Goal: Task Accomplishment & Management: Manage account settings

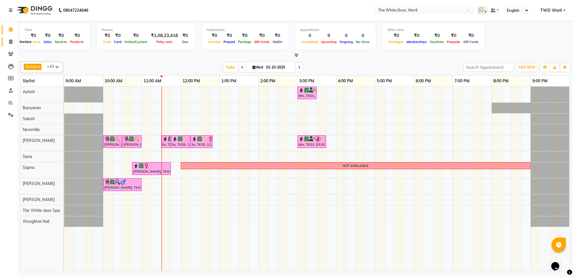
click at [9, 40] on icon at bounding box center [10, 42] width 3 height 4
select select "service"
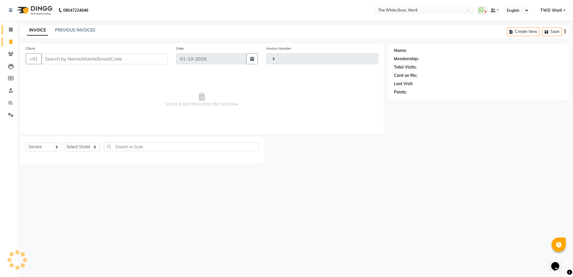
type input "1636"
select select "4027"
click at [75, 26] on div "INVOICE PREVIOUS INVOICES Create New Save Open Invoices" at bounding box center [295, 31] width 550 height 13
click at [74, 32] on link "PREVIOUS INVOICES" at bounding box center [75, 30] width 40 height 5
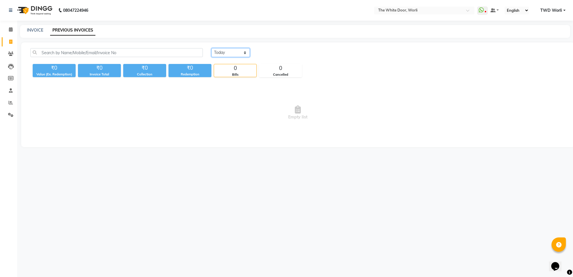
drag, startPoint x: 224, startPoint y: 49, endPoint x: 229, endPoint y: 56, distance: 8.8
click at [224, 52] on select "Today Yesterday Custom Range" at bounding box center [230, 52] width 38 height 9
select select "yesterday"
click at [211, 48] on select "Today Yesterday Custom Range" at bounding box center [230, 52] width 38 height 9
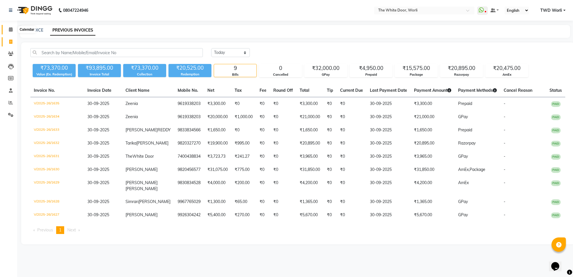
click at [11, 30] on icon at bounding box center [11, 29] width 4 height 4
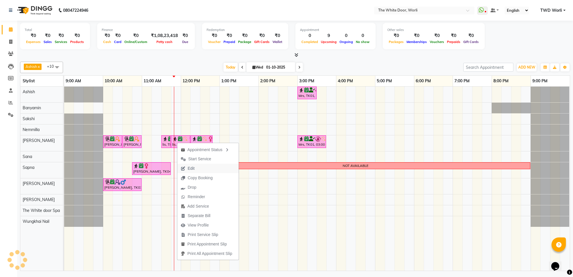
click at [198, 168] on button "Edit" at bounding box center [207, 168] width 61 height 9
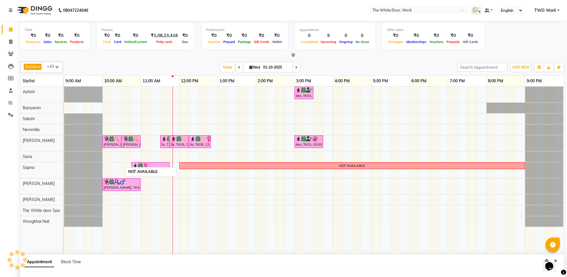
scroll to position [1, 0]
select select "tentative"
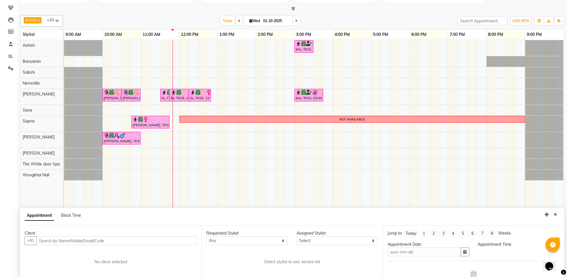
type input "01-10-2025"
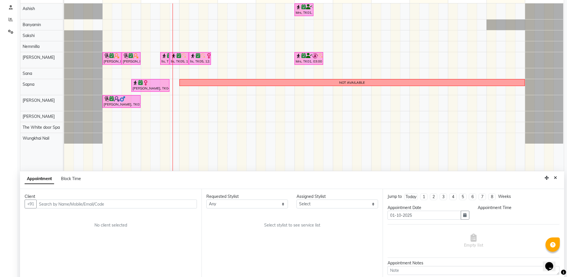
select select "confirm booking"
select select "690"
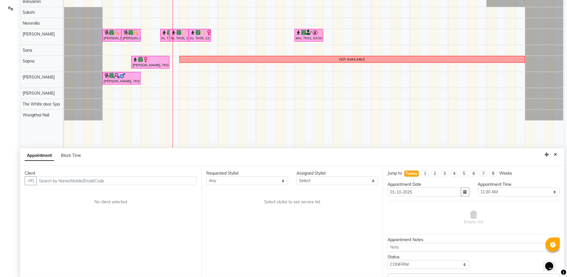
scroll to position [108, 0]
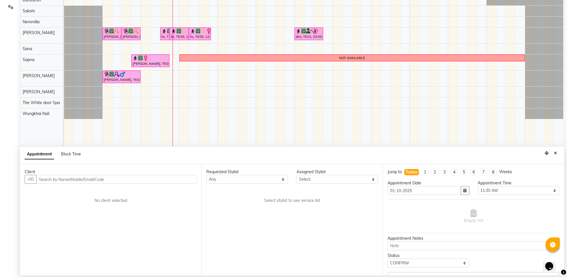
select select "22903"
select select "1664"
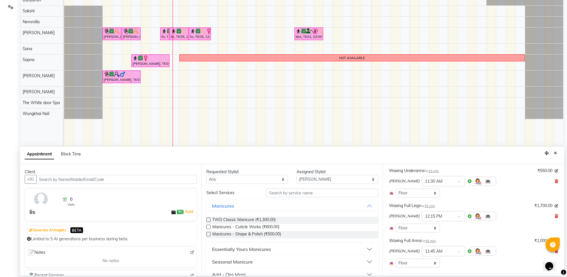
scroll to position [72, 0]
click at [555, 180] on icon at bounding box center [556, 180] width 3 height 4
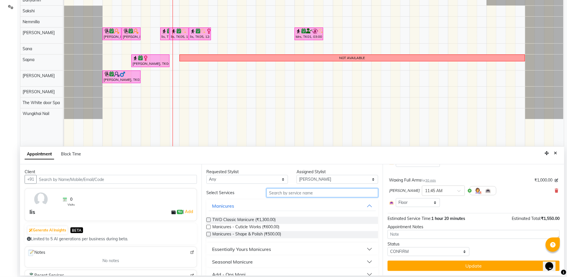
click at [292, 193] on input "text" at bounding box center [323, 192] width 112 height 9
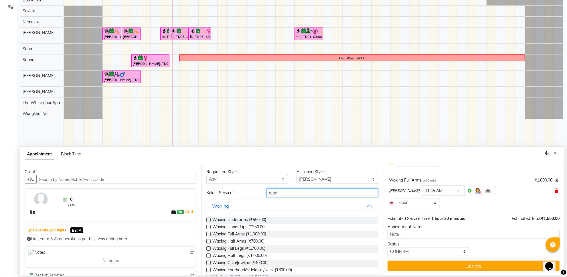
type input "wax"
click at [555, 192] on icon at bounding box center [556, 190] width 3 height 4
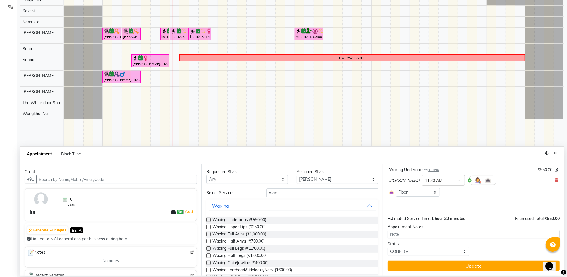
scroll to position [37, 0]
click at [208, 241] on label at bounding box center [209, 241] width 4 height 4
click at [208, 241] on input "checkbox" at bounding box center [209, 242] width 4 height 4
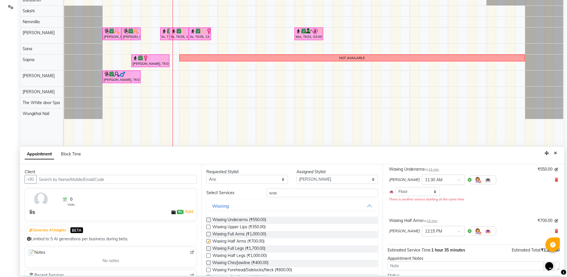
scroll to position [69, 0]
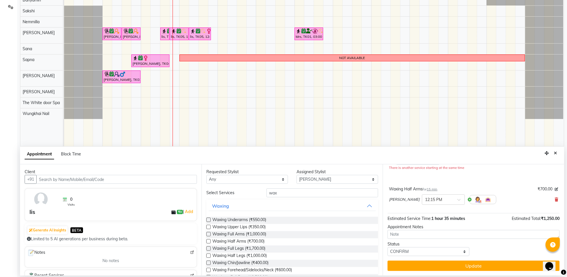
checkbox input "false"
click at [210, 257] on label at bounding box center [209, 255] width 4 height 4
click at [210, 257] on input "checkbox" at bounding box center [209, 256] width 4 height 4
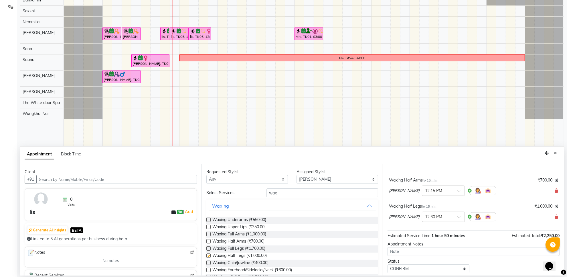
checkbox input "false"
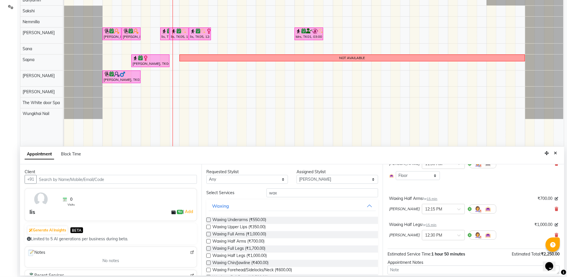
scroll to position [36, 0]
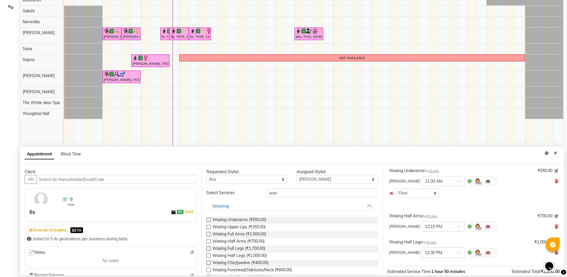
click at [549, 226] on div "Pranali × 12:15 PM" at bounding box center [473, 226] width 169 height 15
click at [555, 227] on icon at bounding box center [556, 226] width 3 height 4
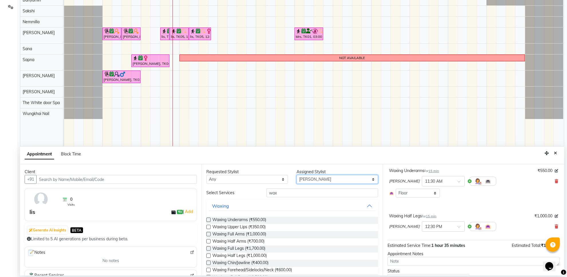
click at [321, 181] on select "Select Aarti Ashish Ashish S Banyamin Gautam Sharma Leyla Lash Nemmilla Pranali…" at bounding box center [338, 179] width 82 height 9
click at [307, 195] on input "wax" at bounding box center [323, 192] width 112 height 9
type input "w"
type input "thre"
click at [207, 227] on label at bounding box center [209, 227] width 4 height 4
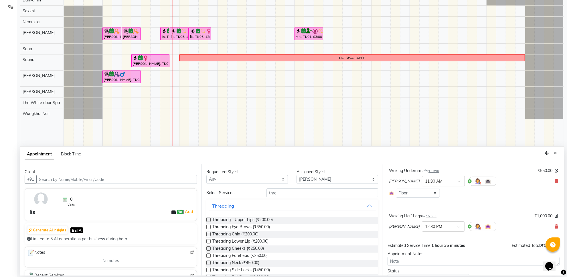
click at [207, 227] on input "checkbox" at bounding box center [209, 227] width 4 height 4
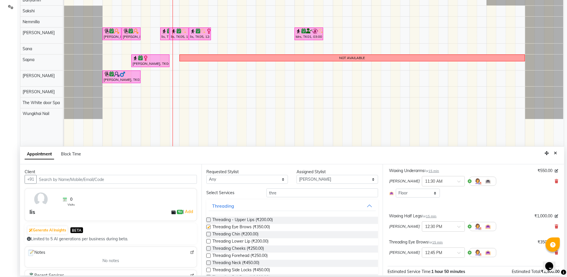
checkbox input "false"
click at [209, 220] on label at bounding box center [209, 219] width 4 height 4
click at [209, 220] on input "checkbox" at bounding box center [209, 220] width 4 height 4
checkbox input "false"
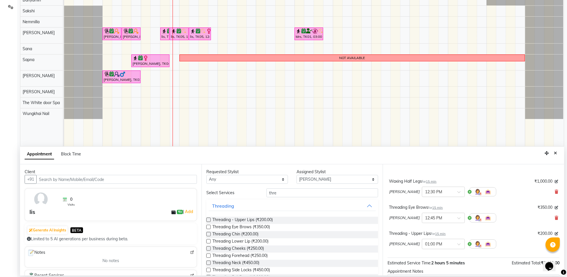
scroll to position [115, 0]
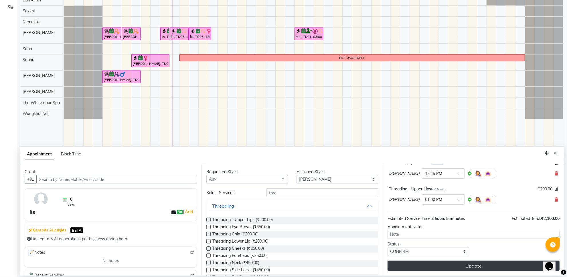
click at [450, 265] on button "Update" at bounding box center [474, 265] width 172 height 10
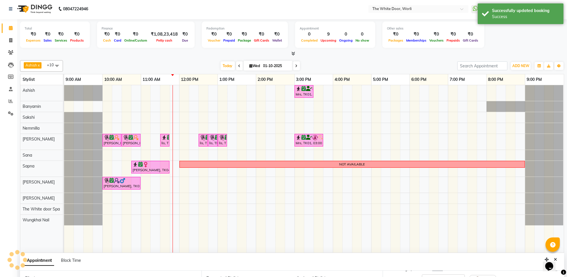
scroll to position [0, 0]
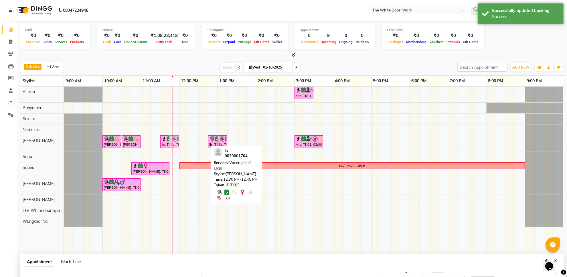
drag, startPoint x: 201, startPoint y: 144, endPoint x: 175, endPoint y: 144, distance: 25.8
click at [64, 144] on div "Tarulika Khaitan, TK02, 10:00 AM-10:30 AM, Manicures - Shape & Polish Tarulika …" at bounding box center [64, 143] width 0 height 16
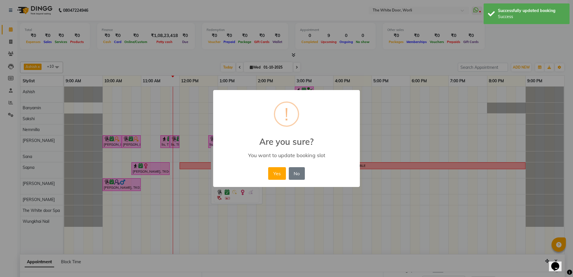
drag, startPoint x: 274, startPoint y: 173, endPoint x: 262, endPoint y: 168, distance: 12.7
click at [273, 173] on button "Yes" at bounding box center [276, 173] width 17 height 13
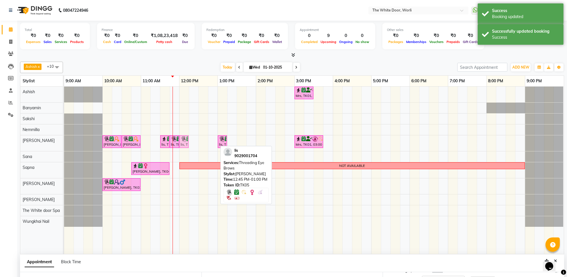
drag, startPoint x: 215, startPoint y: 145, endPoint x: 191, endPoint y: 142, distance: 24.7
click at [191, 142] on div "Mrs, TK01, 03:00 PM-03:30 PM, Feet + Legs Massage Tarulika Khaitan, TK02, 10:00…" at bounding box center [314, 170] width 500 height 167
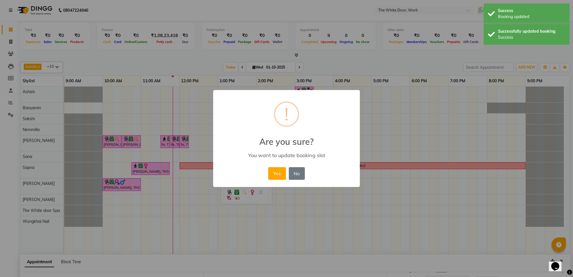
drag, startPoint x: 276, startPoint y: 172, endPoint x: 251, endPoint y: 161, distance: 27.3
click at [275, 172] on button "Yes" at bounding box center [276, 173] width 17 height 13
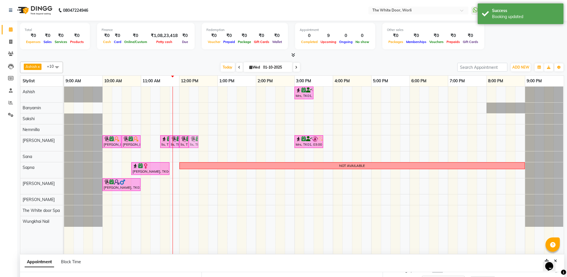
drag, startPoint x: 219, startPoint y: 141, endPoint x: 194, endPoint y: 142, distance: 25.2
click at [64, 142] on div "Tarulika Khaitan, TK02, 10:00 AM-10:30 AM, Manicures - Shape & Polish Tarulika …" at bounding box center [64, 143] width 0 height 16
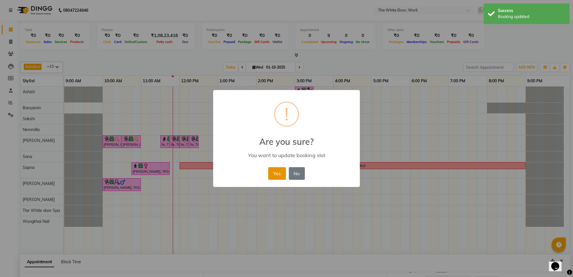
click at [279, 168] on button "Yes" at bounding box center [276, 173] width 17 height 13
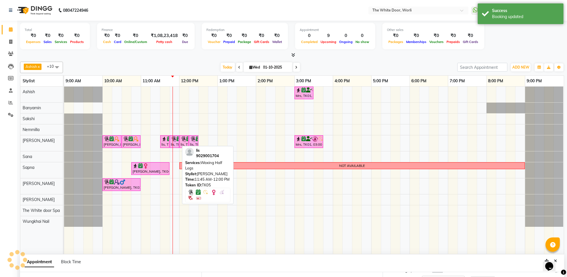
click at [179, 144] on div at bounding box center [179, 141] width 2 height 12
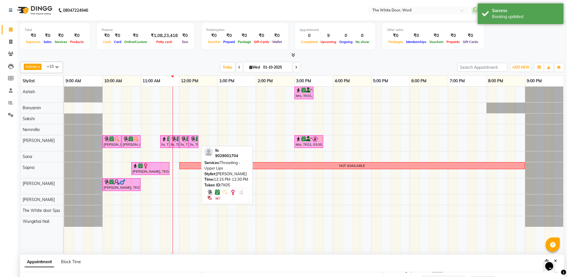
click at [191, 144] on div "lis, TK05, 12:15 PM-12:30 PM, Threading - Upper Lips" at bounding box center [194, 141] width 8 height 11
select select "6"
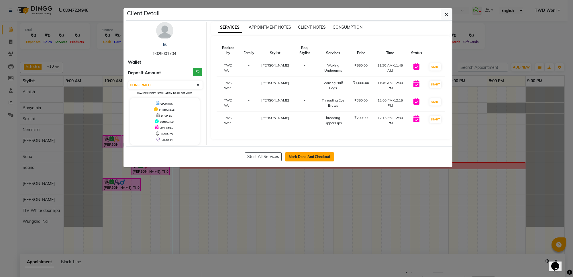
click at [307, 157] on button "Mark Done And Checkout" at bounding box center [309, 156] width 49 height 9
select select "service"
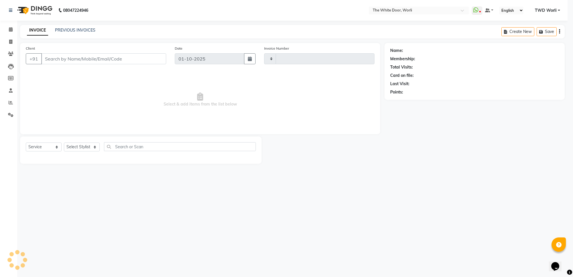
type input "1636"
select select "4027"
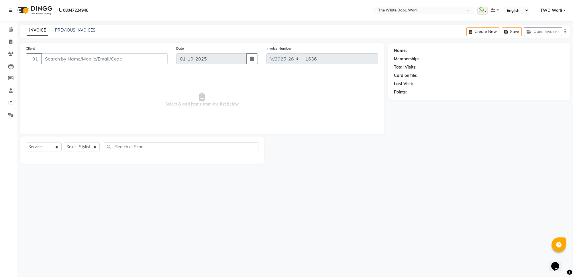
type input "9029001704"
select select "22903"
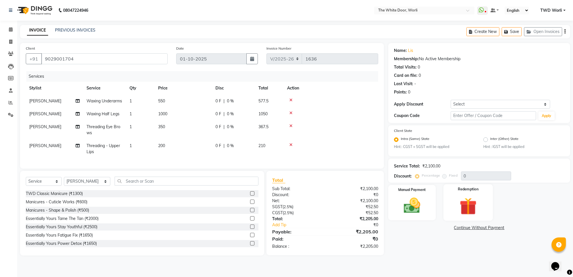
click at [469, 203] on img at bounding box center [468, 205] width 28 height 21
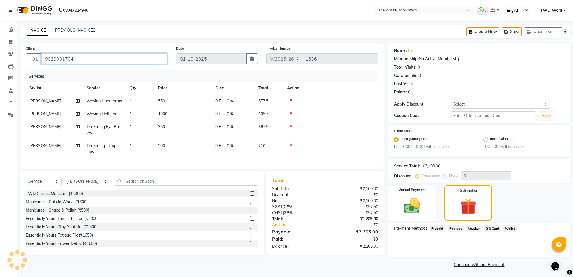
click at [97, 60] on input "9029001704" at bounding box center [104, 58] width 126 height 11
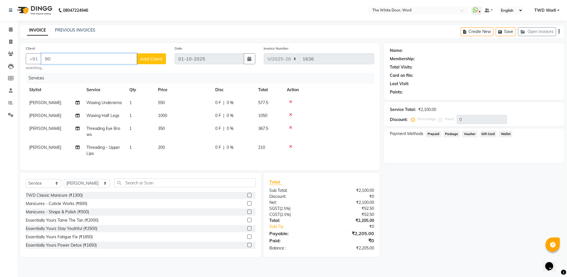
type input "9"
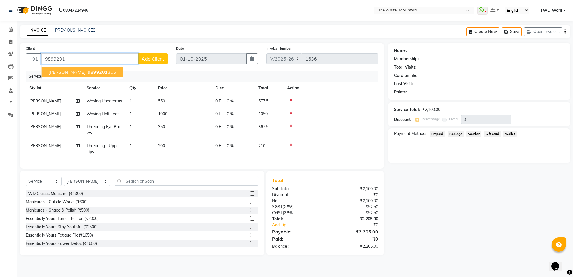
click at [110, 70] on ngb-highlight "9899201 305" at bounding box center [102, 72] width 30 height 6
type input "9899201305"
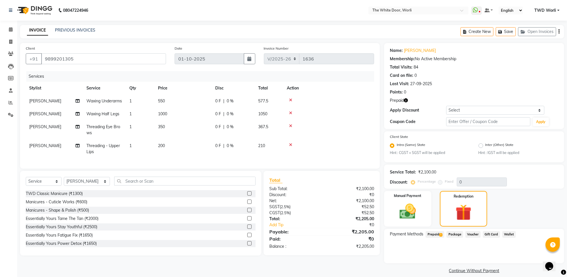
click at [438, 232] on span "Prepaid 1" at bounding box center [435, 234] width 19 height 7
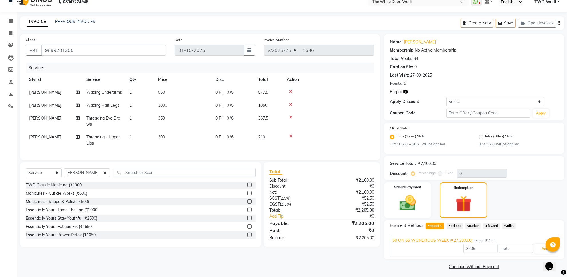
scroll to position [10, 0]
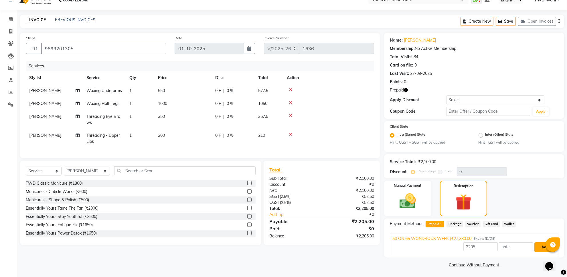
click at [544, 247] on button "Add" at bounding box center [545, 247] width 21 height 10
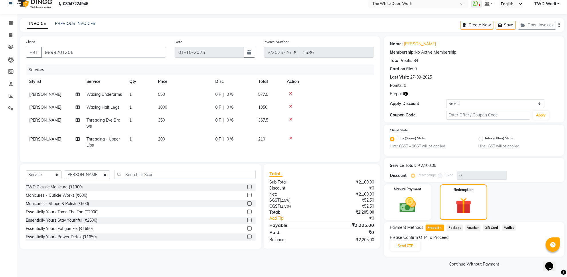
scroll to position [6, 0]
click at [406, 246] on button "Send OTP" at bounding box center [406, 247] width 30 height 10
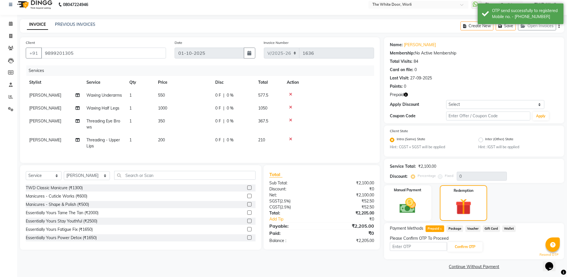
scroll to position [7, 0]
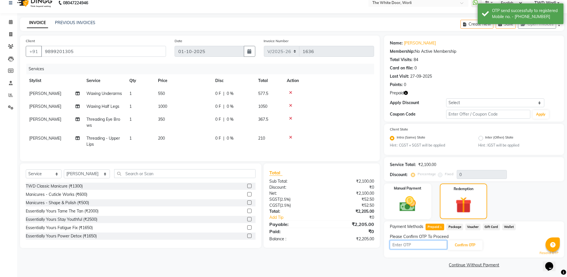
click at [417, 244] on input "text" at bounding box center [418, 244] width 57 height 9
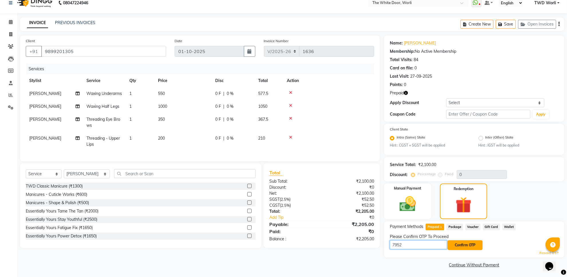
type input "7952"
click at [465, 246] on button "Confirm OTP" at bounding box center [465, 245] width 35 height 10
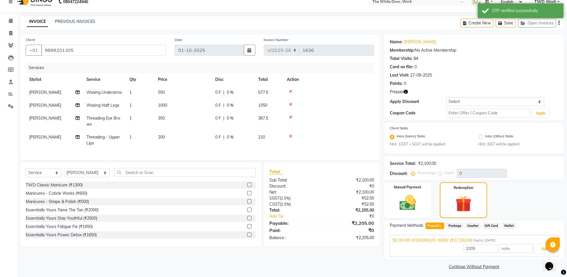
scroll to position [10, 0]
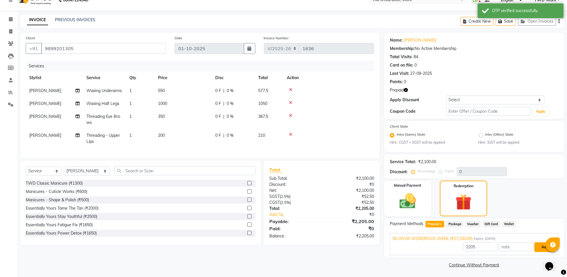
click at [541, 245] on button "Add" at bounding box center [545, 247] width 21 height 10
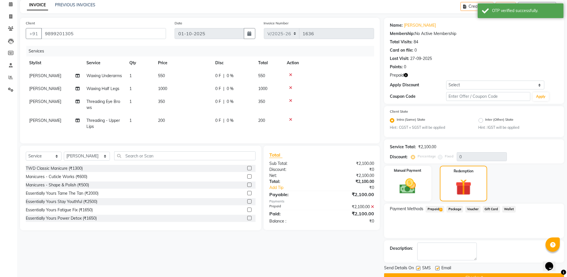
scroll to position [38, 0]
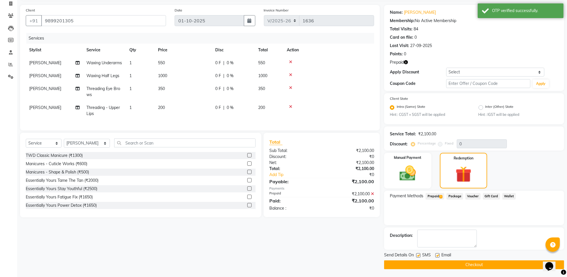
click at [488, 260] on button "Checkout" at bounding box center [474, 264] width 180 height 9
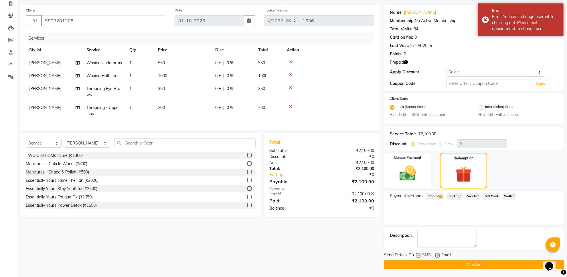
click at [478, 262] on button "Checkout" at bounding box center [474, 264] width 180 height 9
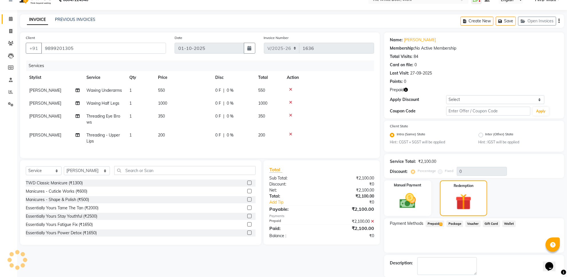
scroll to position [0, 0]
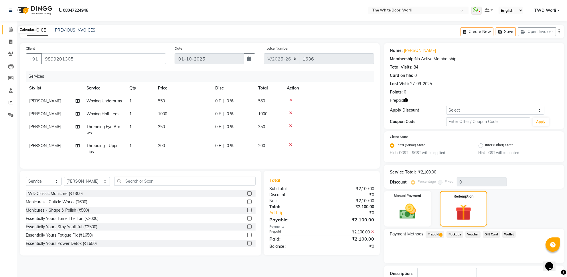
click at [10, 29] on icon at bounding box center [11, 29] width 4 height 4
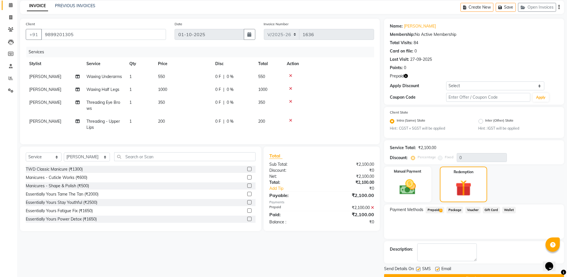
scroll to position [38, 0]
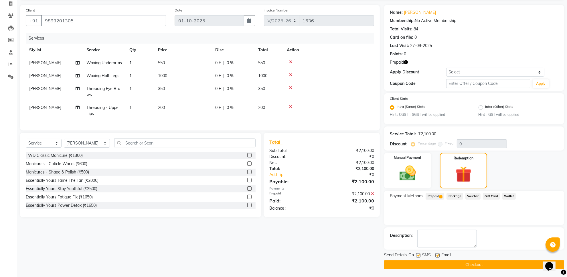
click at [464, 257] on div "Send Details On SMS Email" at bounding box center [474, 255] width 180 height 7
click at [466, 264] on button "Checkout" at bounding box center [474, 264] width 180 height 9
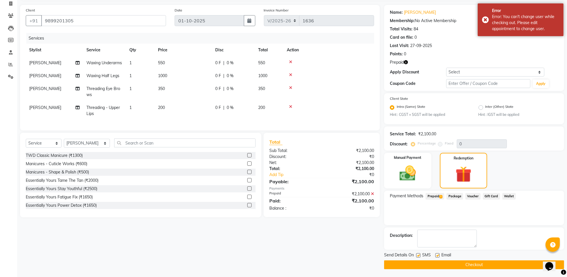
scroll to position [0, 0]
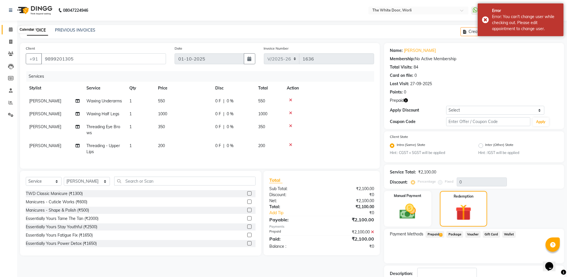
click at [10, 30] on icon at bounding box center [11, 29] width 4 height 4
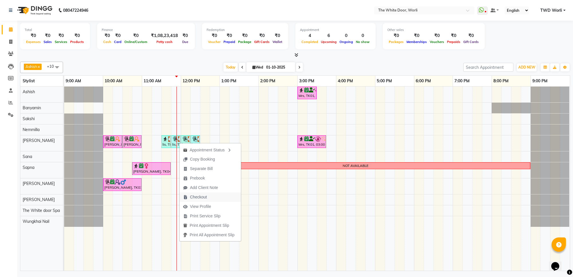
click at [206, 196] on span "Checkout" at bounding box center [198, 197] width 17 height 6
select select "4027"
select select "service"
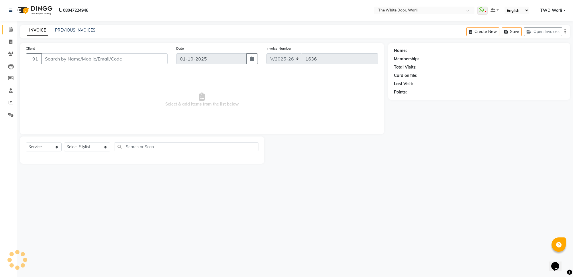
type input "9029001704"
select select "22903"
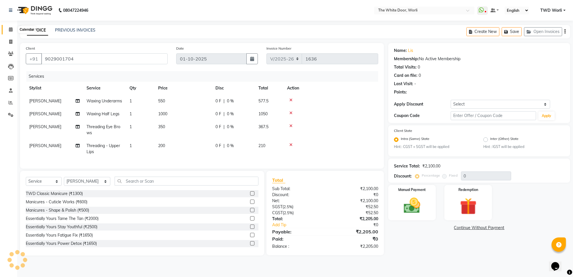
click at [10, 29] on icon at bounding box center [11, 29] width 4 height 4
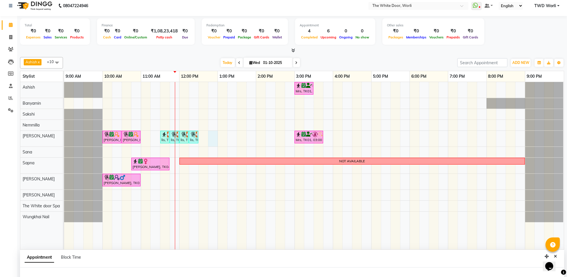
select select "22903"
select select "765"
select select "tentative"
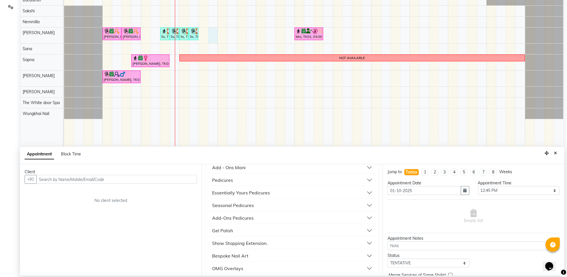
scroll to position [107, 0]
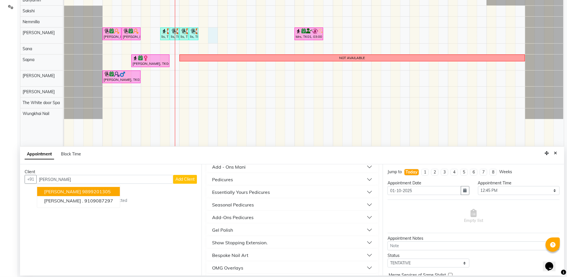
click at [101, 192] on ngb-highlight "9899201305" at bounding box center [96, 191] width 29 height 6
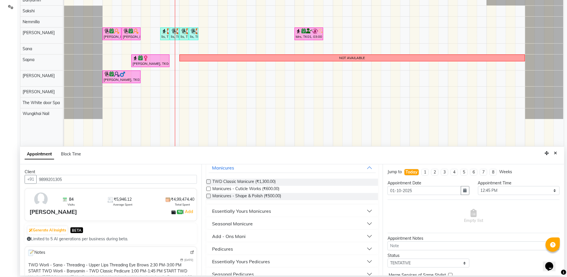
scroll to position [0, 0]
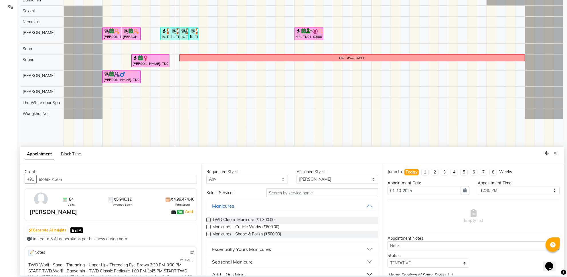
type input "9899201305"
click at [310, 191] on input "text" at bounding box center [323, 192] width 112 height 9
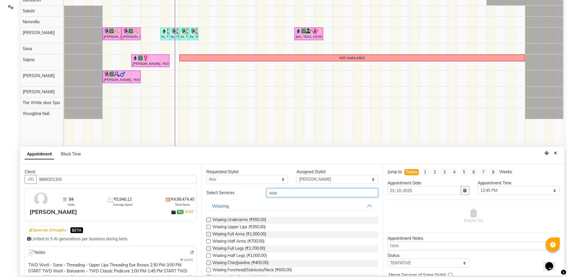
type input "wax"
click at [208, 218] on label at bounding box center [209, 219] width 4 height 4
click at [208, 218] on input "checkbox" at bounding box center [209, 220] width 4 height 4
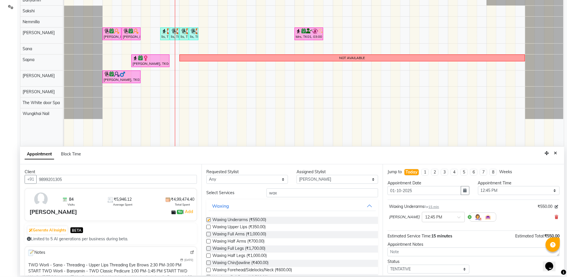
checkbox input "false"
click at [209, 256] on label at bounding box center [209, 255] width 4 height 4
click at [209, 256] on input "checkbox" at bounding box center [209, 256] width 4 height 4
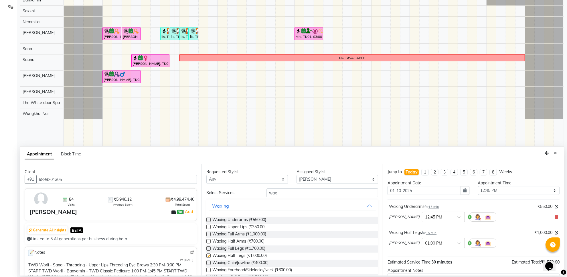
checkbox input "false"
click at [303, 191] on input "wax" at bounding box center [323, 192] width 112 height 9
type input "w"
type input "thre"
drag, startPoint x: 210, startPoint y: 219, endPoint x: 209, endPoint y: 222, distance: 3.5
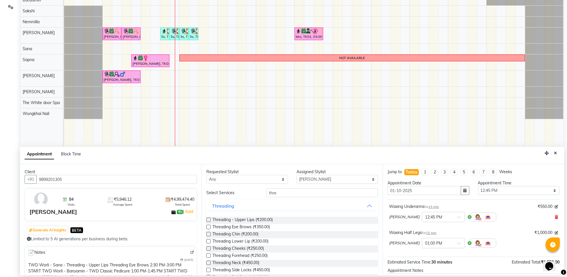
click at [210, 219] on label at bounding box center [209, 219] width 4 height 4
click at [210, 219] on input "checkbox" at bounding box center [209, 220] width 4 height 4
checkbox input "true"
click at [208, 228] on label at bounding box center [209, 227] width 4 height 4
click at [208, 228] on input "checkbox" at bounding box center [209, 227] width 4 height 4
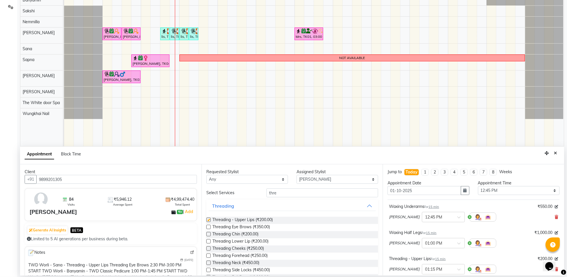
checkbox input "true"
checkbox input "false"
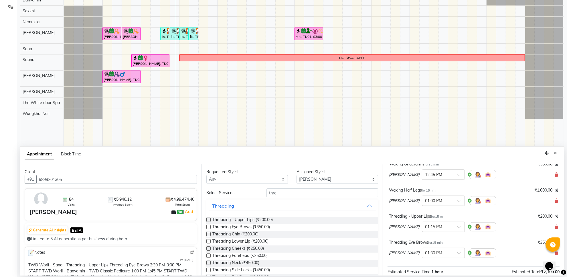
scroll to position [107, 0]
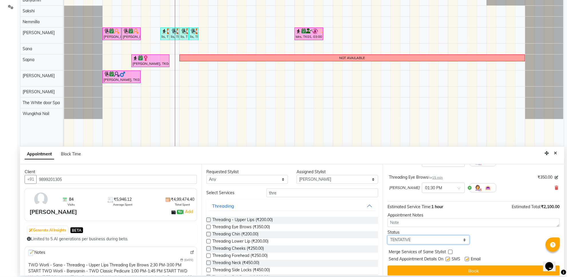
drag, startPoint x: 437, startPoint y: 241, endPoint x: 432, endPoint y: 236, distance: 7.7
click at [436, 241] on select "Select TENTATIVE CONFIRM CHECK-IN UPCOMING" at bounding box center [429, 239] width 82 height 9
select select "confirm booking"
click at [388, 236] on select "Select TENTATIVE CONFIRM CHECK-IN UPCOMING" at bounding box center [429, 239] width 82 height 9
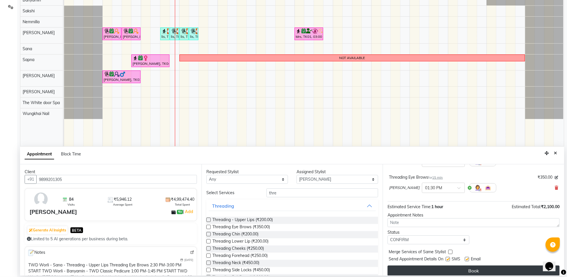
click at [459, 274] on button "Book" at bounding box center [474, 270] width 172 height 10
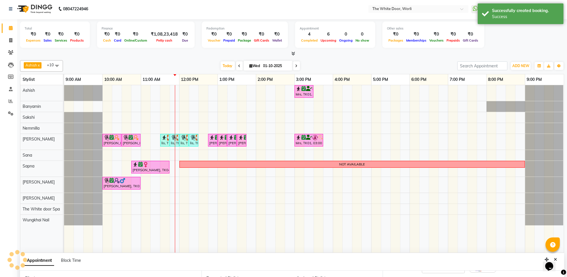
scroll to position [0, 0]
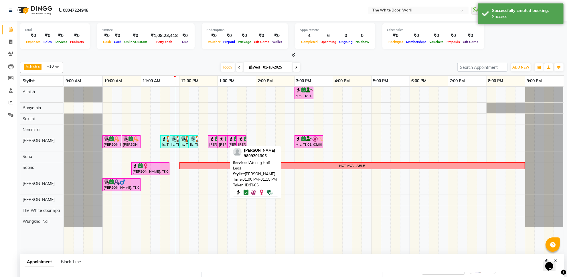
click at [219, 141] on div "[PERSON_NAME], TK06, 01:00 PM-01:15 PM, Waxing Half Legs" at bounding box center [223, 141] width 8 height 11
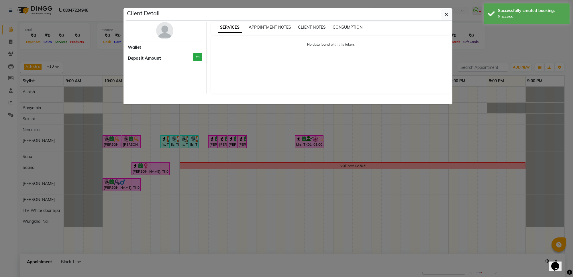
select select "6"
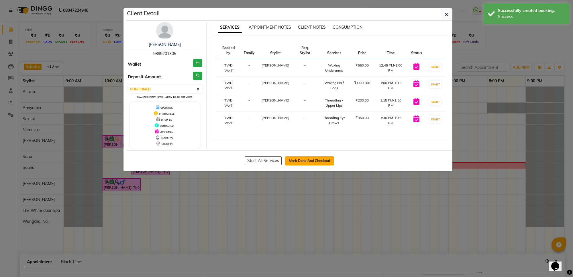
click at [306, 160] on button "Mark Done And Checkout" at bounding box center [309, 160] width 49 height 9
select select "service"
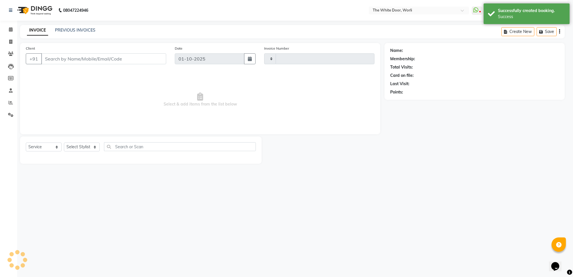
type input "1636"
select select "4027"
type input "9899201305"
select select "22903"
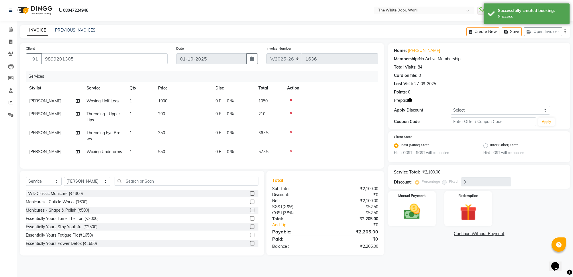
click at [466, 188] on div "Name: Surya Maheswari Membership: No Active Membership Total Visits: 84 Card on…" at bounding box center [481, 149] width 186 height 212
click at [473, 211] on img at bounding box center [468, 211] width 28 height 21
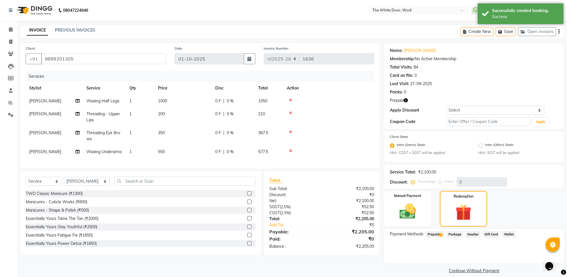
click at [438, 231] on span "Prepaid 1" at bounding box center [435, 234] width 19 height 7
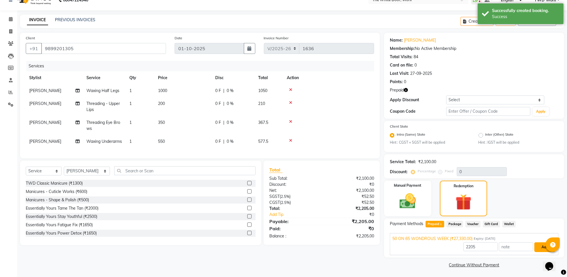
click at [542, 245] on button "Add" at bounding box center [545, 247] width 21 height 10
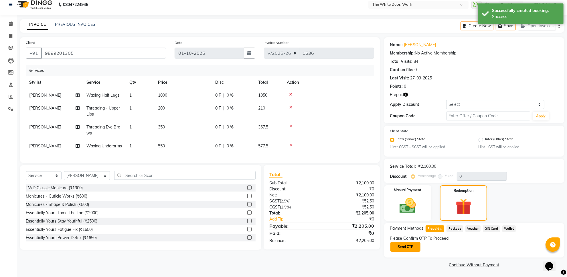
click at [415, 245] on button "Send OTP" at bounding box center [406, 247] width 30 height 10
click at [408, 245] on input "text" at bounding box center [418, 246] width 57 height 9
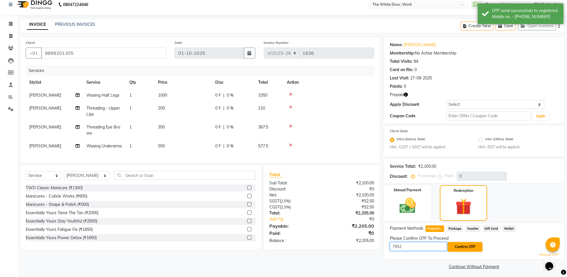
type input "7952"
click at [452, 245] on button "Confirm OTP" at bounding box center [465, 247] width 35 height 10
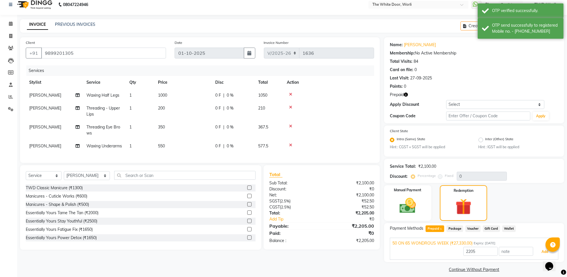
click at [542, 253] on button "Add" at bounding box center [545, 252] width 21 height 10
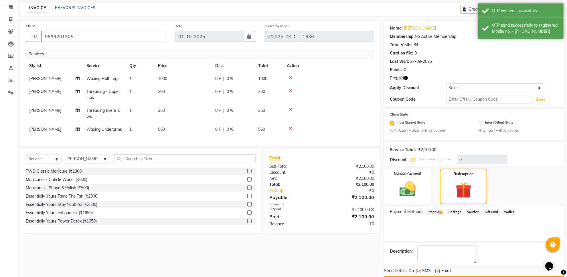
scroll to position [38, 0]
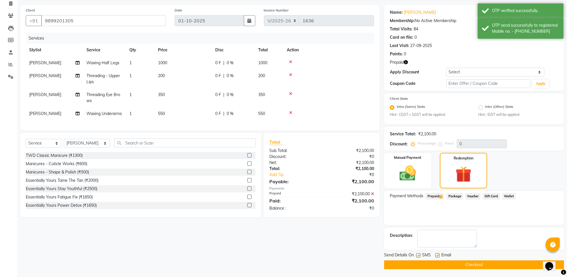
click at [477, 263] on button "Checkout" at bounding box center [474, 264] width 180 height 9
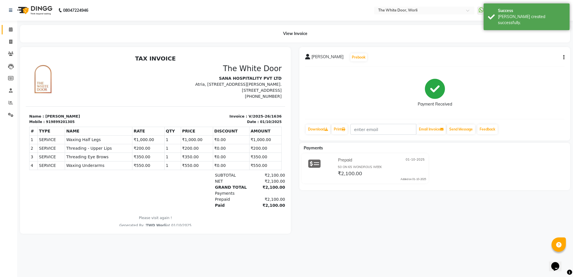
click at [9, 33] on link "Calendar" at bounding box center [9, 29] width 14 height 9
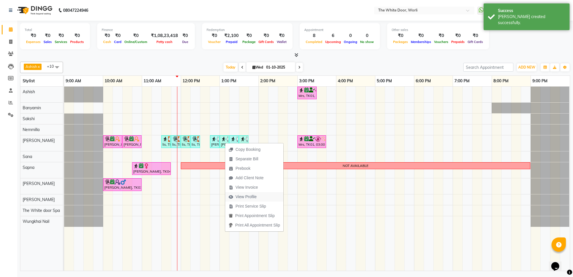
click at [247, 195] on span "View Profile" at bounding box center [245, 197] width 21 height 6
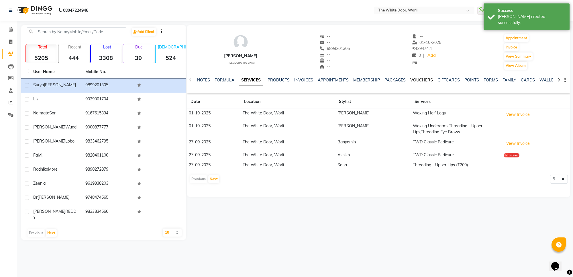
click at [415, 77] on link "VOUCHERS" at bounding box center [421, 79] width 23 height 5
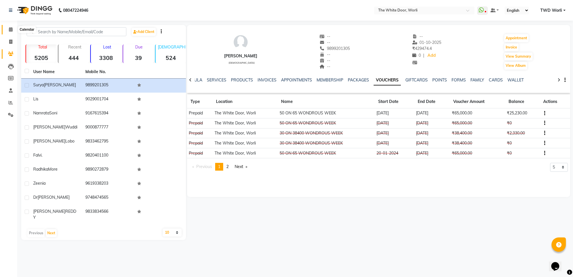
click at [11, 29] on icon at bounding box center [11, 29] width 4 height 4
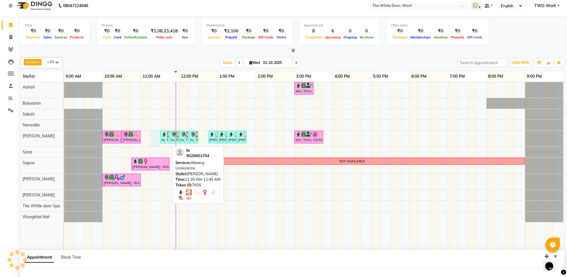
click at [165, 141] on div "lis, TK05, 11:30 AM-11:45 AM, Waxing Underarms" at bounding box center [165, 136] width 8 height 11
select select "3"
select select "22903"
select select "675"
select select "tentative"
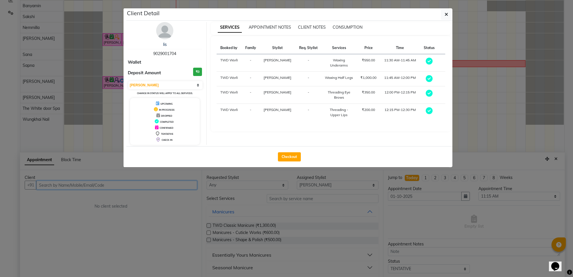
scroll to position [108, 0]
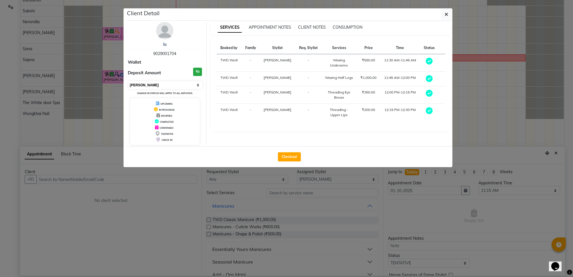
click at [181, 83] on select "Select MARK DONE UPCOMING" at bounding box center [165, 85] width 74 height 8
click at [128, 81] on select "Select MARK DONE UPCOMING" at bounding box center [165, 85] width 74 height 8
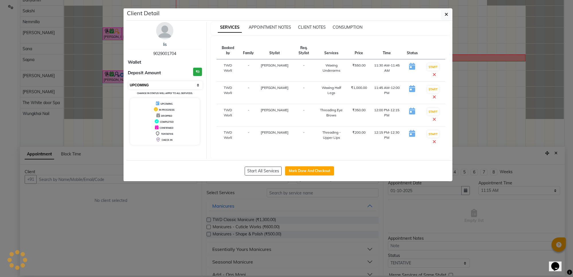
click at [167, 87] on select "Select IN SERVICE CONFIRMED TENTATIVE CHECK IN MARK DONE DROPPED UPCOMING" at bounding box center [165, 85] width 74 height 8
select select "6"
click at [128, 81] on select "Select IN SERVICE CONFIRMED TENTATIVE CHECK IN MARK DONE DROPPED UPCOMING" at bounding box center [165, 85] width 74 height 8
click at [445, 16] on icon "button" at bounding box center [446, 14] width 3 height 5
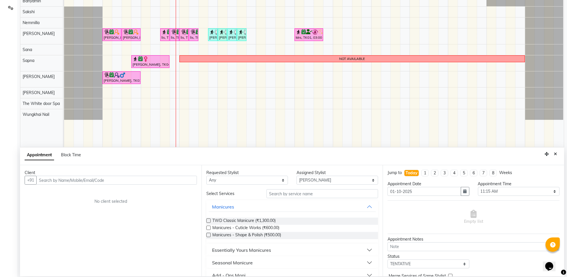
scroll to position [107, 0]
click at [555, 154] on icon "Close" at bounding box center [555, 153] width 3 height 4
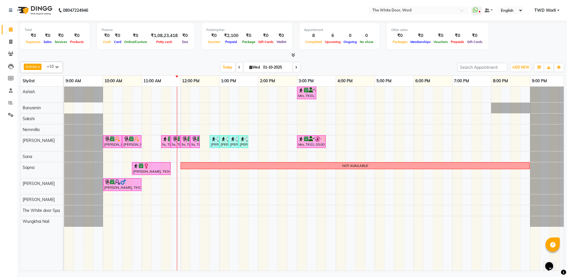
scroll to position [0, 0]
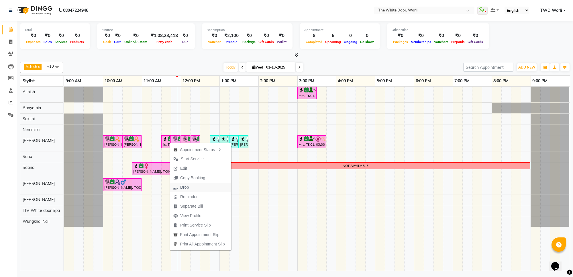
click at [189, 187] on span "Drop" at bounding box center [181, 186] width 22 height 9
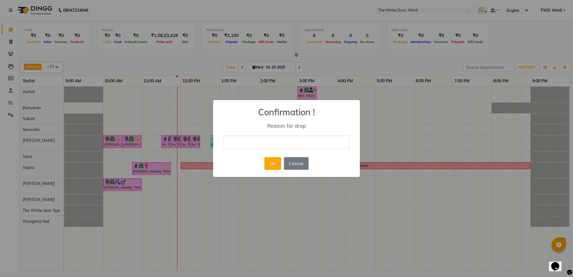
drag, startPoint x: 239, startPoint y: 146, endPoint x: 245, endPoint y: 161, distance: 15.6
click at [240, 146] on input "text" at bounding box center [286, 141] width 126 height 13
type input "client cancelled"
click at [268, 160] on button "OK" at bounding box center [272, 163] width 16 height 13
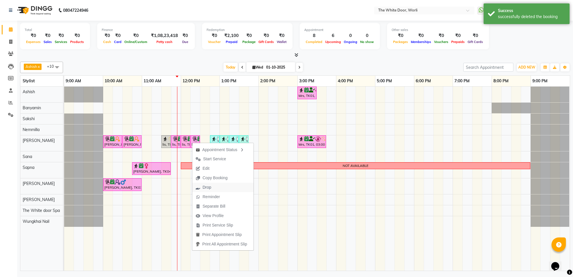
click at [214, 187] on span "Drop" at bounding box center [203, 186] width 22 height 9
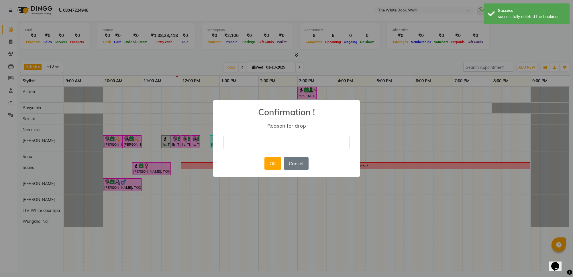
drag, startPoint x: 239, startPoint y: 145, endPoint x: 255, endPoint y: 150, distance: 17.0
click at [241, 145] on input "text" at bounding box center [286, 141] width 126 height 13
type input "client cancelled"
drag, startPoint x: 267, startPoint y: 162, endPoint x: 244, endPoint y: 156, distance: 23.3
click at [267, 162] on button "OK" at bounding box center [272, 163] width 16 height 13
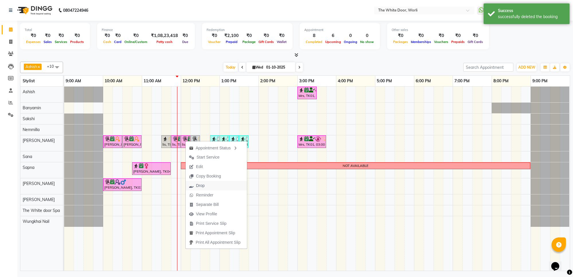
click at [205, 184] on span "Drop" at bounding box center [197, 185] width 22 height 9
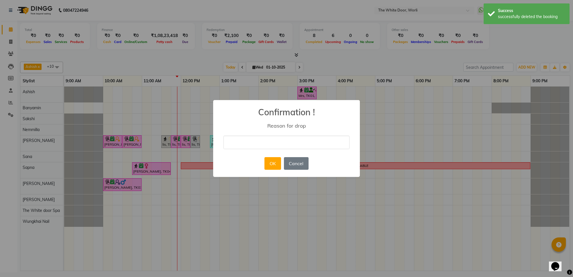
drag, startPoint x: 261, startPoint y: 145, endPoint x: 264, endPoint y: 149, distance: 5.5
click at [261, 145] on input "text" at bounding box center [286, 141] width 126 height 13
type input "client cancelled"
click at [272, 162] on button "OK" at bounding box center [272, 163] width 16 height 13
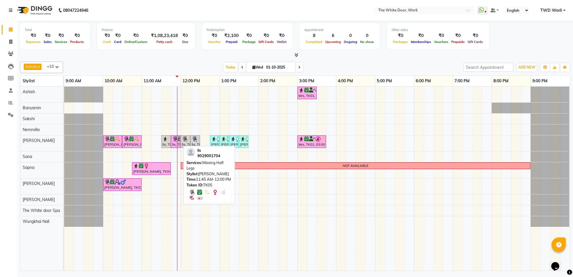
click at [178, 143] on div "lis, TK05, 11:45 AM-12:00 PM, Waxing Half Legs" at bounding box center [176, 141] width 8 height 11
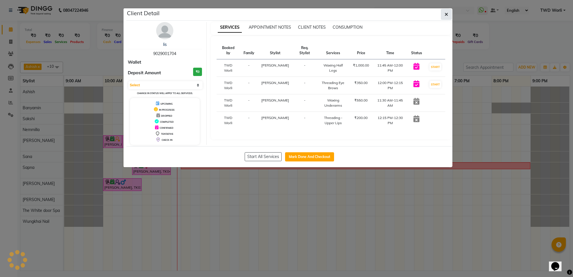
click at [442, 15] on button "button" at bounding box center [446, 14] width 11 height 11
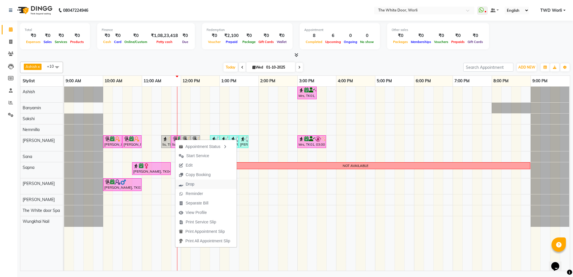
click at [195, 183] on span "Drop" at bounding box center [186, 183] width 22 height 9
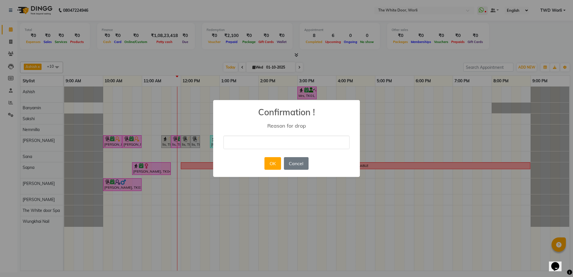
click at [247, 142] on input "text" at bounding box center [286, 141] width 126 height 13
type input "client cancelled"
click at [270, 166] on button "OK" at bounding box center [272, 163] width 16 height 13
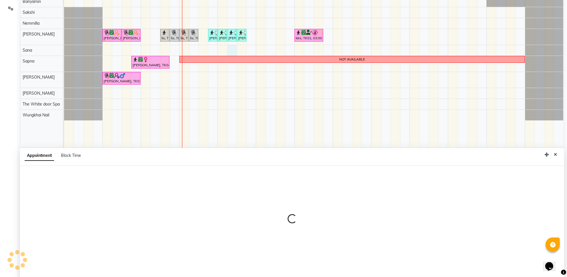
scroll to position [108, 0]
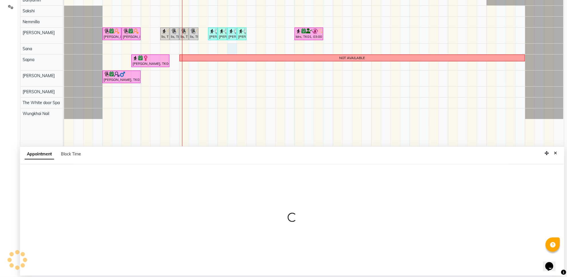
select select "20574"
select select "795"
select select "tentative"
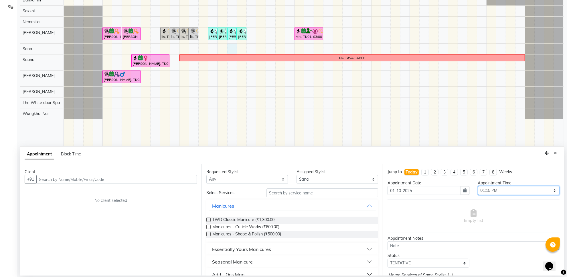
click at [496, 191] on select "Select 10:00 AM 10:15 AM 10:30 AM 10:45 AM 11:00 AM 11:15 AM 11:30 AM 11:45 AM …" at bounding box center [519, 190] width 82 height 9
select select "810"
click at [478, 186] on select "Select 10:00 AM 10:15 AM 10:30 AM 10:45 AM 11:00 AM 11:15 AM 11:30 AM 11:45 AM …" at bounding box center [519, 190] width 82 height 9
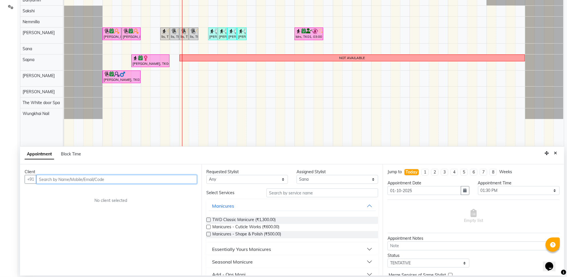
click at [153, 177] on input "text" at bounding box center [116, 179] width 161 height 9
paste input "+91 82918 60579"
click at [62, 179] on input "+91 82918 60579" at bounding box center [104, 179] width 137 height 9
click at [48, 178] on input "+91 8291860579" at bounding box center [104, 179] width 137 height 9
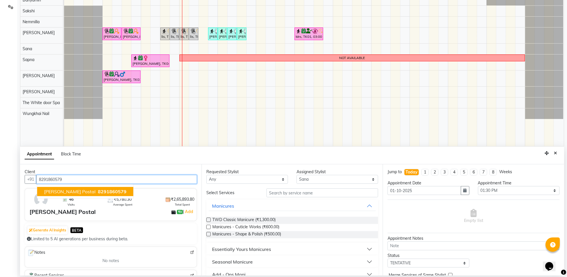
click at [98, 192] on span "8291860579" at bounding box center [112, 191] width 29 height 6
type input "8291860579"
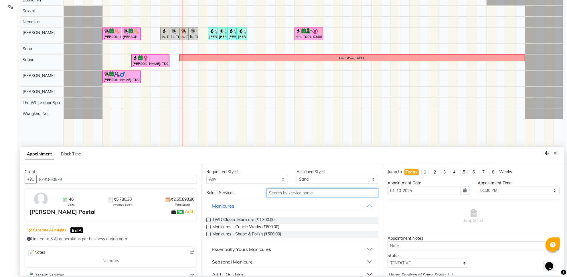
click at [306, 193] on input "text" at bounding box center [323, 192] width 112 height 9
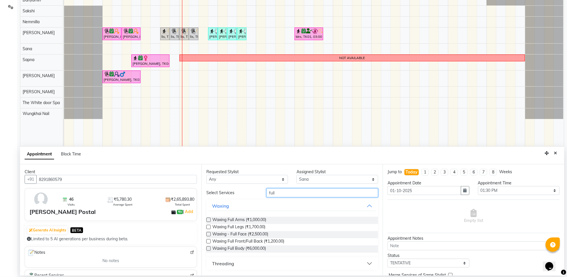
type input "full"
click at [252, 176] on select "Any Aarti Ashish Ashish S Banyamin Gautam Sharma Leyla Lash Nemmilla Pranali Sa…" at bounding box center [248, 179] width 82 height 9
select select "20574"
click at [207, 175] on select "Any Aarti Ashish Ashish S Banyamin Gautam Sharma Leyla Lash Nemmilla Pranali Sa…" at bounding box center [248, 179] width 82 height 9
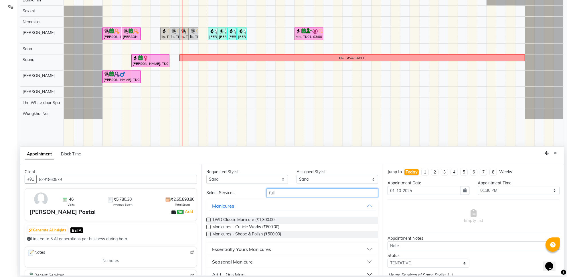
click at [291, 193] on input "full" at bounding box center [323, 192] width 112 height 9
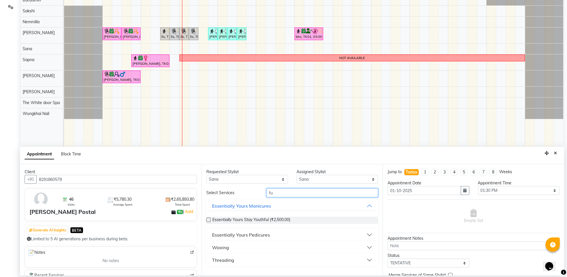
type input "f"
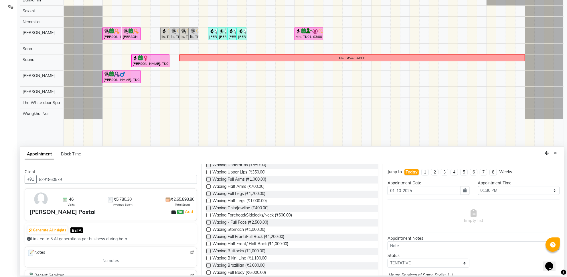
scroll to position [72, 0]
type input "wax"
click at [208, 256] on label at bounding box center [209, 255] width 4 height 4
click at [208, 256] on input "checkbox" at bounding box center [209, 256] width 4 height 4
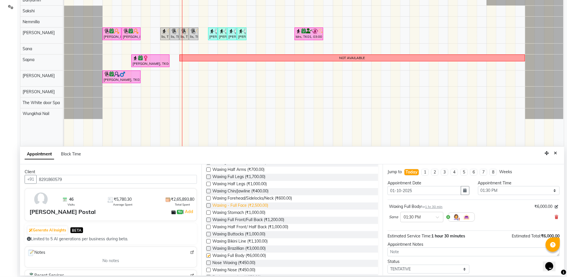
scroll to position [49, 0]
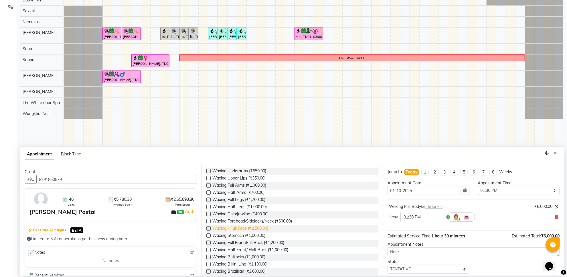
checkbox input "false"
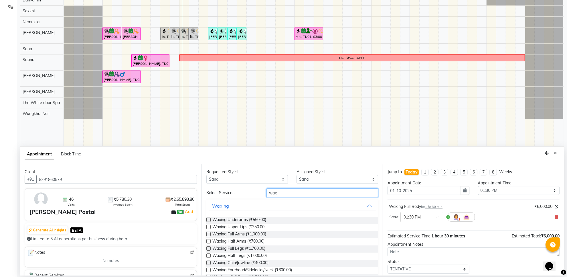
click at [294, 194] on input "wax" at bounding box center [323, 192] width 112 height 9
type input "w"
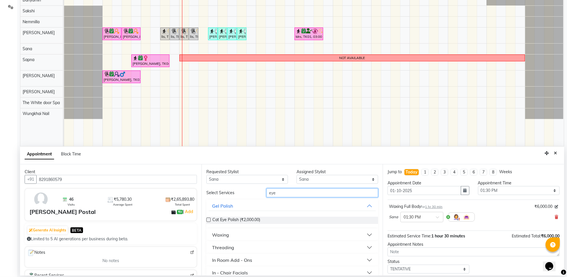
type input "eye"
click at [225, 245] on div "Threading" at bounding box center [223, 247] width 22 height 7
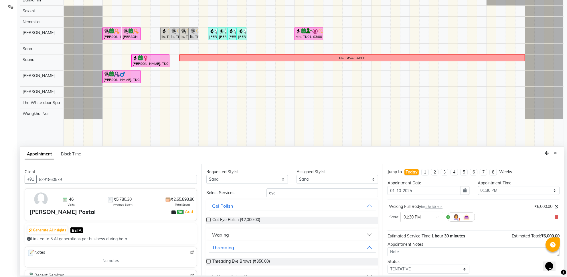
click at [209, 261] on label at bounding box center [209, 261] width 4 height 4
click at [209, 261] on input "checkbox" at bounding box center [209, 262] width 4 height 4
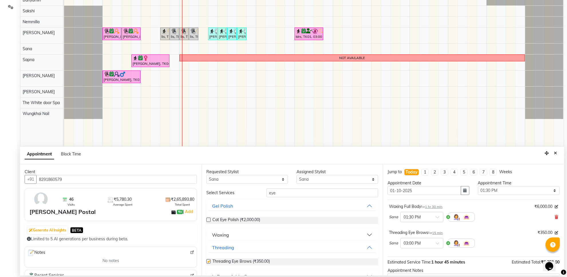
checkbox input "false"
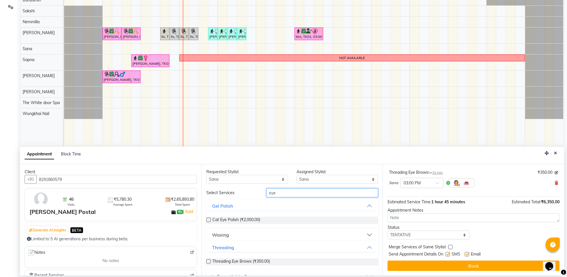
click at [292, 193] on input "eye" at bounding box center [323, 192] width 112 height 9
type input "e"
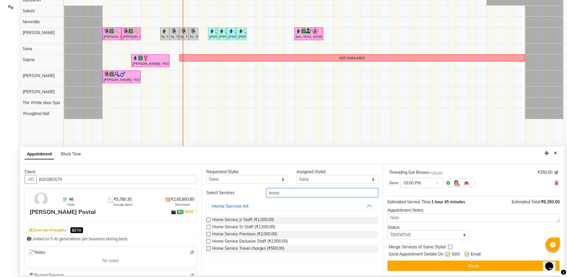
type input "home"
drag, startPoint x: 208, startPoint y: 242, endPoint x: 252, endPoint y: 238, distance: 43.8
click at [208, 241] on label at bounding box center [209, 241] width 4 height 4
click at [208, 241] on input "checkbox" at bounding box center [209, 242] width 4 height 4
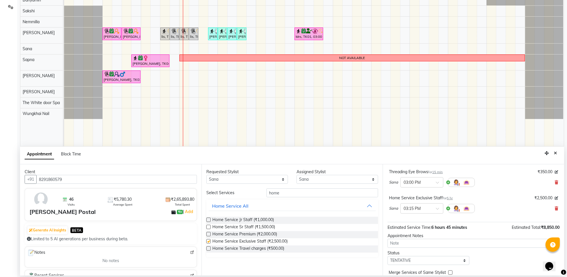
checkbox input "false"
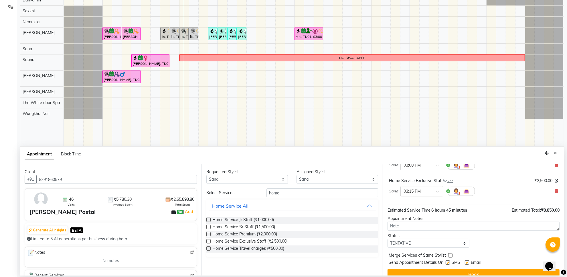
scroll to position [87, 0]
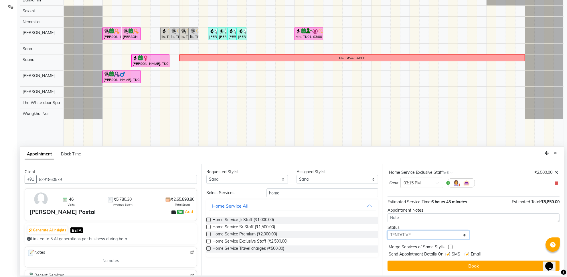
click at [428, 231] on select "Select TENTATIVE CONFIRM CHECK-IN UPCOMING" at bounding box center [429, 234] width 82 height 9
select select "confirm booking"
click at [388, 231] on select "Select TENTATIVE CONFIRM CHECK-IN UPCOMING" at bounding box center [429, 234] width 82 height 9
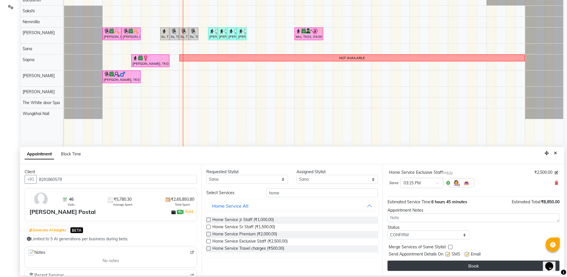
click at [457, 267] on button "Book" at bounding box center [474, 265] width 172 height 10
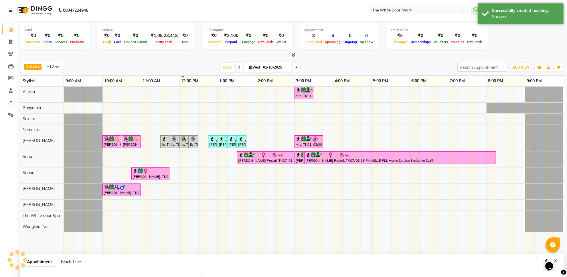
scroll to position [93, 0]
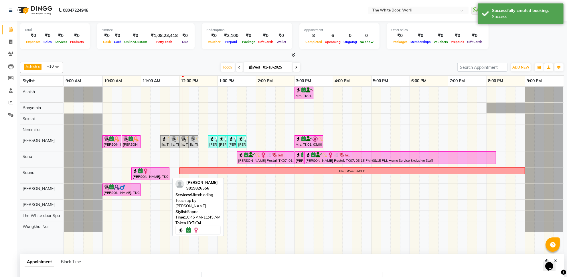
click at [142, 171] on icon at bounding box center [140, 171] width 5 height 0
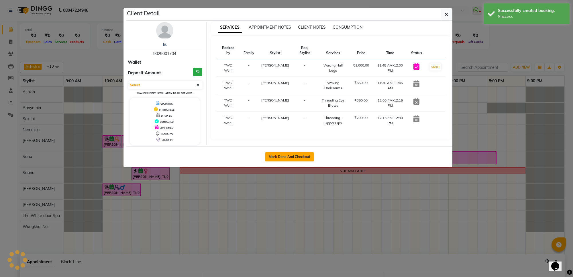
select select "6"
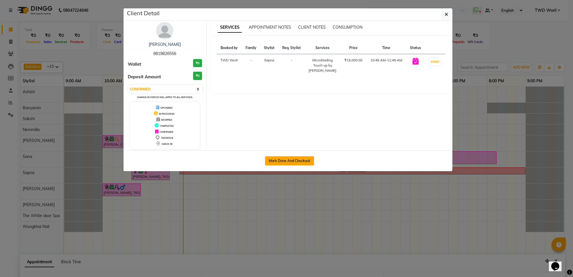
click at [294, 158] on button "Mark Done And Checkout" at bounding box center [289, 160] width 49 height 9
select select "service"
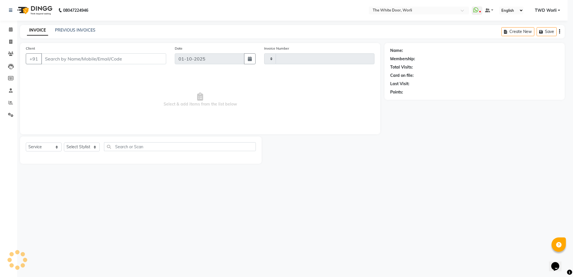
type input "1637"
select select "4027"
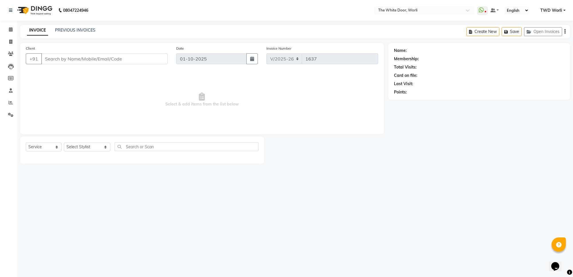
drag, startPoint x: 438, startPoint y: 179, endPoint x: 435, endPoint y: 180, distance: 3.0
click at [435, 180] on div "08047224946 Select Location × The White Door, Worli WhatsApp Status ✕ Status: D…" at bounding box center [286, 138] width 573 height 277
click at [9, 29] on icon at bounding box center [11, 29] width 4 height 4
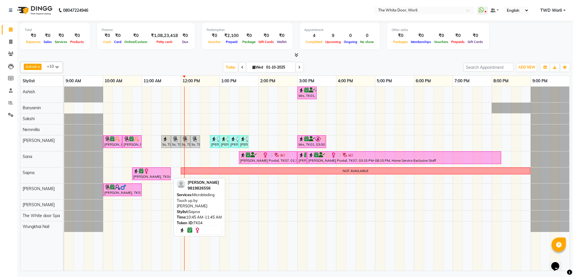
click at [155, 175] on div "[PERSON_NAME], TK04, 10:45 AM-11:45 AM, Microblading Touch up by [PERSON_NAME]" at bounding box center [152, 173] width 38 height 11
select select "6"
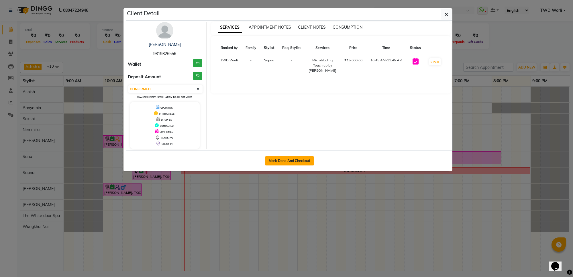
click at [296, 162] on button "Mark Done And Checkout" at bounding box center [289, 160] width 49 height 9
select select "4027"
select select "service"
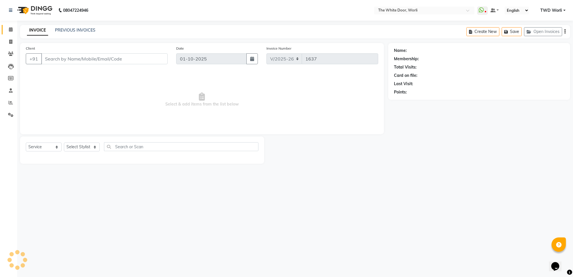
type input "9819826556"
select select "22334"
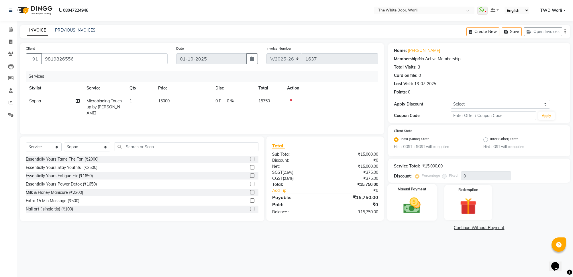
click at [417, 201] on img at bounding box center [412, 205] width 28 height 20
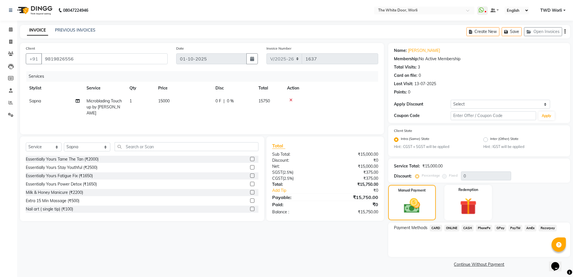
click at [439, 228] on span "CARD" at bounding box center [436, 228] width 12 height 7
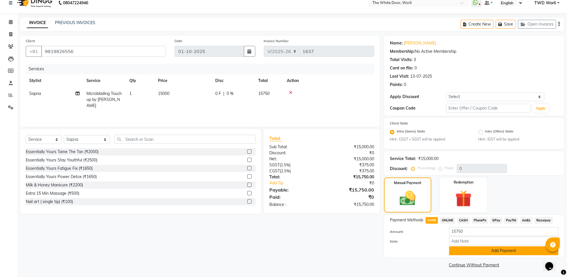
click at [493, 248] on button "Add Payment" at bounding box center [503, 250] width 109 height 9
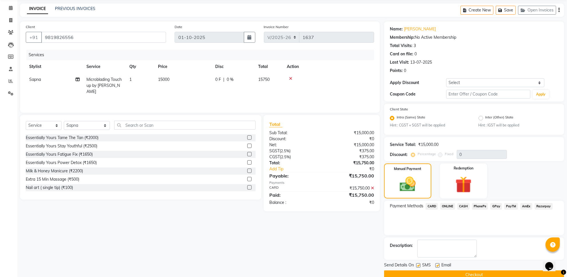
scroll to position [32, 0]
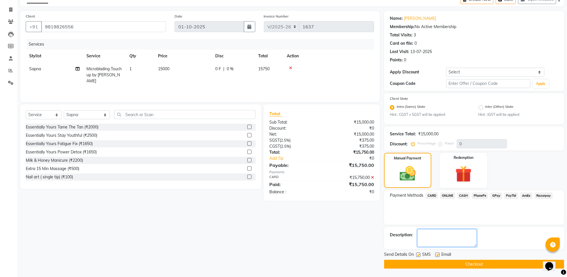
click at [453, 238] on textarea at bounding box center [448, 238] width 60 height 18
type textarea "0713"
click at [478, 264] on button "Checkout" at bounding box center [474, 264] width 180 height 9
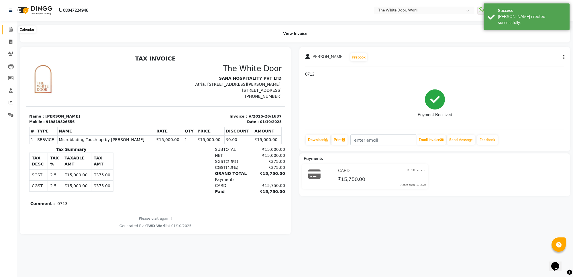
click at [11, 30] on icon at bounding box center [11, 29] width 4 height 4
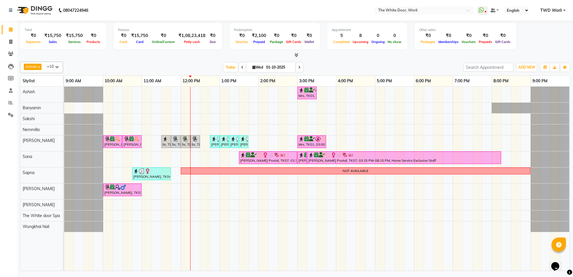
click at [285, 64] on input "01-10-2025" at bounding box center [278, 67] width 29 height 9
select select "10"
select select "2025"
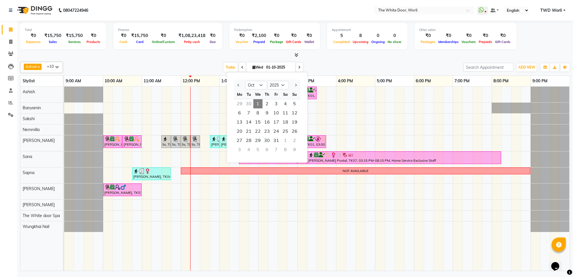
click at [236, 104] on div "29" at bounding box center [239, 103] width 9 height 9
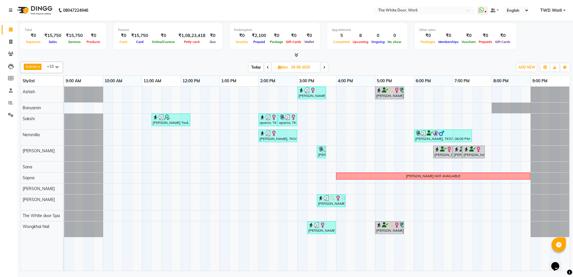
click at [325, 68] on icon at bounding box center [324, 67] width 2 height 3
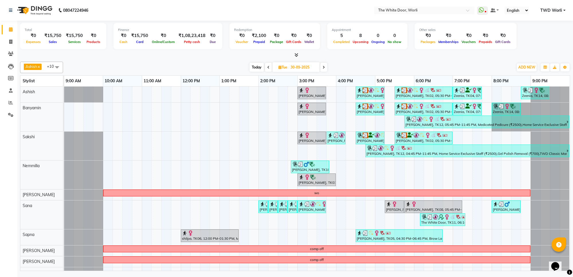
click at [325, 68] on icon at bounding box center [324, 67] width 2 height 3
type input "01-10-2025"
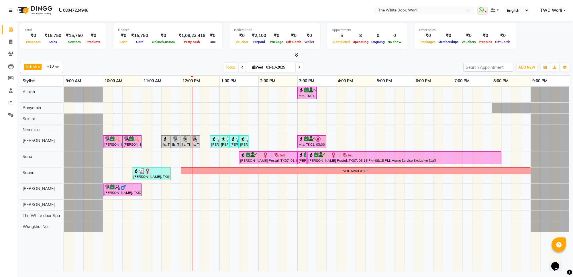
click at [267, 67] on input "01-10-2025" at bounding box center [278, 67] width 29 height 9
select select "10"
select select "2025"
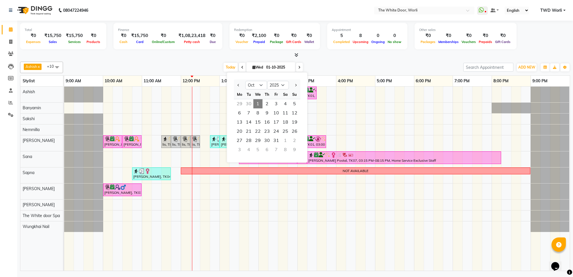
click at [241, 68] on icon at bounding box center [242, 67] width 2 height 3
type input "30-09-2025"
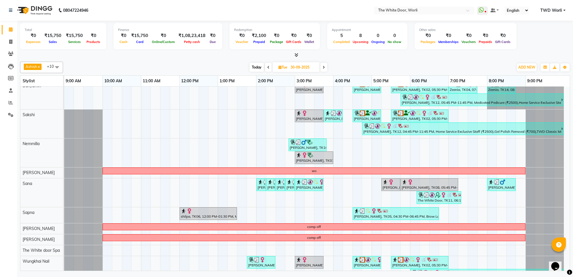
scroll to position [36, 0]
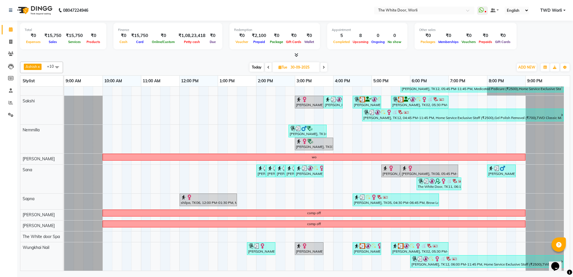
click at [301, 64] on input "30-09-2025" at bounding box center [303, 67] width 29 height 9
select select "9"
select select "2025"
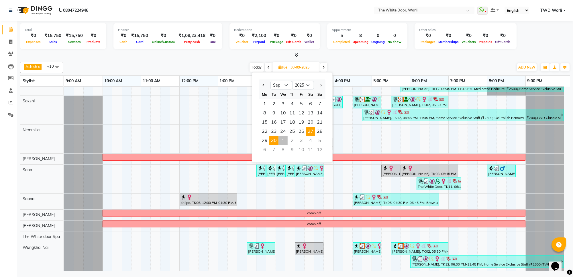
click at [307, 131] on span "27" at bounding box center [310, 131] width 9 height 9
type input "27-09-2025"
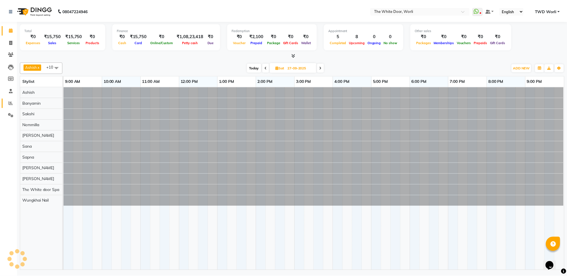
scroll to position [0, 0]
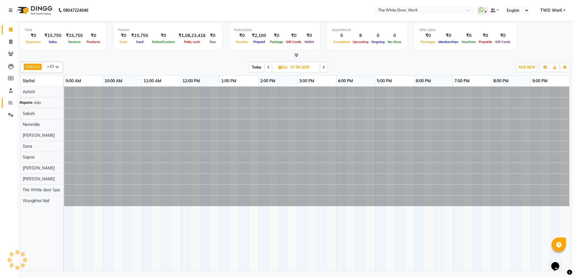
click at [10, 100] on icon at bounding box center [11, 102] width 4 height 4
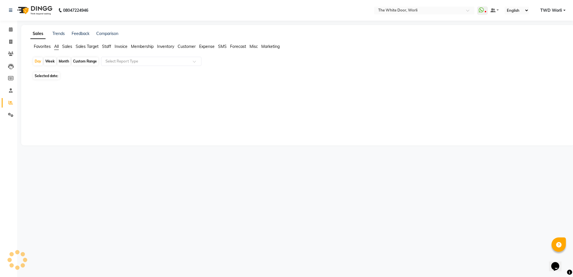
click at [105, 45] on span "Staff" at bounding box center [106, 46] width 9 height 5
click at [87, 60] on div "Custom Range" at bounding box center [85, 61] width 27 height 8
select select "10"
select select "2025"
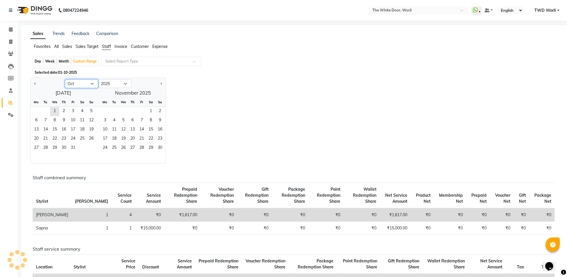
click at [81, 80] on select "Jan Feb Mar Apr May Jun Jul Aug Sep Oct Nov Dec" at bounding box center [81, 83] width 33 height 9
select select "9"
click at [65, 80] on select "Jan Feb Mar Apr May Jun Jul Aug Sep Oct Nov Dec" at bounding box center [81, 83] width 33 height 9
drag, startPoint x: 80, startPoint y: 138, endPoint x: 139, endPoint y: 85, distance: 79.1
click at [80, 136] on span "27" at bounding box center [82, 138] width 9 height 9
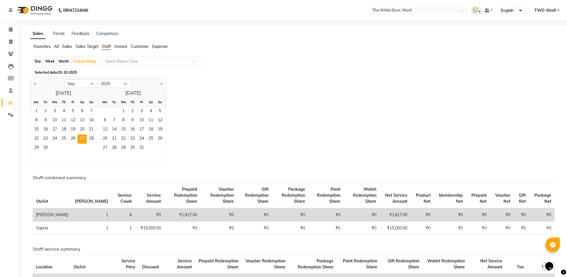
click at [136, 65] on div "Select Report Type" at bounding box center [151, 61] width 100 height 9
click at [137, 63] on input "text" at bounding box center [145, 61] width 83 height 6
click at [138, 61] on input "text" at bounding box center [145, 61] width 83 height 6
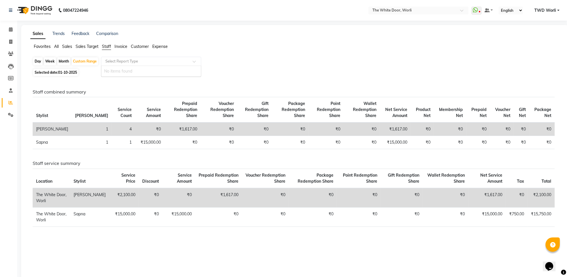
click at [140, 57] on div "Select Report Type" at bounding box center [151, 61] width 100 height 9
click at [138, 61] on input "text" at bounding box center [145, 61] width 83 height 6
click at [205, 127] on td "₹0" at bounding box center [219, 128] width 36 height 13
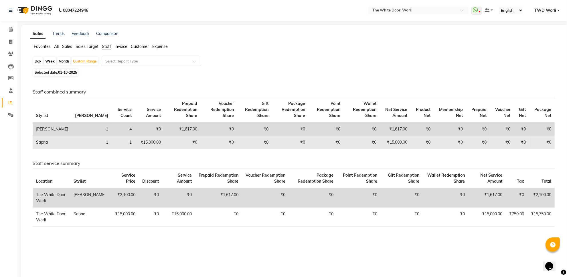
click at [112, 139] on td "1" at bounding box center [123, 142] width 23 height 13
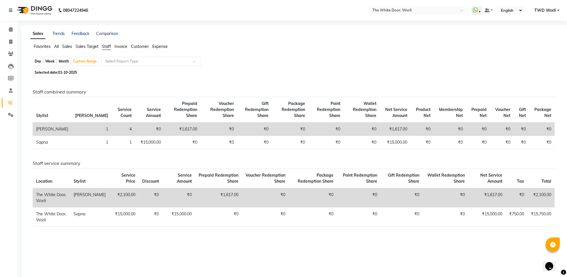
click at [39, 62] on div "Day" at bounding box center [37, 61] width 9 height 8
select select "9"
select select "2025"
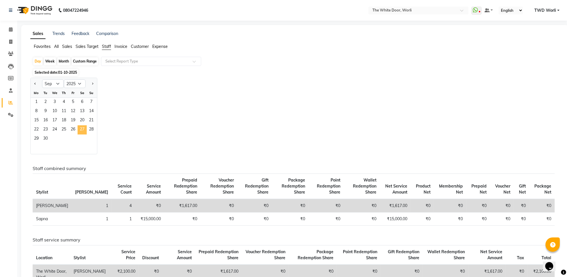
click at [79, 129] on span "27" at bounding box center [82, 129] width 9 height 9
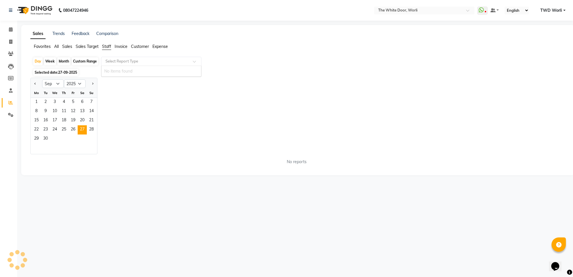
click at [146, 62] on input "text" at bounding box center [145, 61] width 83 height 6
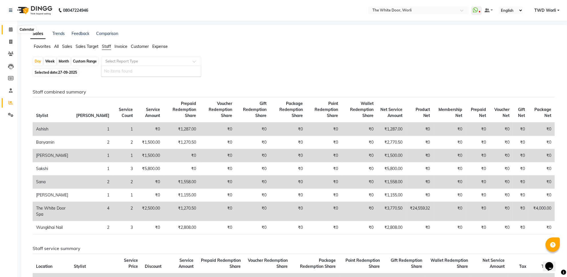
click at [9, 29] on icon at bounding box center [11, 29] width 4 height 4
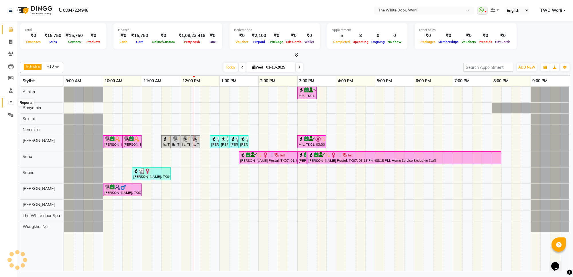
click at [10, 104] on icon at bounding box center [11, 102] width 4 height 4
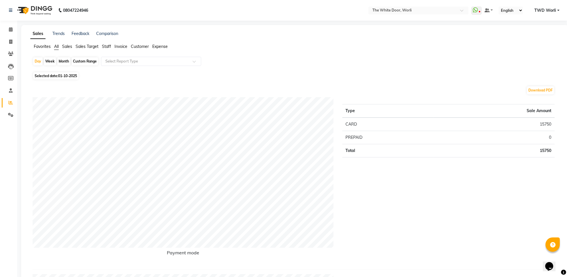
click at [105, 47] on span "Staff" at bounding box center [106, 46] width 9 height 5
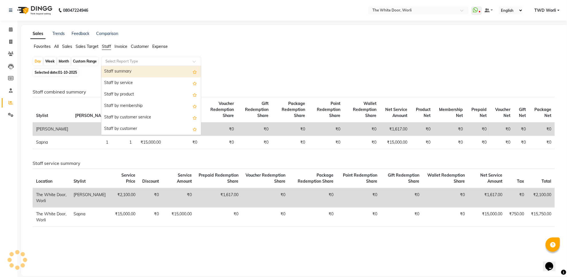
click at [135, 62] on input "text" at bounding box center [145, 61] width 83 height 6
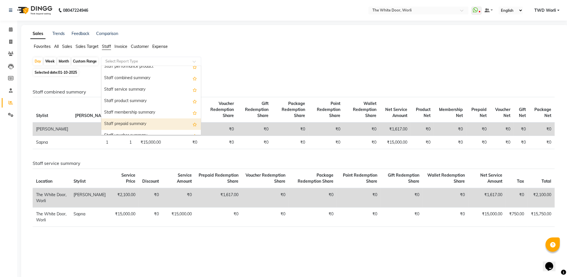
scroll to position [107, 0]
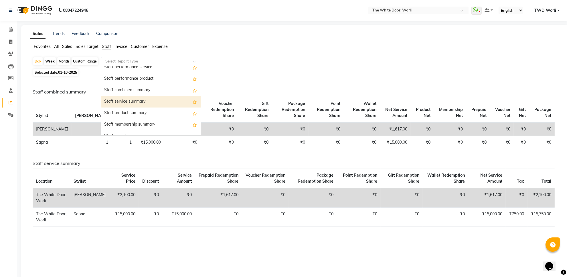
click at [132, 97] on div "Staff service summary" at bounding box center [151, 101] width 100 height 11
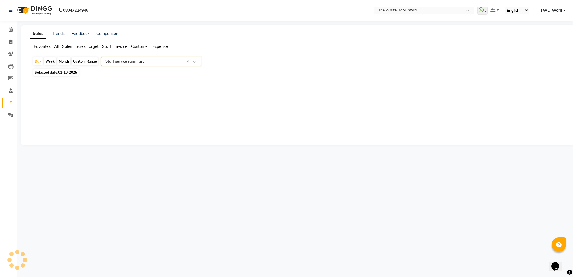
select select "full_report"
select select "csv"
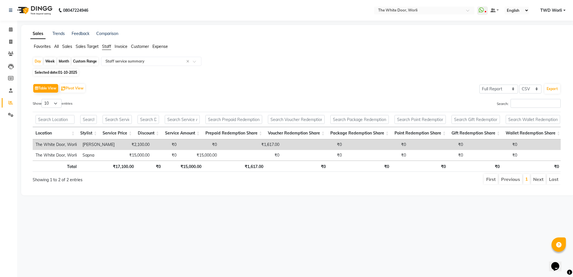
click at [83, 61] on div "Custom Range" at bounding box center [85, 61] width 27 height 8
select select "10"
select select "2025"
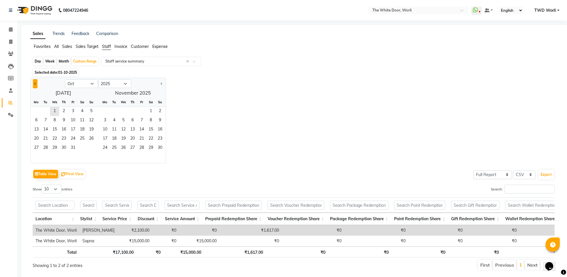
click at [35, 83] on span "Previous month" at bounding box center [35, 84] width 2 height 2
select select "9"
click at [80, 137] on span "27" at bounding box center [82, 138] width 9 height 9
click at [81, 140] on span "27" at bounding box center [82, 138] width 9 height 9
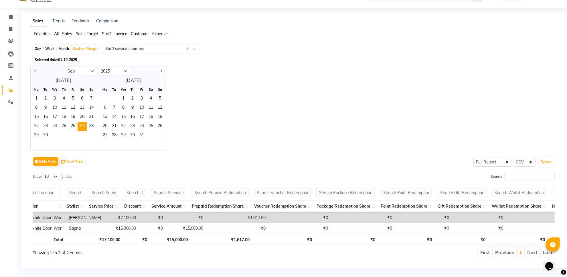
scroll to position [0, 0]
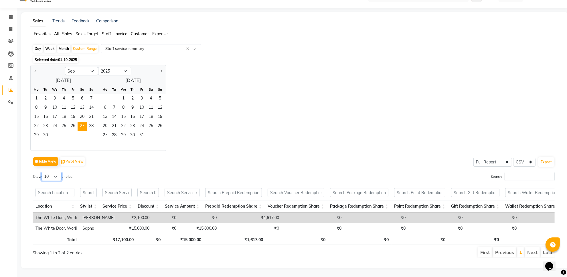
click at [55, 172] on select "10 25 50 100" at bounding box center [52, 176] width 20 height 9
select select "25"
click at [42, 172] on select "10 25 50 100" at bounding box center [52, 176] width 20 height 9
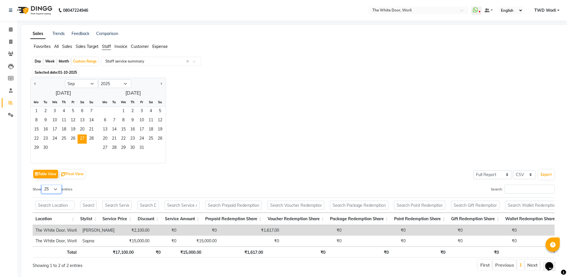
scroll to position [24, 0]
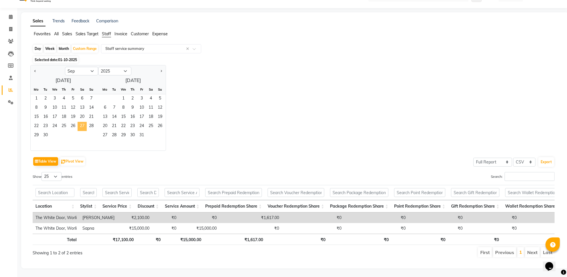
click at [83, 122] on span "27" at bounding box center [82, 126] width 9 height 9
click at [40, 45] on div "Day" at bounding box center [37, 49] width 9 height 8
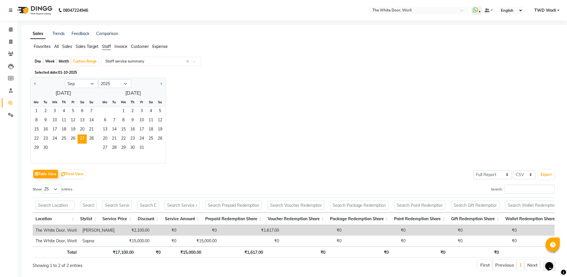
select select "9"
select select "2025"
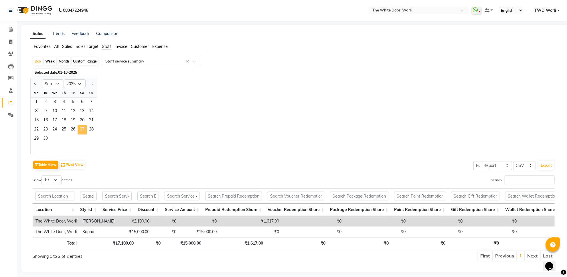
click at [84, 132] on span "27" at bounding box center [82, 129] width 9 height 9
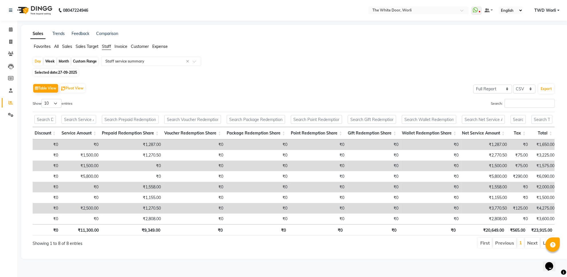
click at [51, 72] on span "Selected date: 27-09-2025" at bounding box center [55, 72] width 45 height 7
select select "9"
select select "2025"
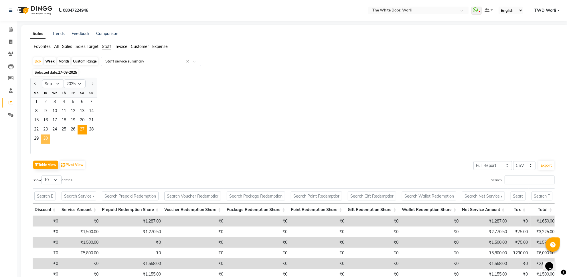
click at [47, 138] on span "30" at bounding box center [45, 138] width 9 height 9
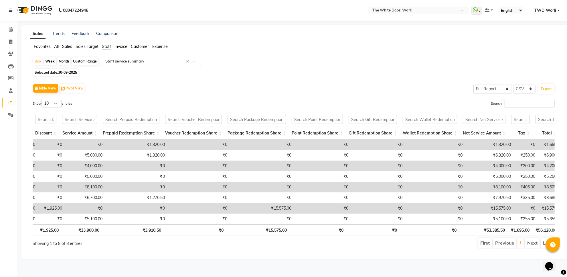
click at [62, 70] on span "30-09-2025" at bounding box center [67, 72] width 19 height 4
select select "9"
select select "2025"
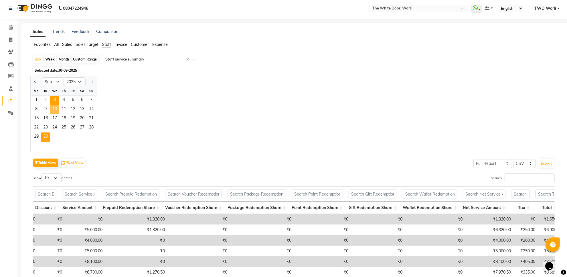
drag, startPoint x: 53, startPoint y: 106, endPoint x: 56, endPoint y: 102, distance: 4.9
click at [54, 106] on span "10" at bounding box center [54, 109] width 9 height 9
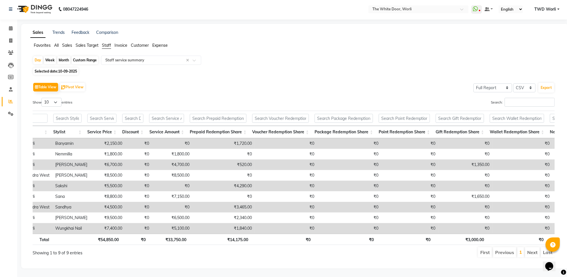
scroll to position [0, 61]
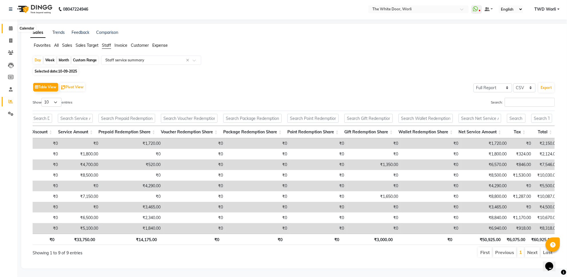
click at [9, 26] on icon at bounding box center [11, 28] width 4 height 4
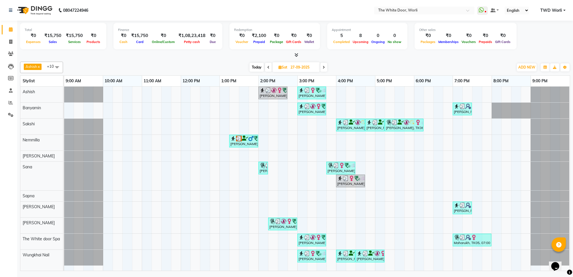
click at [257, 66] on span "Today" at bounding box center [257, 67] width 14 height 9
type input "01-10-2025"
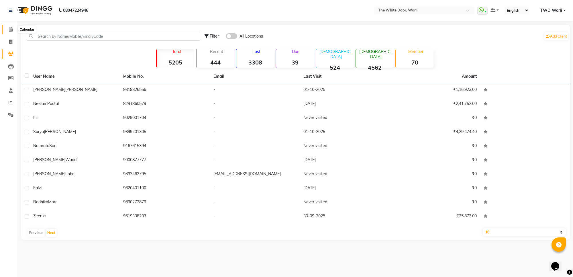
click at [10, 30] on icon at bounding box center [11, 29] width 4 height 4
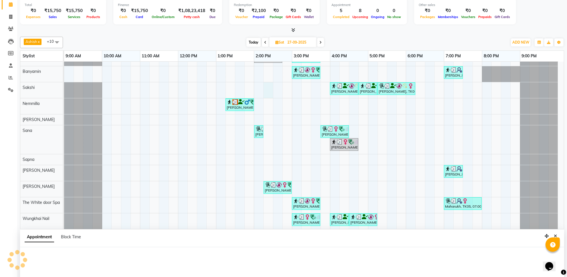
scroll to position [36, 0]
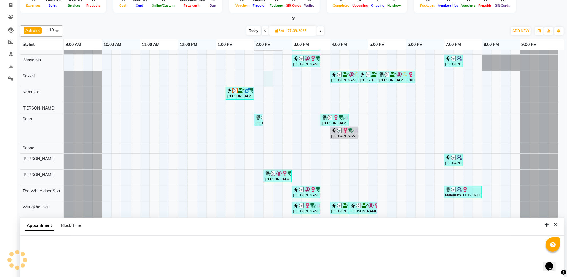
select select "22335"
select select "855"
select select "tentative"
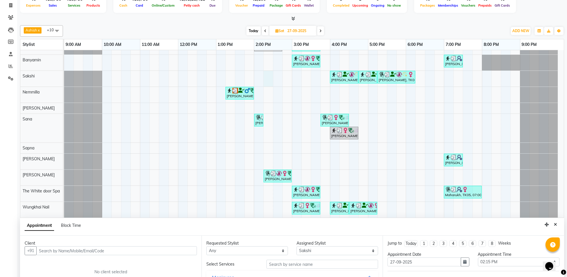
click at [253, 31] on span "Today" at bounding box center [254, 30] width 14 height 9
type input "01-10-2025"
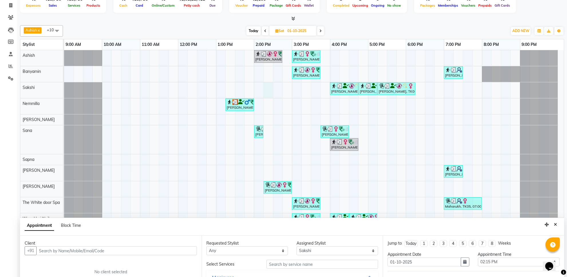
select select "855"
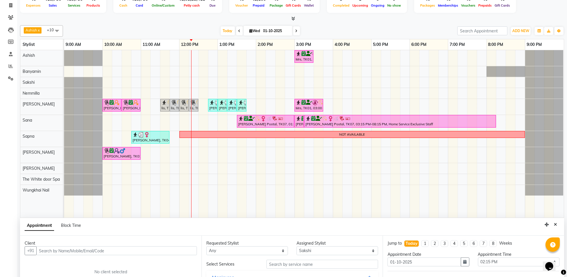
click at [277, 72] on div "Mrs, TK01, 03:00 PM-03:30 PM, Feet + Legs Massage Tarulika Khaitan, TK02, 10:00…" at bounding box center [314, 133] width 500 height 167
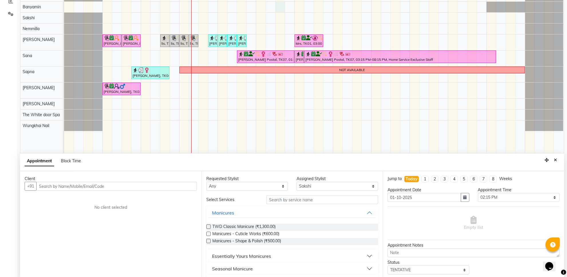
scroll to position [108, 0]
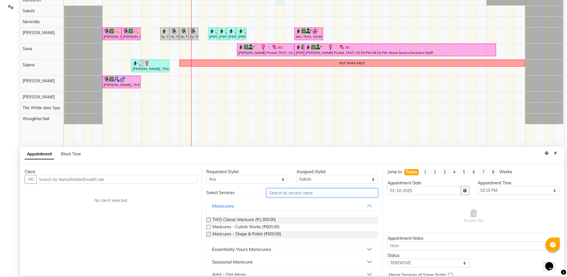
click at [284, 190] on input "text" at bounding box center [323, 192] width 112 height 9
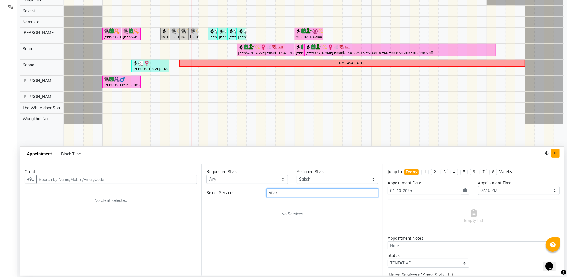
type input "stick"
click at [556, 155] on icon "Close" at bounding box center [555, 153] width 3 height 4
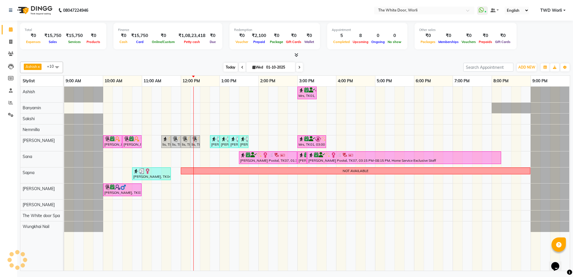
click at [235, 69] on span "Today" at bounding box center [230, 67] width 14 height 9
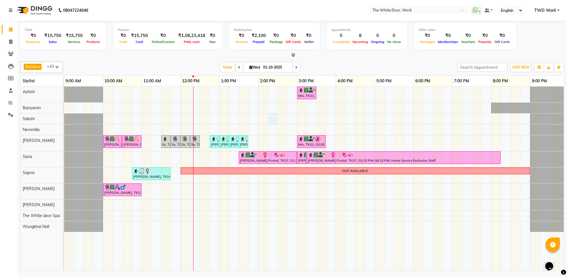
select select "22335"
select select "855"
select select "tentative"
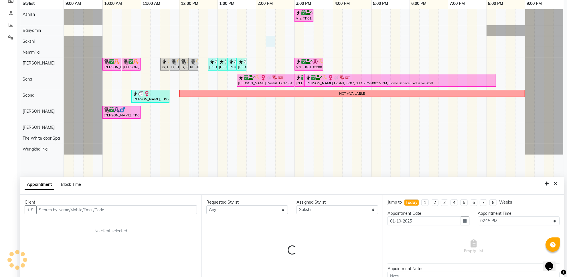
scroll to position [108, 0]
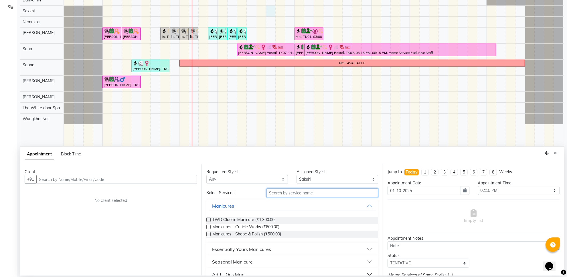
click at [284, 193] on input "text" at bounding box center [323, 192] width 112 height 9
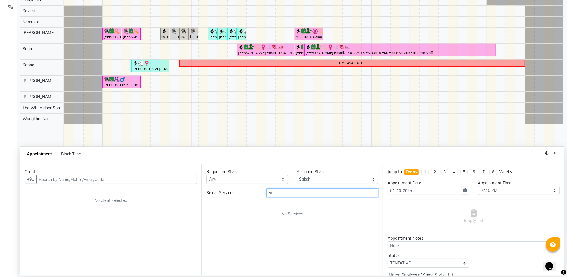
type input "s"
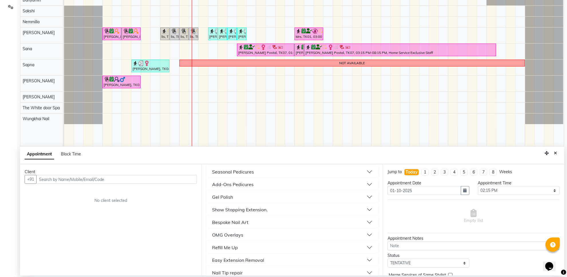
scroll to position [143, 0]
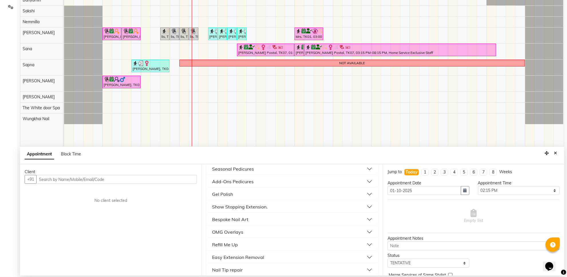
click at [252, 222] on button "Bespoke Nail Art" at bounding box center [293, 219] width 168 height 10
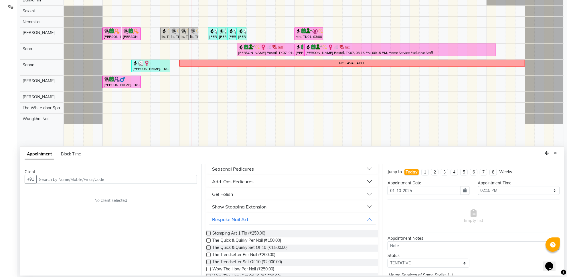
click at [252, 205] on div "Show Stopping Extension." at bounding box center [240, 206] width 56 height 7
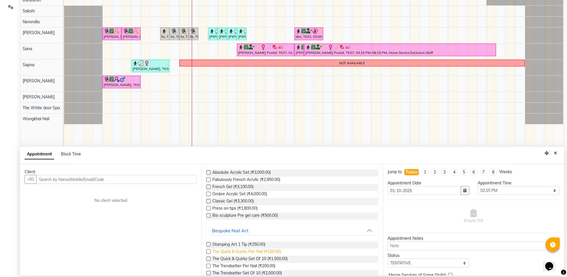
scroll to position [179, 0]
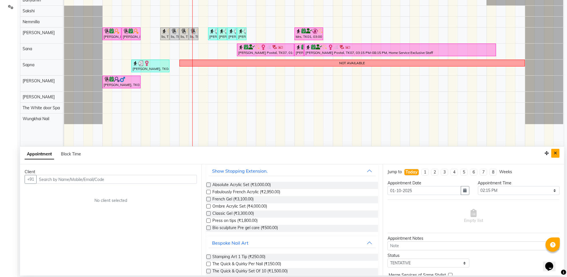
click at [559, 154] on button "Close" at bounding box center [556, 153] width 8 height 9
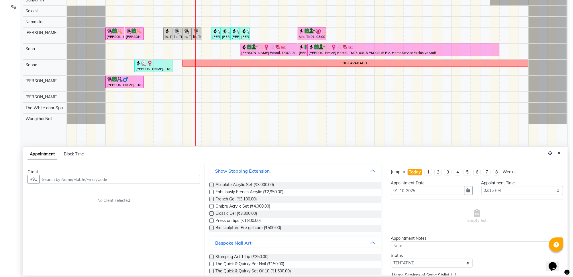
scroll to position [0, 0]
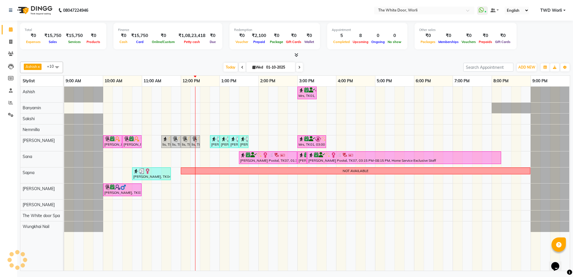
drag, startPoint x: 271, startPoint y: 65, endPoint x: 271, endPoint y: 70, distance: 4.9
click at [271, 69] on input "01-10-2025" at bounding box center [278, 67] width 29 height 9
select select "10"
select select "2025"
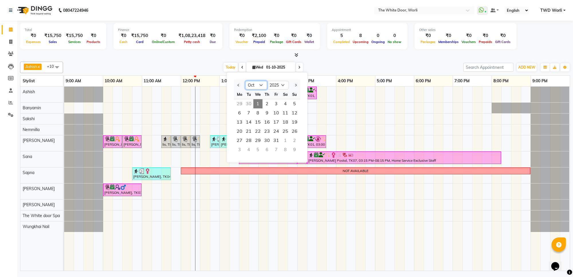
drag, startPoint x: 254, startPoint y: 82, endPoint x: 252, endPoint y: 88, distance: 6.4
click at [254, 82] on select "Jan Feb Mar Apr May Jun Jul Aug Sep Oct Nov Dec" at bounding box center [256, 85] width 22 height 9
select select "9"
click at [245, 81] on select "Jan Feb Mar Apr May Jun Jul Aug Sep Oct Nov Dec" at bounding box center [256, 85] width 22 height 9
click at [288, 131] on span "27" at bounding box center [285, 131] width 9 height 9
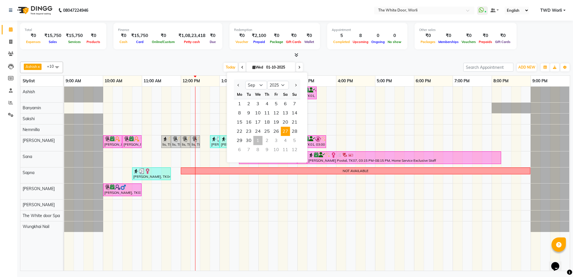
type input "27-09-2025"
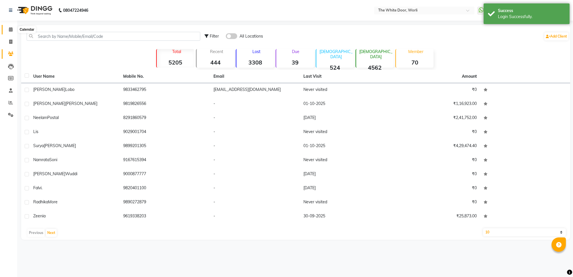
click at [8, 29] on span at bounding box center [11, 29] width 10 height 7
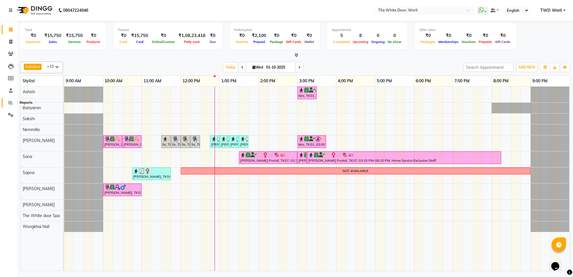
click at [11, 103] on icon at bounding box center [11, 102] width 4 height 4
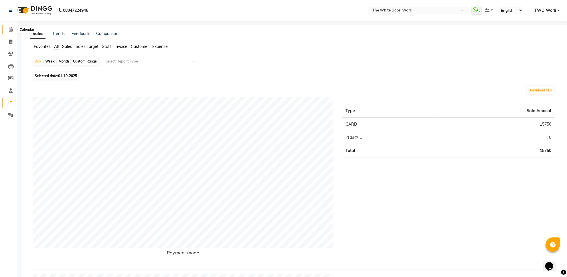
click at [11, 32] on span at bounding box center [11, 29] width 10 height 7
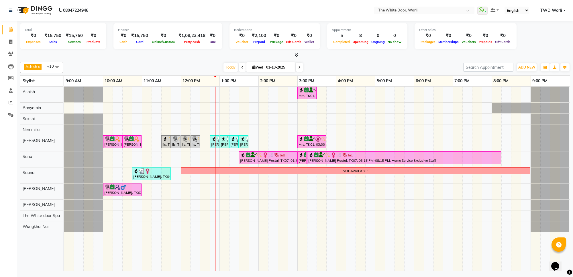
click at [302, 66] on div "Today Wed 01-10-2025" at bounding box center [263, 67] width 80 height 9
click at [300, 66] on icon at bounding box center [299, 67] width 2 height 3
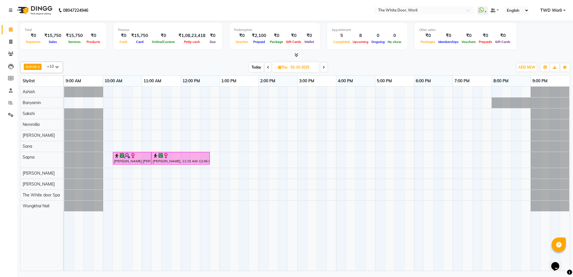
click at [254, 66] on span "Today" at bounding box center [256, 67] width 14 height 9
type input "01-10-2025"
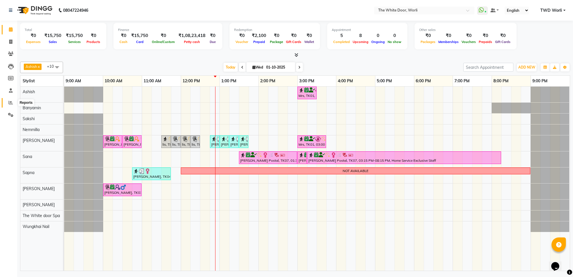
click at [10, 102] on icon at bounding box center [11, 102] width 4 height 4
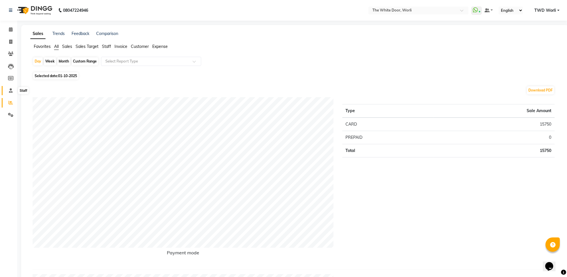
click at [9, 89] on icon at bounding box center [11, 90] width 4 height 4
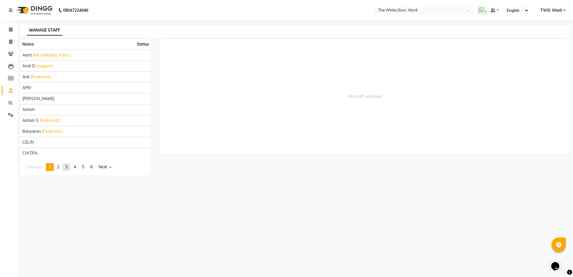
click at [66, 167] on link "page 3" at bounding box center [66, 167] width 8 height 8
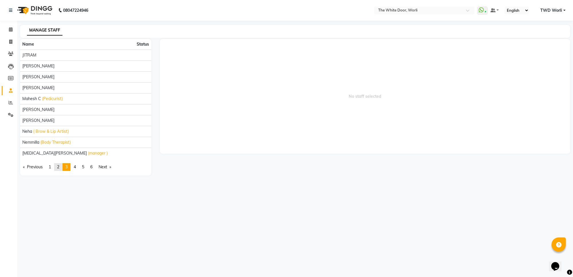
click at [57, 168] on link "page 2" at bounding box center [58, 167] width 8 height 8
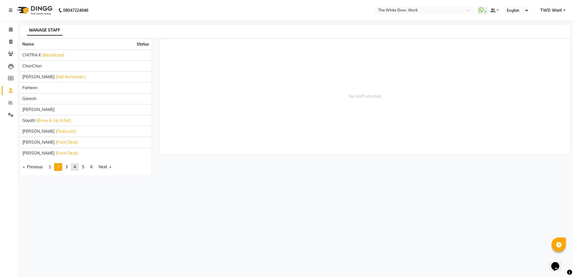
drag, startPoint x: 72, startPoint y: 168, endPoint x: 80, endPoint y: 168, distance: 7.5
click at [73, 168] on link "page 4" at bounding box center [75, 167] width 8 height 8
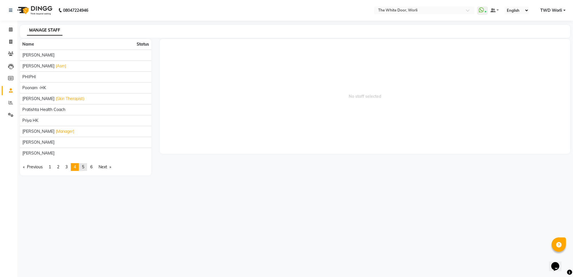
click at [82, 168] on ul "Previous page 4 / 6 page 1 page 2 page 3 You're on page 4 page 5 page 6 Next pa…" at bounding box center [85, 167] width 131 height 8
click at [84, 168] on span "5" at bounding box center [83, 166] width 2 height 5
click at [89, 168] on link "page 6" at bounding box center [91, 167] width 8 height 8
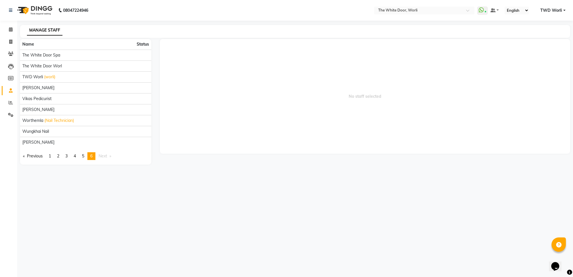
click at [86, 161] on div "Name Status The White door Spa The White Door Worl TWD Worli (worli) Vasu mahes…" at bounding box center [85, 101] width 131 height 125
click at [85, 159] on link "page 5" at bounding box center [83, 156] width 8 height 8
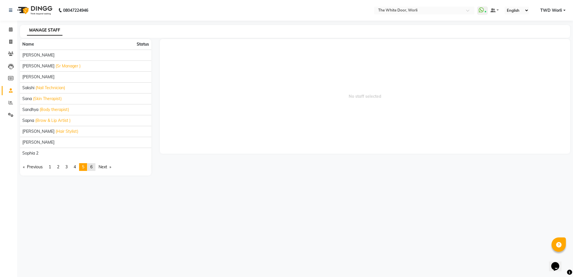
click at [92, 166] on span "6" at bounding box center [91, 166] width 2 height 5
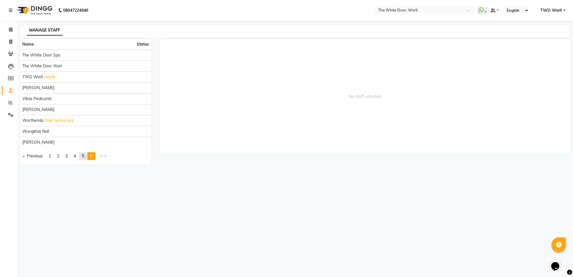
click at [85, 159] on link "page 5" at bounding box center [83, 156] width 8 height 8
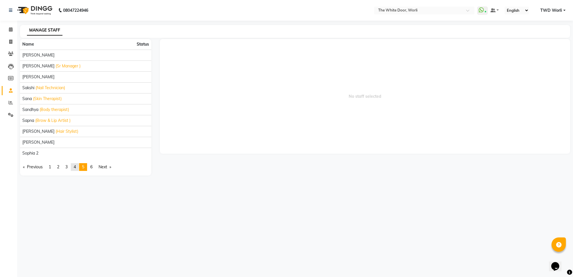
click at [76, 165] on span "4" at bounding box center [75, 166] width 2 height 5
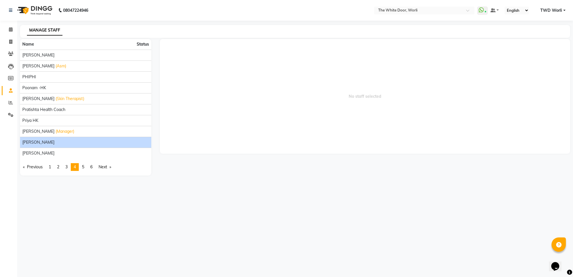
click at [65, 140] on div "[PERSON_NAME]" at bounding box center [85, 142] width 127 height 6
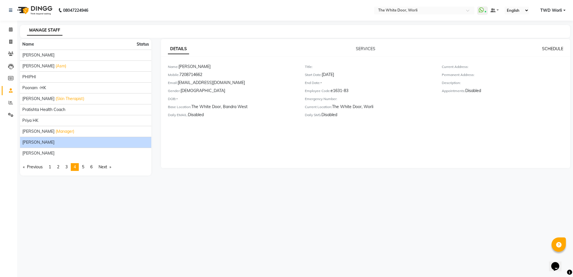
click at [552, 50] on link "SCHEDULE" at bounding box center [552, 48] width 21 height 5
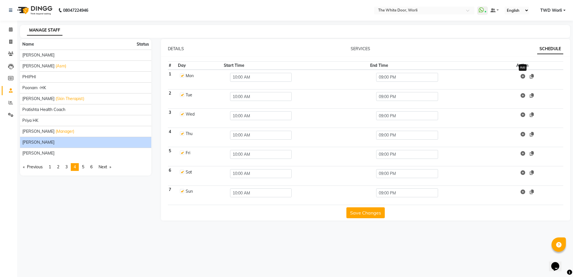
click at [523, 75] on icon at bounding box center [523, 76] width 5 height 5
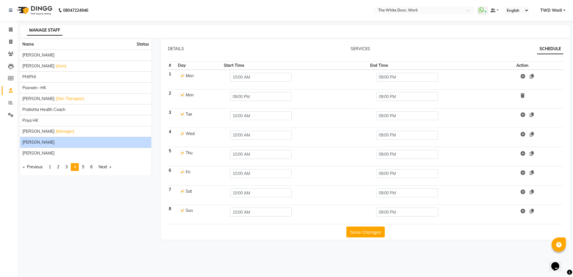
click at [522, 94] on icon at bounding box center [523, 95] width 4 height 5
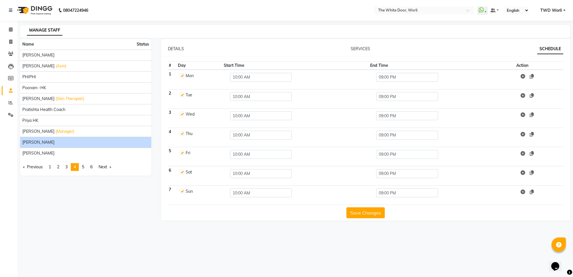
drag, startPoint x: 182, startPoint y: 95, endPoint x: 180, endPoint y: 79, distance: 16.0
click at [182, 93] on label at bounding box center [182, 95] width 4 height 4
click at [182, 93] on input "checkbox" at bounding box center [182, 95] width 4 height 4
checkbox input "false"
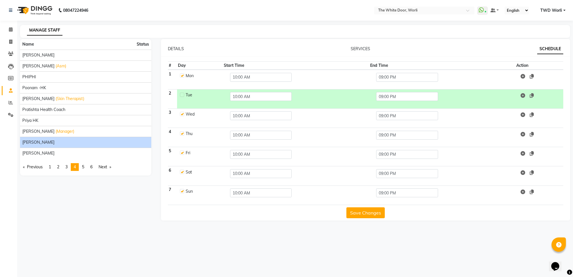
click at [182, 75] on label at bounding box center [182, 75] width 4 height 4
click at [182, 75] on input "checkbox" at bounding box center [182, 75] width 4 height 4
checkbox input "false"
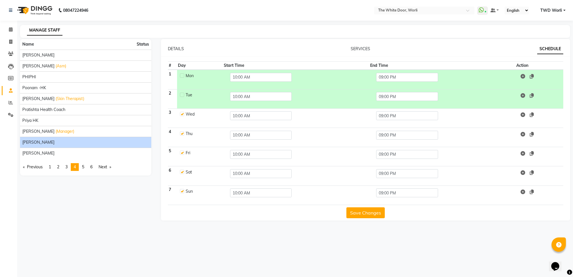
click at [182, 134] on label at bounding box center [182, 133] width 4 height 4
click at [182, 134] on input "checkbox" at bounding box center [182, 133] width 4 height 4
checkbox input "false"
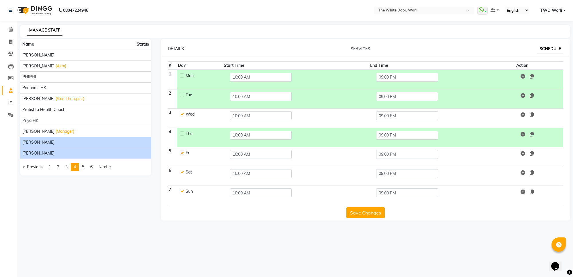
drag, startPoint x: 80, startPoint y: 146, endPoint x: 79, endPoint y: 151, distance: 4.7
click at [80, 148] on ul "Name Status Nilofar Khan PERRY (Asm) PHIPHI Poonam -HK Pranali (Skin Therapist)…" at bounding box center [85, 98] width 131 height 119
click at [78, 153] on div "[PERSON_NAME]" at bounding box center [85, 153] width 127 height 6
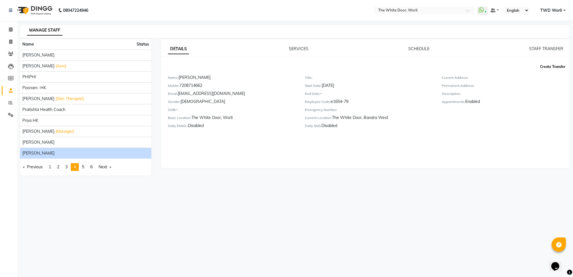
click at [560, 66] on button "Create Transfer" at bounding box center [553, 67] width 30 height 10
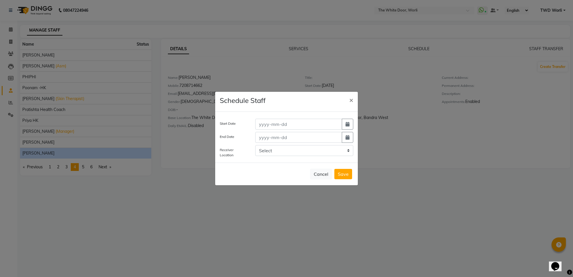
click at [274, 131] on div "Start Date End Date Receiver Location Select The White Door, Bandra West THE WH…" at bounding box center [286, 137] width 143 height 51
click at [275, 127] on input at bounding box center [298, 124] width 87 height 11
drag, startPoint x: 340, startPoint y: 123, endPoint x: 348, endPoint y: 125, distance: 8.8
click at [343, 124] on div "1" at bounding box center [304, 124] width 98 height 11
type input "01-10-2025"
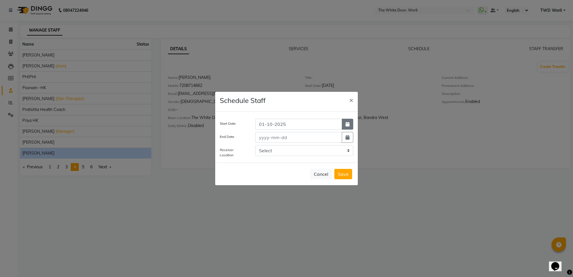
click at [348, 125] on icon "button" at bounding box center [347, 124] width 4 height 5
select select "10"
select select "2025"
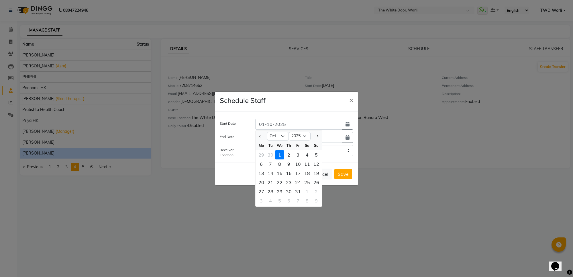
click at [281, 155] on div "1" at bounding box center [279, 154] width 9 height 9
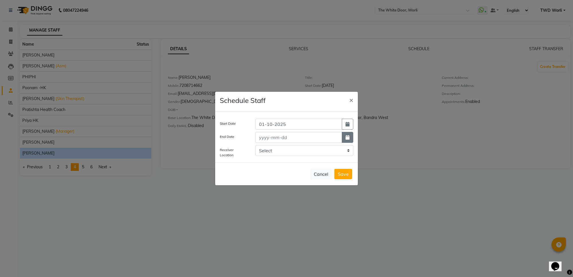
click at [345, 140] on button "button" at bounding box center [347, 137] width 11 height 11
select select "10"
select select "2025"
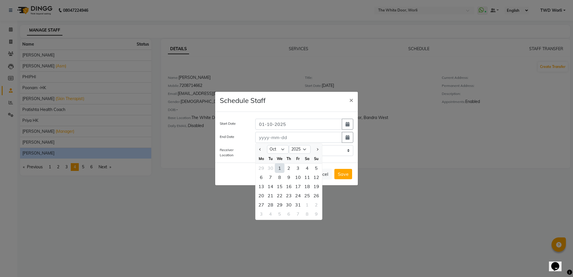
click at [276, 167] on div "1" at bounding box center [279, 167] width 9 height 9
type input "01-10-2025"
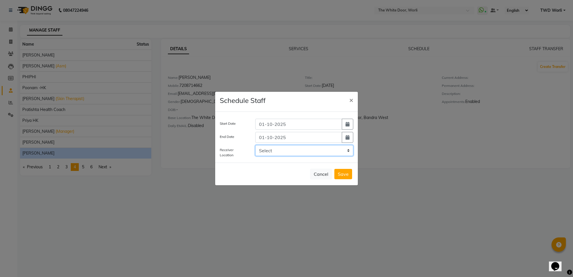
click at [283, 154] on select "Select The White Door, Bandra West THE WHITE DOOR(HO), Bandra" at bounding box center [304, 150] width 98 height 11
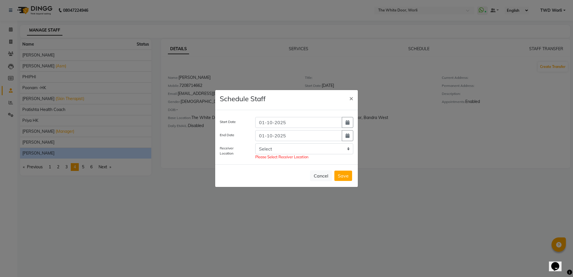
drag, startPoint x: 258, startPoint y: 207, endPoint x: 252, endPoint y: 204, distance: 6.5
click at [257, 207] on ngb-modal-window "Schedule Staff × Start Date 01-10-2025 End Date 01-10-2025 Receiver Location Se…" at bounding box center [286, 138] width 573 height 277
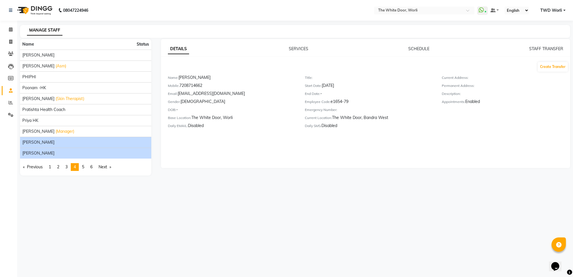
click at [100, 144] on div "[PERSON_NAME]" at bounding box center [85, 142] width 127 height 6
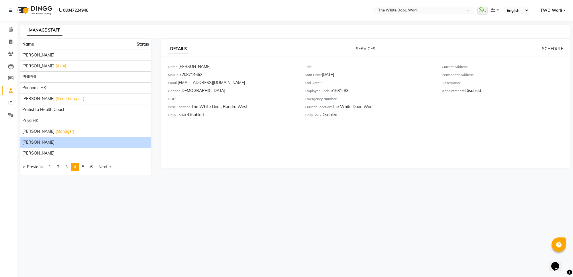
click at [554, 47] on link "SCHEDULE" at bounding box center [552, 48] width 21 height 5
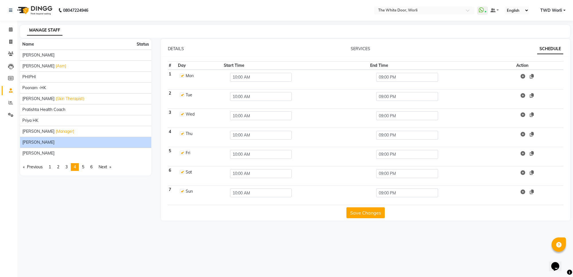
click at [179, 74] on td "Mon" at bounding box center [200, 79] width 46 height 19
click at [182, 75] on label at bounding box center [182, 75] width 4 height 4
click at [182, 75] on input "checkbox" at bounding box center [182, 75] width 4 height 4
checkbox input "false"
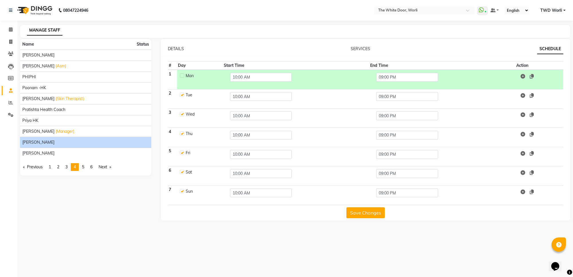
click at [181, 96] on label at bounding box center [182, 95] width 4 height 4
click at [181, 96] on input "checkbox" at bounding box center [182, 95] width 4 height 4
checkbox input "false"
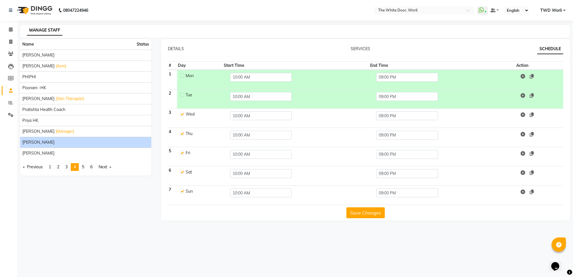
click at [183, 133] on label at bounding box center [182, 133] width 4 height 4
click at [183, 133] on input "checkbox" at bounding box center [182, 133] width 4 height 4
checkbox input "false"
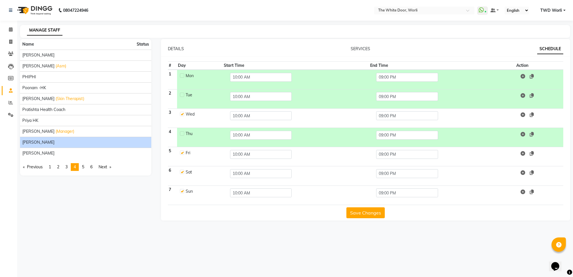
click at [182, 152] on label at bounding box center [182, 152] width 4 height 4
click at [182, 152] on input "checkbox" at bounding box center [182, 152] width 4 height 4
checkbox input "false"
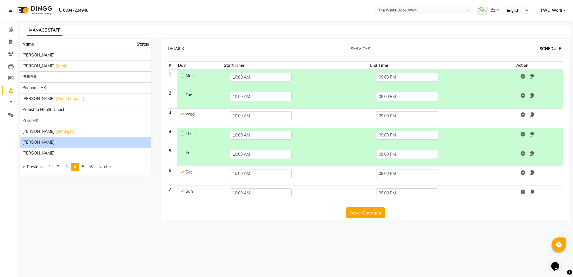
click at [183, 172] on label at bounding box center [182, 172] width 4 height 4
click at [183, 172] on input "checkbox" at bounding box center [182, 172] width 4 height 4
checkbox input "false"
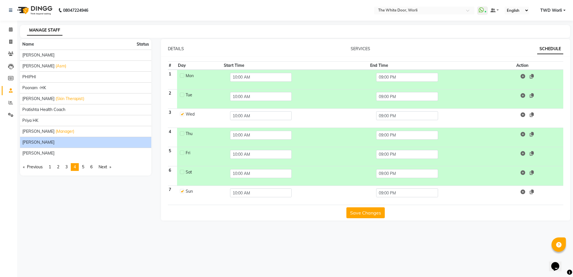
drag, startPoint x: 183, startPoint y: 194, endPoint x: 183, endPoint y: 185, distance: 8.6
click at [183, 194] on div at bounding box center [182, 191] width 4 height 6
click at [255, 112] on input "10:00 AM" at bounding box center [261, 115] width 62 height 9
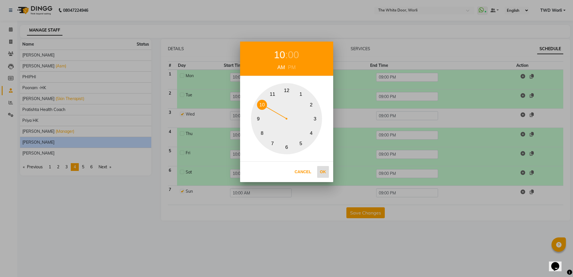
click at [319, 170] on button "Ok" at bounding box center [323, 172] width 12 height 12
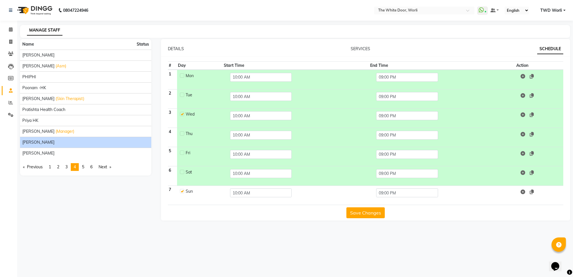
click at [368, 215] on button "Save Changes" at bounding box center [365, 212] width 38 height 11
click at [12, 29] on icon at bounding box center [11, 29] width 4 height 4
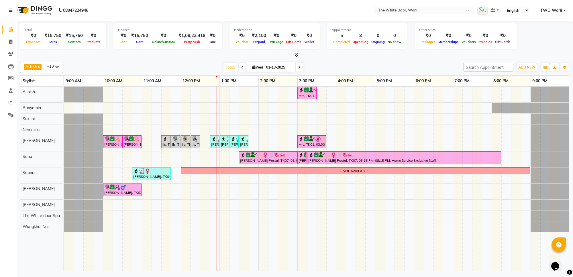
click at [223, 69] on div "Today Wed 01-10-2025" at bounding box center [263, 67] width 80 height 9
click at [225, 66] on span "Today" at bounding box center [230, 67] width 14 height 9
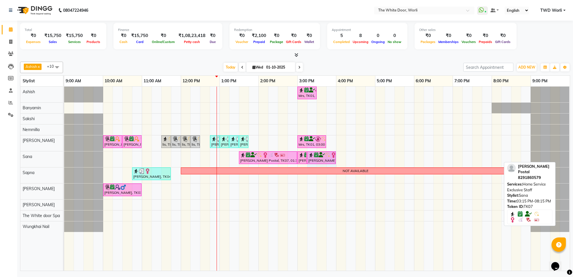
drag, startPoint x: 501, startPoint y: 158, endPoint x: 329, endPoint y: 157, distance: 171.3
click at [64, 157] on div "Neelam Postal, TK07, 01:30 PM-03:00 PM, Waxing Full Body Neelam Postal, TK07, 0…" at bounding box center [64, 159] width 0 height 16
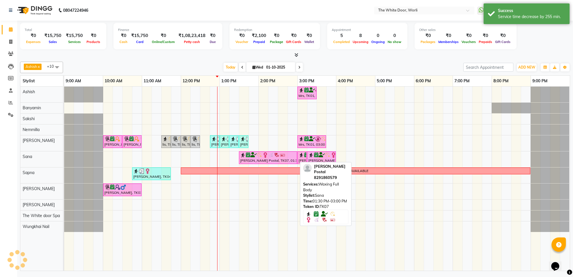
click at [295, 157] on div at bounding box center [268, 155] width 56 height 6
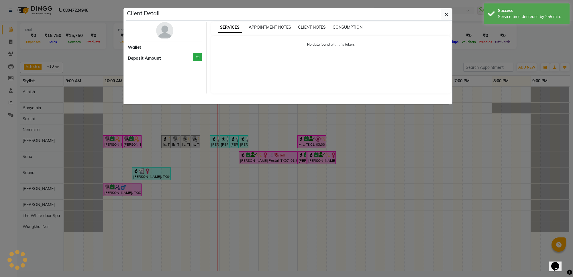
select select "6"
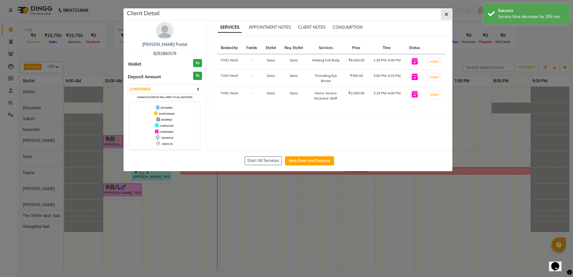
click at [449, 13] on button "button" at bounding box center [446, 14] width 11 height 11
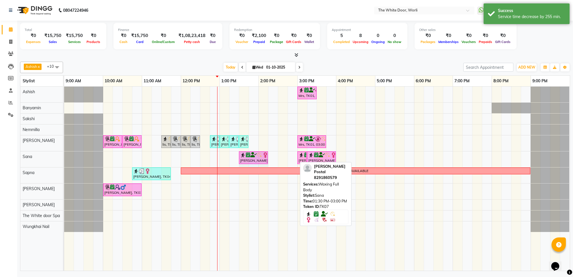
drag, startPoint x: 296, startPoint y: 160, endPoint x: 261, endPoint y: 155, distance: 35.0
click at [64, 155] on div "Neelam Postal, TK07, 01:30 PM-03:00 PM, Waxing Full Body Neelam Postal, TK07, 0…" at bounding box center [64, 159] width 0 height 16
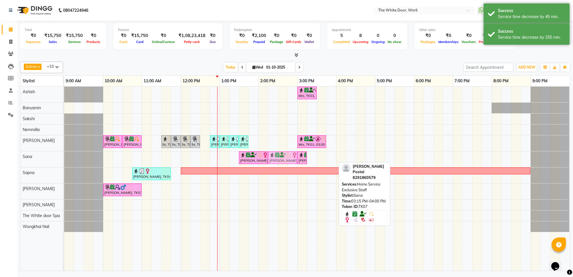
drag, startPoint x: 313, startPoint y: 158, endPoint x: 280, endPoint y: 158, distance: 33.2
click at [64, 158] on div "Neelam Postal, TK07, 01:30 PM-02:15 PM, Waxing Full Body Neelam Postal, TK07, 0…" at bounding box center [64, 159] width 0 height 16
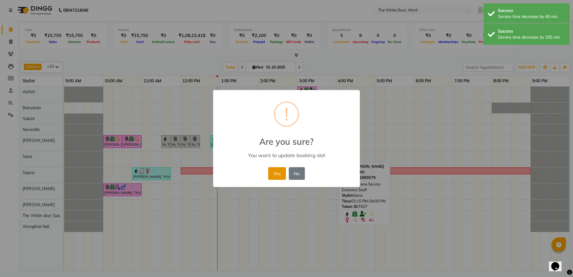
click at [279, 169] on button "Yes" at bounding box center [276, 173] width 17 height 13
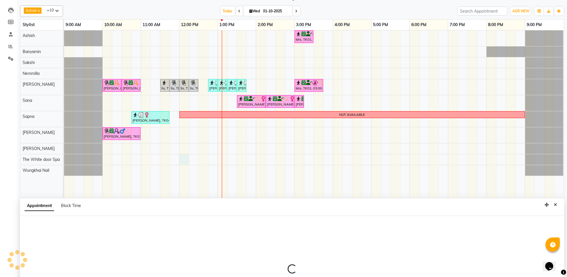
scroll to position [108, 0]
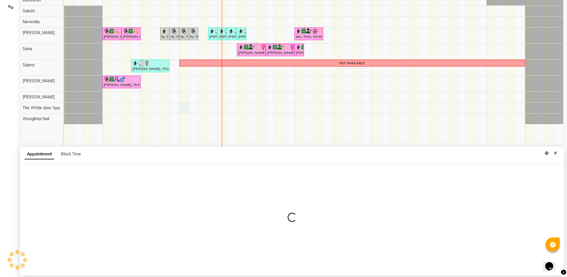
select select "48129"
select select "tentative"
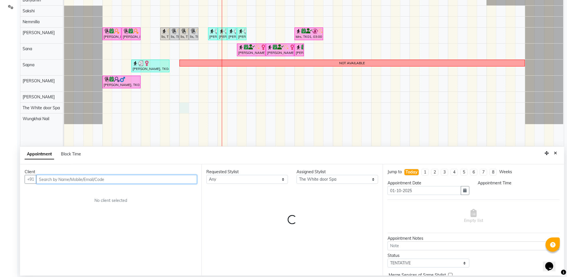
select select "720"
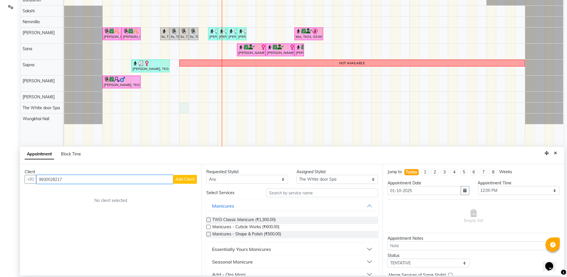
type input "9930028217"
click at [188, 180] on span "Add Client" at bounding box center [185, 178] width 19 height 5
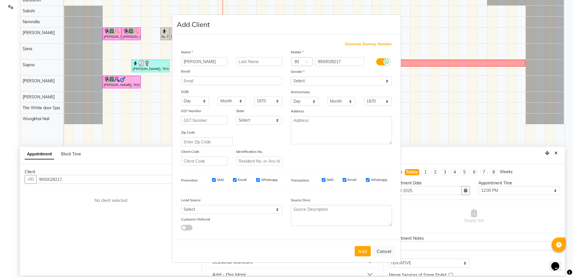
type input "[PERSON_NAME]"
click at [303, 82] on select "Select [DEMOGRAPHIC_DATA] [DEMOGRAPHIC_DATA] Other Prefer Not To Say" at bounding box center [341, 80] width 101 height 9
select select "[DEMOGRAPHIC_DATA]"
click at [291, 77] on select "Select [DEMOGRAPHIC_DATA] [DEMOGRAPHIC_DATA] Other Prefer Not To Say" at bounding box center [341, 80] width 101 height 9
drag, startPoint x: 241, startPoint y: 207, endPoint x: 237, endPoint y: 204, distance: 5.4
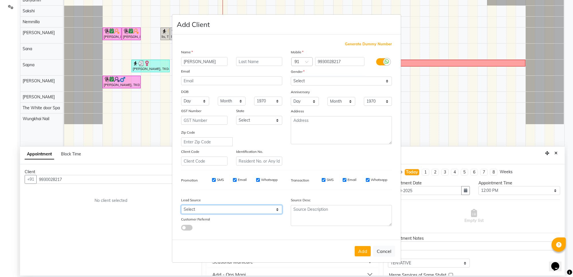
click at [241, 207] on select "Select Walk-in Referral Internet Friend Word of Mouth Advertisement Facebook Ju…" at bounding box center [231, 209] width 101 height 9
select select "28532"
click at [181, 205] on select "Select Walk-in Referral Internet Friend Word of Mouth Advertisement Facebook Ju…" at bounding box center [231, 209] width 101 height 9
drag, startPoint x: 363, startPoint y: 254, endPoint x: 363, endPoint y: 245, distance: 8.3
click at [363, 253] on button "Add" at bounding box center [363, 251] width 16 height 10
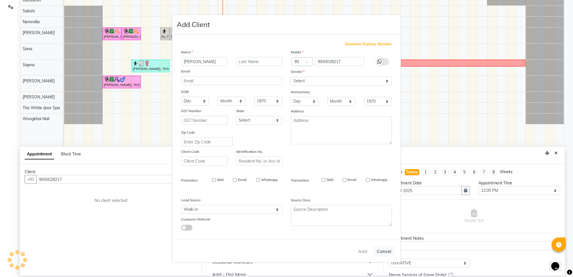
select select
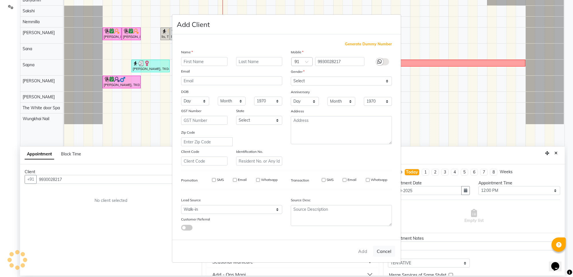
select select
checkbox input "false"
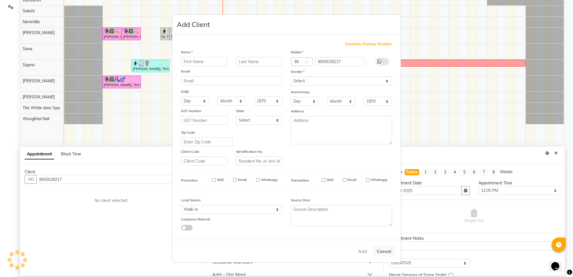
checkbox input "false"
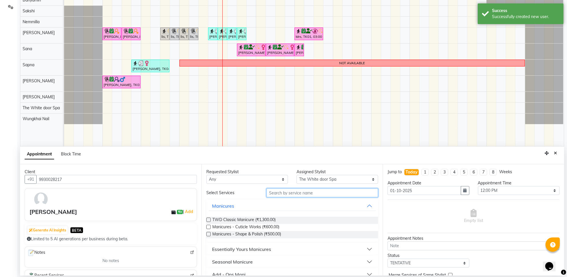
click at [294, 192] on input "text" at bounding box center [323, 192] width 112 height 9
type input "ped"
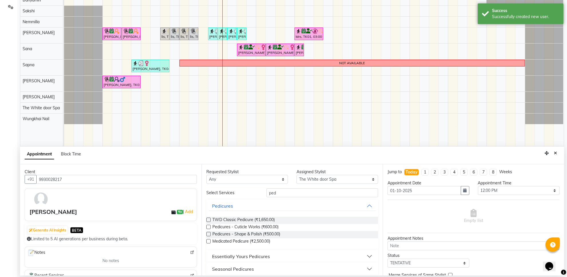
click at [303, 255] on button "Essentially Yours Pedicures" at bounding box center [293, 256] width 168 height 10
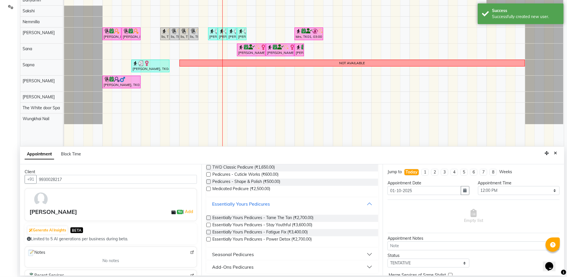
scroll to position [55, 0]
click at [209, 223] on label at bounding box center [209, 222] width 4 height 4
click at [209, 223] on input "checkbox" at bounding box center [209, 223] width 4 height 4
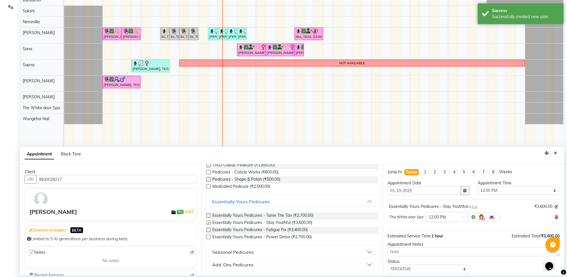
checkbox input "false"
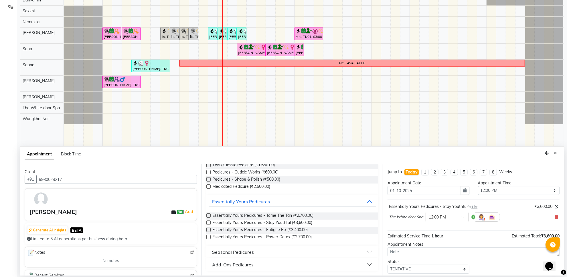
scroll to position [35, 0]
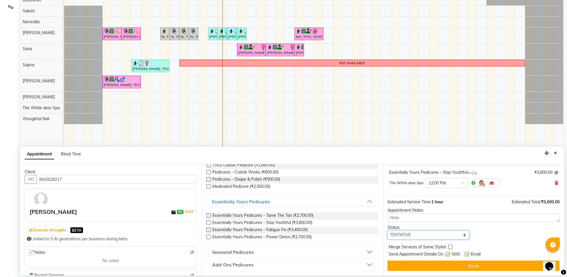
drag, startPoint x: 436, startPoint y: 236, endPoint x: 436, endPoint y: 231, distance: 4.9
click at [436, 236] on select "Select TENTATIVE CONFIRM CHECK-IN UPCOMING" at bounding box center [429, 234] width 82 height 9
select select "confirm booking"
click at [388, 230] on select "Select TENTATIVE CONFIRM CHECK-IN UPCOMING" at bounding box center [429, 234] width 82 height 9
click at [496, 271] on div "Jump to [DATE] 1 2 3 4 5 6 7 8 Weeks Appointment Date [DATE] Appointment Time S…" at bounding box center [474, 219] width 182 height 111
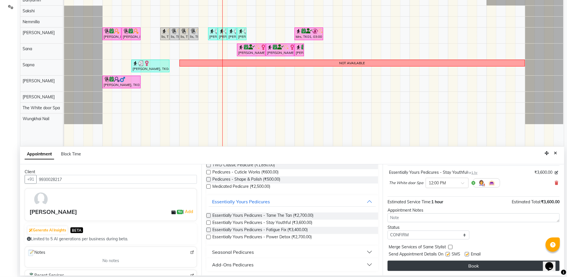
click at [469, 267] on button "Book" at bounding box center [474, 265] width 172 height 10
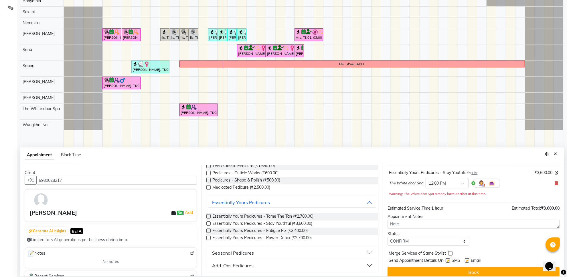
scroll to position [107, 0]
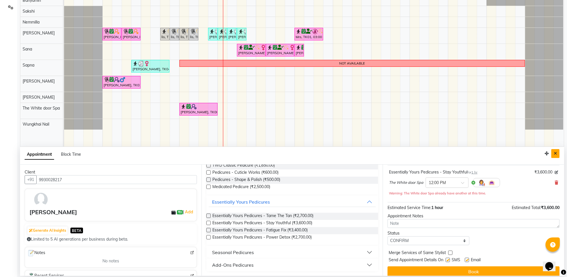
click at [554, 151] on button "Close" at bounding box center [556, 153] width 8 height 9
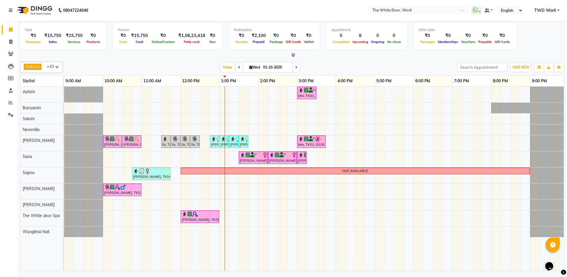
scroll to position [0, 0]
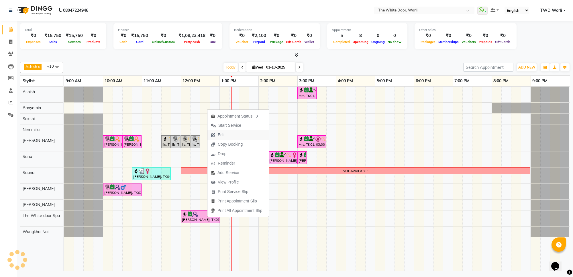
click at [228, 138] on button "Edit" at bounding box center [237, 134] width 61 height 9
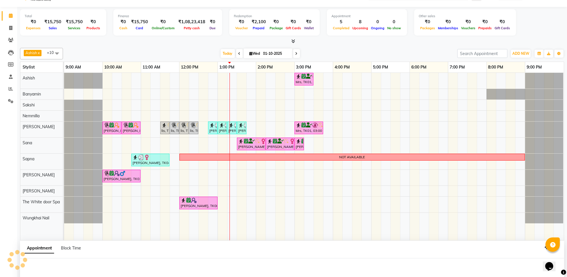
select select "tentative"
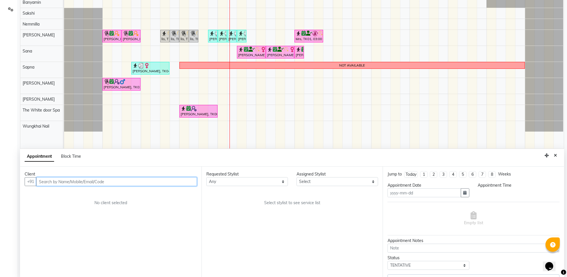
scroll to position [108, 0]
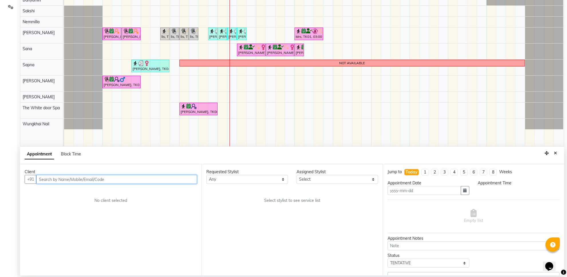
type input "01-10-2025"
select select "confirm booking"
select select "720"
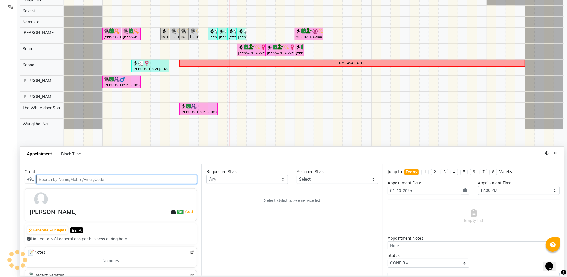
scroll to position [13, 0]
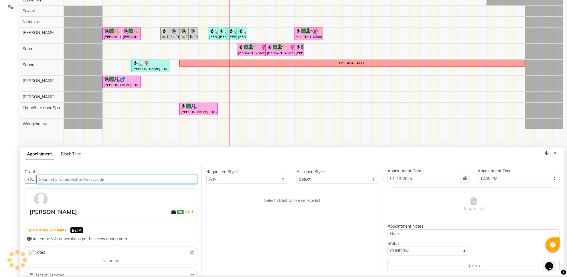
select select "48129"
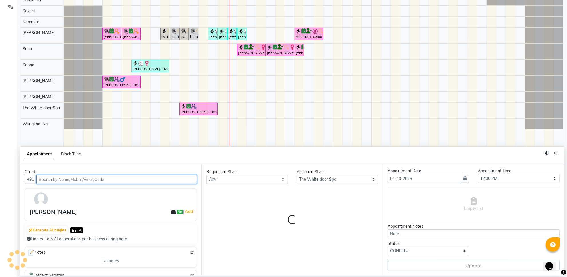
select select "1664"
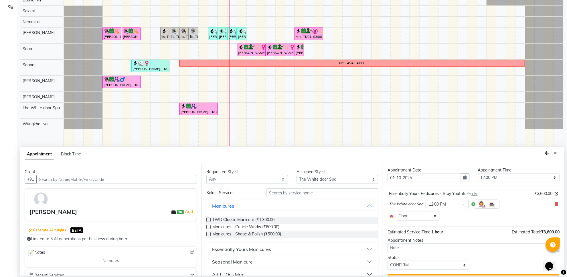
click at [555, 205] on icon at bounding box center [556, 204] width 3 height 4
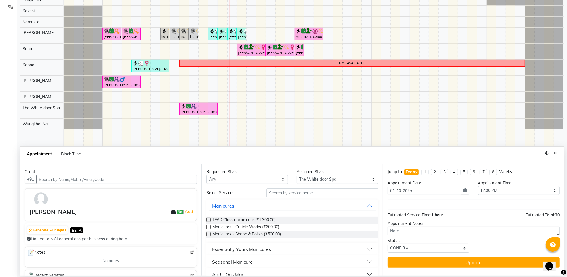
scroll to position [0, 0]
click at [307, 191] on input "text" at bounding box center [323, 192] width 112 height 9
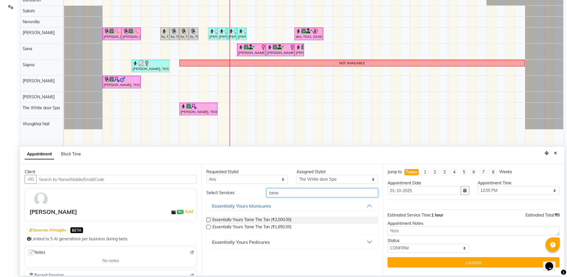
type input "tame"
click at [251, 241] on div "Essentially Yours Pedicures" at bounding box center [241, 241] width 58 height 7
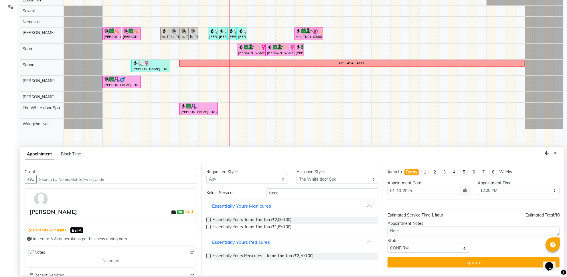
click at [208, 255] on label at bounding box center [209, 256] width 4 height 4
click at [208, 255] on input "checkbox" at bounding box center [209, 256] width 4 height 4
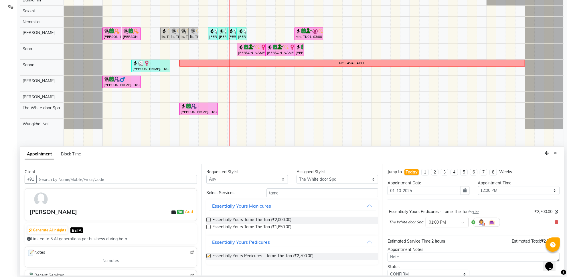
checkbox input "false"
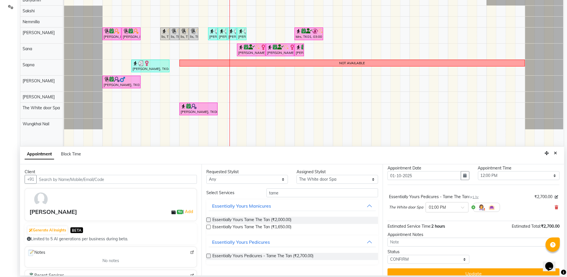
scroll to position [23, 0]
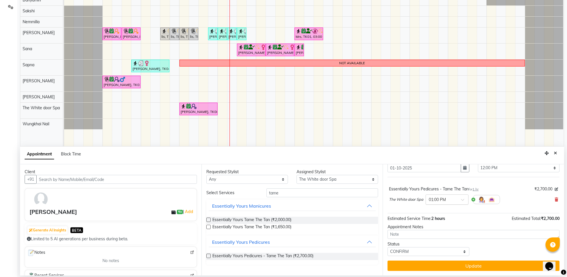
click at [452, 199] on input "text" at bounding box center [441, 199] width 25 height 6
drag, startPoint x: 441, startPoint y: 224, endPoint x: 439, endPoint y: 241, distance: 17.4
click at [441, 228] on div "12:30 PM" at bounding box center [447, 224] width 42 height 11
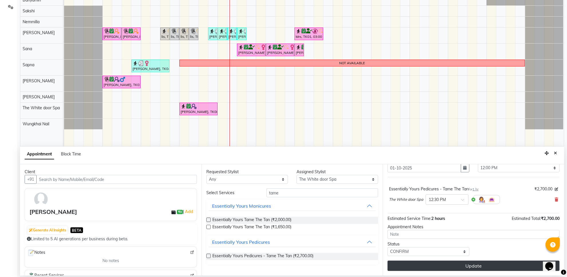
click at [440, 263] on button "Update" at bounding box center [474, 265] width 172 height 10
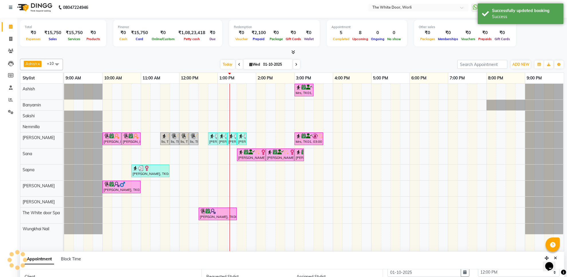
scroll to position [0, 0]
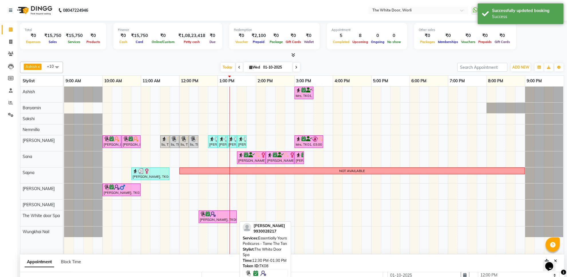
click at [225, 219] on div "[PERSON_NAME], TK08, 12:30 PM-01:30 PM, Essentially Yours Pedicures - Tame The …" at bounding box center [217, 216] width 37 height 11
select select "6"
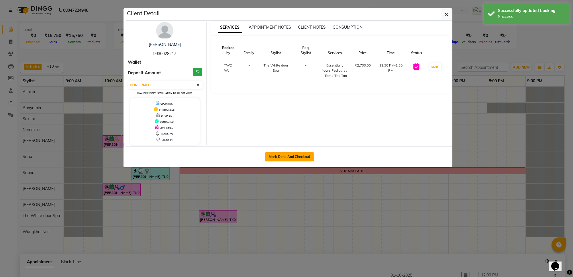
click at [291, 157] on button "Mark Done And Checkout" at bounding box center [289, 156] width 49 height 9
select select "service"
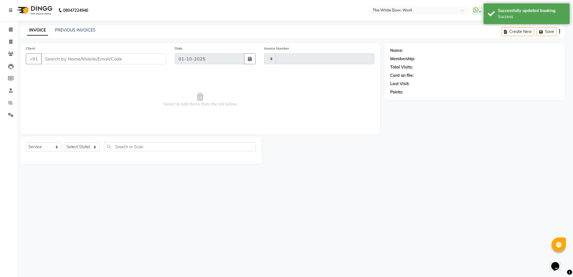
type input "1638"
select select "4027"
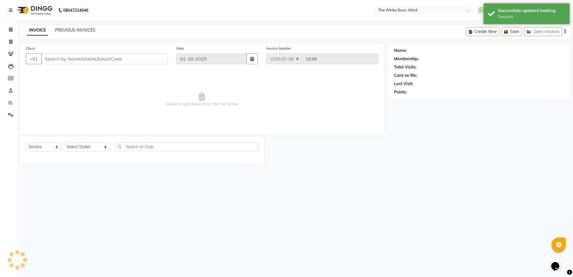
type input "9930028217"
select select "48129"
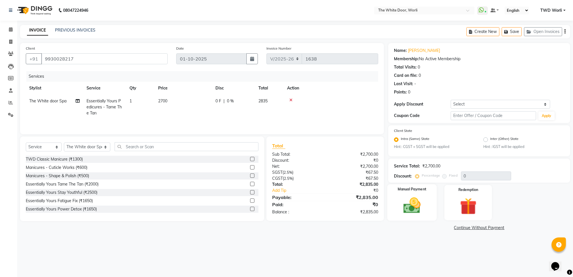
click at [425, 200] on img at bounding box center [412, 205] width 28 height 20
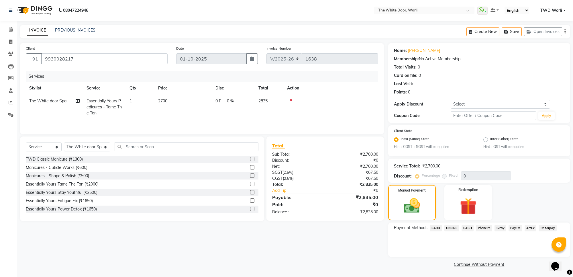
click at [467, 226] on span "CASH" at bounding box center [467, 228] width 12 height 7
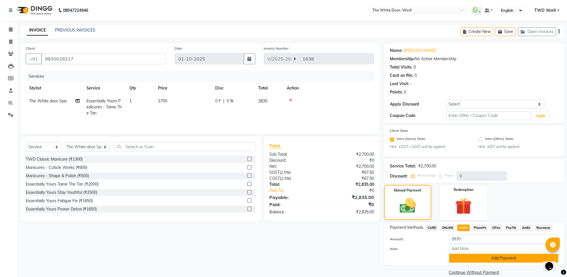
click at [492, 257] on button "Add Payment" at bounding box center [503, 258] width 109 height 9
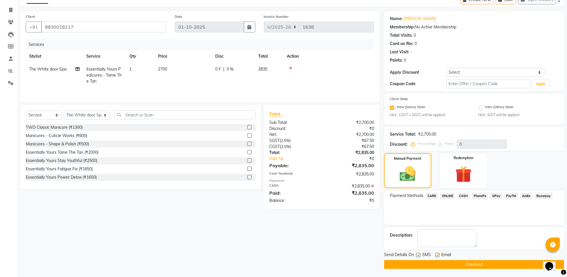
scroll to position [32, 0]
click at [486, 266] on button "Checkout" at bounding box center [474, 264] width 180 height 9
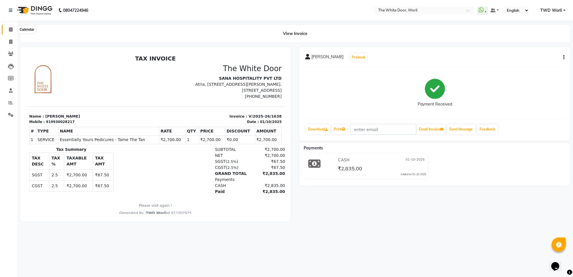
click at [8, 30] on span at bounding box center [11, 29] width 10 height 7
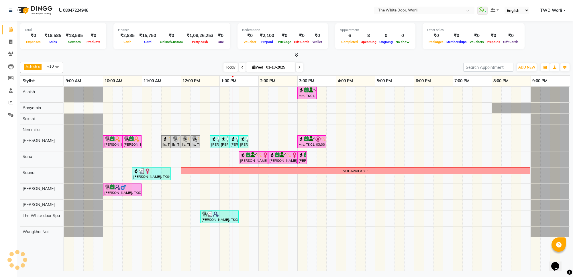
click at [231, 69] on span "Today" at bounding box center [230, 67] width 14 height 9
click at [300, 68] on span at bounding box center [299, 67] width 7 height 9
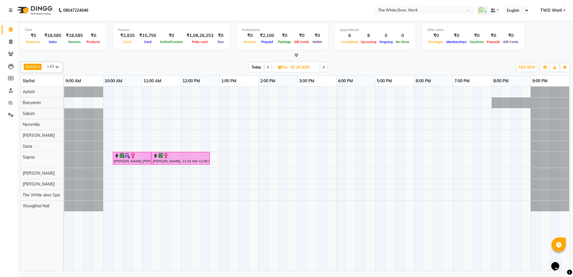
click at [252, 66] on span "Today" at bounding box center [256, 67] width 14 height 9
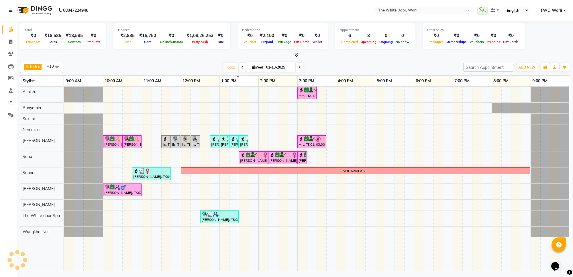
click at [300, 67] on icon at bounding box center [299, 67] width 2 height 3
type input "02-10-2025"
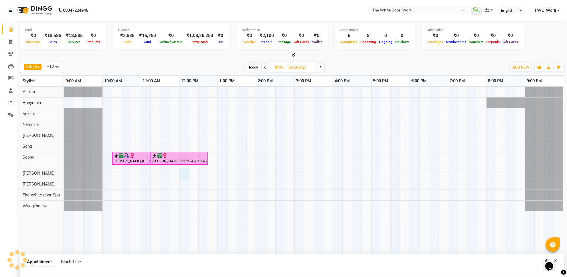
scroll to position [5, 0]
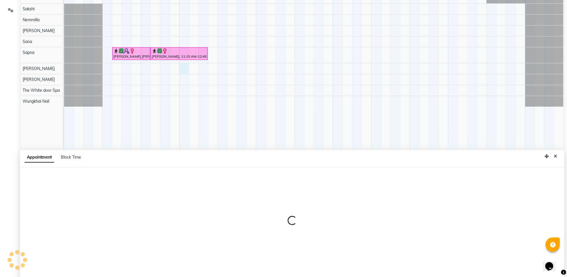
select select "61880"
select select "720"
select select "tentative"
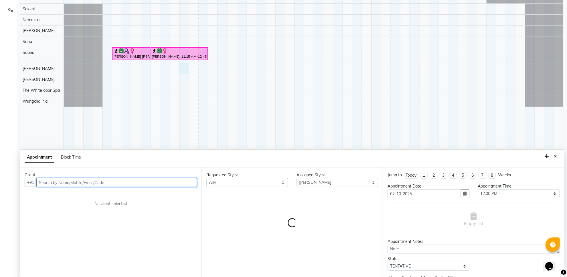
scroll to position [108, 0]
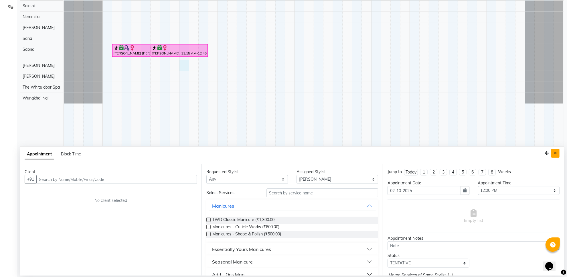
click at [555, 154] on icon "Close" at bounding box center [555, 153] width 3 height 4
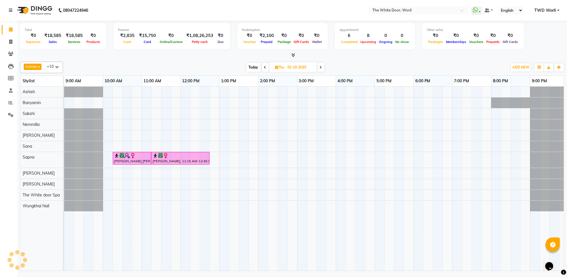
scroll to position [0, 0]
select select "50222"
select select "720"
select select "tentative"
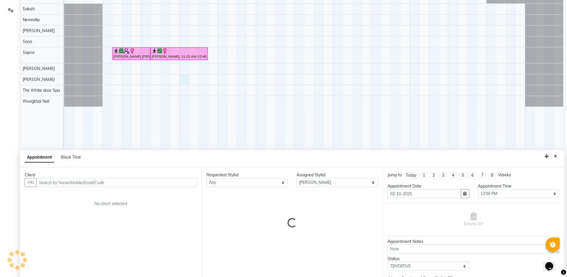
scroll to position [108, 0]
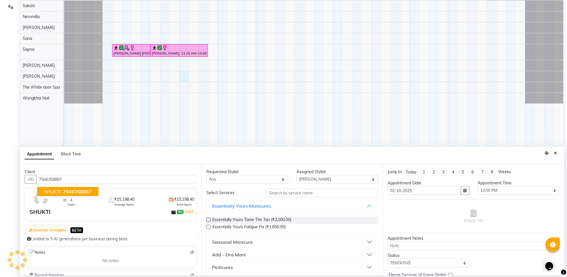
click at [78, 197] on ngb-typeahead-window "SHUKTI 750635888 7" at bounding box center [68, 191] width 62 height 14
click at [76, 188] on button "SHUKTI 750635888 7" at bounding box center [67, 191] width 61 height 9
type input "7506358887"
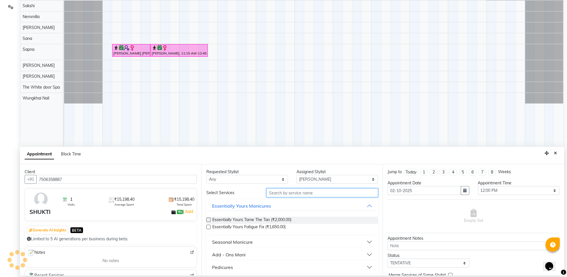
click at [297, 192] on input "text" at bounding box center [323, 192] width 112 height 9
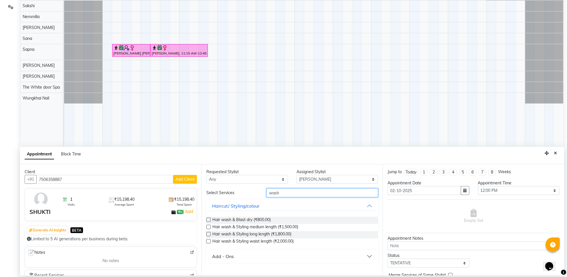
type input "wash"
drag, startPoint x: 208, startPoint y: 228, endPoint x: 285, endPoint y: 217, distance: 78.4
click at [211, 228] on label at bounding box center [209, 227] width 4 height 4
click at [210, 228] on input "checkbox" at bounding box center [209, 227] width 4 height 4
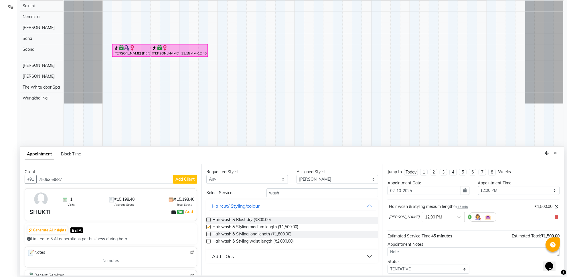
scroll to position [35, 0]
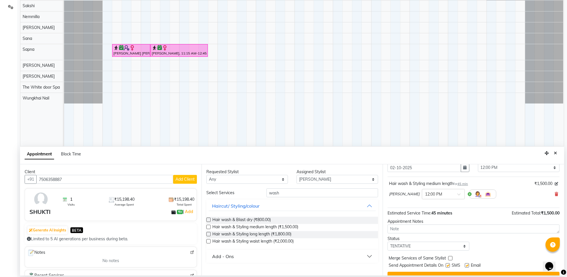
checkbox input "false"
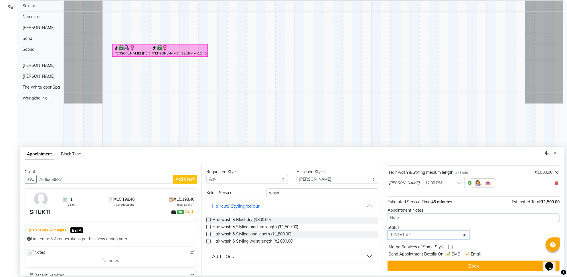
drag, startPoint x: 443, startPoint y: 236, endPoint x: 440, endPoint y: 233, distance: 4.5
click at [443, 236] on select "Select TENTATIVE CONFIRM UPCOMING" at bounding box center [429, 234] width 82 height 9
select select "confirm booking"
click at [388, 230] on select "Select TENTATIVE CONFIRM UPCOMING" at bounding box center [429, 234] width 82 height 9
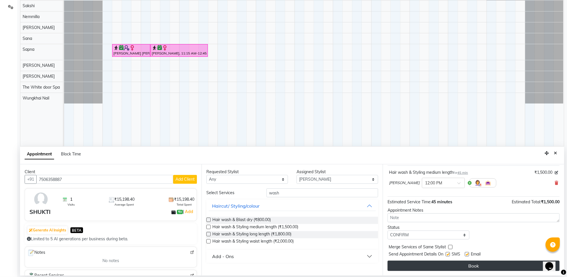
click at [469, 266] on button "Book" at bounding box center [474, 265] width 172 height 10
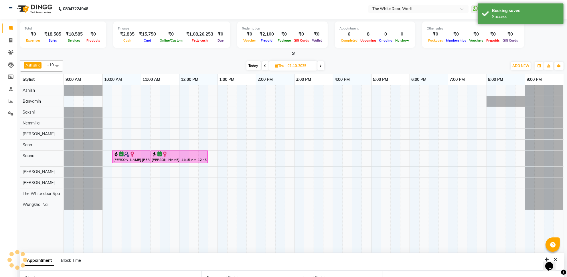
scroll to position [0, 0]
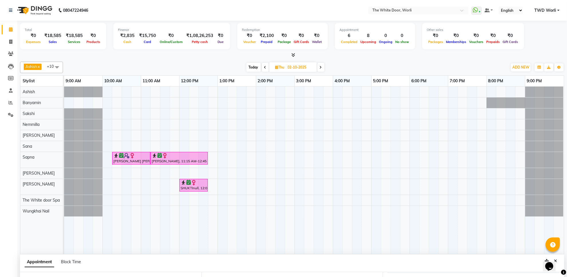
click at [252, 69] on span "Today" at bounding box center [254, 67] width 14 height 9
type input "01-10-2025"
select select "720"
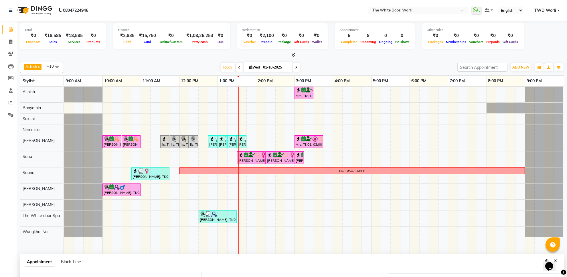
click at [279, 67] on input "01-10-2025" at bounding box center [276, 67] width 29 height 9
select select "10"
select select "2025"
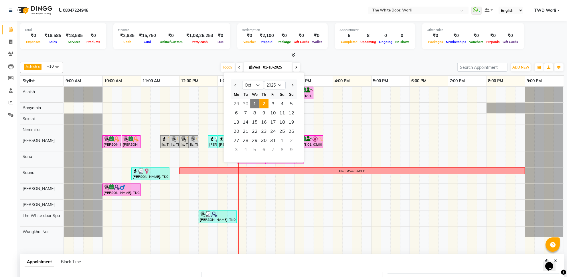
click at [265, 103] on span "2" at bounding box center [264, 103] width 9 height 9
type input "02-10-2025"
select select "720"
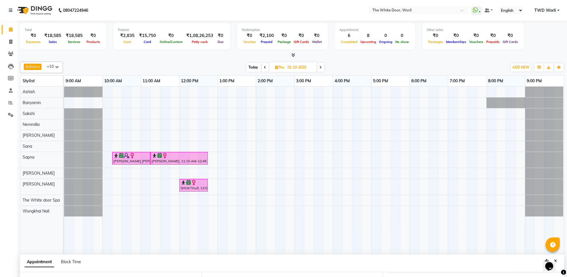
click at [279, 67] on span "Thu" at bounding box center [280, 67] width 12 height 4
select select "10"
select select "2025"
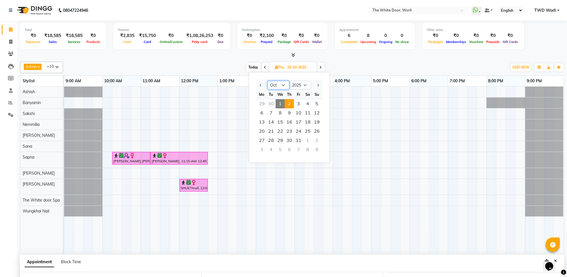
click at [280, 87] on select "Jan Feb Mar Apr May Jun Jul Aug Sep Oct Nov Dec" at bounding box center [279, 85] width 22 height 9
select select "9"
click at [268, 81] on select "Jan Feb Mar Apr May Jun Jul Aug Sep Oct Nov Dec" at bounding box center [279, 85] width 22 height 9
click at [307, 122] on span "20" at bounding box center [307, 121] width 9 height 9
type input "20-09-2025"
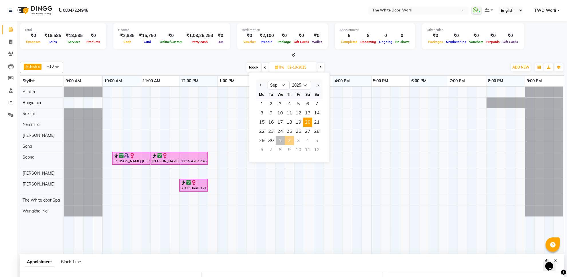
type input "20-09-2025"
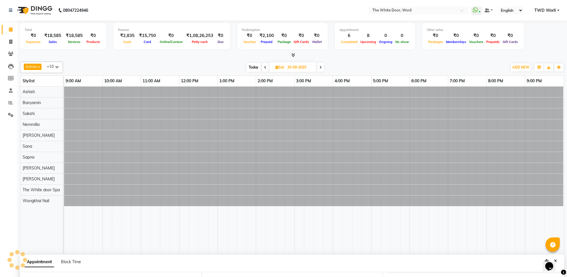
select select "720"
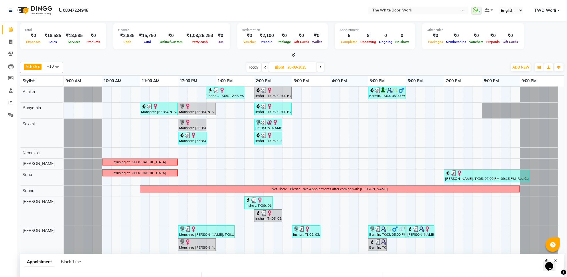
scroll to position [33, 0]
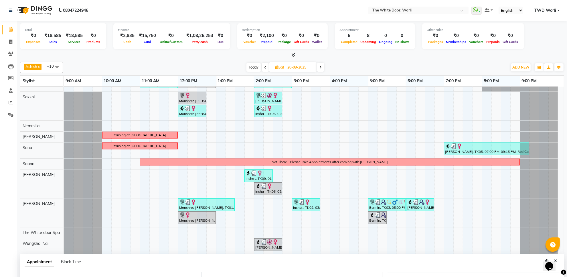
click at [265, 70] on span at bounding box center [265, 67] width 7 height 9
type input "19-09-2025"
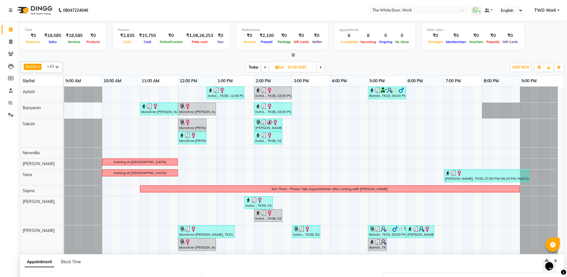
select select "720"
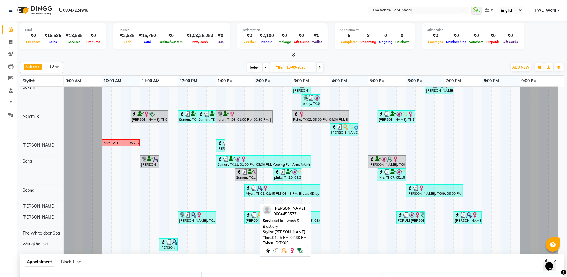
scroll to position [56, 0]
click at [321, 65] on span at bounding box center [320, 67] width 7 height 9
type input "20-09-2025"
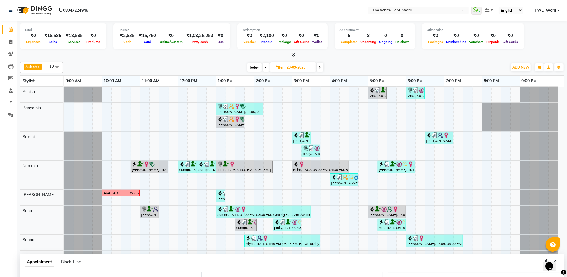
select select "720"
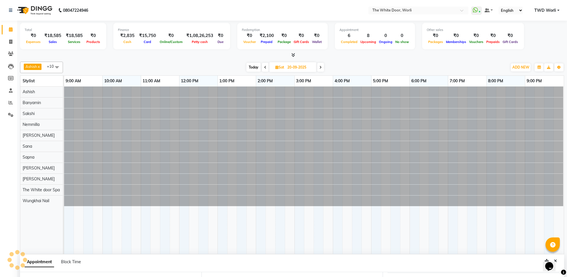
click at [323, 66] on span at bounding box center [320, 67] width 7 height 9
type input "21-09-2025"
select select "720"
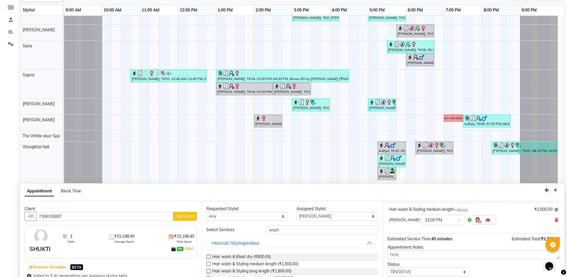
scroll to position [108, 0]
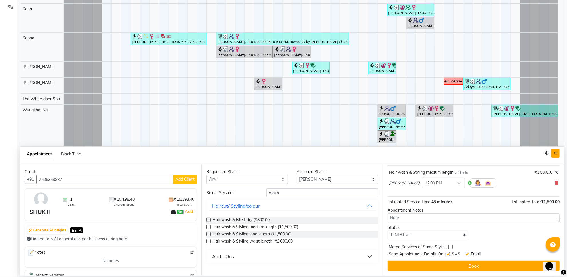
click at [557, 152] on icon "Close" at bounding box center [555, 153] width 3 height 4
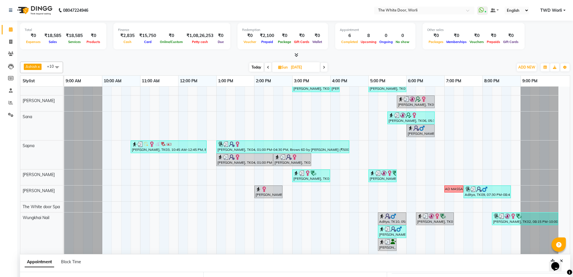
scroll to position [71, 0]
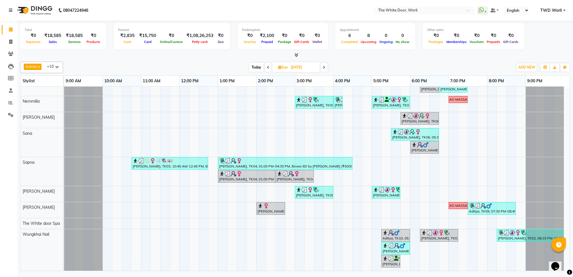
click at [301, 67] on input "21-09-2025" at bounding box center [303, 67] width 29 height 9
select select "9"
select select "2025"
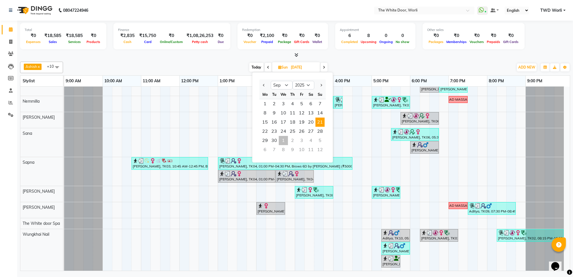
click at [310, 139] on div "4" at bounding box center [310, 140] width 9 height 9
type input "04-10-2025"
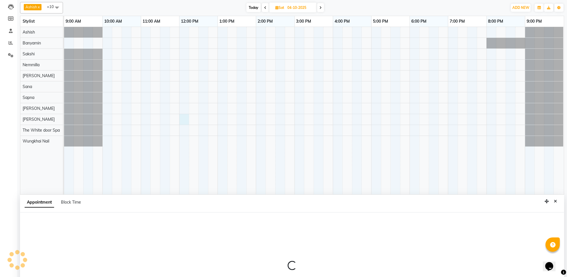
scroll to position [108, 0]
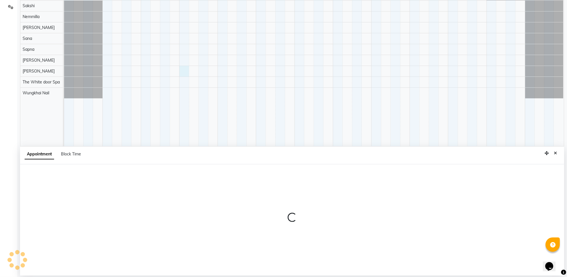
select select "50222"
select select "tentative"
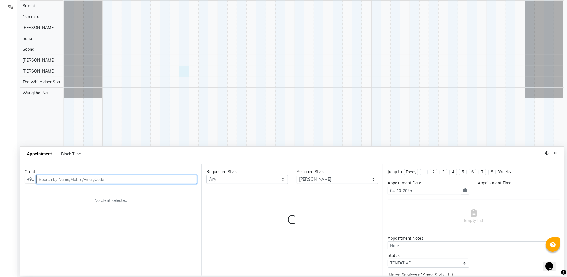
select select "720"
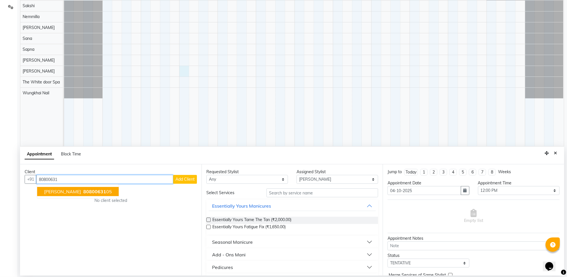
click at [83, 192] on span "80800631" at bounding box center [94, 191] width 23 height 6
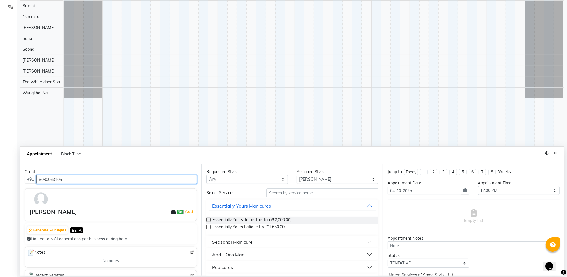
type input "8080063105"
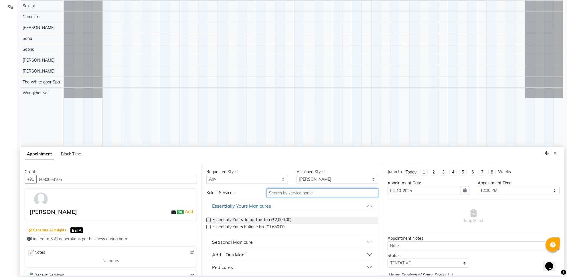
click at [284, 193] on input "text" at bounding box center [323, 192] width 112 height 9
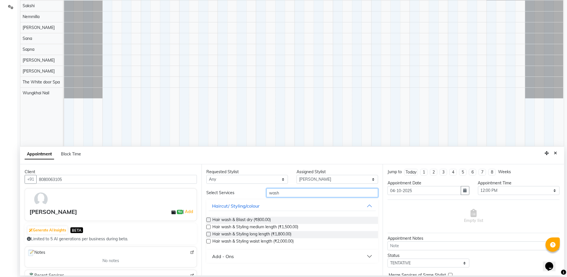
type input "wash"
drag, startPoint x: 208, startPoint y: 227, endPoint x: 256, endPoint y: 227, distance: 47.6
click at [208, 227] on label at bounding box center [209, 227] width 4 height 4
click at [208, 227] on input "checkbox" at bounding box center [209, 227] width 4 height 4
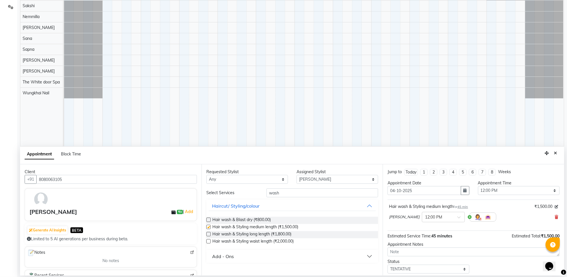
checkbox input "false"
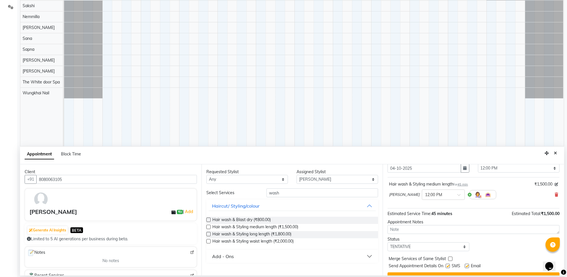
scroll to position [35, 0]
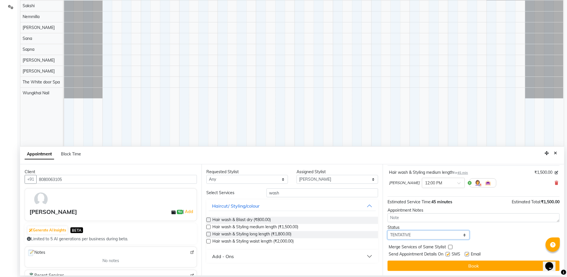
drag, startPoint x: 425, startPoint y: 236, endPoint x: 423, endPoint y: 217, distance: 19.0
click at [425, 236] on select "Select TENTATIVE CONFIRM UPCOMING" at bounding box center [429, 234] width 82 height 9
select select "confirm booking"
click at [388, 230] on select "Select TENTATIVE CONFIRM UPCOMING" at bounding box center [429, 234] width 82 height 9
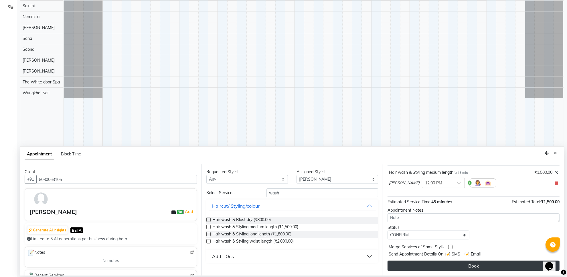
click at [434, 263] on button "Book" at bounding box center [474, 265] width 172 height 10
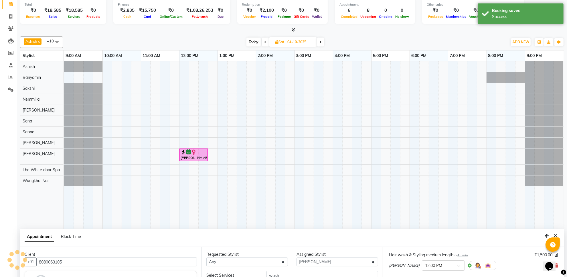
scroll to position [0, 0]
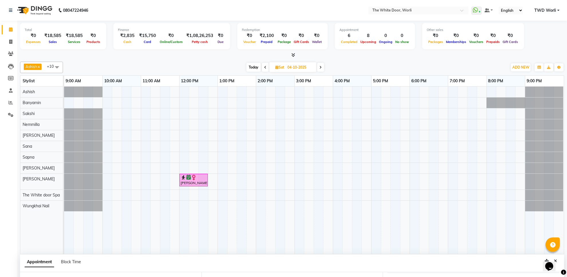
click at [287, 68] on input "04-10-2025" at bounding box center [300, 67] width 29 height 9
select select "10"
select select "2025"
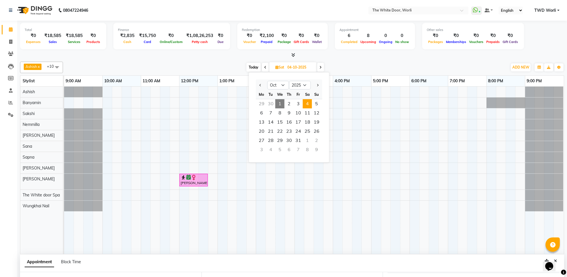
click at [309, 102] on span "4" at bounding box center [307, 103] width 9 height 9
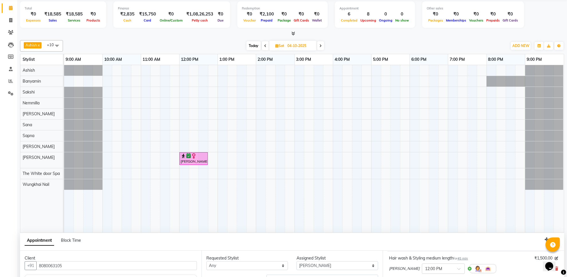
scroll to position [36, 0]
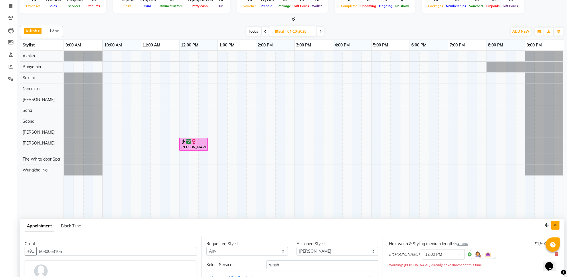
click at [555, 226] on icon "Close" at bounding box center [555, 225] width 3 height 4
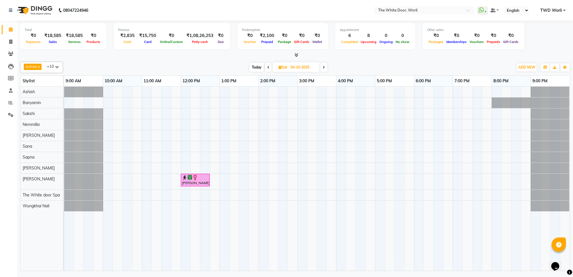
click at [299, 71] on input "04-10-2025" at bounding box center [303, 67] width 29 height 9
select select "10"
select select "2025"
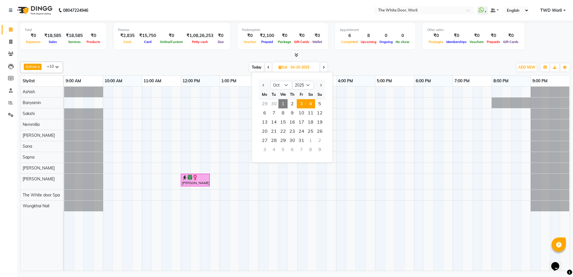
click at [304, 101] on span "3" at bounding box center [301, 103] width 9 height 9
type input "03-10-2025"
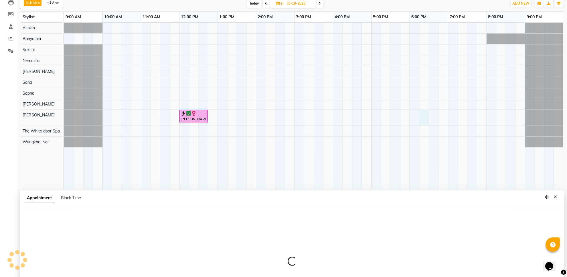
scroll to position [108, 0]
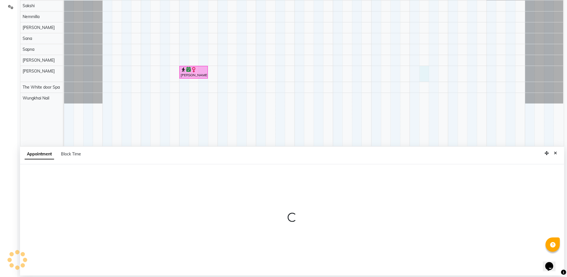
select select "50222"
select select "1095"
select select "tentative"
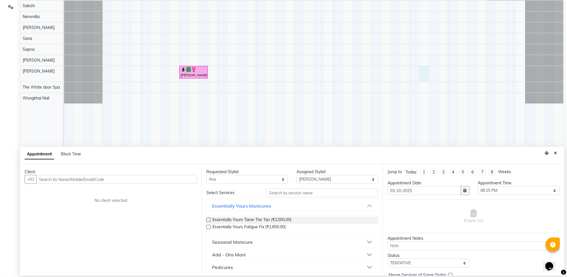
click at [135, 180] on input "text" at bounding box center [116, 179] width 161 height 9
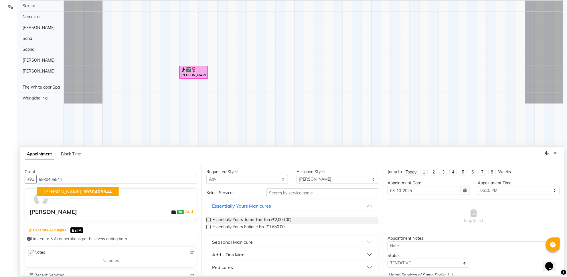
click at [94, 188] on span "9930405544" at bounding box center [97, 191] width 29 height 6
type input "9930405544"
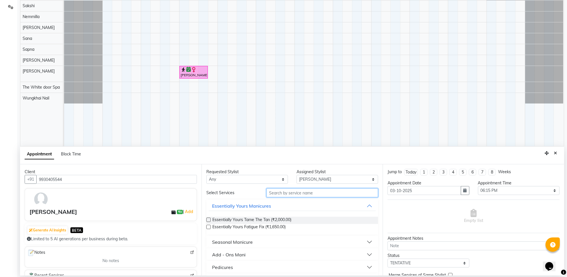
click at [288, 196] on input "text" at bounding box center [323, 192] width 112 height 9
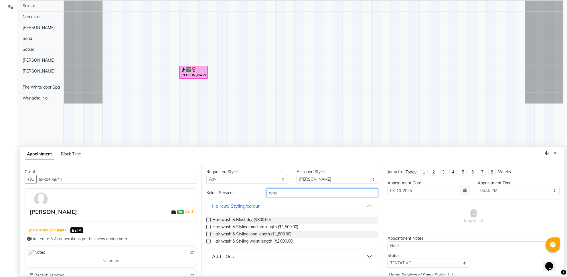
type input "was"
drag, startPoint x: 209, startPoint y: 227, endPoint x: 268, endPoint y: 218, distance: 60.5
click at [209, 227] on label at bounding box center [209, 227] width 4 height 4
click at [209, 227] on input "checkbox" at bounding box center [209, 227] width 4 height 4
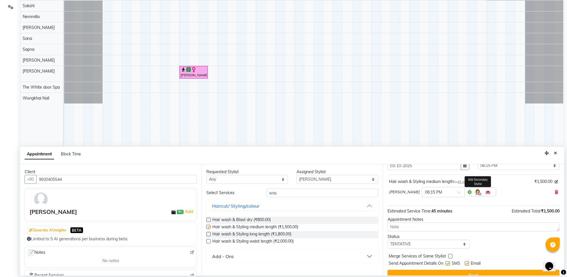
checkbox input "false"
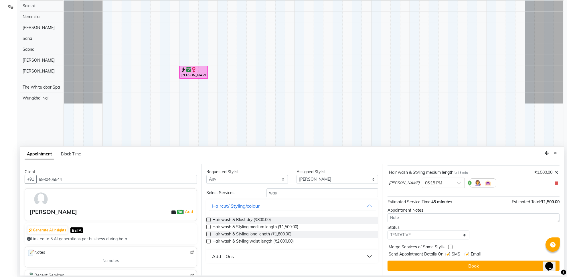
scroll to position [35, 0]
drag, startPoint x: 428, startPoint y: 233, endPoint x: 423, endPoint y: 227, distance: 7.8
click at [428, 233] on select "Select TENTATIVE CONFIRM UPCOMING" at bounding box center [429, 234] width 82 height 9
select select "confirm booking"
click at [388, 230] on select "Select TENTATIVE CONFIRM UPCOMING" at bounding box center [429, 234] width 82 height 9
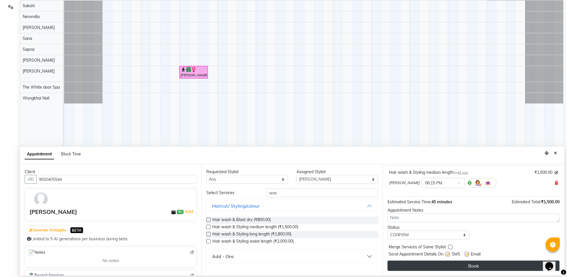
click at [469, 264] on button "Book" at bounding box center [474, 265] width 172 height 10
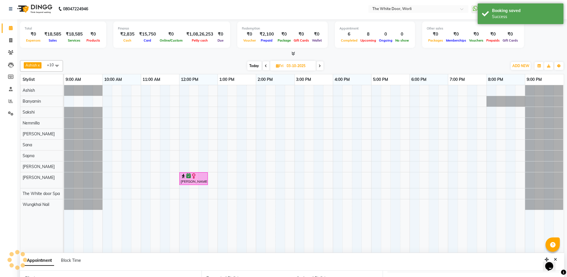
scroll to position [0, 0]
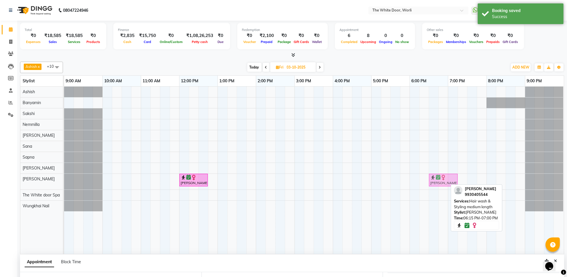
drag, startPoint x: 436, startPoint y: 178, endPoint x: 443, endPoint y: 179, distance: 6.3
click at [64, 179] on div "Shreya Mehta, 12:00 PM-12:45 PM, Hair wash & Styling medium length Iman Lamba, …" at bounding box center [64, 182] width 0 height 16
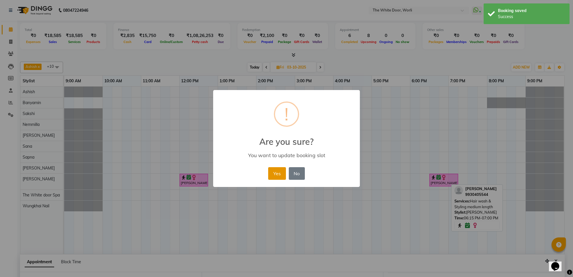
click at [277, 176] on button "Yes" at bounding box center [276, 173] width 17 height 13
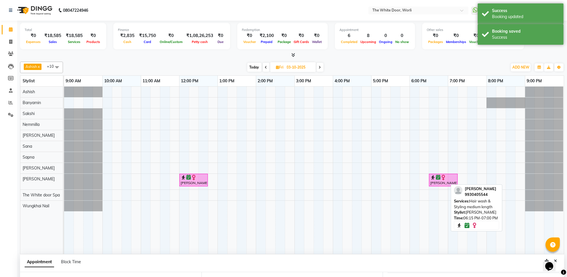
scroll to position [108, 0]
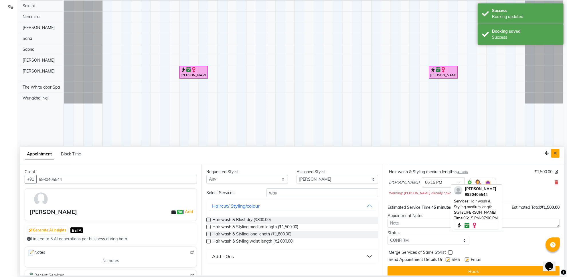
click at [556, 152] on icon "Close" at bounding box center [555, 153] width 3 height 4
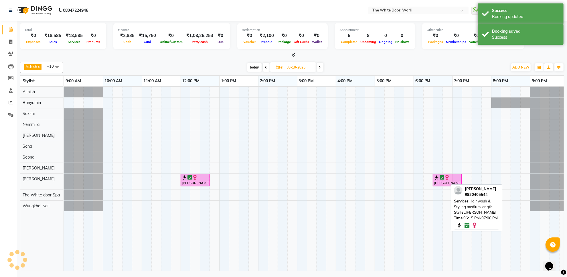
scroll to position [0, 0]
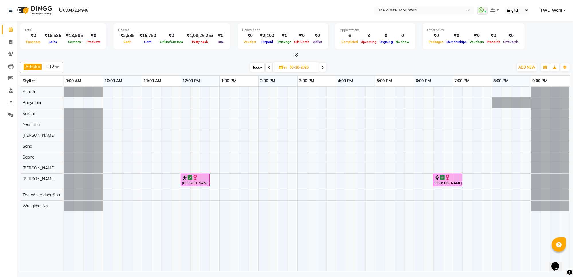
click at [256, 66] on span "Today" at bounding box center [257, 67] width 14 height 9
type input "01-10-2025"
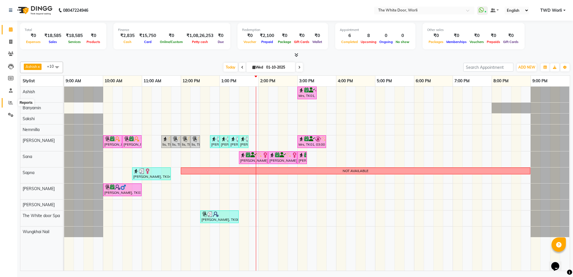
click at [11, 102] on icon at bounding box center [11, 102] width 4 height 4
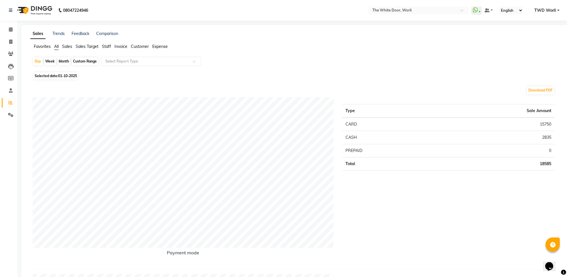
click at [108, 46] on span "Staff" at bounding box center [106, 46] width 9 height 5
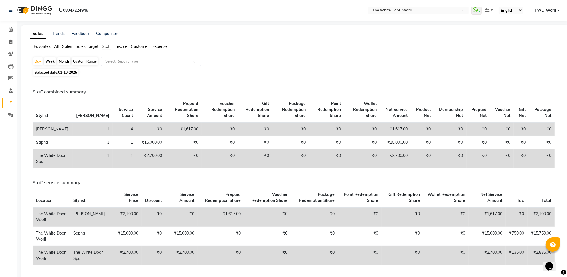
click at [80, 61] on div "Custom Range" at bounding box center [85, 61] width 27 height 8
select select "10"
select select "2025"
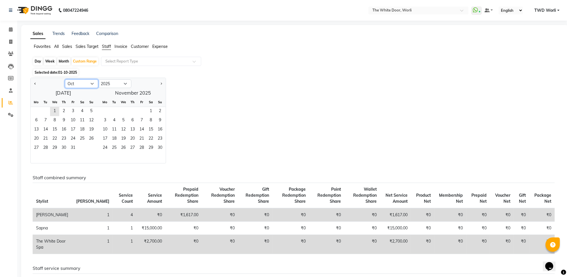
click at [93, 82] on select "Jan Feb Mar Apr May Jun Jul Aug Sep Oct Nov Dec" at bounding box center [81, 83] width 33 height 9
click at [65, 80] on select "Jan Feb Mar Apr May Jun Jul Aug Sep Oct Nov Dec" at bounding box center [81, 83] width 33 height 9
click at [55, 110] on span "1" at bounding box center [54, 111] width 9 height 9
click at [161, 83] on span "Next month" at bounding box center [161, 84] width 2 height 2
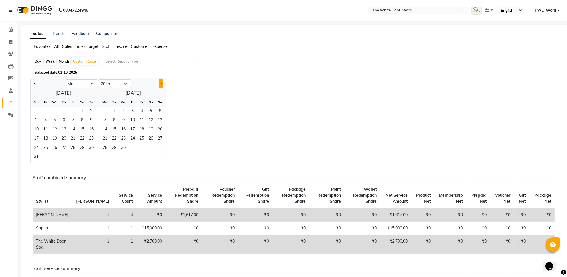
click at [161, 83] on span "Next month" at bounding box center [161, 84] width 2 height 2
click at [160, 84] on span "Next month" at bounding box center [161, 84] width 2 height 2
click at [160, 85] on button "Next month" at bounding box center [161, 83] width 5 height 9
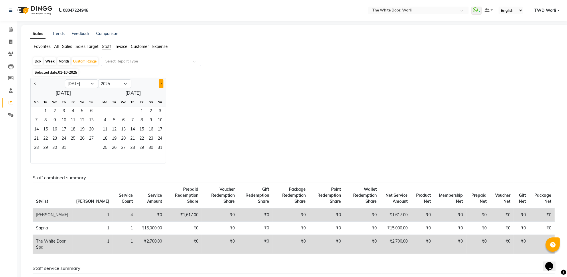
select select "8"
click at [113, 148] on span "30" at bounding box center [114, 148] width 9 height 9
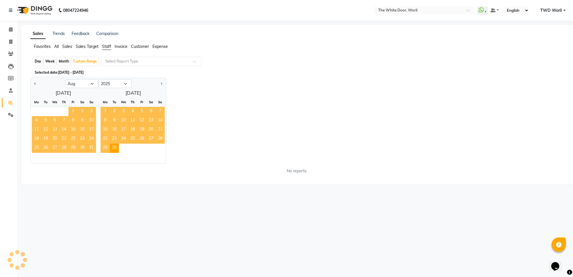
click at [208, 101] on div "Jan Feb Mar Apr May Jun Jul Aug Sep Oct Nov Dec 2015 2016 2017 2018 2019 2020 2…" at bounding box center [297, 121] width 535 height 86
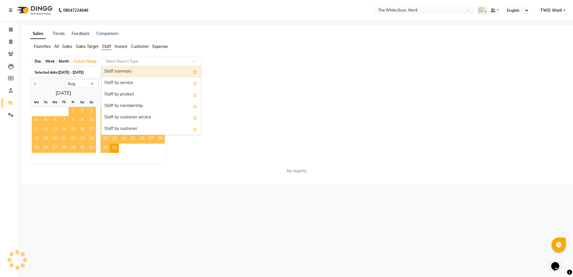
click at [181, 61] on input "text" at bounding box center [145, 61] width 83 height 6
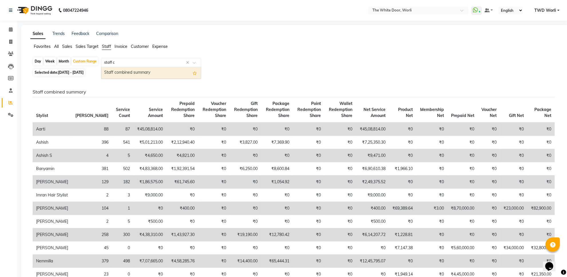
type input "staff"
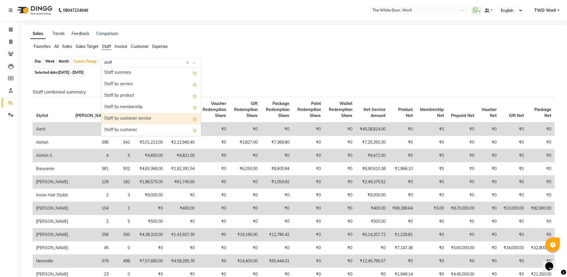
click at [143, 118] on div "Staff by customer service" at bounding box center [151, 118] width 100 height 11
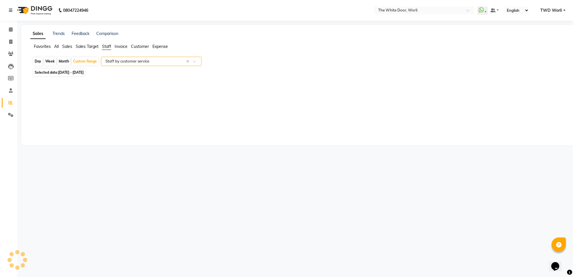
select select "full_report"
select select "csv"
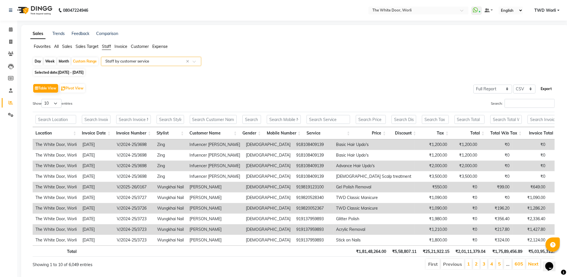
click at [541, 89] on button "Export" at bounding box center [547, 89] width 16 height 10
click at [9, 30] on icon at bounding box center [11, 29] width 4 height 4
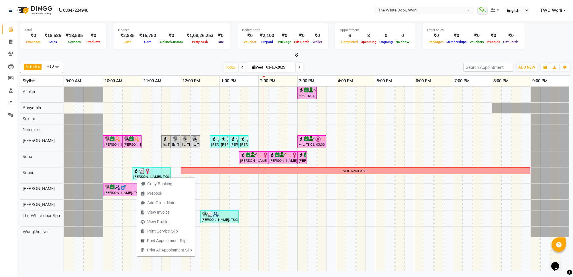
click at [448, 62] on div "Ashish x Banyamin x Sakshi x Nemmilla x Pranali x Sana x Sapna x Leyla Lash x S…" at bounding box center [295, 67] width 550 height 11
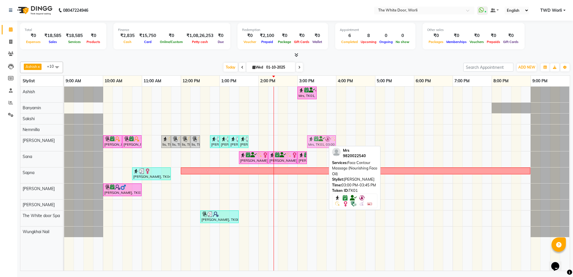
drag, startPoint x: 307, startPoint y: 139, endPoint x: 319, endPoint y: 141, distance: 12.2
click at [64, 141] on div "Tarulika Khaitan, TK02, 10:00 AM-10:30 AM, Manicures - Shape & Polish Tarulika …" at bounding box center [64, 143] width 0 height 16
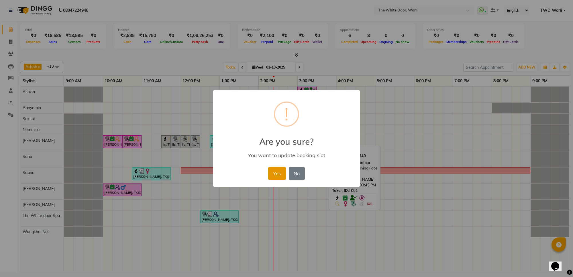
click at [282, 171] on button "Yes" at bounding box center [276, 173] width 17 height 13
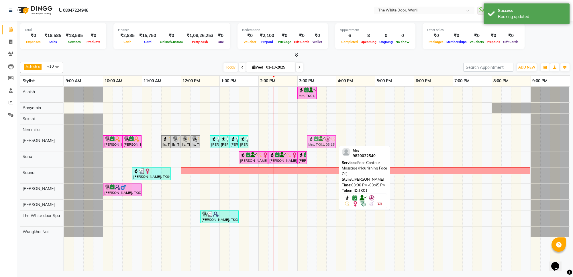
click at [64, 144] on div "Tarulika Khaitan, TK02, 10:00 AM-10:30 AM, Manicures - Shape & Polish Tarulika …" at bounding box center [64, 143] width 0 height 16
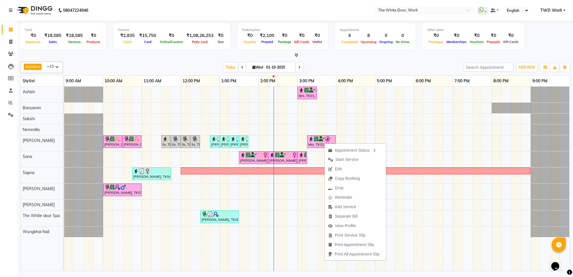
click at [424, 58] on div "Total ₹0 Expenses ₹18,585 Sales ₹18,585 Services ₹0 Products Finance ₹2,835 Cas…" at bounding box center [295, 147] width 556 height 252
click at [333, 222] on span "View Profile" at bounding box center [340, 223] width 21 height 6
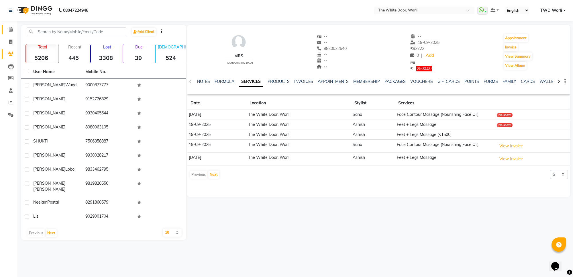
click at [9, 25] on link "Calendar" at bounding box center [9, 29] width 14 height 9
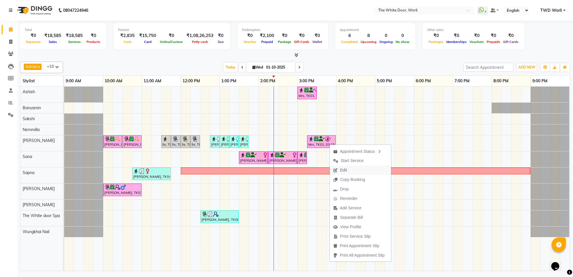
click at [355, 170] on button "Edit" at bounding box center [360, 169] width 61 height 9
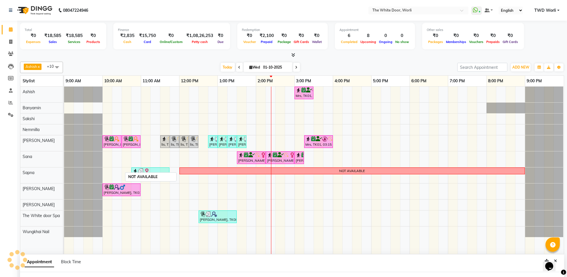
scroll to position [14, 0]
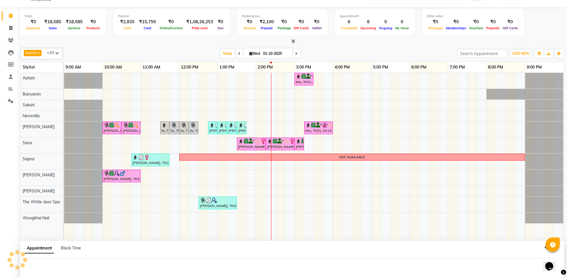
select select "confirm booking"
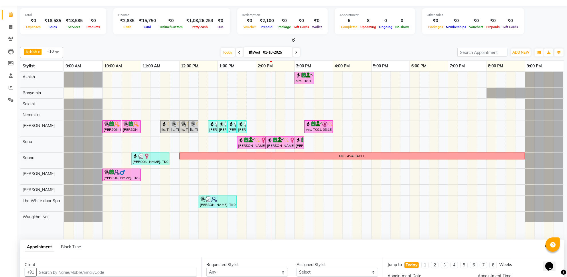
select select "22903"
select select "900"
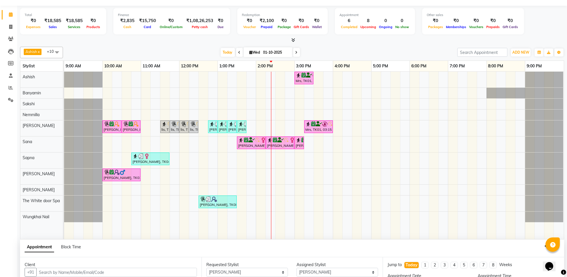
select select "1664"
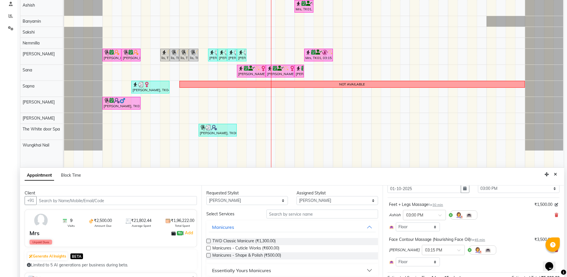
scroll to position [36, 0]
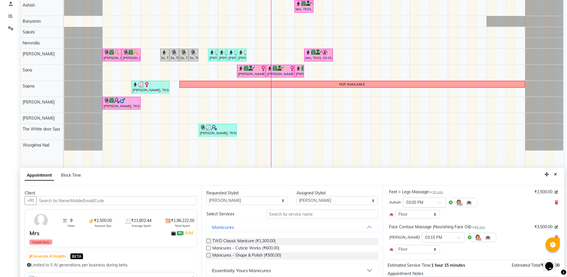
click at [439, 203] on span at bounding box center [442, 204] width 7 height 6
click at [419, 232] on div "03:30 PM" at bounding box center [425, 234] width 42 height 11
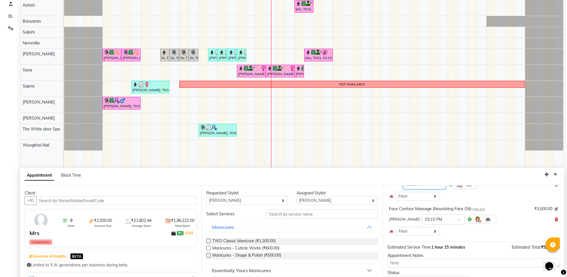
scroll to position [62, 0]
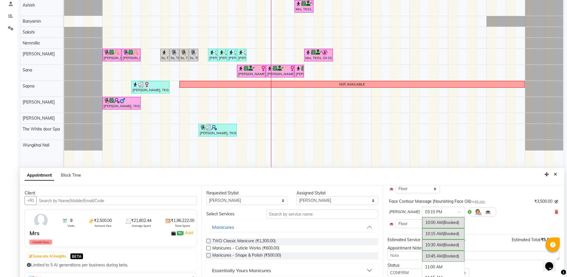
click at [458, 211] on span at bounding box center [461, 214] width 7 height 6
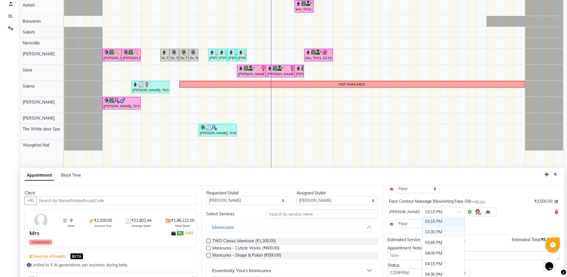
click at [426, 235] on div "03:30 PM" at bounding box center [444, 232] width 42 height 11
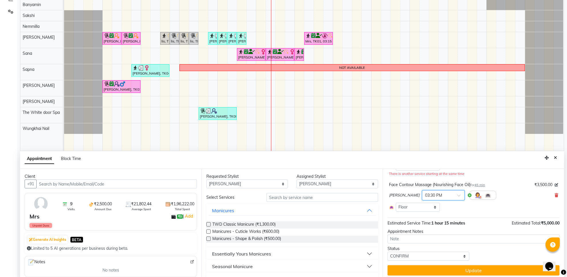
scroll to position [108, 0]
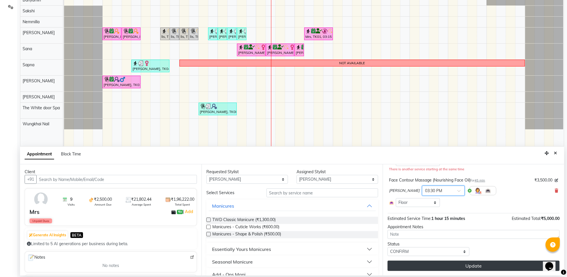
click at [446, 263] on button "Update" at bounding box center [474, 265] width 172 height 10
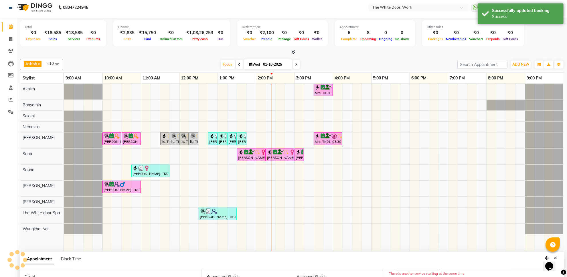
scroll to position [0, 0]
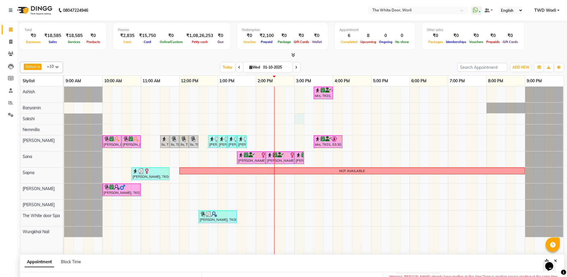
click at [302, 119] on div "Mrs, TK01, 03:30 PM-04:00 PM, Feet + Legs Massage Tarulika Khaitan, TK02, 10:00…" at bounding box center [314, 170] width 500 height 167
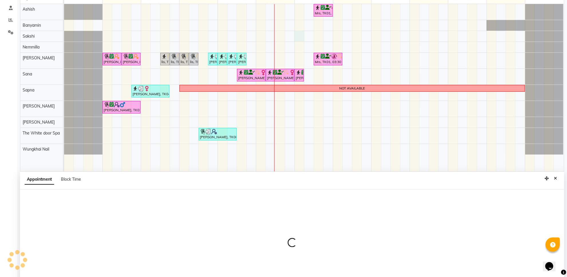
scroll to position [108, 0]
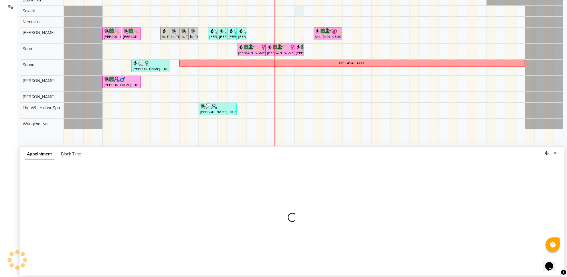
select select "22335"
select select "tentative"
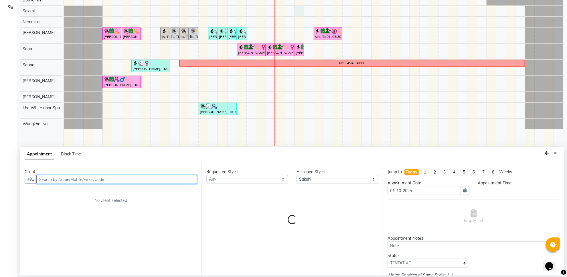
select select "900"
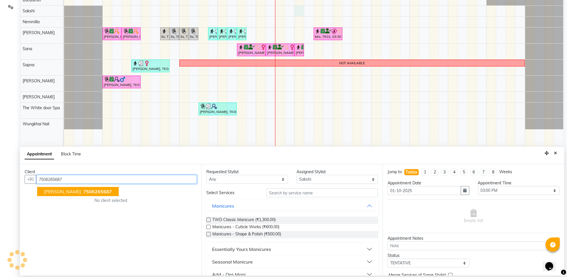
click at [88, 190] on span "7506265687" at bounding box center [97, 191] width 29 height 6
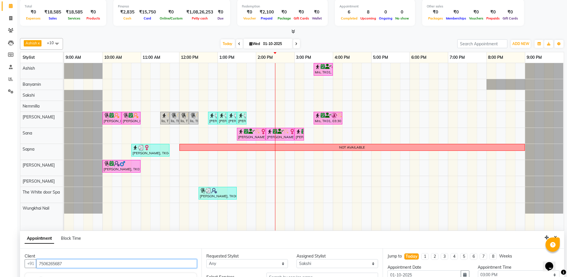
scroll to position [107, 0]
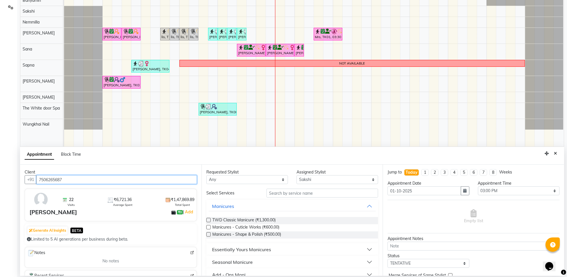
type input "7506265687"
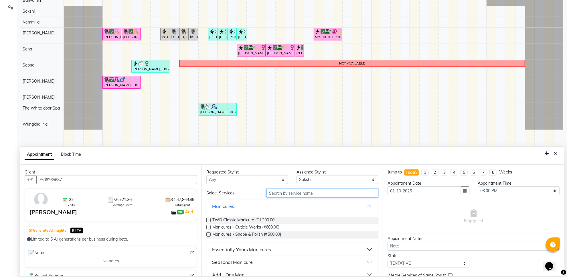
click at [301, 193] on input "text" at bounding box center [323, 192] width 112 height 9
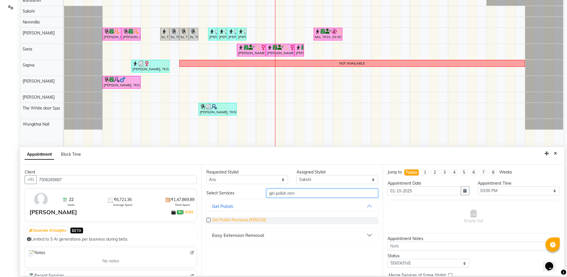
type input "gel polish rem"
click at [237, 219] on span "Gel Polish Removal (₹550.00)" at bounding box center [240, 220] width 54 height 7
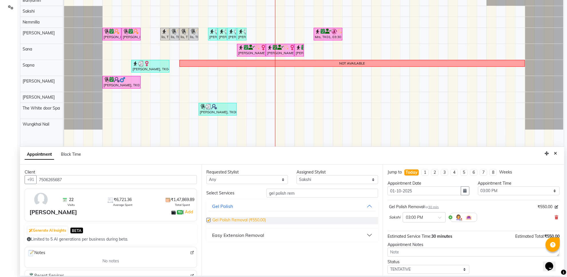
checkbox input "false"
click at [300, 195] on input "gel polish rem" at bounding box center [323, 192] width 112 height 9
type input "gel polish"
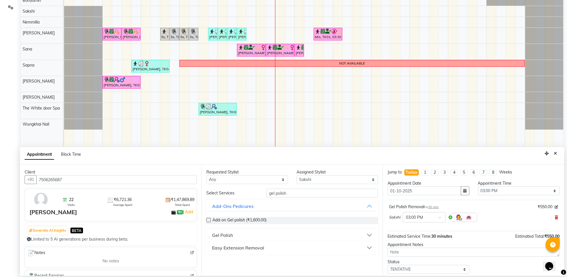
click at [221, 232] on div "Gel Polish" at bounding box center [222, 234] width 21 height 7
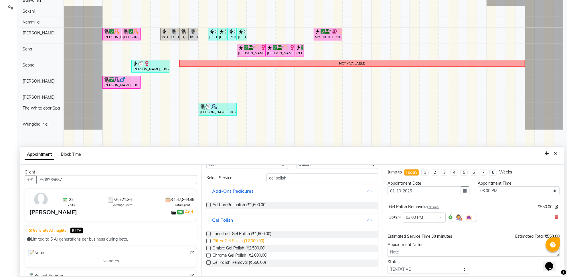
scroll to position [28, 0]
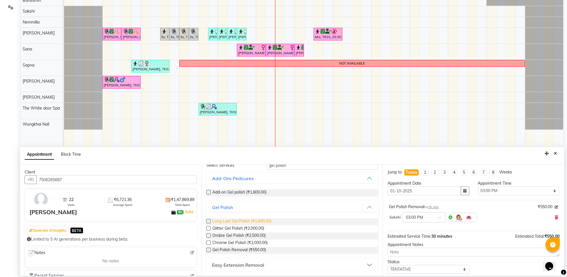
click at [259, 220] on span "Long Last Gel Polish (₹1,600.00)" at bounding box center [242, 221] width 59 height 7
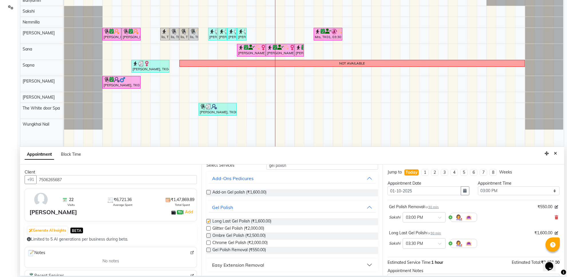
checkbox input "false"
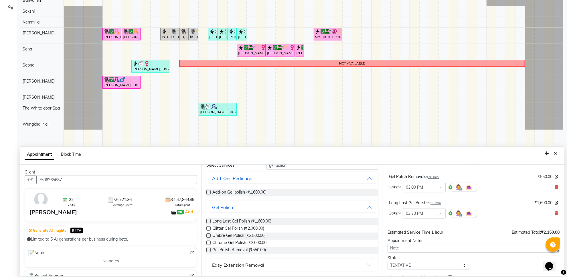
scroll to position [61, 0]
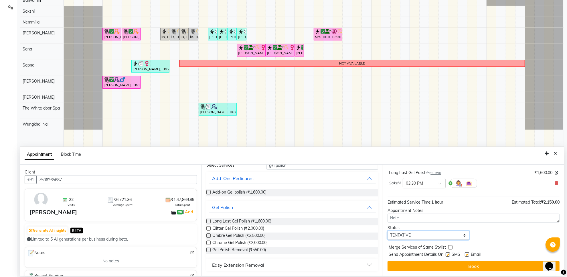
click at [424, 233] on select "Select TENTATIVE CONFIRM CHECK-IN UPCOMING" at bounding box center [429, 235] width 82 height 9
select select "confirm booking"
click at [388, 231] on select "Select TENTATIVE CONFIRM CHECK-IN UPCOMING" at bounding box center [429, 235] width 82 height 9
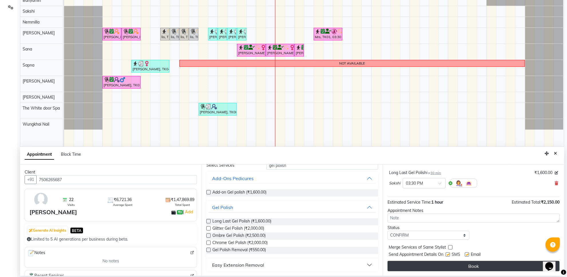
click at [440, 269] on button "Book" at bounding box center [474, 266] width 172 height 10
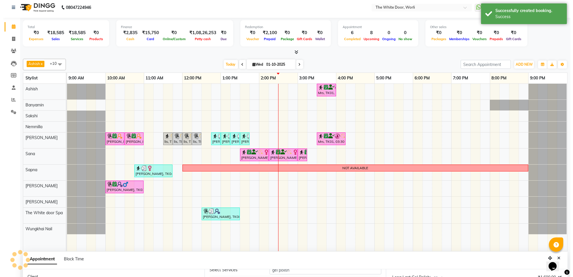
scroll to position [0, 0]
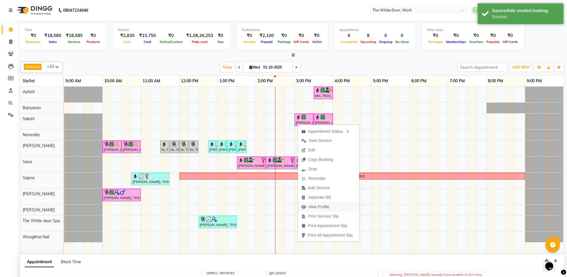
click at [333, 208] on span "View Profile" at bounding box center [315, 206] width 35 height 9
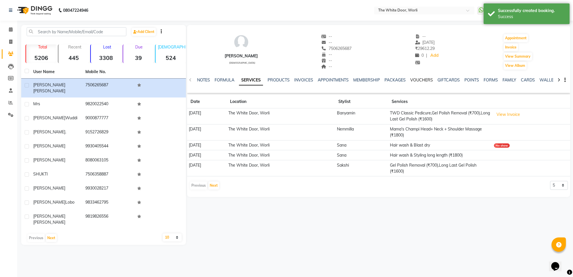
click at [418, 78] on link "VOUCHERS" at bounding box center [421, 79] width 23 height 5
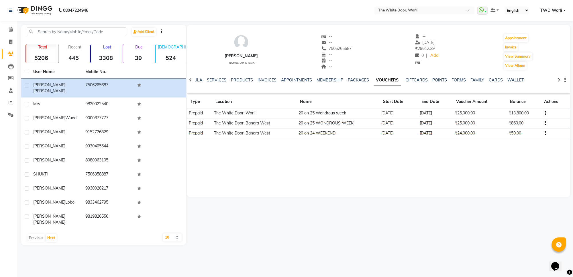
click at [189, 80] on icon at bounding box center [190, 80] width 3 height 4
click at [8, 29] on span at bounding box center [11, 29] width 10 height 7
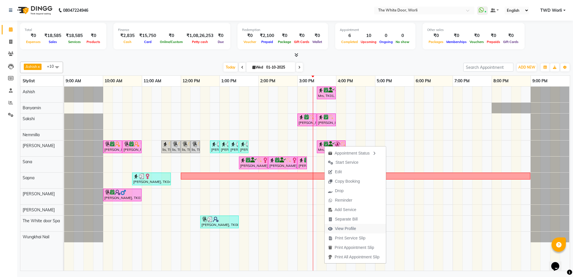
click at [337, 230] on span "View Profile" at bounding box center [345, 228] width 21 height 6
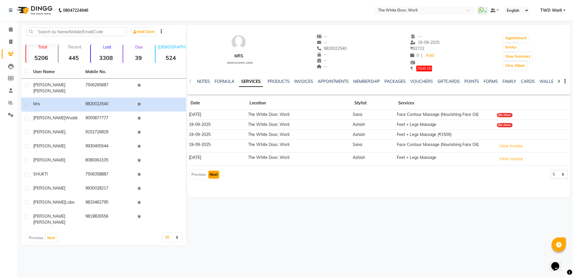
click at [211, 177] on button "Next" at bounding box center [213, 174] width 11 height 8
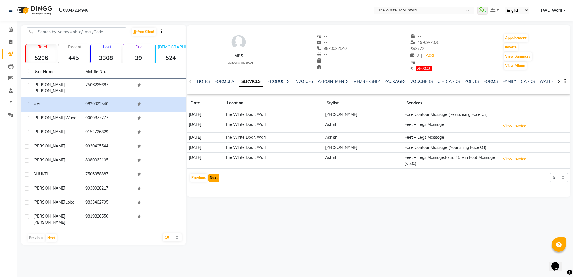
click at [211, 177] on button "Next" at bounding box center [213, 178] width 11 height 8
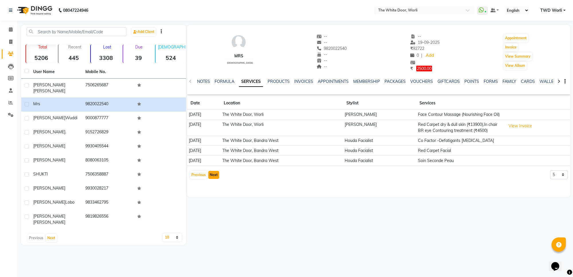
click at [213, 179] on button "Next" at bounding box center [213, 175] width 11 height 8
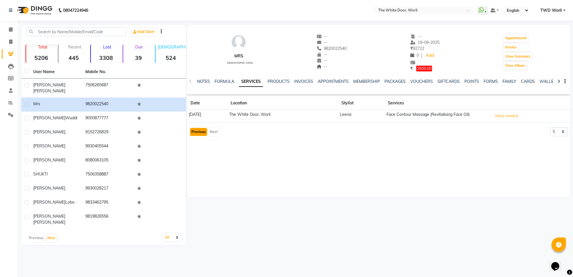
click at [195, 134] on button "Previous" at bounding box center [198, 132] width 17 height 8
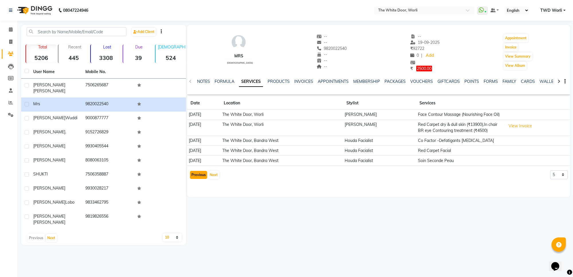
click at [193, 179] on button "Previous" at bounding box center [198, 175] width 17 height 8
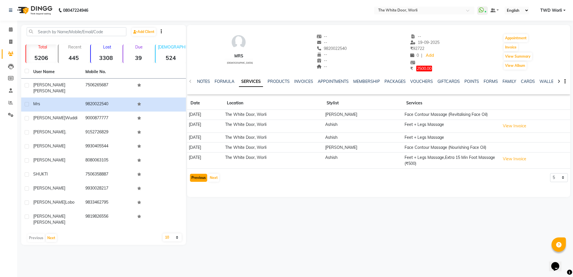
click at [197, 180] on button "Previous" at bounding box center [198, 178] width 17 height 8
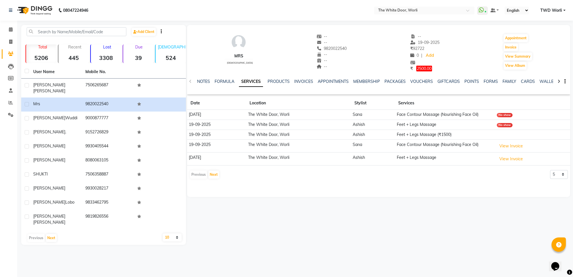
click at [38, 9] on img at bounding box center [34, 10] width 39 height 16
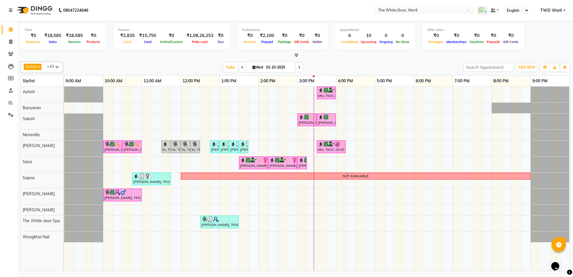
click at [241, 69] on icon at bounding box center [242, 67] width 2 height 3
type input "30-09-2025"
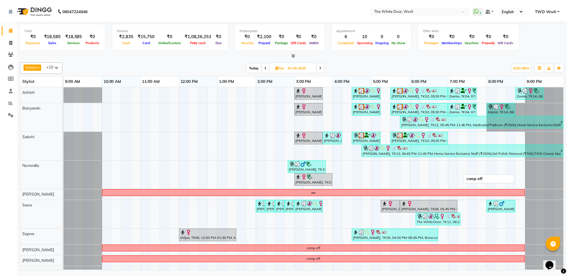
scroll to position [36, 0]
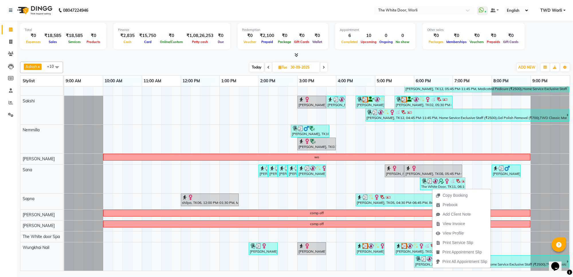
click at [443, 224] on span "View Invoice" at bounding box center [450, 223] width 36 height 9
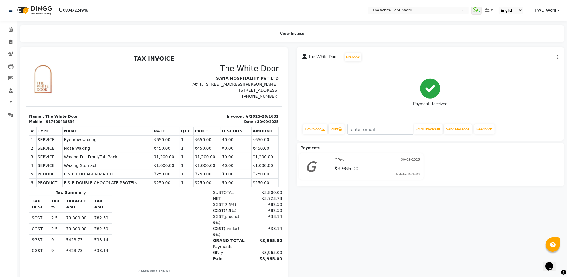
click at [38, 10] on img at bounding box center [34, 10] width 39 height 16
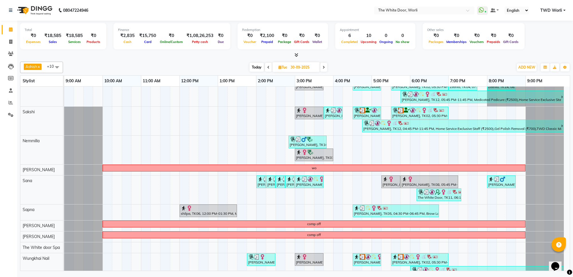
scroll to position [36, 0]
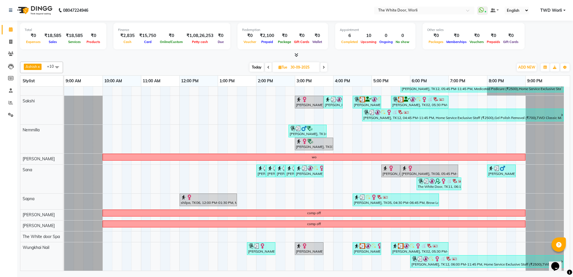
click at [268, 69] on icon at bounding box center [268, 67] width 2 height 3
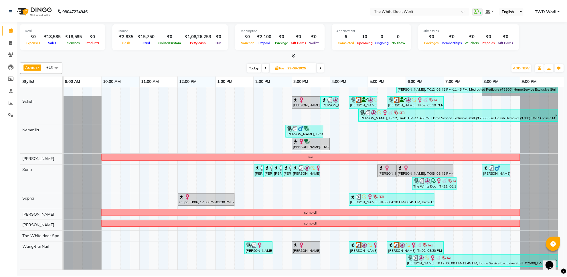
scroll to position [0, 0]
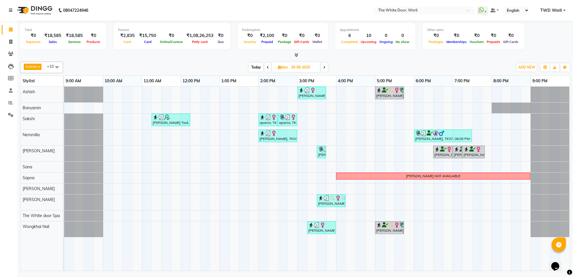
click at [251, 66] on span "Today" at bounding box center [256, 67] width 14 height 9
type input "01-10-2025"
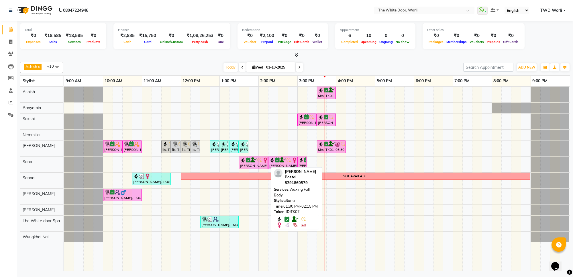
click at [250, 160] on icon at bounding box center [253, 160] width 6 height 0
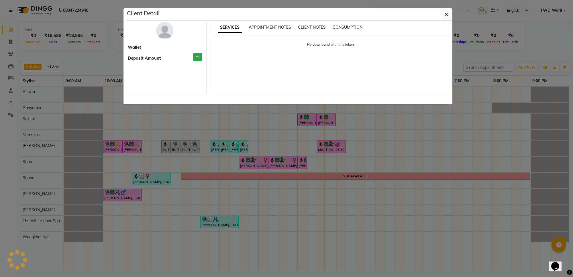
select select "6"
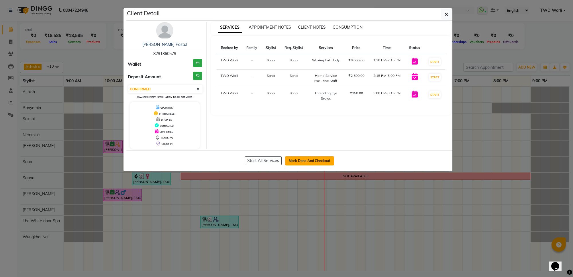
click at [309, 161] on button "Mark Done And Checkout" at bounding box center [309, 160] width 49 height 9
select select "service"
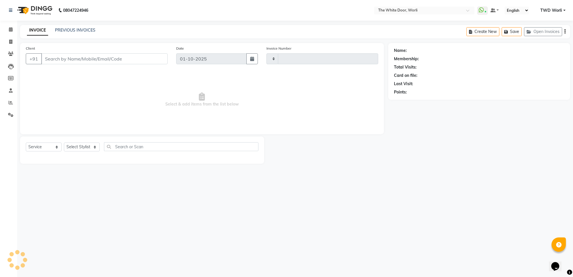
type input "1639"
select select "4027"
type input "8291860579"
select select "20574"
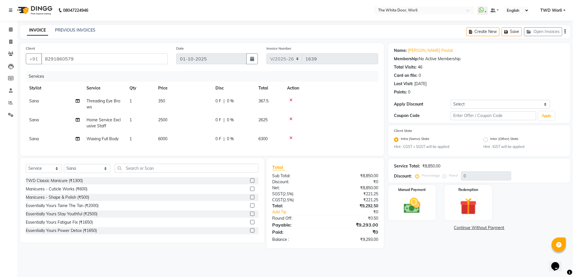
click at [292, 137] on icon at bounding box center [290, 138] width 3 height 4
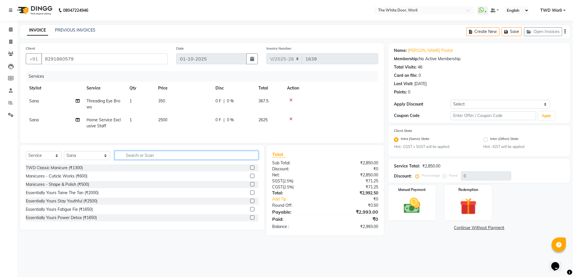
click at [164, 160] on input "text" at bounding box center [187, 155] width 144 height 9
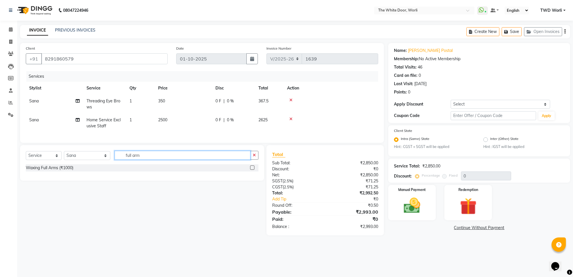
type input "full arm"
drag, startPoint x: 252, startPoint y: 174, endPoint x: 211, endPoint y: 178, distance: 40.6
click at [251, 170] on label at bounding box center [252, 167] width 4 height 4
click at [251, 170] on input "checkbox" at bounding box center [252, 168] width 4 height 4
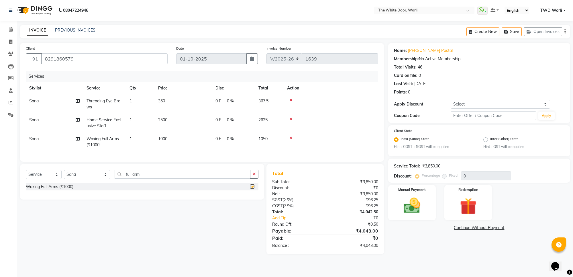
checkbox input "false"
click at [130, 178] on input "full arm" at bounding box center [182, 174] width 135 height 9
type input "full legs"
click at [254, 188] on label at bounding box center [252, 186] width 4 height 4
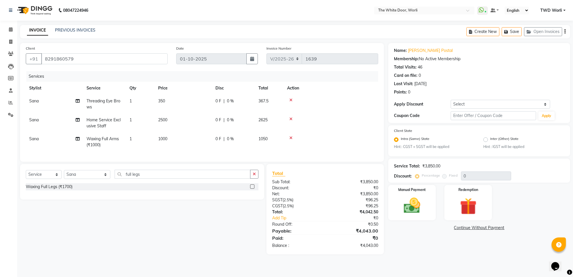
click at [254, 188] on input "checkbox" at bounding box center [252, 187] width 4 height 4
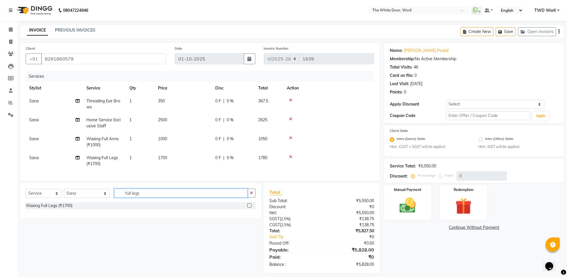
checkbox input "false"
click at [137, 197] on input "full legs" at bounding box center [180, 192] width 133 height 9
type input "f"
type input "under"
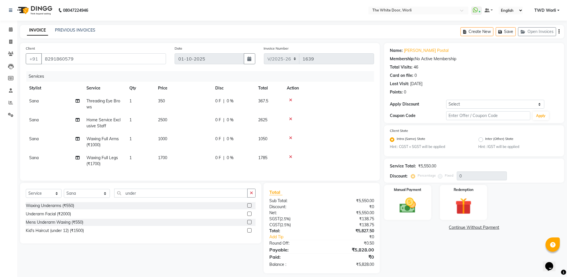
click at [250, 207] on label at bounding box center [250, 205] width 4 height 4
click at [250, 207] on input "checkbox" at bounding box center [250, 206] width 4 height 4
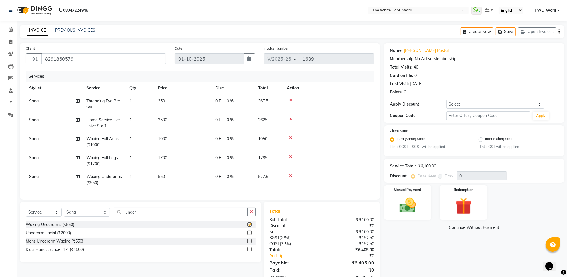
checkbox input "false"
click at [133, 216] on input "under" at bounding box center [180, 211] width 133 height 9
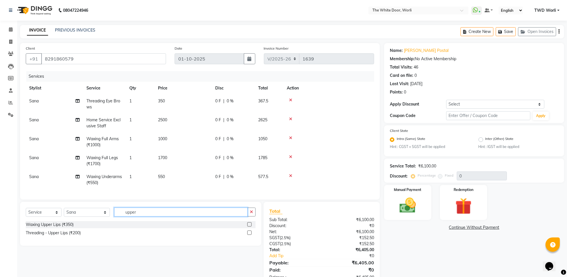
type input "upper"
click at [249, 235] on label at bounding box center [250, 232] width 4 height 4
click at [249, 235] on input "checkbox" at bounding box center [250, 233] width 4 height 4
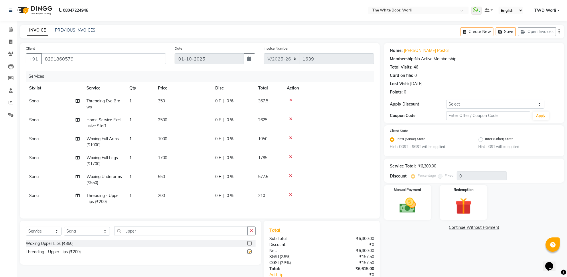
checkbox input "false"
click at [123, 231] on input "upper" at bounding box center [180, 230] width 133 height 9
type input "side"
click at [248, 254] on label at bounding box center [250, 251] width 4 height 4
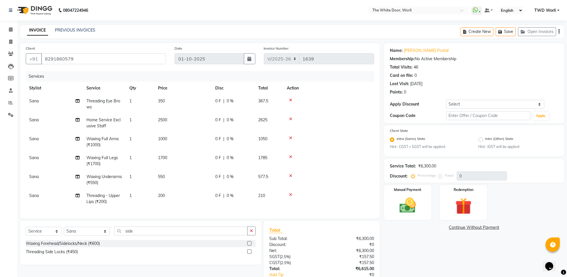
click at [248, 254] on input "checkbox" at bounding box center [250, 252] width 4 height 4
checkbox input "false"
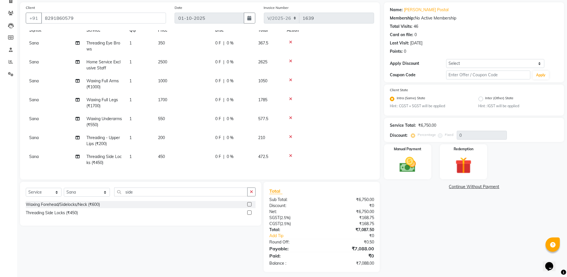
scroll to position [44, 0]
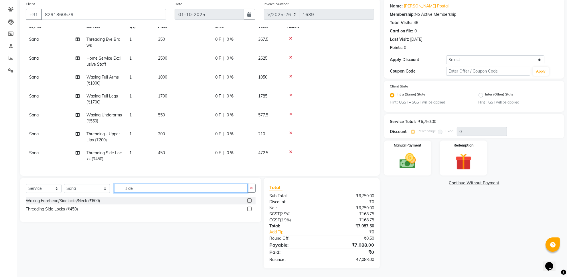
click at [161, 188] on input "side" at bounding box center [180, 188] width 133 height 9
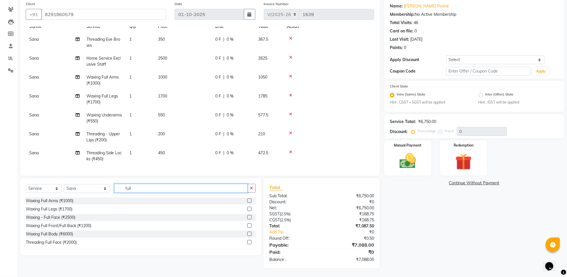
type input "full"
click at [249, 225] on label at bounding box center [250, 225] width 4 height 4
click at [249, 225] on input "checkbox" at bounding box center [250, 226] width 4 height 4
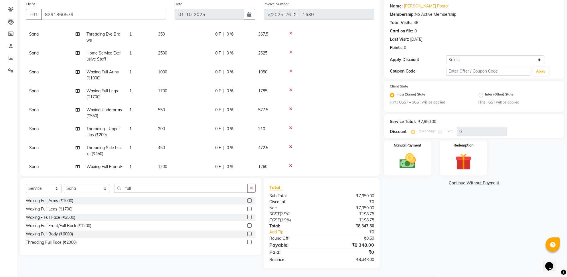
click at [250, 226] on label at bounding box center [250, 225] width 4 height 4
click at [250, 226] on input "checkbox" at bounding box center [250, 226] width 4 height 4
checkbox input "false"
click at [133, 188] on input "full" at bounding box center [180, 188] width 133 height 9
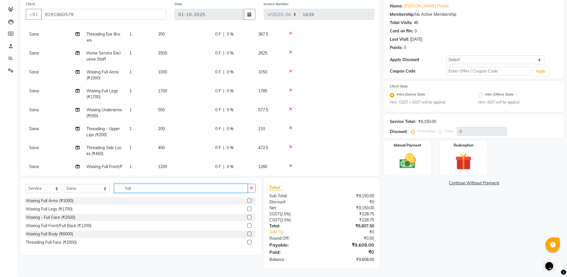
type input "r"
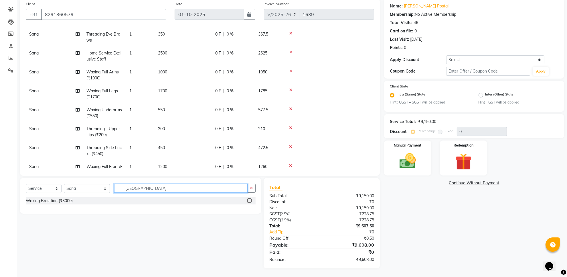
type input "brazil"
click at [251, 200] on label at bounding box center [250, 200] width 4 height 4
click at [251, 200] on input "checkbox" at bounding box center [250, 201] width 4 height 4
checkbox input "false"
click at [156, 188] on input "brazil" at bounding box center [180, 188] width 133 height 9
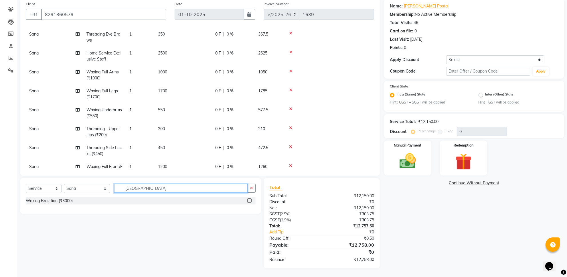
click at [156, 188] on input "brazil" at bounding box center [180, 188] width 133 height 9
type input "butt"
click at [248, 199] on label at bounding box center [250, 200] width 4 height 4
click at [248, 199] on input "checkbox" at bounding box center [250, 201] width 4 height 4
checkbox input "false"
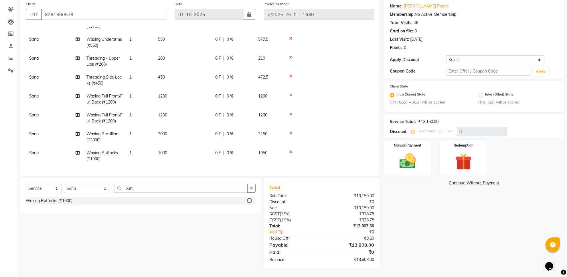
scroll to position [98, 0]
click at [135, 188] on input "butt" at bounding box center [180, 188] width 133 height 9
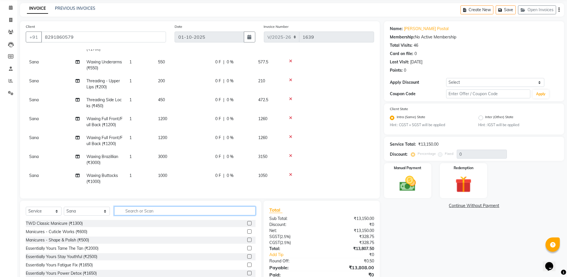
scroll to position [0, 0]
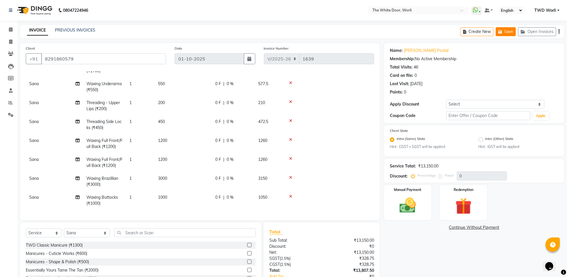
click at [510, 34] on button "Save" at bounding box center [506, 31] width 20 height 9
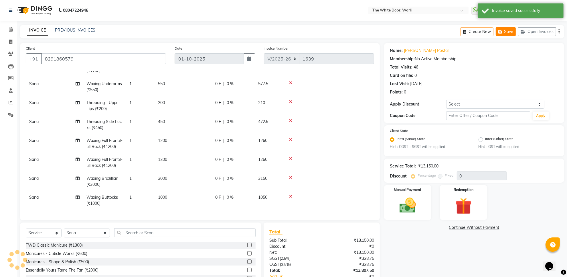
click at [510, 34] on button "Save" at bounding box center [506, 31] width 20 height 9
click at [500, 30] on icon "button" at bounding box center [502, 32] width 6 height 4
click at [509, 34] on button "Save" at bounding box center [506, 31] width 20 height 9
click at [506, 33] on button "Save" at bounding box center [506, 31] width 20 height 9
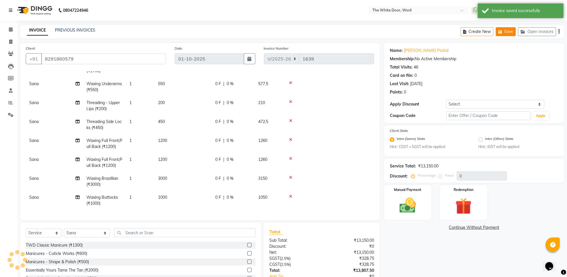
click at [511, 30] on button "Save" at bounding box center [506, 31] width 20 height 9
click at [511, 32] on button "Save" at bounding box center [506, 31] width 20 height 9
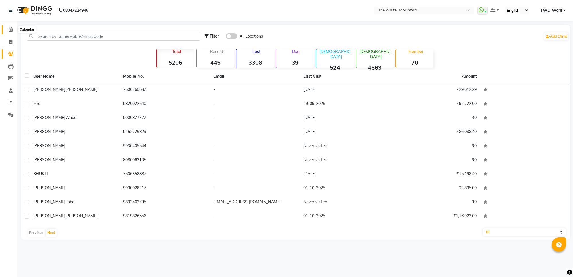
click at [11, 31] on icon at bounding box center [11, 29] width 4 height 4
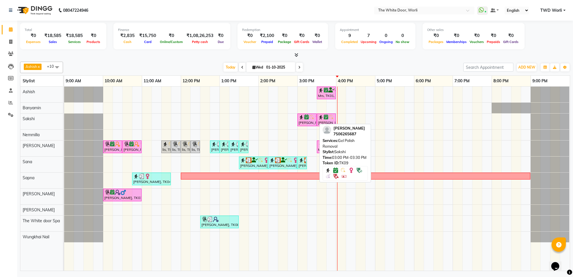
click at [314, 121] on div "[PERSON_NAME], TK09, 03:00 PM-03:30 PM, Gel Polish Removal" at bounding box center [307, 119] width 18 height 11
select select "6"
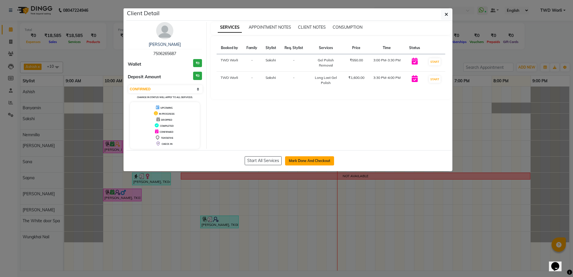
click at [310, 162] on button "Mark Done And Checkout" at bounding box center [309, 160] width 49 height 9
select select "4027"
select select "service"
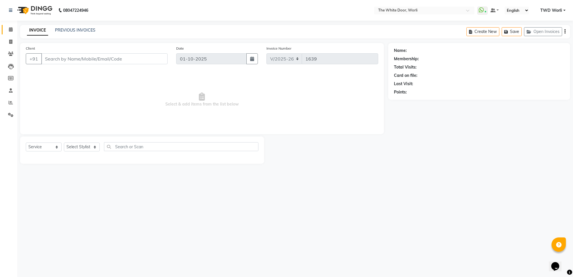
type input "7506265687"
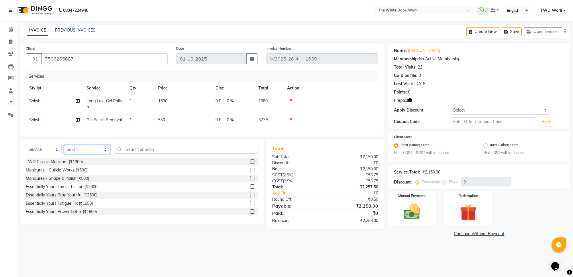
click at [89, 154] on select "Select Stylist Aarti Amit d Anil APEI Asa [PERSON_NAME] [PERSON_NAME] [MEDICAL_…" at bounding box center [87, 149] width 46 height 9
select select "61880"
click at [64, 150] on select "Select Stylist Aarti Amit d Anil APEI Asa [PERSON_NAME] [PERSON_NAME] [MEDICAL_…" at bounding box center [87, 149] width 46 height 9
click at [137, 154] on input "text" at bounding box center [187, 149] width 144 height 9
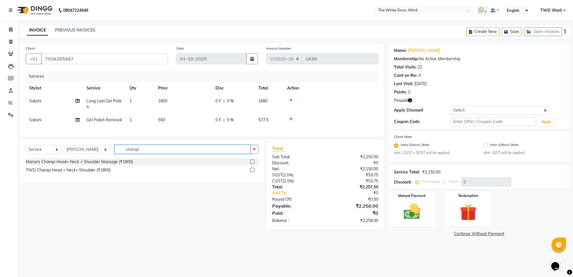
type input "champi"
click at [252, 164] on label at bounding box center [252, 161] width 4 height 4
click at [252, 164] on input "checkbox" at bounding box center [252, 162] width 4 height 4
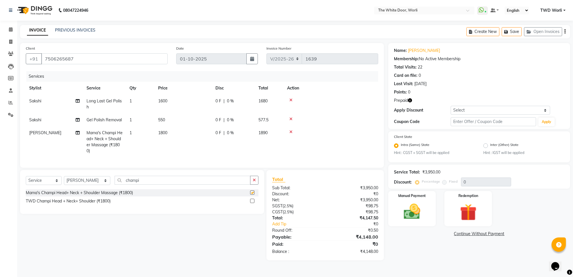
checkbox input "false"
click at [292, 118] on icon at bounding box center [290, 119] width 3 height 4
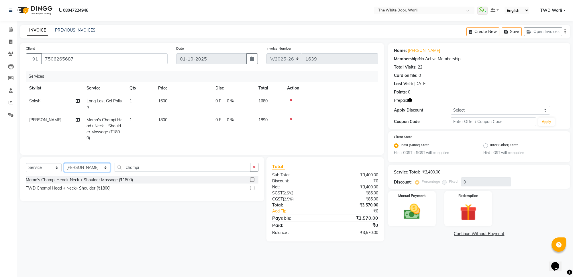
drag, startPoint x: 89, startPoint y: 176, endPoint x: 89, endPoint y: 174, distance: 2.9
click at [89, 172] on select "Select Stylist Aarti Amit d Anil APEI Asa [PERSON_NAME] [PERSON_NAME] [MEDICAL_…" at bounding box center [87, 167] width 46 height 9
select select "22335"
click at [64, 168] on select "Select Stylist Aarti Amit d Anil APEI Asa [PERSON_NAME] [PERSON_NAME] [MEDICAL_…" at bounding box center [87, 167] width 46 height 9
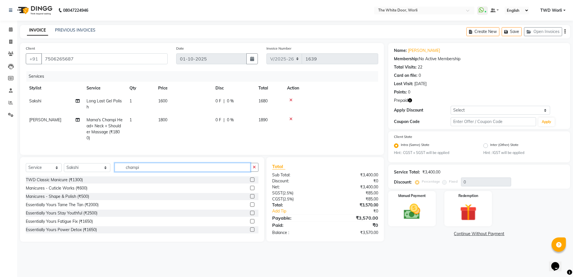
click at [132, 168] on input "champi" at bounding box center [182, 167] width 135 height 9
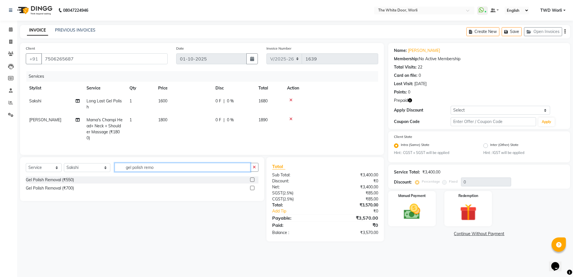
type input "gel polish remo"
click at [253, 190] on label at bounding box center [252, 188] width 4 height 4
click at [253, 190] on input "checkbox" at bounding box center [252, 188] width 4 height 4
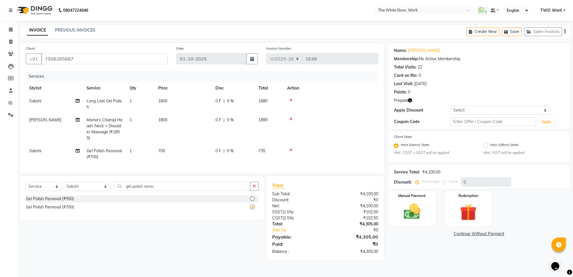
checkbox input "false"
click at [415, 205] on img at bounding box center [412, 211] width 28 height 20
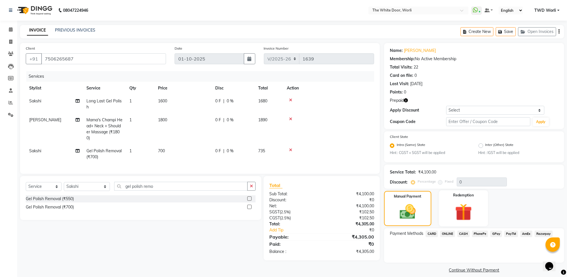
click at [459, 208] on img at bounding box center [464, 211] width 28 height 21
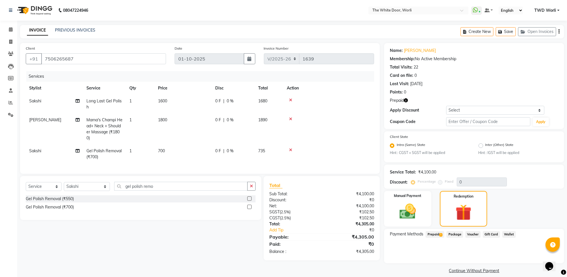
click at [434, 235] on span "Prepaid 1" at bounding box center [435, 234] width 19 height 7
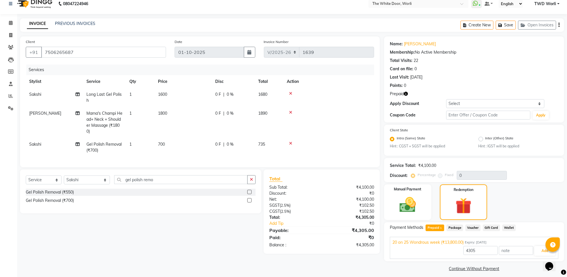
scroll to position [10, 0]
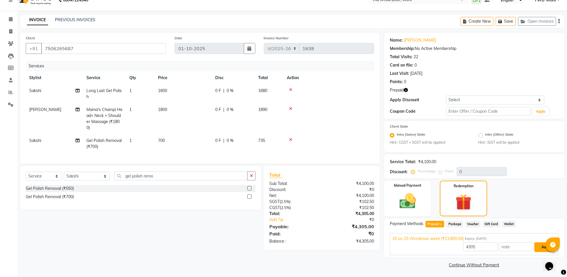
click at [544, 244] on button "Add" at bounding box center [545, 247] width 21 height 10
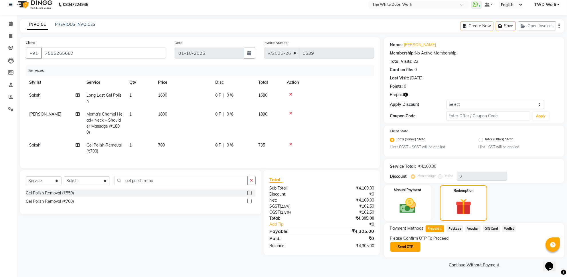
click at [406, 248] on button "Send OTP" at bounding box center [406, 247] width 30 height 10
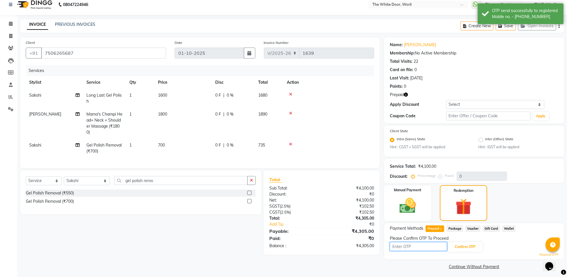
click at [435, 248] on input "text" at bounding box center [418, 246] width 57 height 9
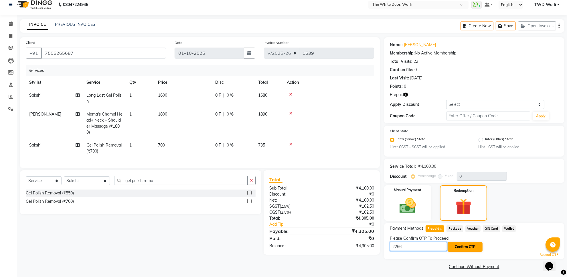
type input "2266"
click at [471, 245] on button "Confirm OTP" at bounding box center [465, 247] width 35 height 10
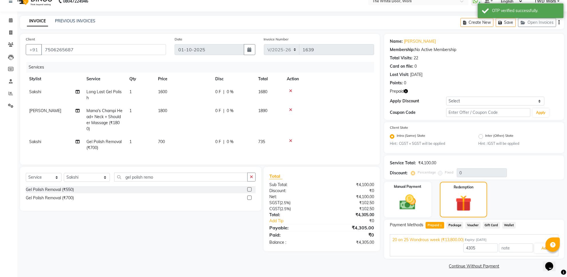
scroll to position [10, 0]
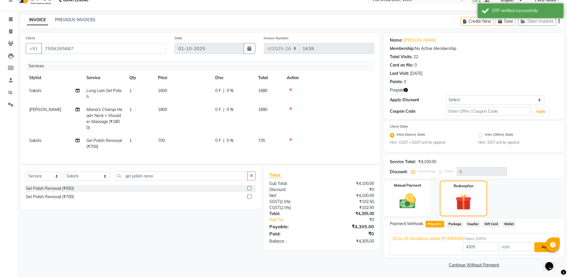
click at [541, 246] on button "Add" at bounding box center [545, 247] width 21 height 10
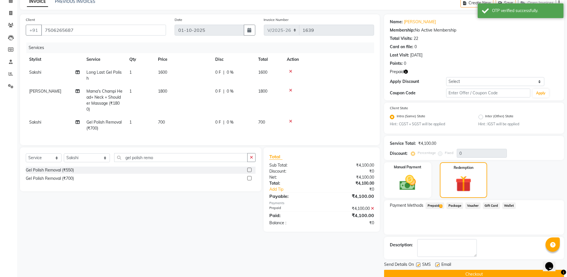
scroll to position [38, 0]
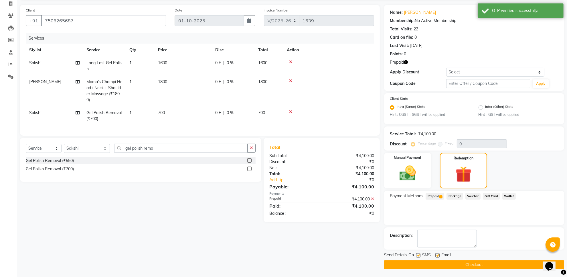
click at [457, 264] on button "Checkout" at bounding box center [474, 264] width 180 height 9
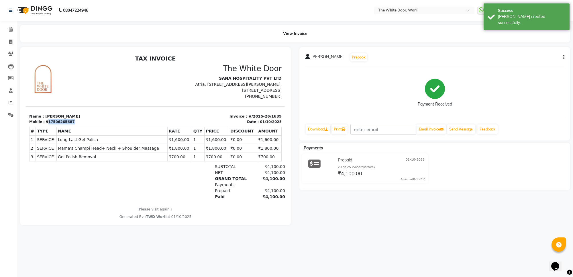
drag, startPoint x: 46, startPoint y: 121, endPoint x: 83, endPoint y: 121, distance: 36.4
click at [83, 121] on div "Mobile : 917506265687" at bounding box center [90, 121] width 123 height 5
copy div "17506265687"
drag, startPoint x: 8, startPoint y: 39, endPoint x: 22, endPoint y: 42, distance: 14.2
click at [9, 39] on span at bounding box center [11, 42] width 10 height 7
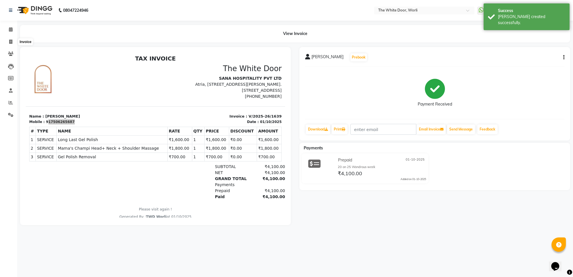
select select "service"
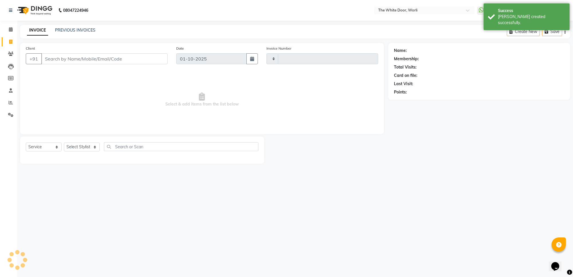
type input "17506265687"
type input "1640"
select select "4027"
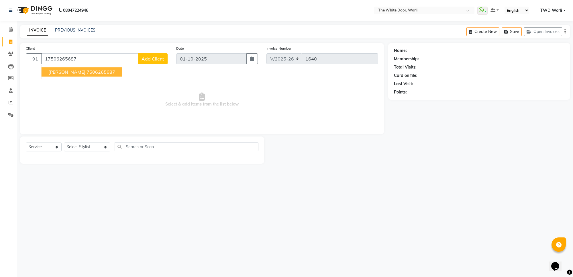
click at [60, 74] on span "Punit Gandhi" at bounding box center [66, 72] width 37 height 6
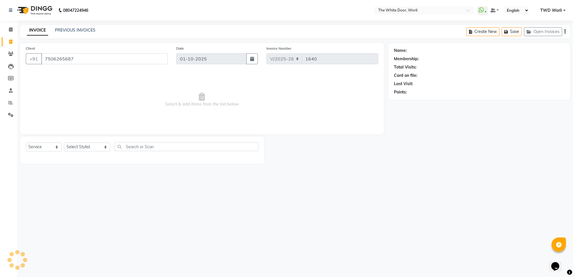
type input "7506265687"
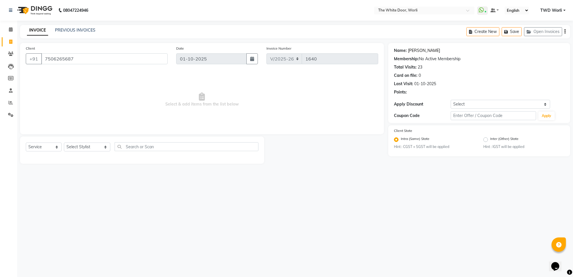
click at [413, 50] on link "Punit Gandhi" at bounding box center [424, 51] width 32 height 6
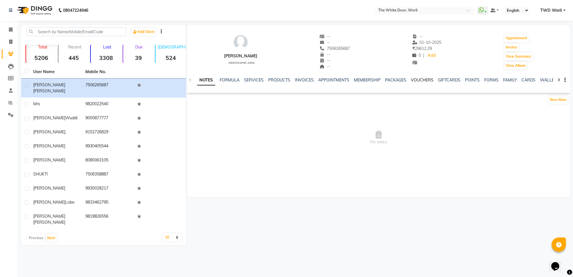
click at [422, 80] on link "VOUCHERS" at bounding box center [422, 79] width 23 height 5
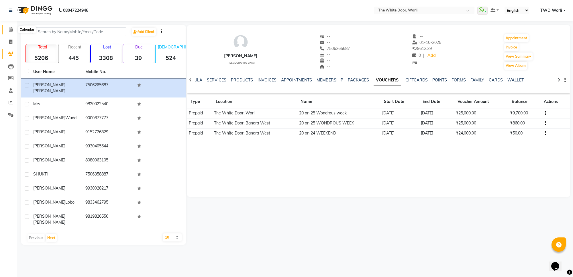
click at [9, 28] on icon at bounding box center [11, 29] width 4 height 4
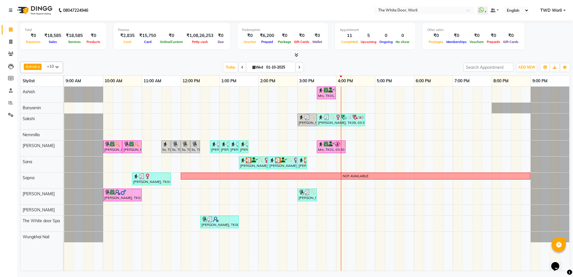
click at [299, 67] on icon at bounding box center [299, 67] width 2 height 3
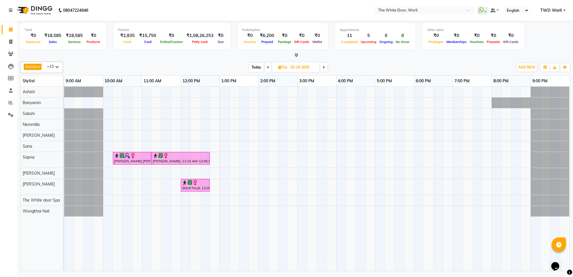
click at [323, 66] on icon at bounding box center [324, 67] width 2 height 3
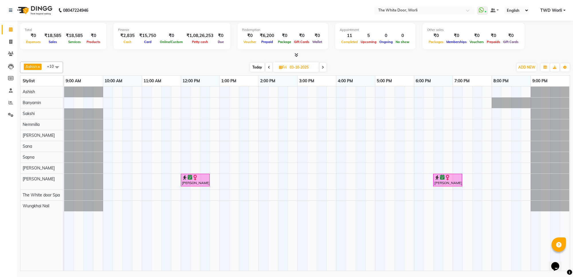
click at [260, 66] on span "Today" at bounding box center [257, 67] width 14 height 9
type input "01-10-2025"
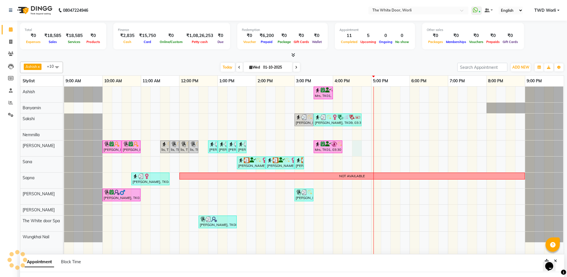
scroll to position [5, 0]
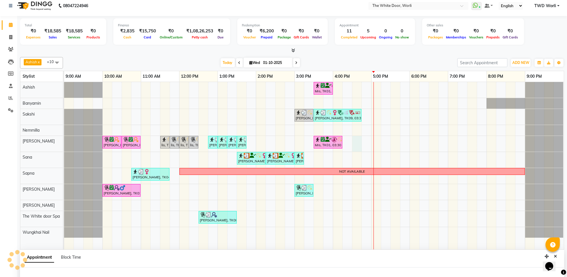
select select "22903"
select select "tentative"
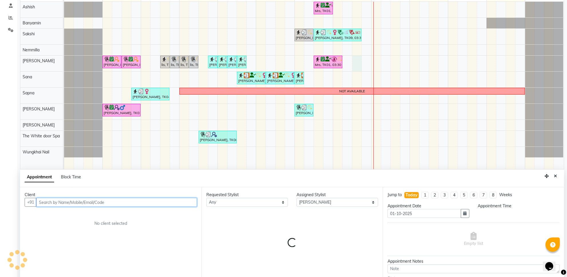
select select "990"
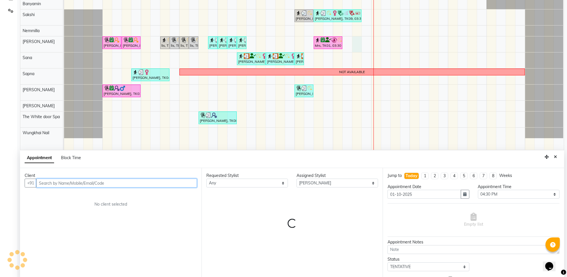
scroll to position [108, 0]
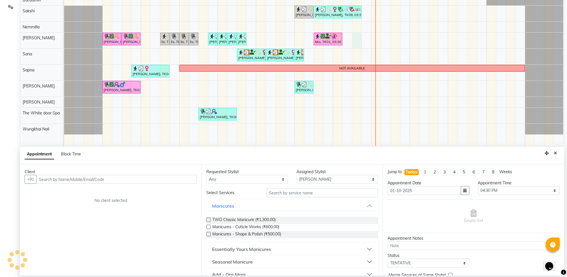
click at [559, 155] on button "Close" at bounding box center [556, 153] width 8 height 9
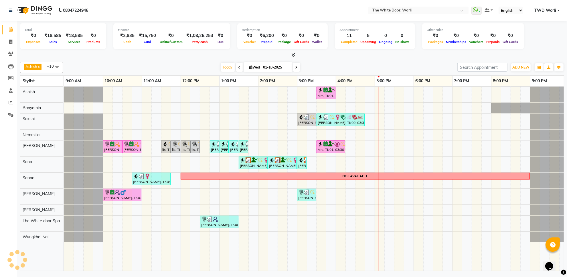
scroll to position [0, 0]
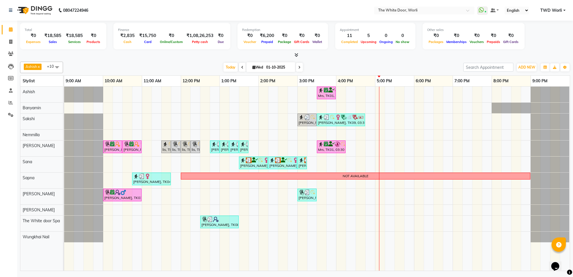
click at [299, 68] on icon at bounding box center [299, 67] width 2 height 3
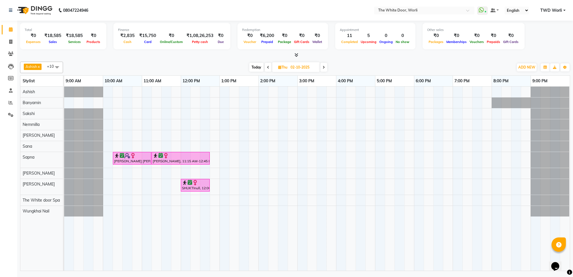
click at [268, 69] on span at bounding box center [268, 67] width 7 height 9
type input "01-10-2025"
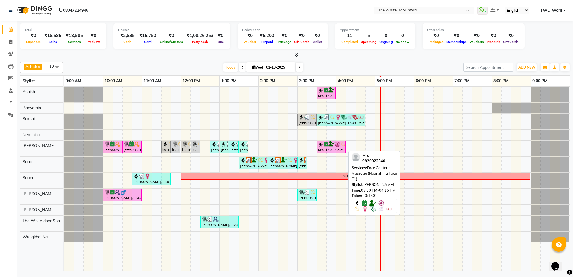
click at [338, 150] on div "Mrs, TK01, 03:30 PM-04:15 PM, Face Contour Massage (Nourishing Face Oil)" at bounding box center [331, 146] width 28 height 11
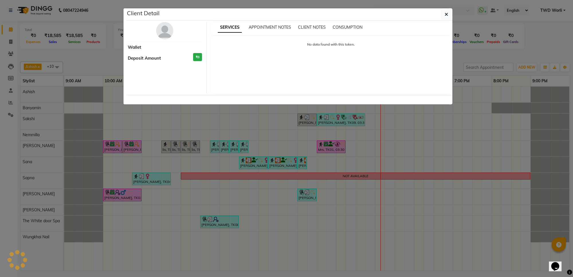
select select "6"
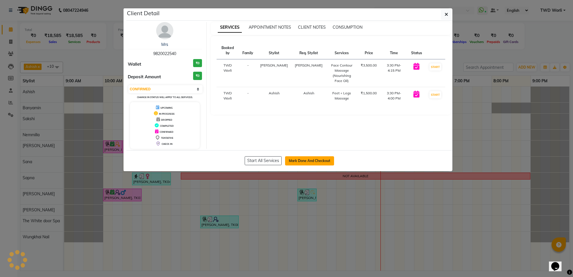
click at [321, 160] on button "Mark Done And Checkout" at bounding box center [309, 160] width 49 height 9
select select "service"
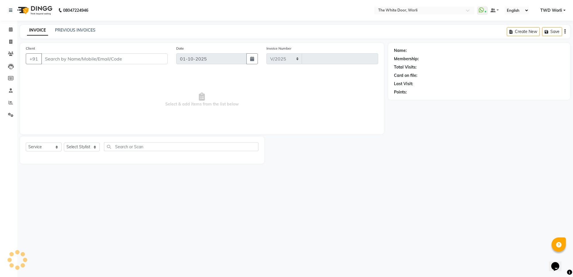
select select "4027"
type input "1640"
type input "9820022540"
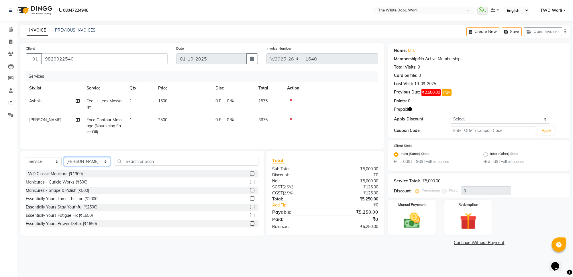
click at [85, 166] on select "Select Stylist Aarti Amit d Anil APEI Asa [PERSON_NAME] [PERSON_NAME] [MEDICAL_…" at bounding box center [87, 161] width 46 height 9
select select "20532"
click at [64, 162] on select "Select Stylist Aarti Amit d Anil APEI Asa [PERSON_NAME] [PERSON_NAME] [MEDICAL_…" at bounding box center [87, 161] width 46 height 9
click at [142, 166] on input "text" at bounding box center [187, 161] width 144 height 9
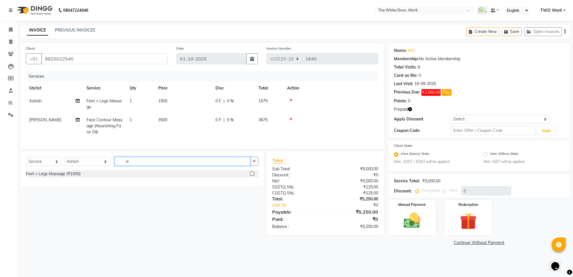
type input "l"
type input "extra"
click at [250, 176] on label at bounding box center [252, 173] width 4 height 4
click at [250, 176] on input "checkbox" at bounding box center [252, 174] width 4 height 4
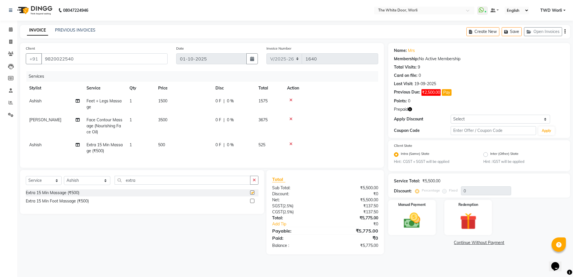
checkbox input "false"
click at [469, 217] on img at bounding box center [468, 220] width 28 height 21
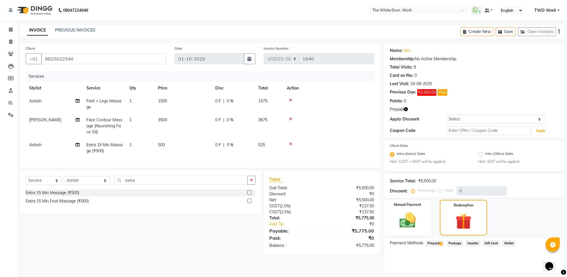
click at [429, 241] on span "Prepaid 1" at bounding box center [435, 243] width 19 height 7
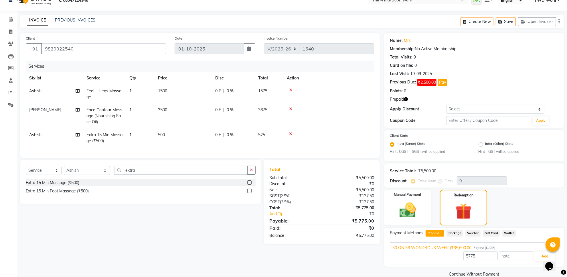
scroll to position [19, 0]
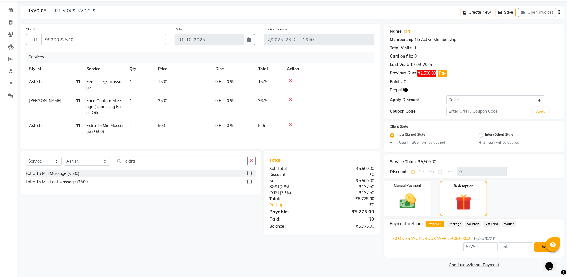
click at [538, 247] on button "Add" at bounding box center [545, 247] width 21 height 10
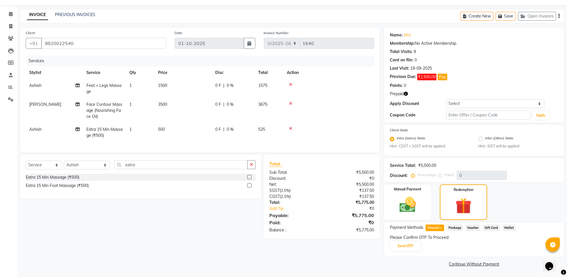
scroll to position [15, 0]
click at [413, 245] on button "Send OTP" at bounding box center [406, 247] width 30 height 10
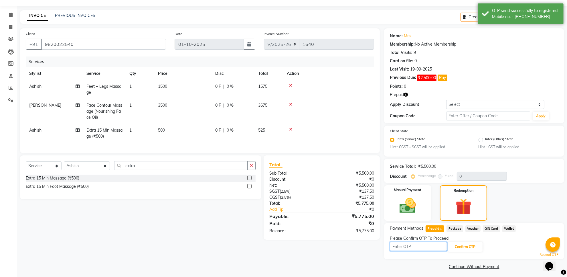
click at [410, 247] on input "text" at bounding box center [418, 246] width 57 height 9
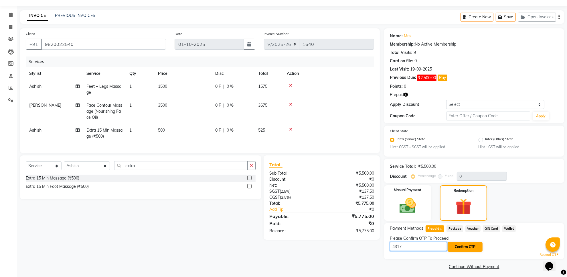
type input "4317"
click at [461, 246] on button "Confirm OTP" at bounding box center [465, 247] width 35 height 10
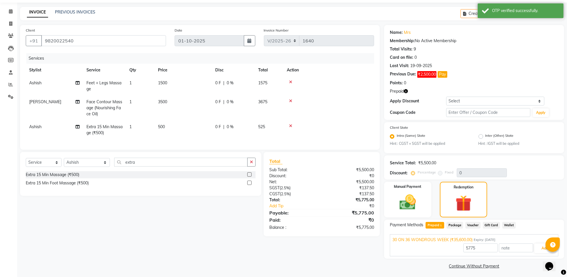
scroll to position [19, 0]
click at [540, 245] on button "Add" at bounding box center [545, 247] width 21 height 10
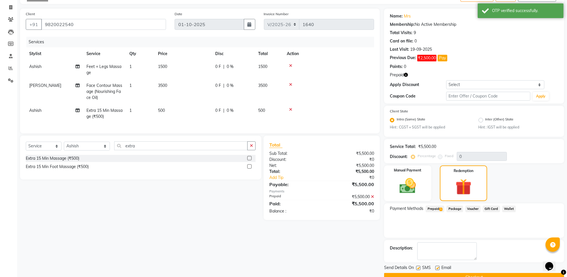
scroll to position [47, 0]
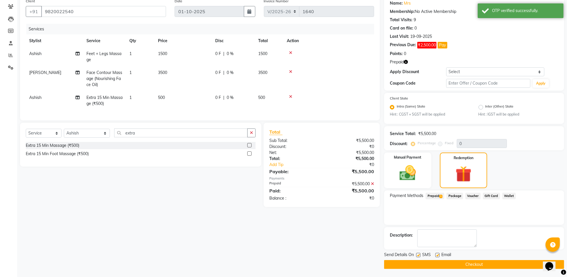
click at [457, 267] on button "Checkout" at bounding box center [474, 264] width 180 height 9
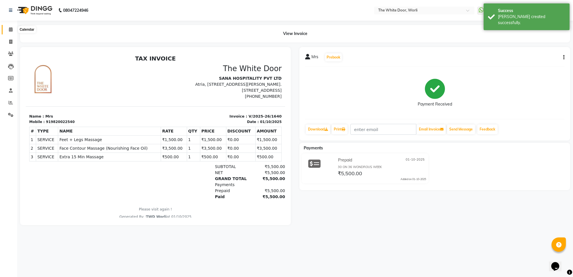
click at [7, 32] on span at bounding box center [11, 29] width 10 height 7
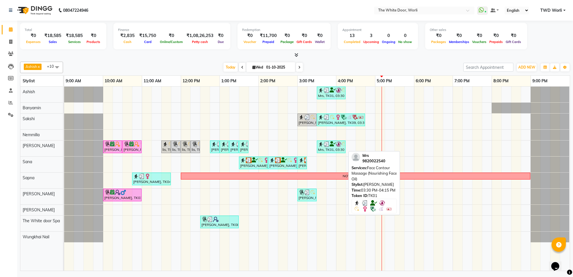
click at [331, 149] on div "Mrs, TK01, 03:30 PM-04:15 PM, Face Contour Massage (Nourishing Face Oil)" at bounding box center [331, 146] width 28 height 11
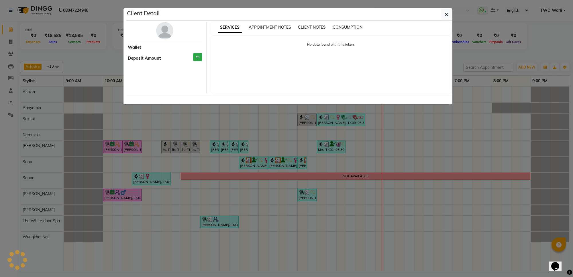
select select "3"
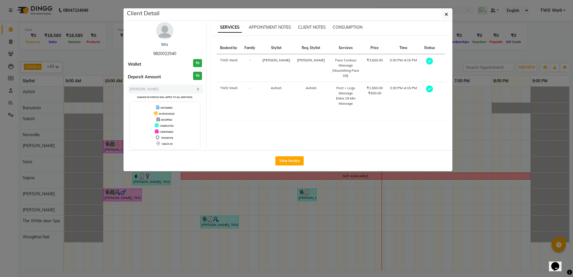
drag, startPoint x: 153, startPoint y: 55, endPoint x: 179, endPoint y: 54, distance: 26.1
click at [182, 54] on div "Mrs 9820022540" at bounding box center [165, 49] width 74 height 15
copy span "9820022540"
click at [9, 44] on ngb-modal-window "Client Detail Mrs 9820022540 Wallet ₹0 Deposit Amount ₹0 Select MARK DONE UPCOM…" at bounding box center [286, 138] width 573 height 277
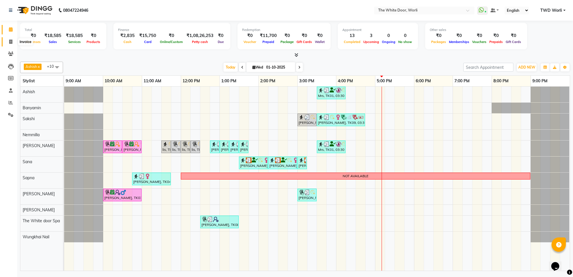
click at [9, 42] on icon at bounding box center [10, 42] width 3 height 4
select select "service"
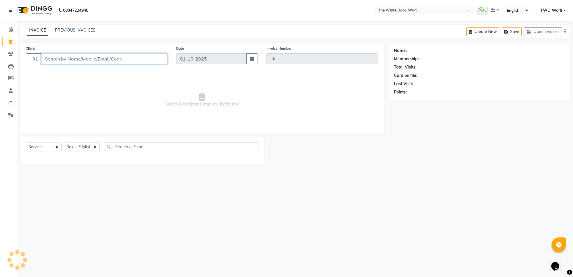
click at [69, 58] on input "Client" at bounding box center [104, 58] width 126 height 11
paste input "9820022540"
type input "9820022540"
type input "1641"
select select "4027"
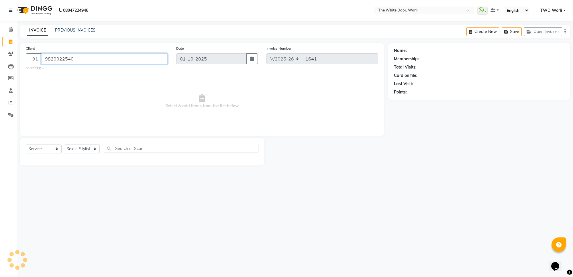
type input "9820022540"
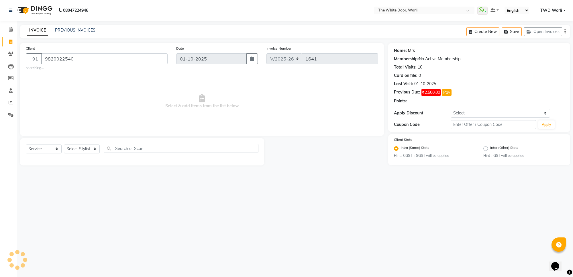
click at [411, 50] on link "Mrs" at bounding box center [411, 51] width 7 height 6
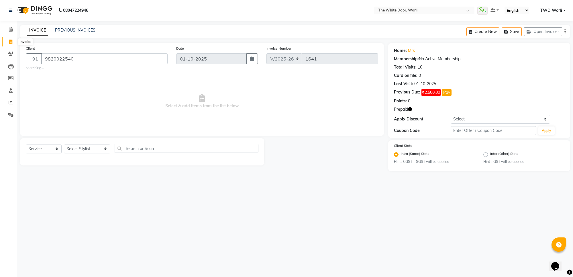
click at [6, 40] on span at bounding box center [11, 42] width 10 height 7
select select "service"
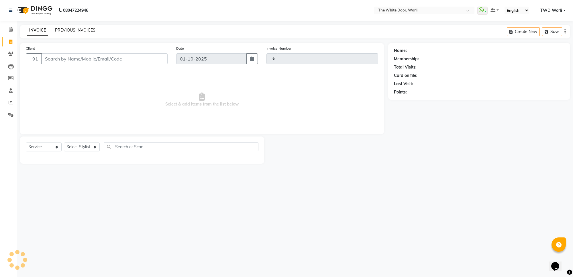
type input "1641"
select select "4027"
click at [87, 31] on link "PREVIOUS INVOICES" at bounding box center [75, 30] width 40 height 5
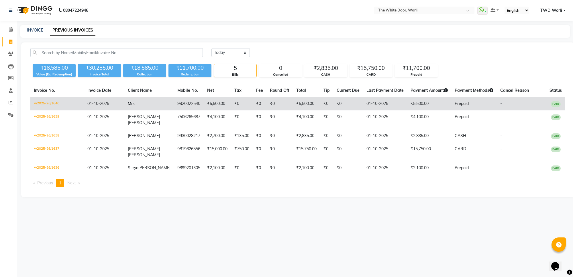
click at [335, 104] on td "₹0" at bounding box center [348, 103] width 30 height 13
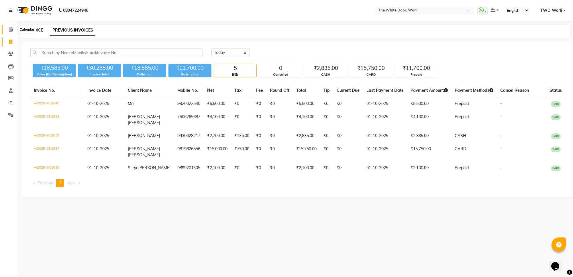
click at [6, 29] on span at bounding box center [11, 29] width 10 height 7
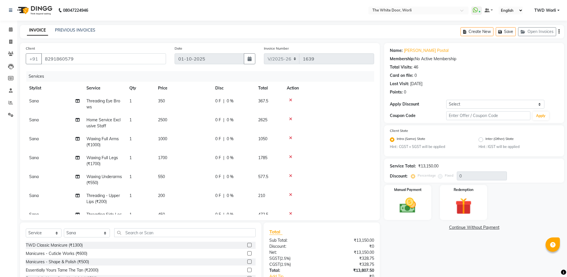
select select "4027"
select select "service"
select select "20574"
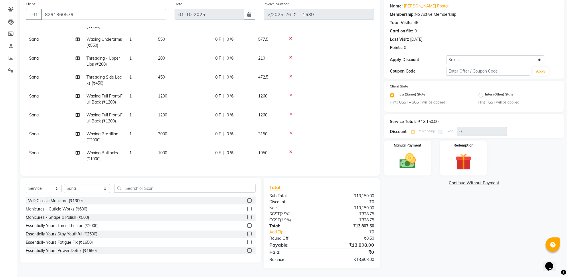
scroll to position [9, 0]
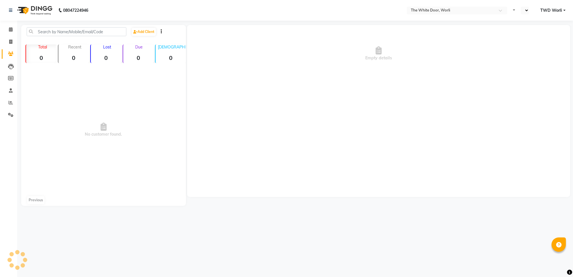
select select "en"
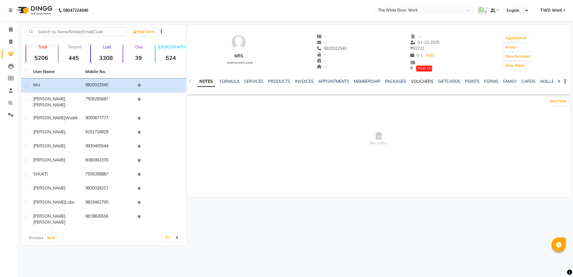
click at [426, 83] on link "VOUCHERS" at bounding box center [422, 81] width 23 height 5
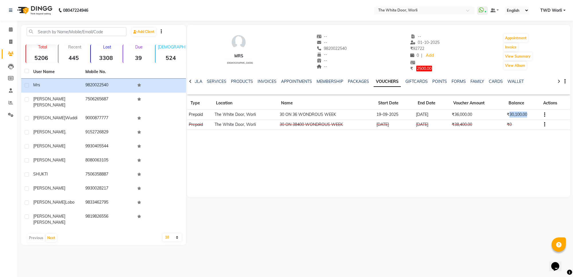
drag, startPoint x: 509, startPoint y: 113, endPoint x: 528, endPoint y: 113, distance: 18.9
click at [528, 113] on td "₹30,100.00" at bounding box center [522, 114] width 35 height 10
click at [10, 29] on icon at bounding box center [11, 29] width 4 height 4
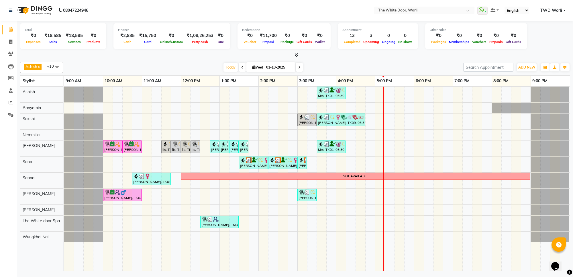
click at [301, 67] on span at bounding box center [299, 67] width 7 height 9
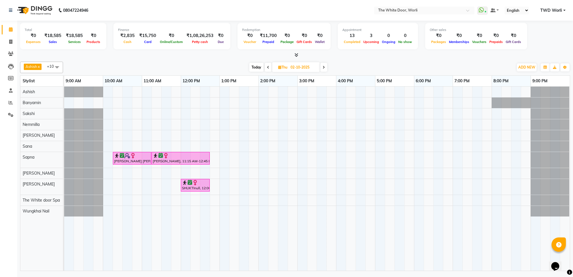
click at [273, 69] on span "[DATE]" at bounding box center [296, 67] width 48 height 10
click at [269, 68] on span at bounding box center [268, 67] width 7 height 9
type input "01-10-2025"
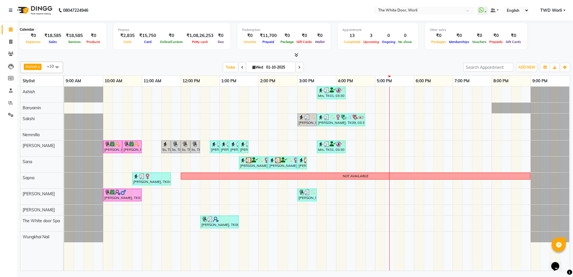
click at [8, 31] on span at bounding box center [11, 29] width 10 height 7
click at [9, 43] on icon at bounding box center [10, 42] width 3 height 4
select select "service"
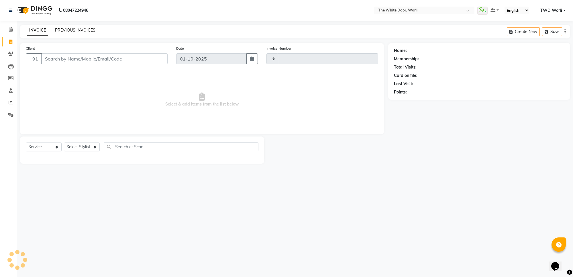
click at [72, 28] on link "PREVIOUS INVOICES" at bounding box center [75, 30] width 40 height 5
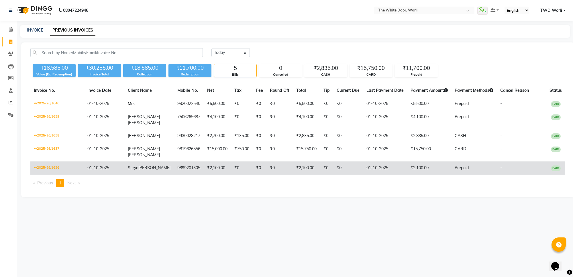
click at [174, 163] on td "9899201305" at bounding box center [189, 167] width 30 height 13
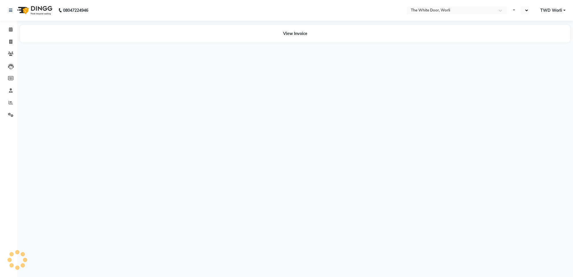
select select "en"
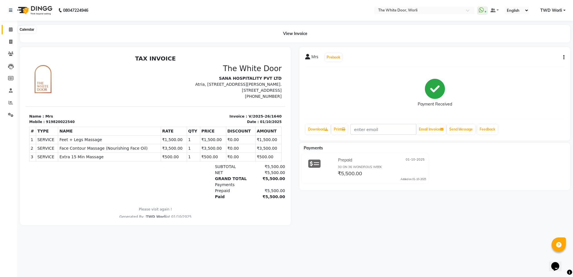
click at [8, 29] on span at bounding box center [11, 29] width 10 height 7
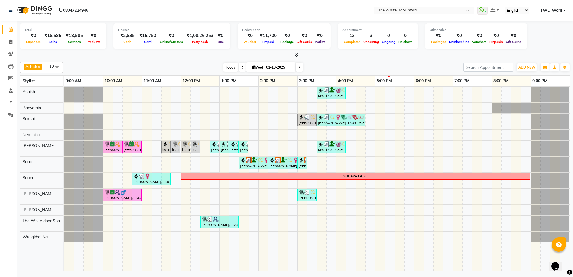
click at [229, 65] on span "Today" at bounding box center [230, 67] width 14 height 9
click at [12, 42] on span at bounding box center [11, 42] width 10 height 7
select select "service"
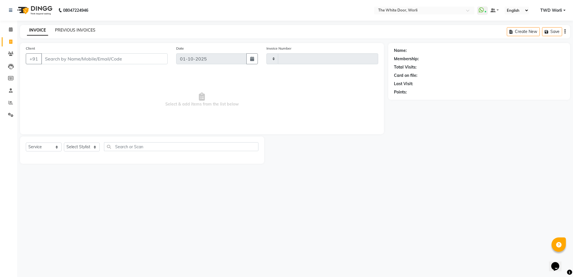
type input "1641"
select select "4027"
click at [79, 29] on link "PREVIOUS INVOICES" at bounding box center [75, 30] width 40 height 5
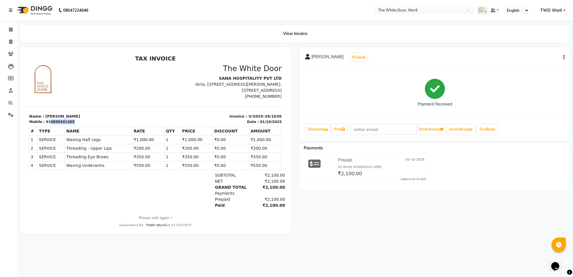
drag, startPoint x: 47, startPoint y: 121, endPoint x: 83, endPoint y: 121, distance: 35.2
click at [83, 121] on div "Mobile : 919899201305" at bounding box center [90, 121] width 123 height 5
copy div "9899201305"
click at [9, 42] on span at bounding box center [11, 42] width 10 height 7
select select "service"
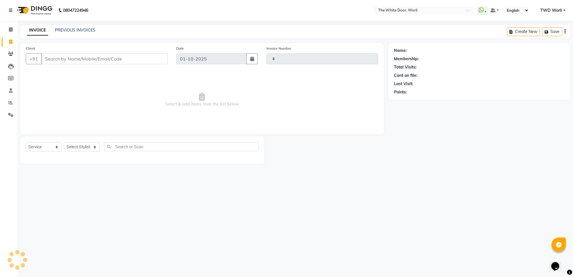
type input "9899201305"
type input "1641"
type input "9899201305"
select select "4027"
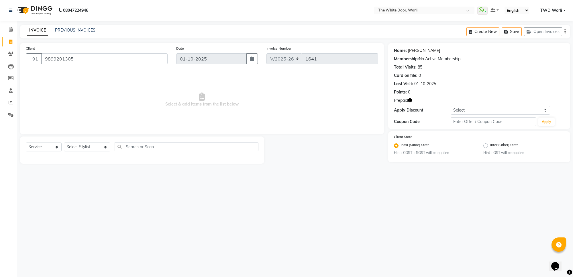
click at [425, 49] on link "[PERSON_NAME]" at bounding box center [424, 51] width 32 height 6
click at [11, 29] on icon at bounding box center [11, 29] width 4 height 4
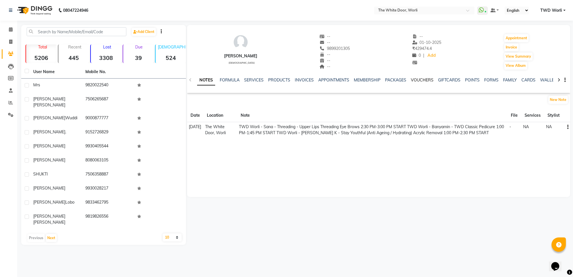
click at [418, 79] on link "VOUCHERS" at bounding box center [422, 79] width 23 height 5
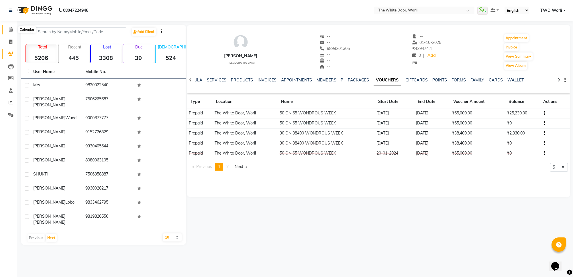
click at [10, 30] on icon at bounding box center [11, 29] width 4 height 4
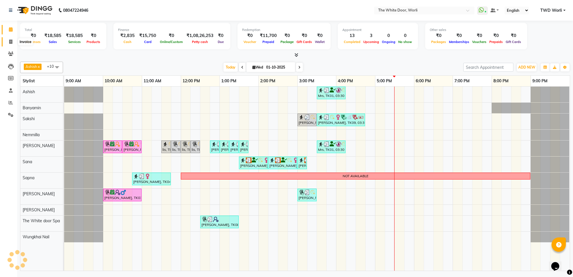
click at [9, 41] on span at bounding box center [11, 42] width 10 height 7
select select "service"
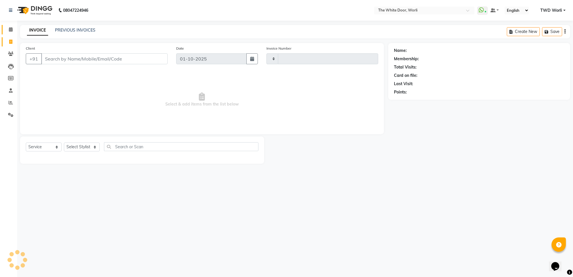
type input "1641"
select select "4027"
click at [65, 62] on input "Client" at bounding box center [104, 58] width 126 height 11
paste input "98900 19991"
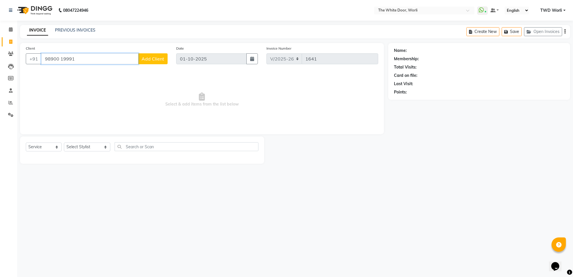
click at [60, 58] on input "98900 19991" at bounding box center [89, 58] width 97 height 11
type input "9890019991"
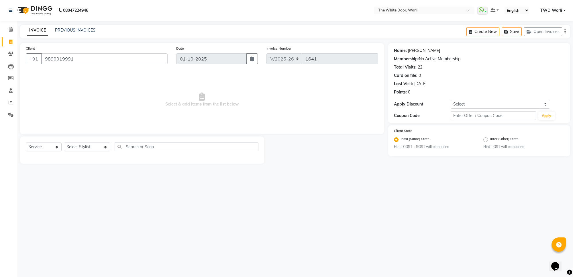
click at [421, 51] on link "Vanshika Gupta" at bounding box center [424, 51] width 32 height 6
click at [9, 30] on icon at bounding box center [11, 29] width 4 height 4
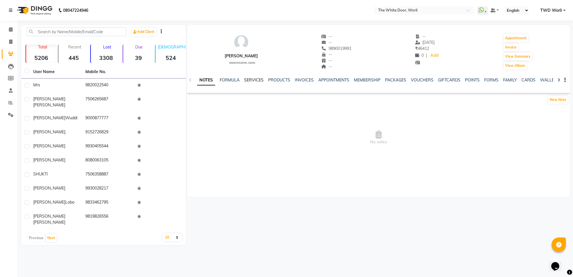
click at [252, 79] on link "SERVICES" at bounding box center [253, 79] width 19 height 5
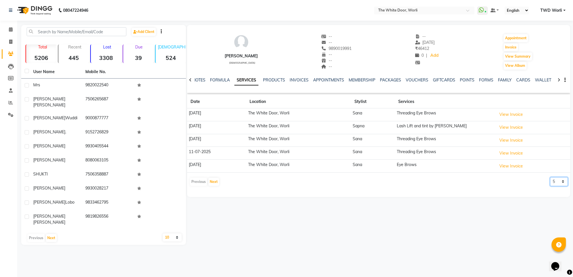
click at [555, 180] on select "5 10 50 100 500" at bounding box center [559, 181] width 18 height 9
select select "50"
click at [550, 178] on select "5 10 50 100 500" at bounding box center [559, 181] width 18 height 9
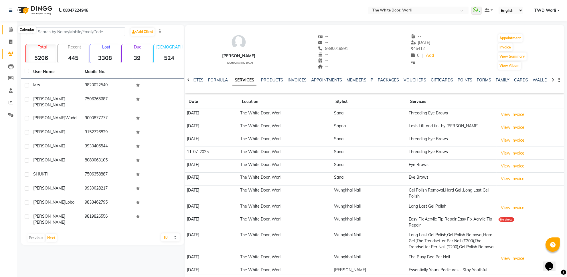
click at [11, 30] on icon at bounding box center [11, 29] width 4 height 4
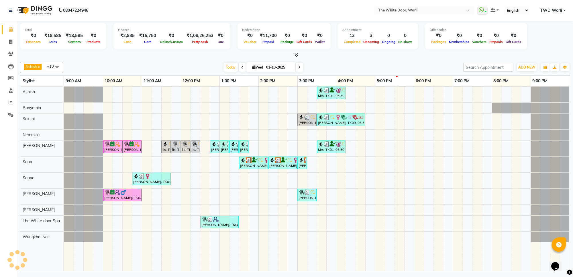
click at [253, 66] on icon at bounding box center [253, 67] width 3 height 4
select select "10"
select select "2025"
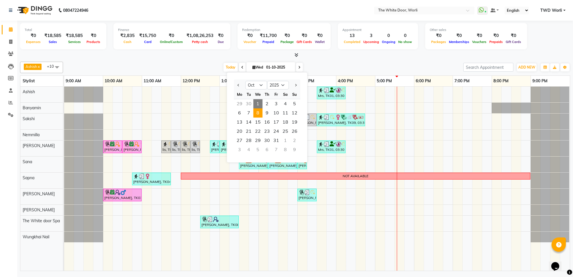
click at [260, 114] on span "8" at bounding box center [257, 112] width 9 height 9
type input "08-10-2025"
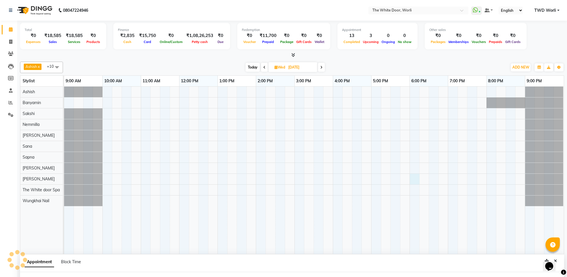
scroll to position [5, 0]
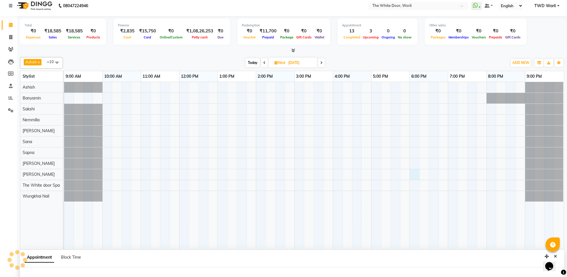
select select "50222"
select select "1080"
select select "tentative"
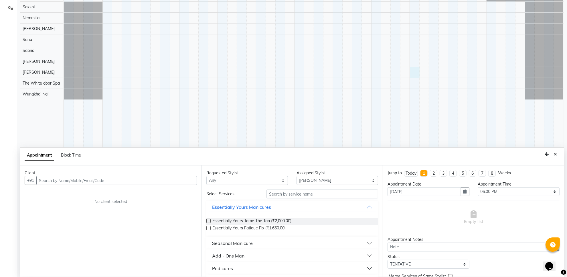
scroll to position [108, 0]
click at [52, 179] on input "91679 77370" at bounding box center [104, 179] width 137 height 9
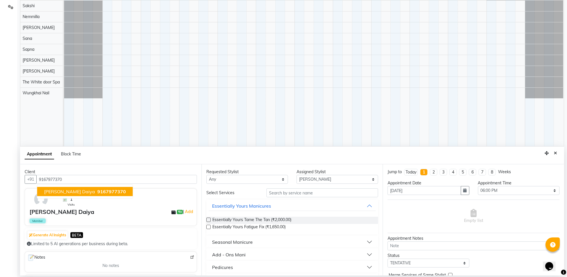
click at [73, 193] on span "Shrushti Daiya" at bounding box center [69, 191] width 51 height 6
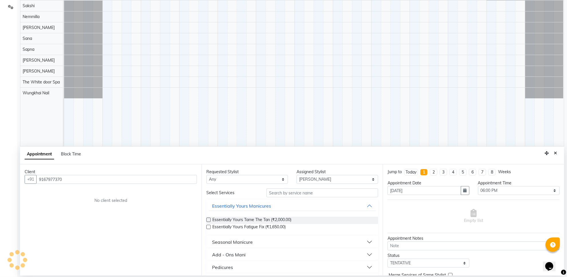
type input "9167977370"
click at [296, 194] on input "text" at bounding box center [323, 192] width 112 height 9
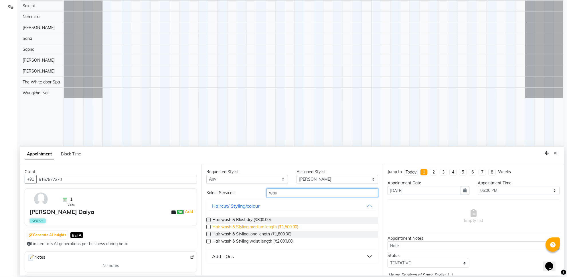
type input "was"
click at [288, 226] on span "Hair wash & Styling medium length (₹1,500.00)" at bounding box center [256, 227] width 86 height 7
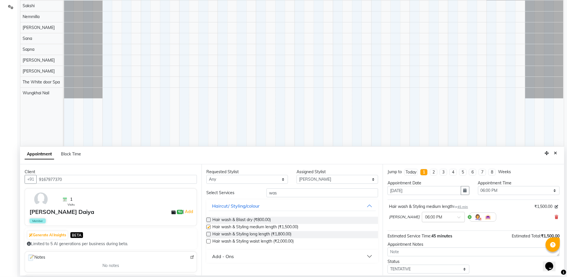
checkbox input "false"
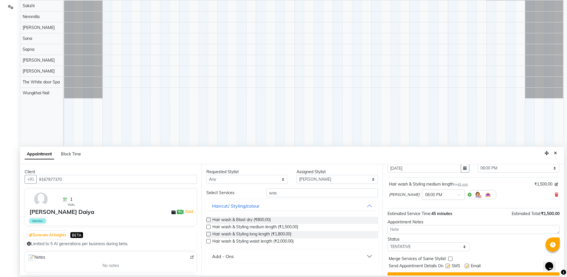
scroll to position [35, 0]
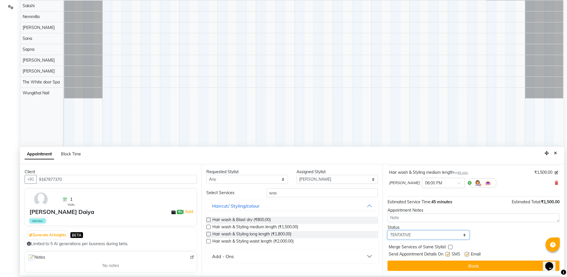
click at [433, 235] on select "Select TENTATIVE CONFIRM UPCOMING" at bounding box center [429, 234] width 82 height 9
select select "confirm booking"
click at [388, 230] on select "Select TENTATIVE CONFIRM UPCOMING" at bounding box center [429, 234] width 82 height 9
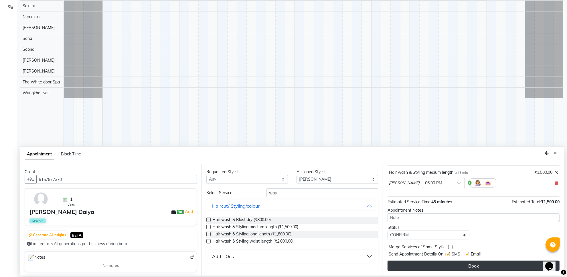
click at [464, 269] on button "Book" at bounding box center [474, 265] width 172 height 10
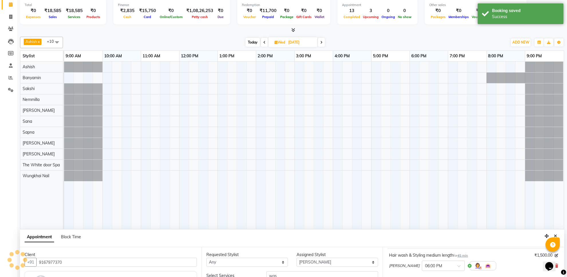
scroll to position [0, 0]
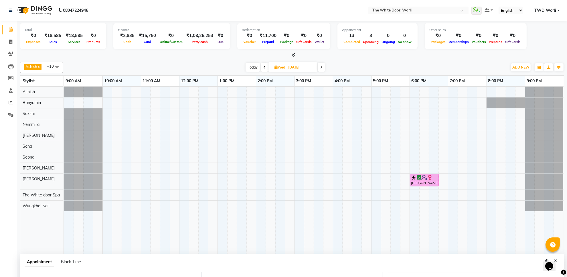
click at [273, 69] on span "Wed" at bounding box center [279, 67] width 13 height 4
select select "10"
select select "2025"
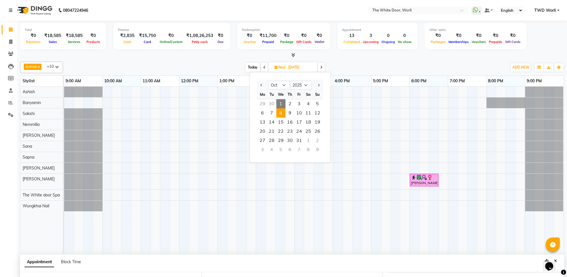
click at [252, 66] on span "Today" at bounding box center [253, 67] width 14 height 9
type input "01-10-2025"
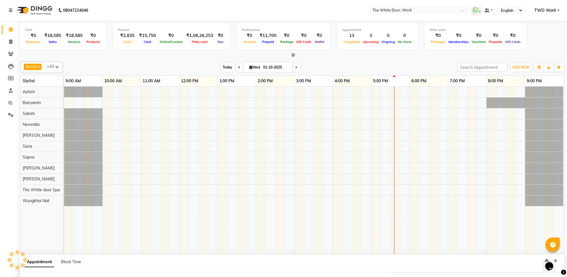
select select "1080"
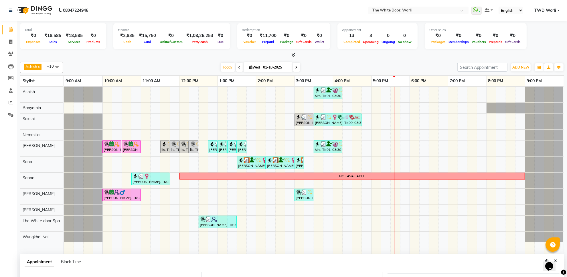
click at [452, 92] on div "Mrs, TK01, 03:30 PM-04:15 PM, Feet + Legs Massage,Extra 15 Min Massage (₹500) P…" at bounding box center [314, 170] width 500 height 167
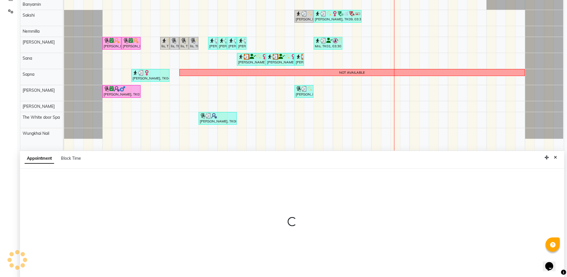
scroll to position [108, 0]
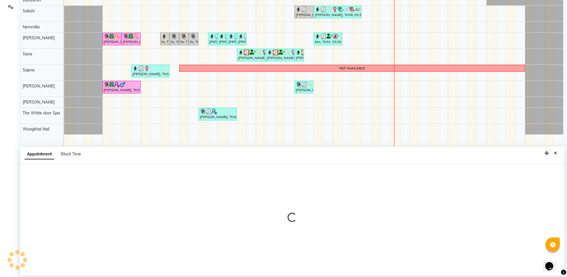
select select "20532"
select select "tentative"
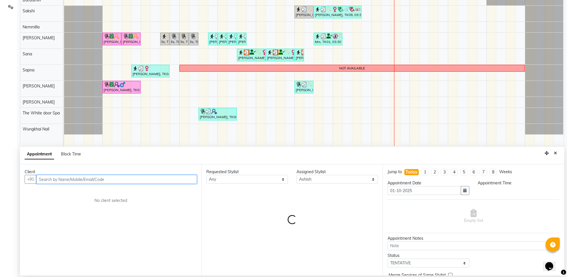
select select "1140"
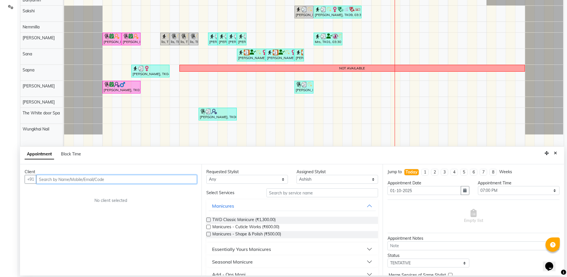
paste input "98900 19991"
click at [54, 178] on input "98900 19991" at bounding box center [104, 179] width 137 height 9
click at [52, 180] on input "98900 19991" at bounding box center [104, 179] width 137 height 9
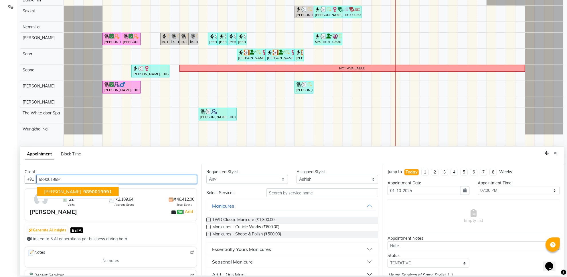
click at [104, 190] on span "9890019991" at bounding box center [97, 191] width 29 height 6
type input "9890019991"
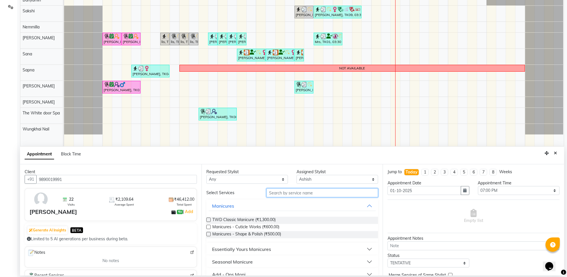
click at [305, 196] on input "text" at bounding box center [323, 192] width 112 height 9
type input "class"
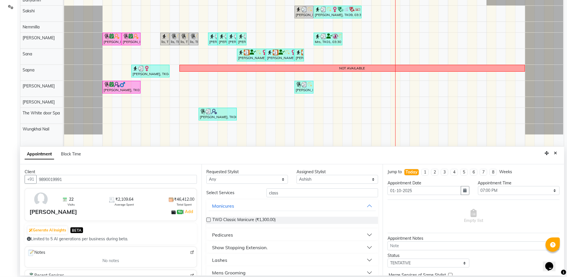
click at [237, 236] on button "Pedicures" at bounding box center [293, 234] width 168 height 10
click at [248, 249] on span "TWD Classic Pedicure (₹1,650.00)" at bounding box center [244, 248] width 62 height 7
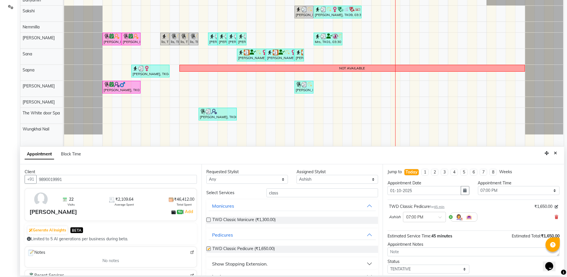
checkbox input "false"
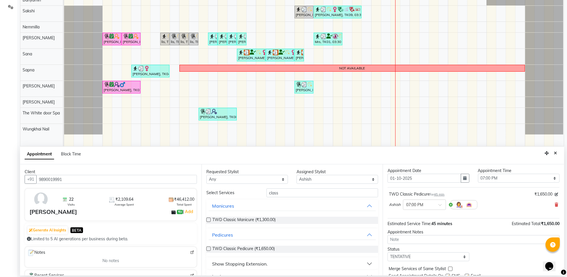
scroll to position [35, 0]
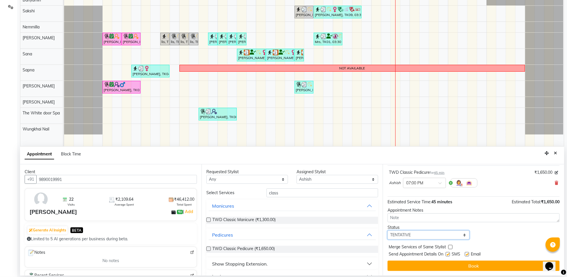
click at [424, 238] on select "Select TENTATIVE CONFIRM CHECK-IN UPCOMING" at bounding box center [429, 234] width 82 height 9
select select "confirm booking"
click at [388, 230] on select "Select TENTATIVE CONFIRM CHECK-IN UPCOMING" at bounding box center [429, 234] width 82 height 9
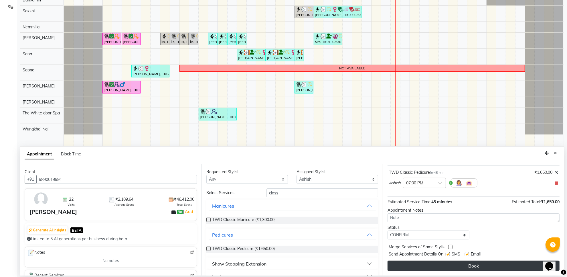
click at [472, 266] on button "Book" at bounding box center [474, 265] width 172 height 10
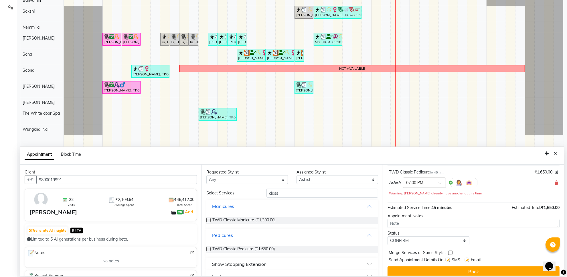
scroll to position [108, 0]
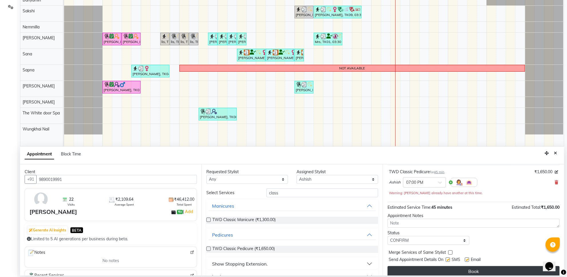
click at [443, 270] on button "Book" at bounding box center [474, 271] width 172 height 10
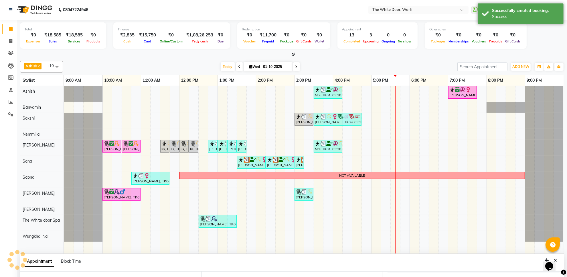
scroll to position [0, 0]
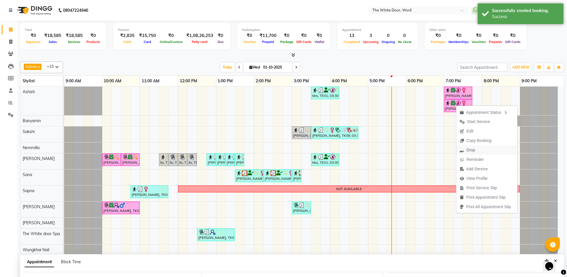
click at [476, 148] on span "Drop" at bounding box center [471, 150] width 9 height 6
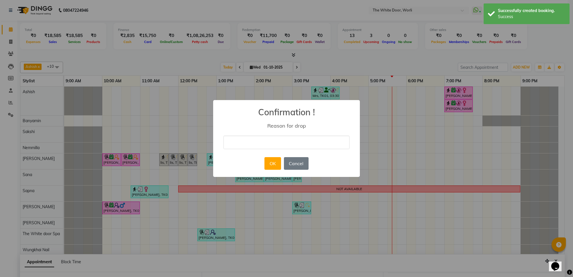
click at [277, 142] on input "text" at bounding box center [286, 141] width 126 height 13
type input "duplicate"
click at [275, 163] on button "OK" at bounding box center [272, 163] width 16 height 13
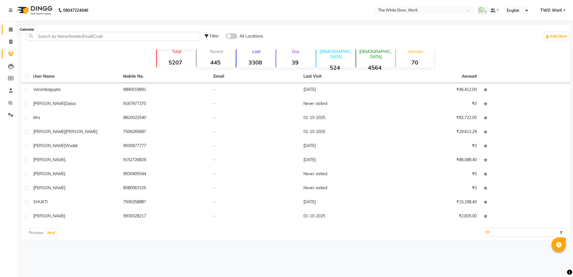
click at [9, 31] on icon at bounding box center [11, 29] width 4 height 4
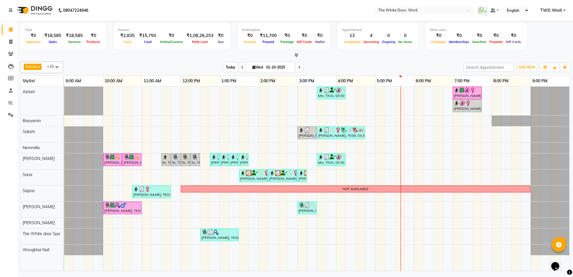
click at [230, 68] on span "Today" at bounding box center [230, 67] width 14 height 9
click at [231, 67] on span "Today" at bounding box center [230, 67] width 14 height 9
click at [9, 43] on icon at bounding box center [10, 42] width 3 height 4
select select "service"
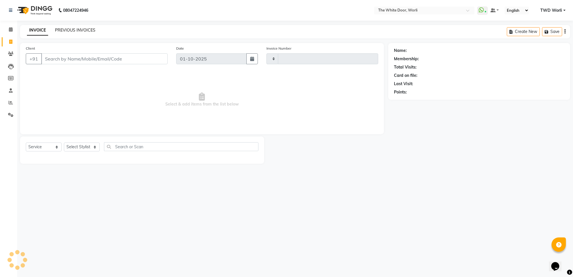
click at [74, 28] on link "PREVIOUS INVOICES" at bounding box center [75, 30] width 40 height 5
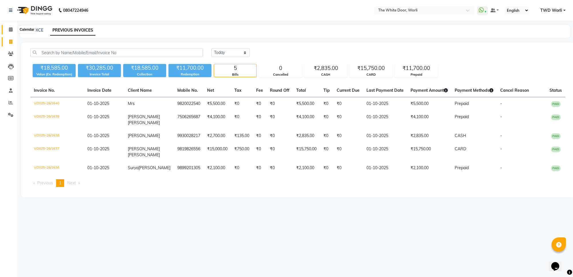
click at [9, 30] on icon at bounding box center [11, 29] width 4 height 4
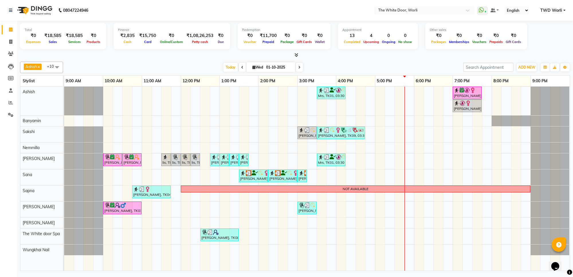
click at [301, 68] on span at bounding box center [299, 67] width 7 height 9
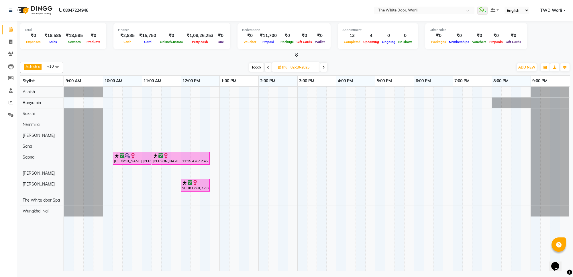
click at [325, 64] on span at bounding box center [323, 67] width 7 height 9
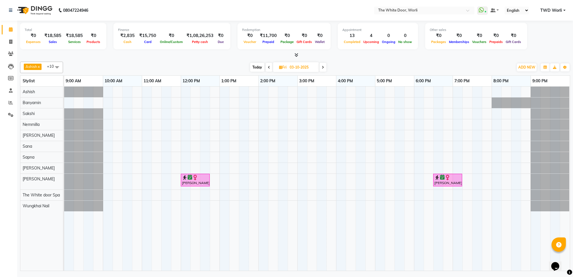
click at [325, 66] on span at bounding box center [322, 67] width 7 height 9
click at [326, 66] on span at bounding box center [323, 67] width 7 height 9
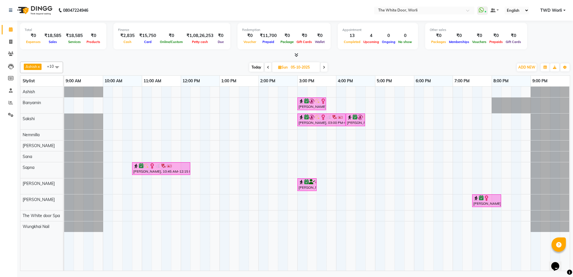
click at [252, 69] on span "Today" at bounding box center [256, 67] width 14 height 9
type input "01-10-2025"
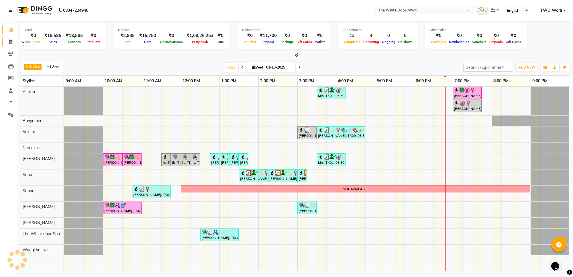
click at [11, 44] on icon at bounding box center [10, 42] width 3 height 4
select select "service"
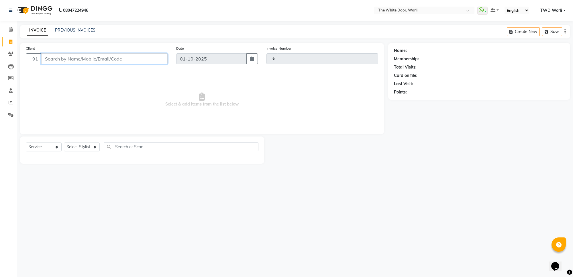
click at [80, 60] on input "Client" at bounding box center [104, 58] width 126 height 11
type input "1641"
select select "4027"
click at [80, 60] on input "Client" at bounding box center [104, 58] width 126 height 11
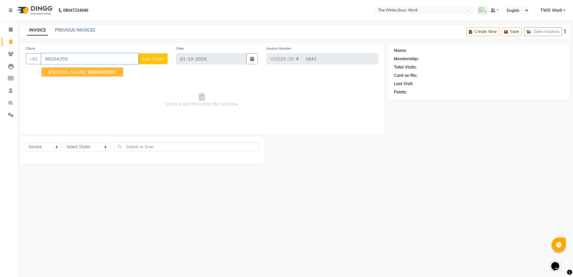
click at [117, 69] on button "[PERSON_NAME] 99204255 90" at bounding box center [83, 71] width 82 height 9
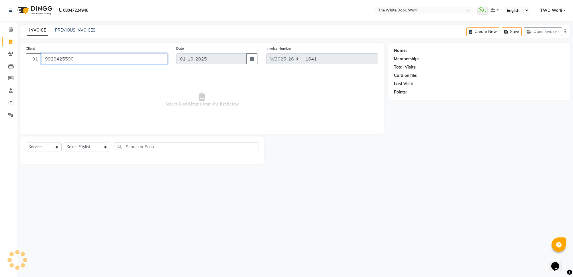
type input "9920425590"
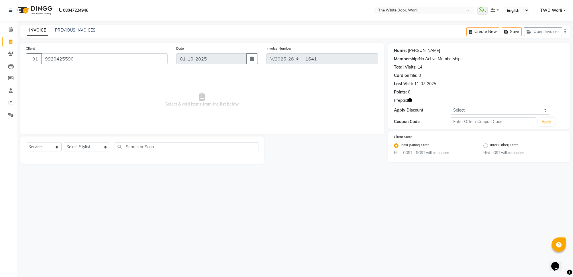
click at [421, 48] on link "[PERSON_NAME]" at bounding box center [424, 51] width 32 height 6
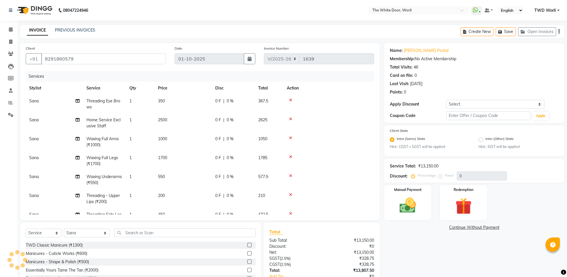
select select "4027"
select select "service"
select select "20574"
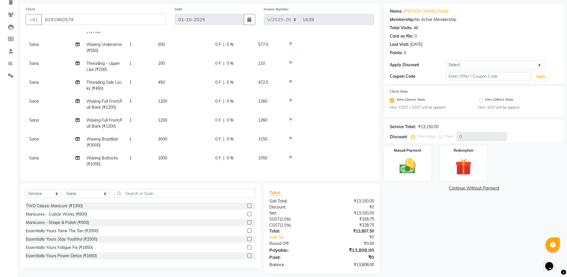
scroll to position [40, 0]
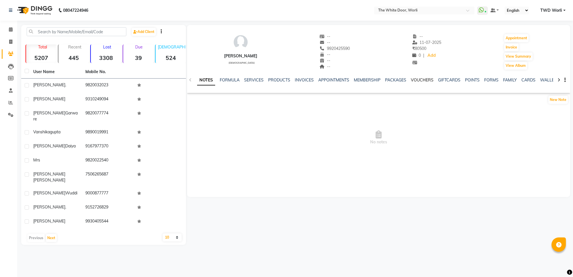
click at [425, 81] on link "VOUCHERS" at bounding box center [422, 79] width 23 height 5
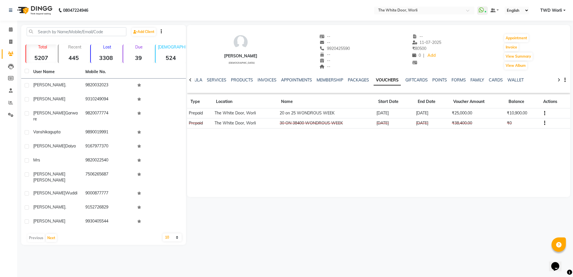
drag, startPoint x: 332, startPoint y: 47, endPoint x: 371, endPoint y: 45, distance: 39.6
click at [371, 45] on div "[PERSON_NAME] [DEMOGRAPHIC_DATA] -- -- [PHONE_NUMBER] Mobile No. -- -- -- -- [D…" at bounding box center [378, 49] width 383 height 42
click at [350, 48] on span "9920425590" at bounding box center [334, 48] width 30 height 5
drag, startPoint x: 331, startPoint y: 49, endPoint x: 363, endPoint y: 49, distance: 31.5
click at [363, 49] on div "[PERSON_NAME] [DEMOGRAPHIC_DATA] -- -- 9920425590 -- -- -- -- [DATE] ₹ 80500 0 …" at bounding box center [378, 49] width 383 height 42
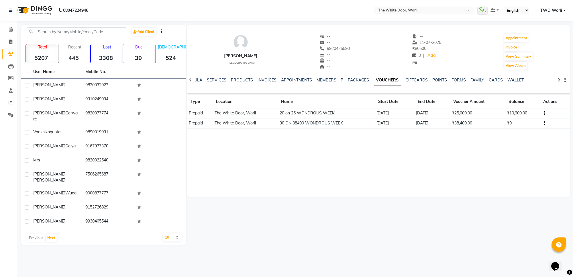
copy span "9920425590"
click at [9, 32] on span at bounding box center [11, 29] width 10 height 7
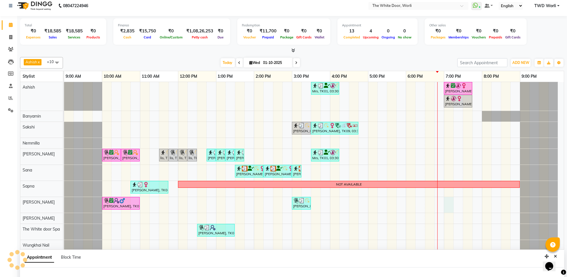
select select "61880"
select select "1140"
select select "tentative"
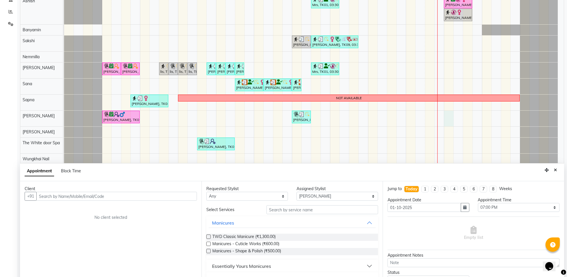
scroll to position [108, 0]
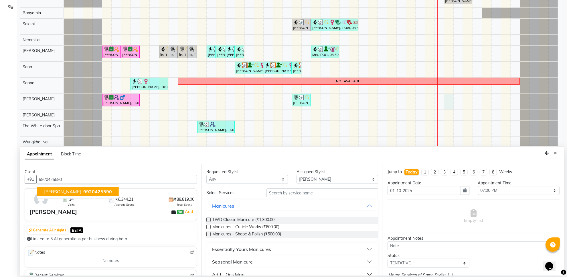
click at [85, 191] on span "9920425590" at bounding box center [97, 191] width 29 height 6
type input "9920425590"
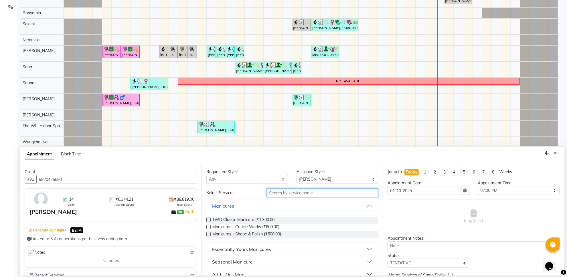
click at [303, 195] on input "text" at bounding box center [323, 192] width 112 height 9
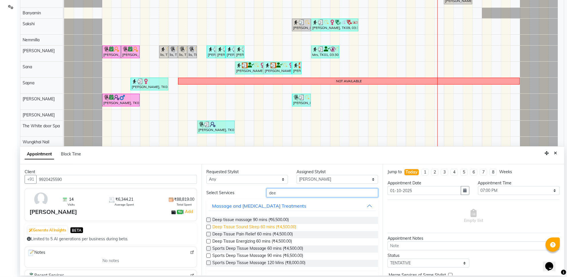
type input "dee"
click at [271, 225] on span "Deep Tissue Sound Sleep 60 mins (₹4,500.00)" at bounding box center [255, 227] width 84 height 7
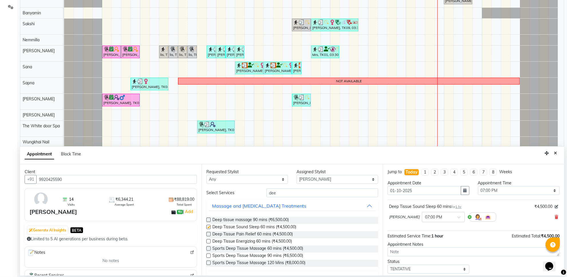
checkbox input "false"
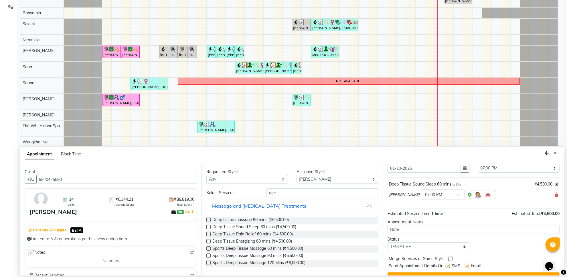
scroll to position [35, 0]
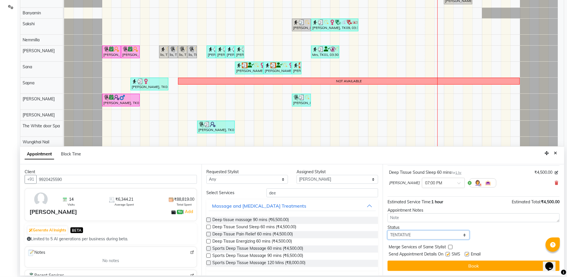
drag, startPoint x: 423, startPoint y: 235, endPoint x: 419, endPoint y: 236, distance: 4.4
click at [423, 235] on select "Select TENTATIVE CONFIRM CHECK-IN UPCOMING" at bounding box center [429, 234] width 82 height 9
select select "confirm booking"
click at [388, 230] on select "Select TENTATIVE CONFIRM CHECK-IN UPCOMING" at bounding box center [429, 234] width 82 height 9
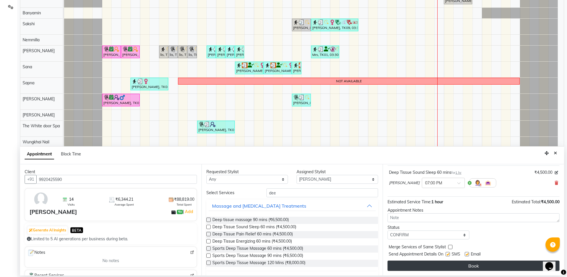
click at [432, 266] on button "Book" at bounding box center [474, 265] width 172 height 10
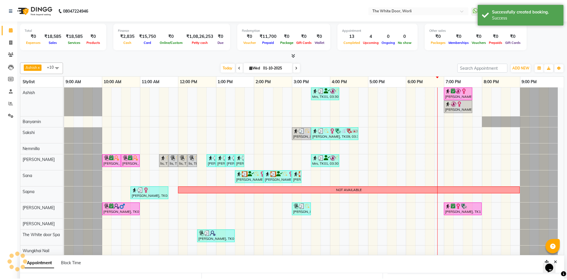
scroll to position [0, 0]
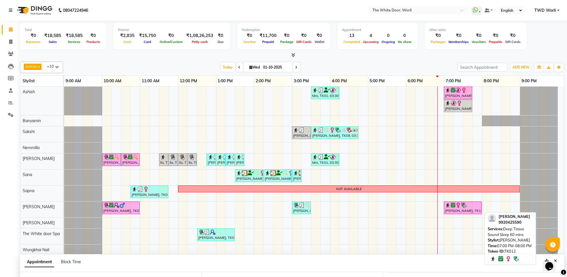
click at [462, 212] on div "[PERSON_NAME], TK12, 07:00 PM-08:00 PM, Deep Tissue Sound Sleep 60 mins" at bounding box center [463, 207] width 37 height 11
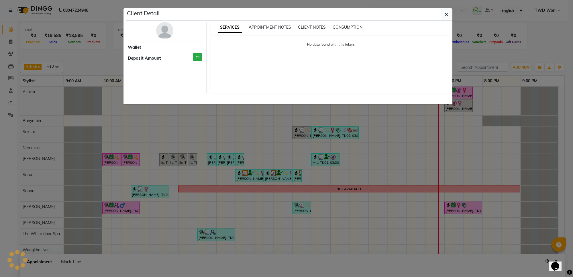
select select "6"
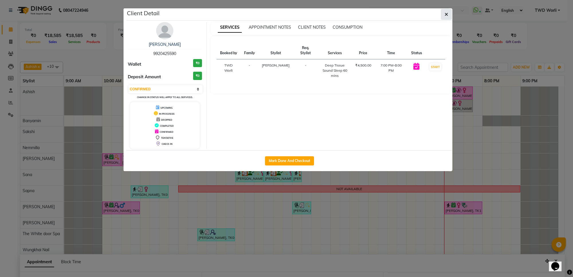
click at [443, 15] on button "button" at bounding box center [446, 14] width 11 height 11
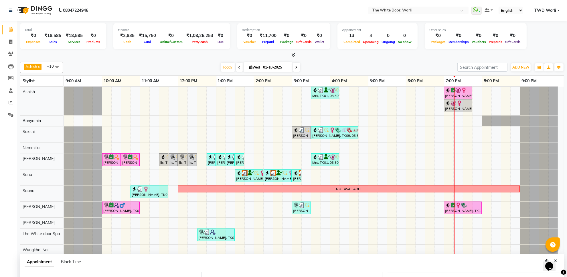
click at [297, 66] on span at bounding box center [296, 67] width 7 height 9
type input "02-10-2025"
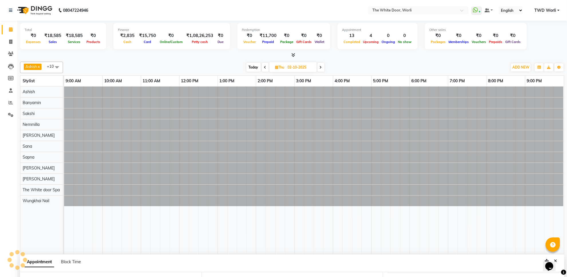
select select "1140"
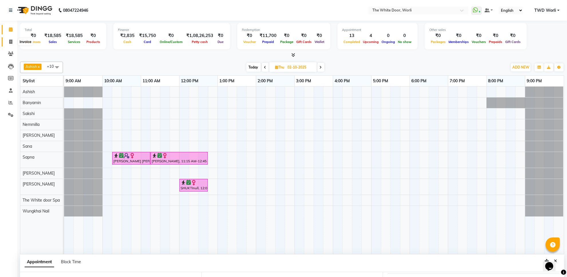
click at [12, 42] on span at bounding box center [11, 42] width 10 height 7
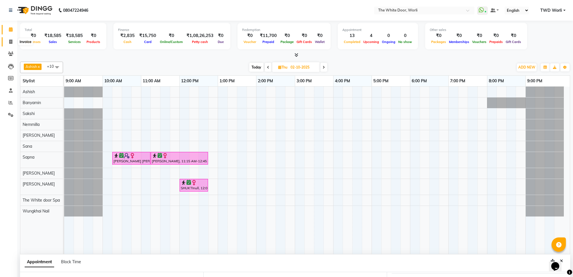
select select "service"
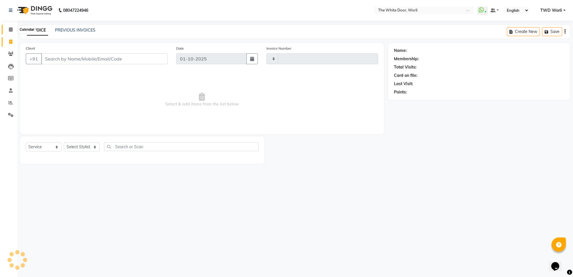
click at [13, 30] on span at bounding box center [11, 29] width 10 height 7
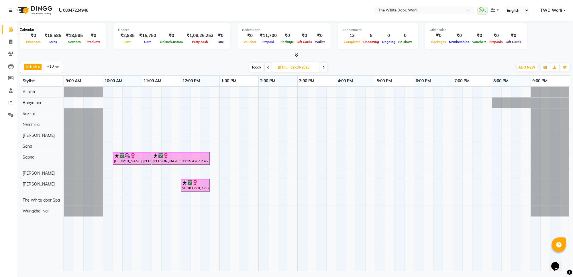
click at [8, 28] on span at bounding box center [11, 29] width 10 height 7
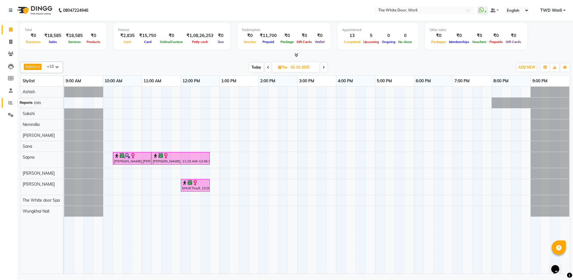
click at [12, 102] on icon at bounding box center [11, 102] width 4 height 4
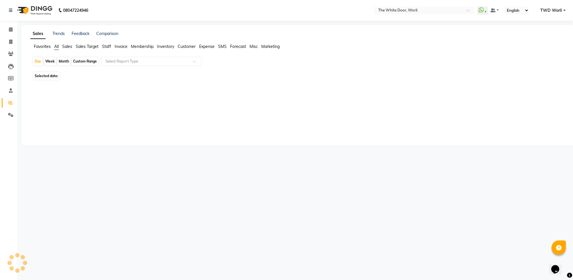
click at [66, 45] on span "Sales" at bounding box center [67, 46] width 10 height 5
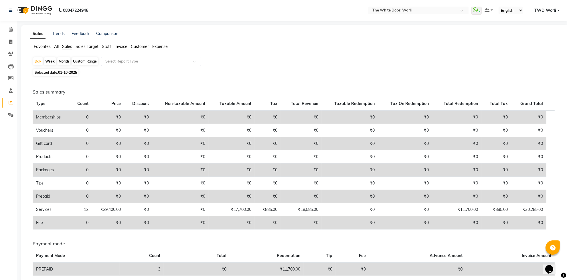
drag, startPoint x: 107, startPoint y: 47, endPoint x: 101, endPoint y: 58, distance: 12.3
click at [106, 47] on span "Staff" at bounding box center [106, 46] width 9 height 5
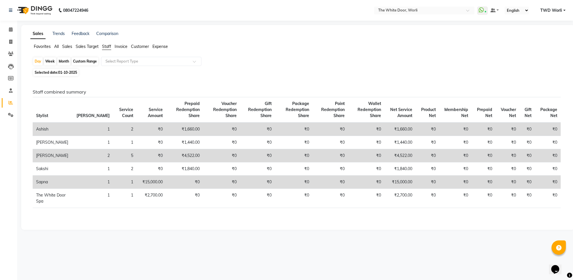
drag, startPoint x: 85, startPoint y: 60, endPoint x: 86, endPoint y: 64, distance: 4.1
click at [86, 60] on div "Custom Range" at bounding box center [85, 61] width 27 height 8
select select "10"
select select "2025"
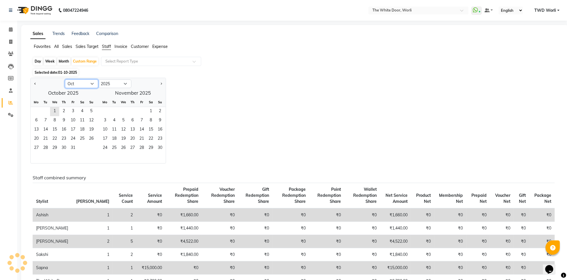
click at [86, 84] on select "Jan Feb Mar Apr May Jun [DATE] Aug Sep Oct Nov Dec" at bounding box center [81, 83] width 33 height 9
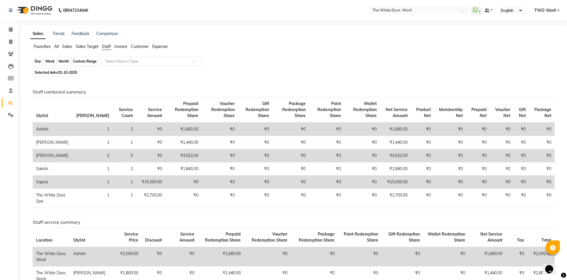
drag, startPoint x: 95, startPoint y: 59, endPoint x: 90, endPoint y: 63, distance: 6.4
click at [95, 59] on div "Custom Range" at bounding box center [85, 61] width 27 height 8
select select "10"
select select "2025"
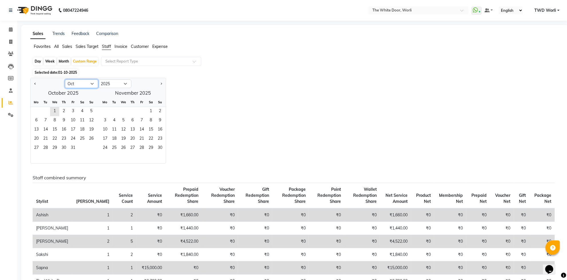
click at [91, 83] on select "Jan Feb Mar Apr May Jun [DATE] Aug Sep Oct Nov Dec" at bounding box center [81, 83] width 33 height 9
select select "9"
click at [65, 80] on select "Jan Feb Mar Apr May Jun [DATE] Aug Sep Oct Nov Dec" at bounding box center [81, 83] width 33 height 9
click at [38, 114] on span "1" at bounding box center [36, 111] width 9 height 9
click at [46, 147] on span "30" at bounding box center [45, 148] width 9 height 9
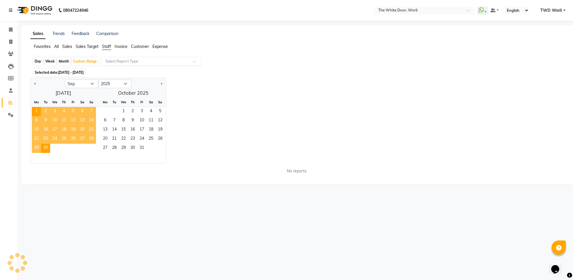
click at [146, 63] on input "text" at bounding box center [145, 61] width 83 height 6
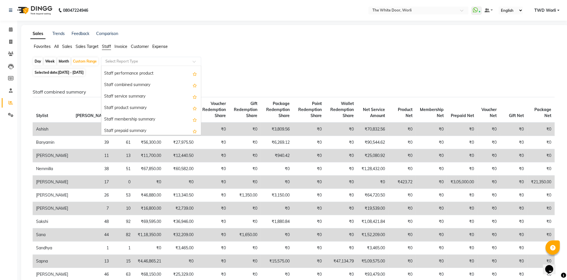
scroll to position [119, 0]
click at [140, 87] on div "Staff service summary" at bounding box center [151, 89] width 100 height 11
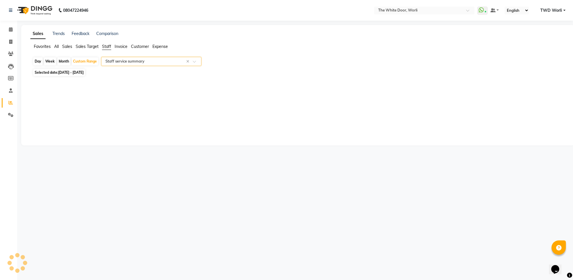
select select "full_report"
select select "csv"
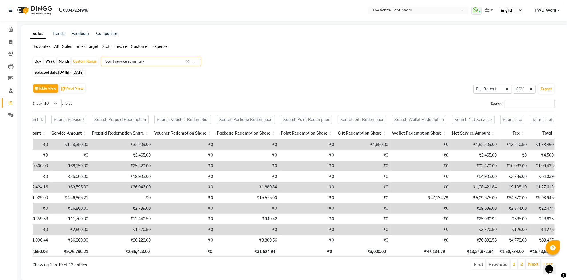
scroll to position [0, 0]
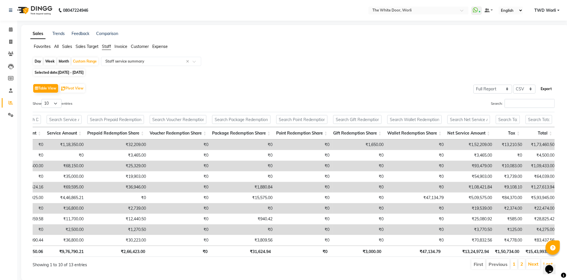
click at [549, 92] on button "Export" at bounding box center [547, 89] width 16 height 10
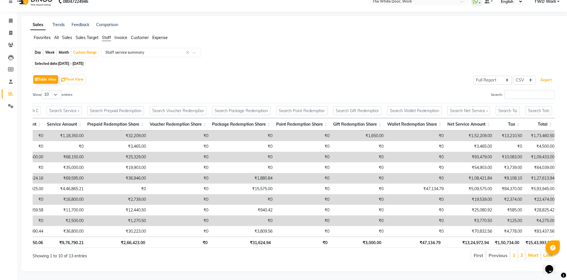
scroll to position [20, 0]
click at [531, 252] on link "Next" at bounding box center [534, 255] width 10 height 6
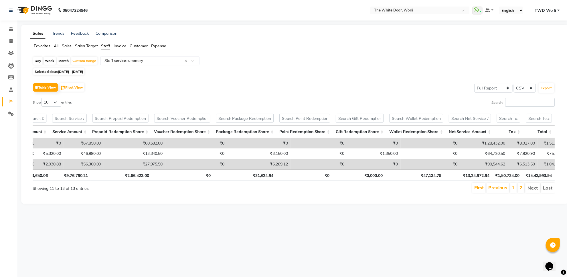
scroll to position [0, 0]
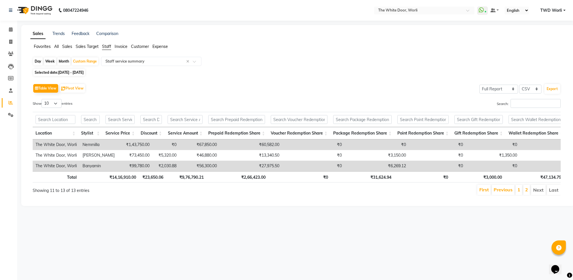
click at [520, 194] on li "1" at bounding box center [518, 189] width 7 height 10
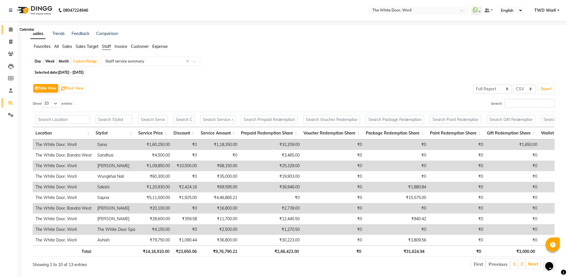
click at [8, 29] on span at bounding box center [11, 29] width 10 height 7
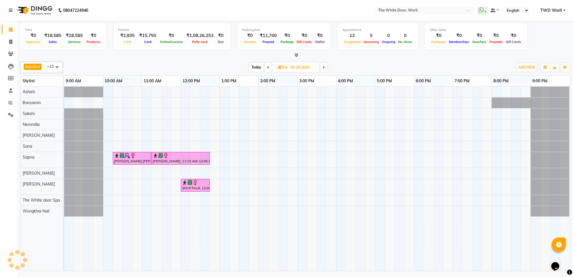
click at [260, 67] on span "Today" at bounding box center [256, 67] width 14 height 9
type input "01-10-2025"
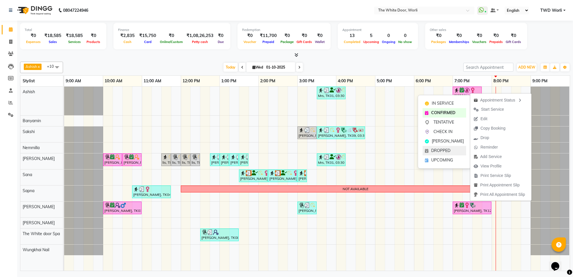
click at [435, 149] on span "DROPPED" at bounding box center [440, 151] width 19 height 6
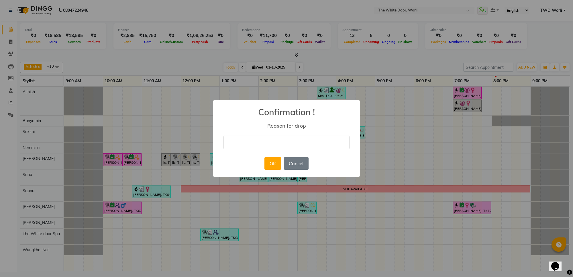
click at [285, 147] on input "text" at bounding box center [286, 141] width 126 height 13
type input "client cancelled"
click at [270, 163] on button "OK" at bounding box center [272, 163] width 16 height 13
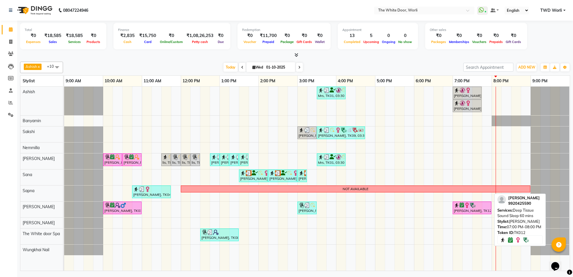
click at [474, 205] on img at bounding box center [473, 205] width 6 height 6
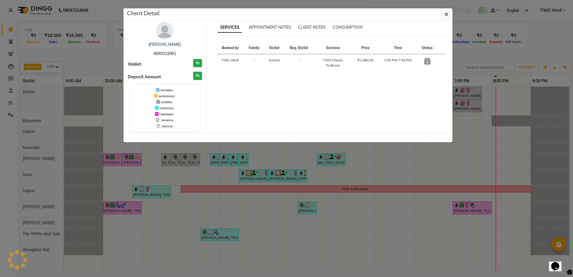
select select "6"
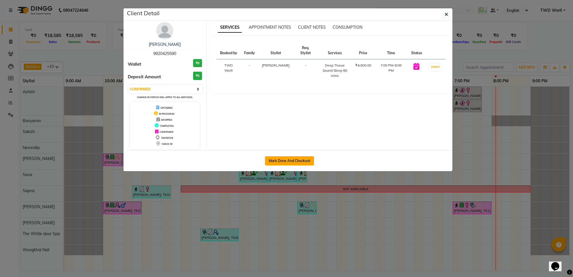
click at [301, 159] on button "Mark Done And Checkout" at bounding box center [289, 160] width 49 height 9
select select "service"
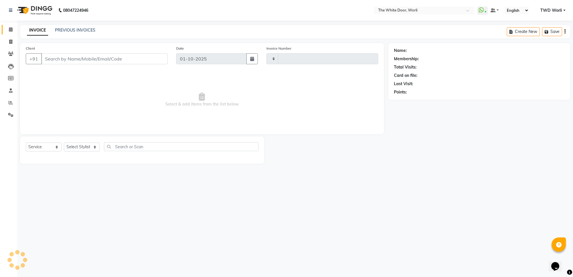
type input "1641"
select select "4027"
type input "9920425590"
select select "61880"
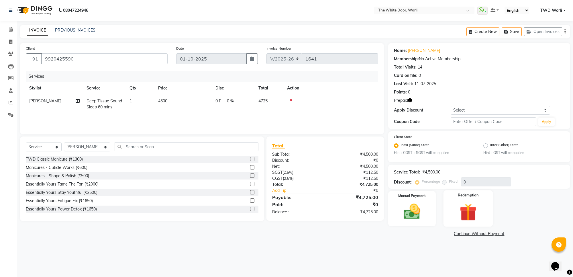
drag, startPoint x: 466, startPoint y: 203, endPoint x: 457, endPoint y: 208, distance: 10.6
click at [466, 203] on img at bounding box center [468, 211] width 28 height 21
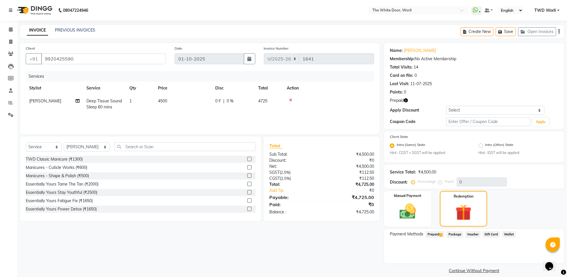
click at [439, 235] on span "Prepaid 1" at bounding box center [435, 234] width 19 height 7
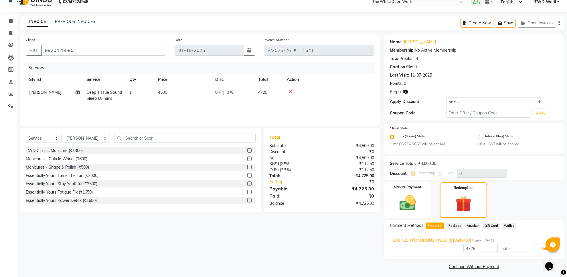
scroll to position [10, 0]
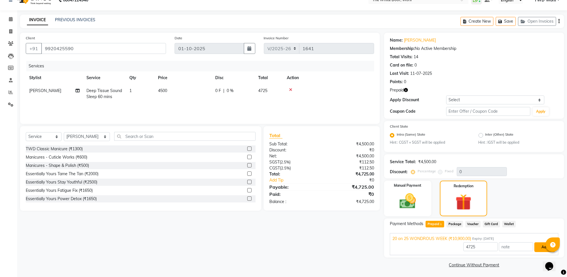
click at [539, 248] on button "Add" at bounding box center [545, 247] width 21 height 10
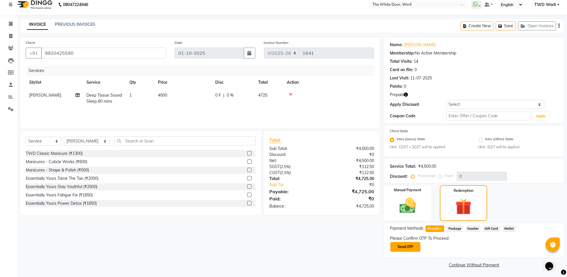
click at [411, 248] on button "Send OTP" at bounding box center [406, 247] width 30 height 10
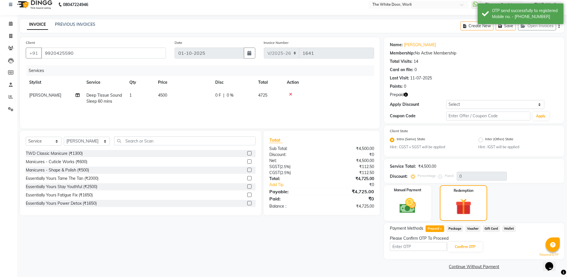
scroll to position [7, 0]
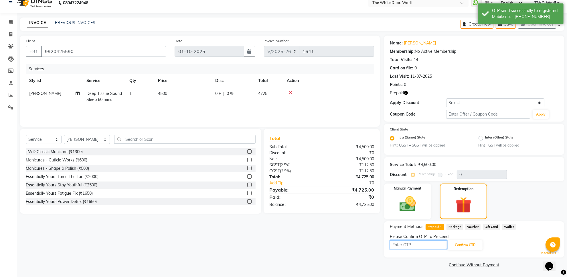
click at [422, 241] on input "text" at bounding box center [418, 244] width 57 height 9
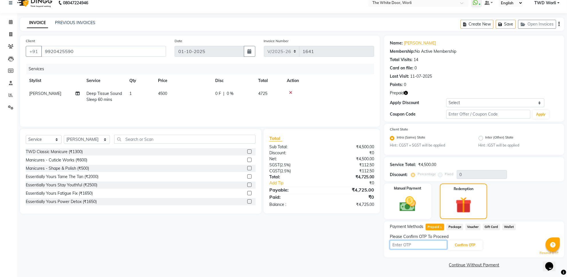
click at [417, 242] on input "text" at bounding box center [418, 244] width 57 height 9
click at [332, 240] on div "Client [PHONE_NUMBER] Date [DATE] Invoice Number V/2025 V/[PHONE_NUMBER] Servic…" at bounding box center [200, 152] width 369 height 233
click at [406, 247] on input "text" at bounding box center [418, 244] width 57 height 9
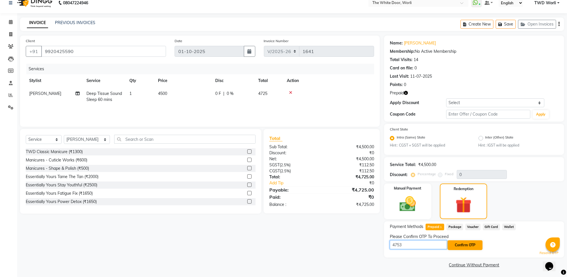
type input "4753"
click at [462, 241] on button "Confirm OTP" at bounding box center [465, 245] width 35 height 10
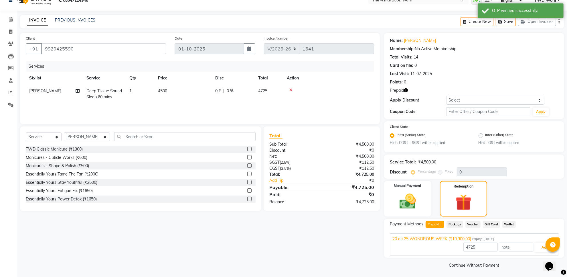
scroll to position [10, 0]
click at [541, 246] on button "Add" at bounding box center [545, 247] width 21 height 10
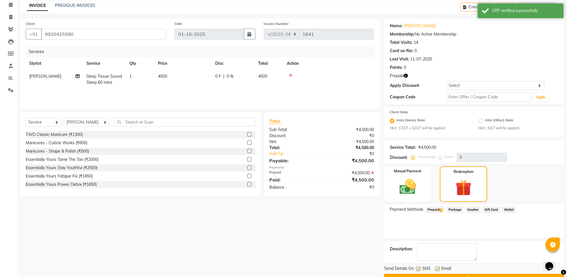
scroll to position [38, 0]
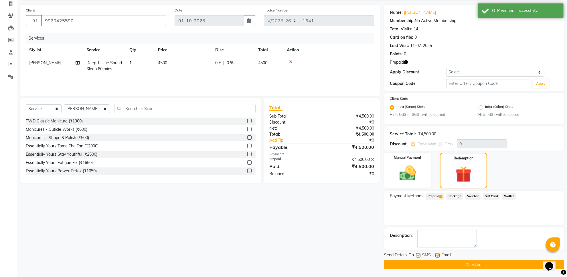
click at [453, 264] on button "Checkout" at bounding box center [474, 264] width 180 height 9
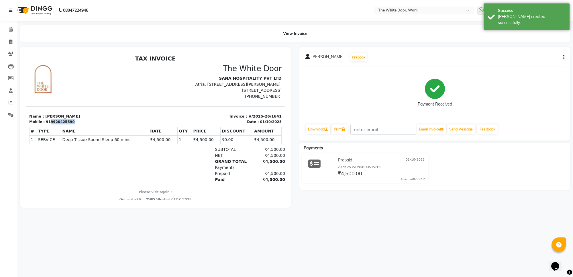
drag, startPoint x: 47, startPoint y: 121, endPoint x: 72, endPoint y: 122, distance: 25.8
click at [72, 122] on div "Mobile : 919920425590" at bounding box center [90, 121] width 123 height 5
copy div "9920425590"
click at [11, 43] on icon at bounding box center [10, 42] width 3 height 4
select select "service"
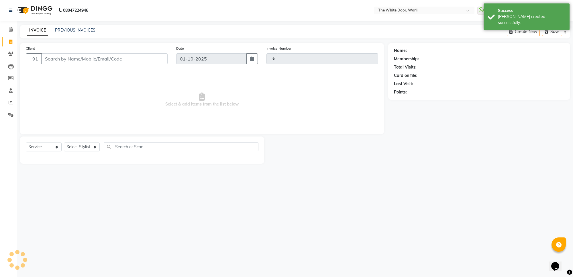
click at [66, 60] on input "Client" at bounding box center [104, 58] width 126 height 11
type input "1642"
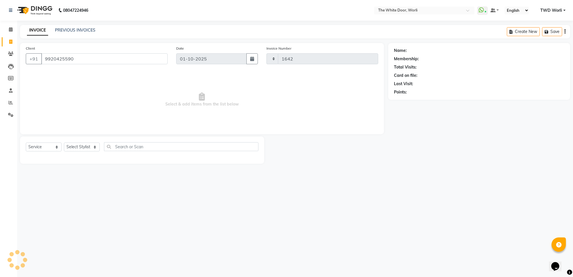
type input "9920425590"
select select "4027"
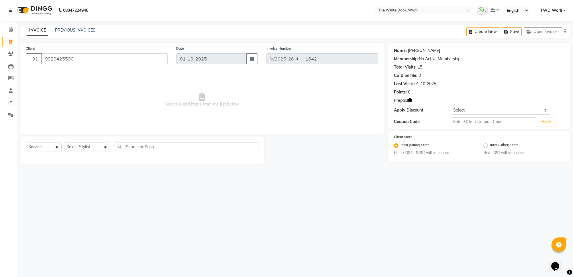
click at [431, 52] on link "[PERSON_NAME]" at bounding box center [424, 51] width 32 height 6
click at [7, 30] on span at bounding box center [11, 29] width 10 height 7
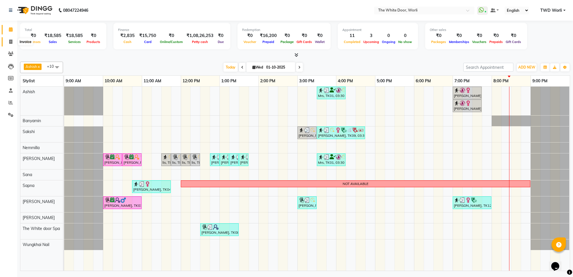
click at [7, 40] on span at bounding box center [11, 42] width 10 height 7
select select "service"
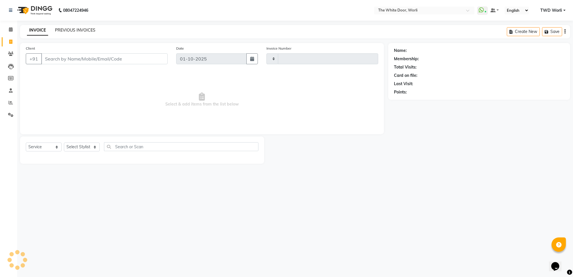
click at [90, 29] on link "PREVIOUS INVOICES" at bounding box center [75, 30] width 40 height 5
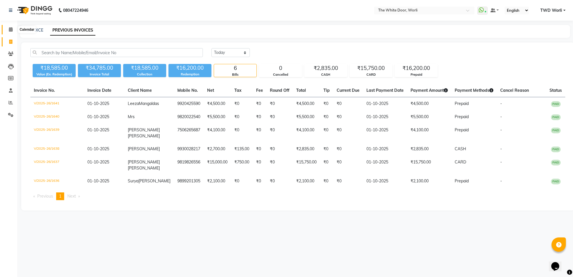
click at [11, 32] on span at bounding box center [11, 29] width 10 height 7
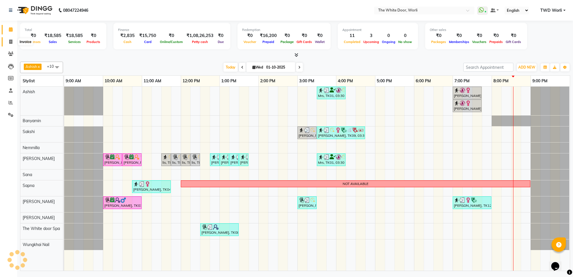
click at [9, 42] on span at bounding box center [11, 42] width 10 height 7
select select "service"
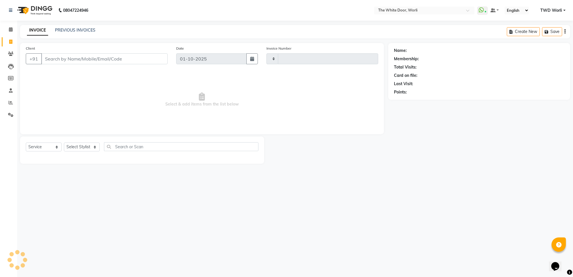
click at [74, 33] on div "INVOICE PREVIOUS INVOICES" at bounding box center [61, 30] width 82 height 7
type input "1642"
select select "4027"
click at [75, 32] on link "PREVIOUS INVOICES" at bounding box center [75, 30] width 40 height 5
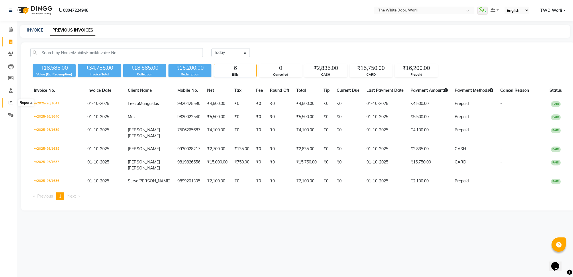
click at [10, 103] on icon at bounding box center [11, 102] width 4 height 4
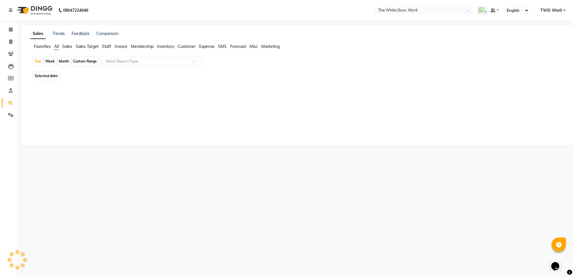
click at [70, 47] on span "Sales" at bounding box center [67, 46] width 10 height 5
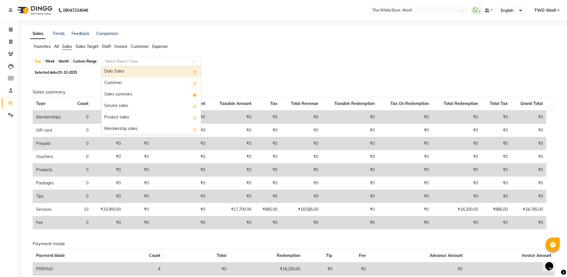
click at [129, 61] on input "text" at bounding box center [145, 61] width 83 height 6
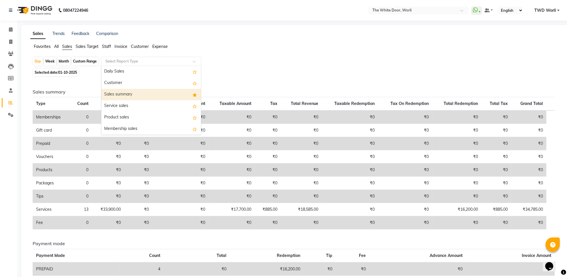
click at [130, 93] on div "Sales summary" at bounding box center [151, 94] width 100 height 11
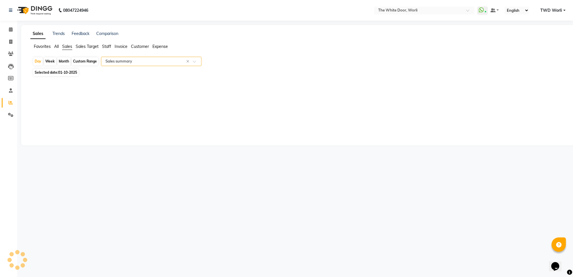
select select "full_report"
select select "csv"
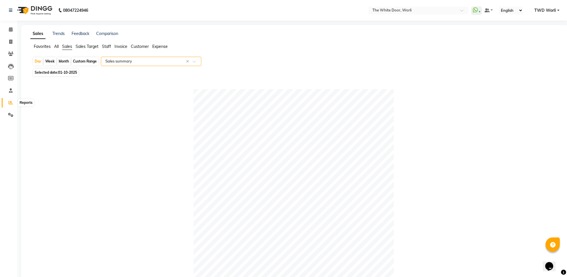
click at [9, 102] on icon at bounding box center [11, 102] width 4 height 4
click at [15, 40] on span at bounding box center [11, 42] width 10 height 7
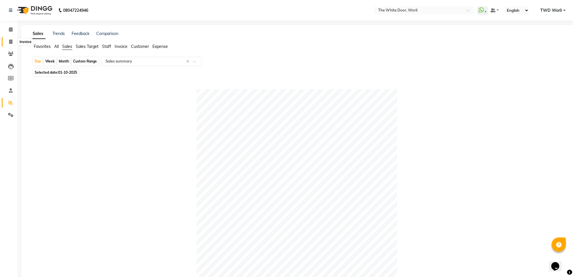
select select "service"
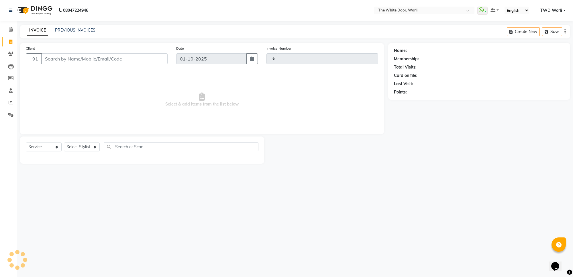
type input "1642"
select select "4027"
click at [93, 29] on link "PREVIOUS INVOICES" at bounding box center [75, 30] width 40 height 5
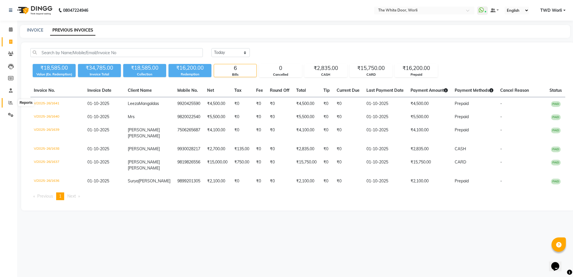
click at [9, 101] on icon at bounding box center [11, 102] width 4 height 4
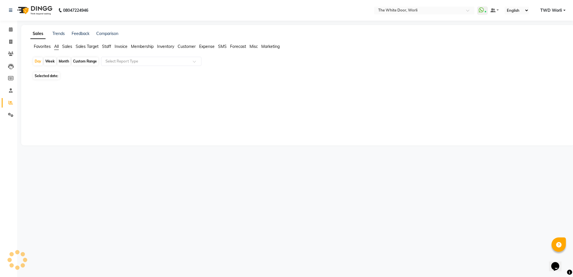
click at [108, 47] on span "Staff" at bounding box center [106, 46] width 9 height 5
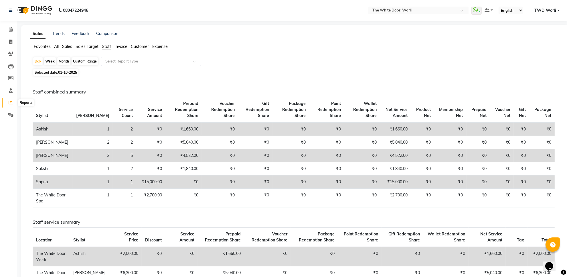
click at [11, 102] on icon at bounding box center [11, 102] width 4 height 4
click at [67, 46] on span "Sales" at bounding box center [67, 46] width 10 height 5
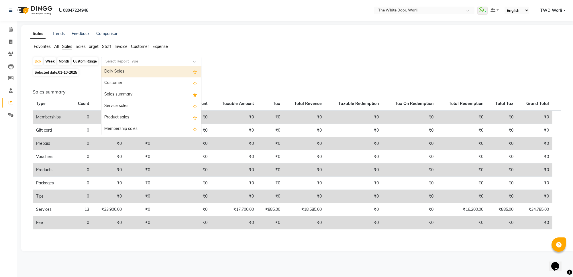
click at [153, 60] on input "text" at bounding box center [145, 61] width 83 height 6
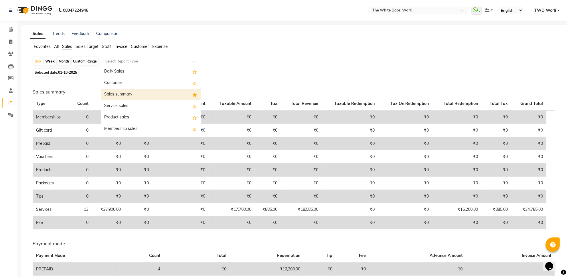
click at [144, 93] on div "Sales summary" at bounding box center [151, 94] width 100 height 11
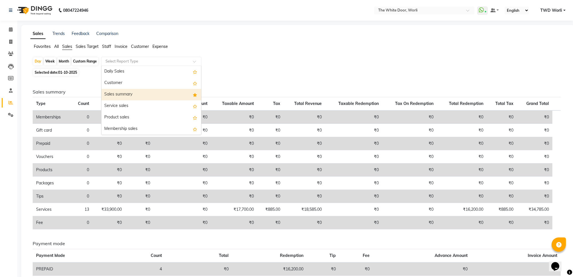
select select "full_report"
select select "csv"
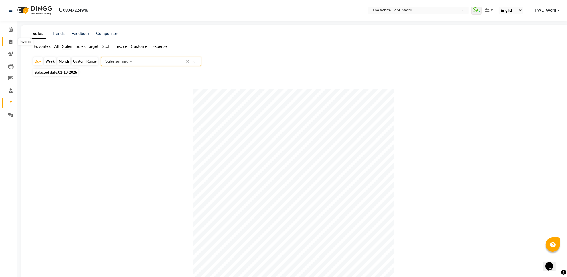
click at [8, 42] on span at bounding box center [11, 42] width 10 height 7
select select "service"
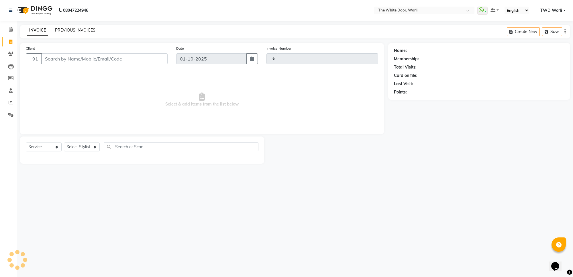
click at [79, 28] on link "PREVIOUS INVOICES" at bounding box center [75, 30] width 40 height 5
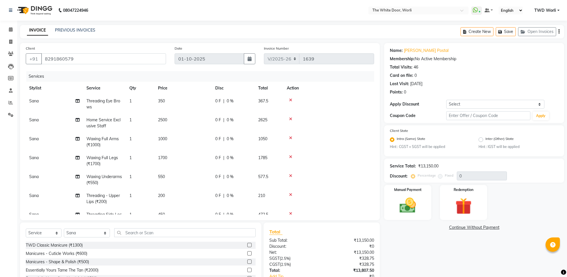
select select "4027"
select select "service"
select select "20574"
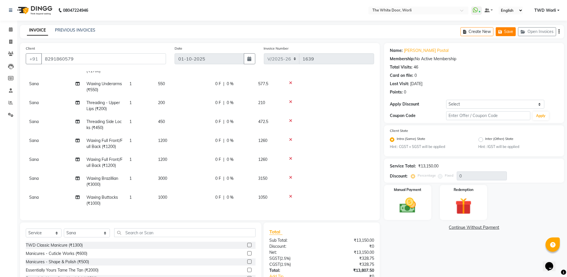
click at [511, 31] on button "Save" at bounding box center [506, 31] width 20 height 9
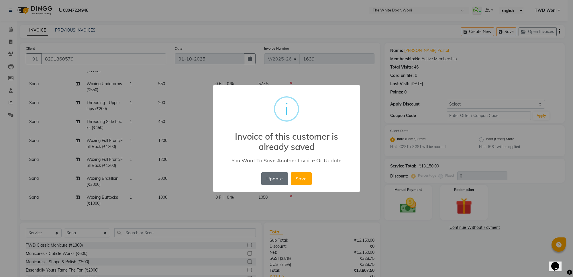
click at [272, 181] on button "Update" at bounding box center [274, 178] width 26 height 13
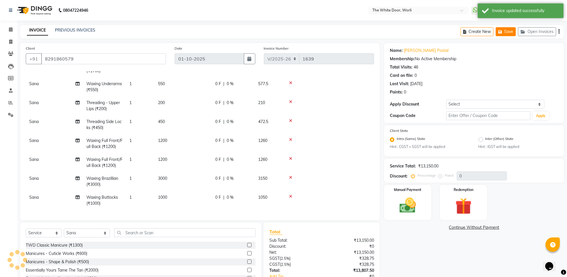
click at [505, 30] on button "Save" at bounding box center [506, 31] width 20 height 9
click at [13, 28] on span at bounding box center [11, 29] width 10 height 7
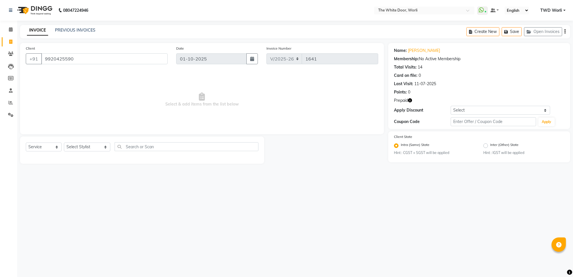
select select "4027"
select select "service"
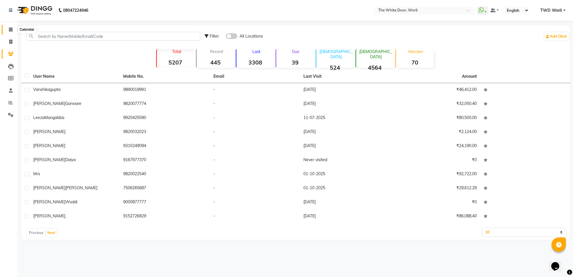
click at [9, 27] on span at bounding box center [11, 29] width 10 height 7
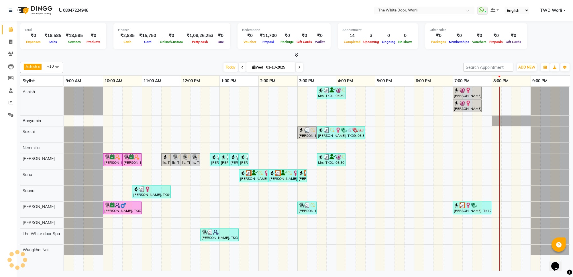
click at [297, 68] on span at bounding box center [299, 67] width 7 height 9
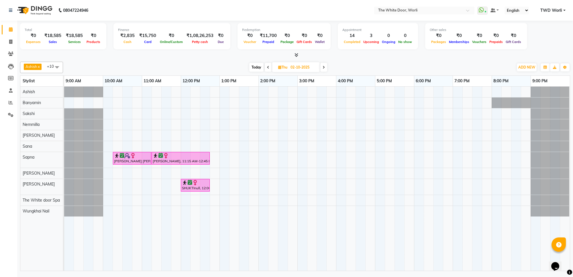
click at [257, 69] on span "Today" at bounding box center [256, 67] width 14 height 9
type input "01-10-2025"
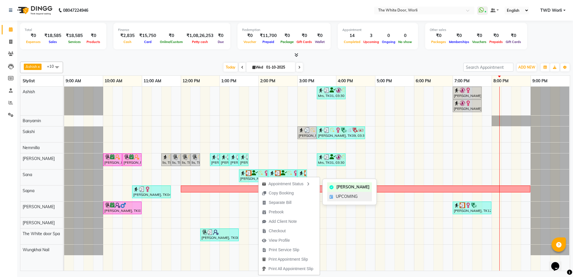
click at [347, 194] on span "UPCOMING" at bounding box center [347, 196] width 22 height 6
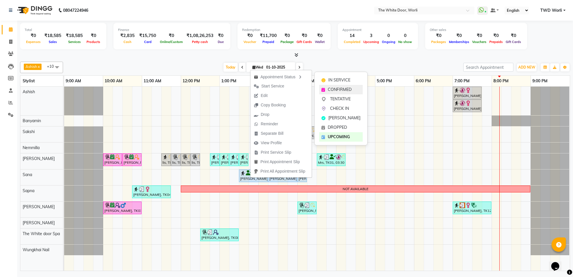
click at [340, 90] on span "CONFIRMED" at bounding box center [340, 90] width 24 height 6
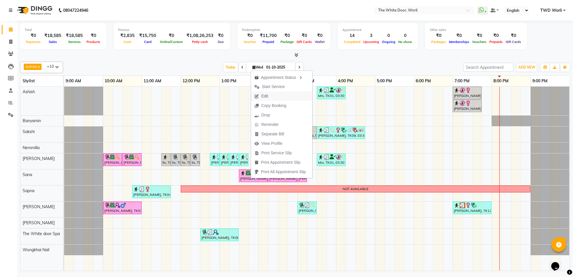
click at [276, 96] on button "Edit" at bounding box center [281, 95] width 61 height 9
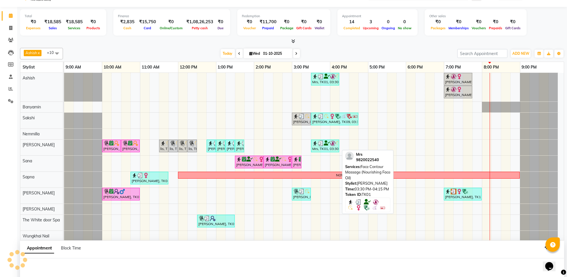
select select "tentative"
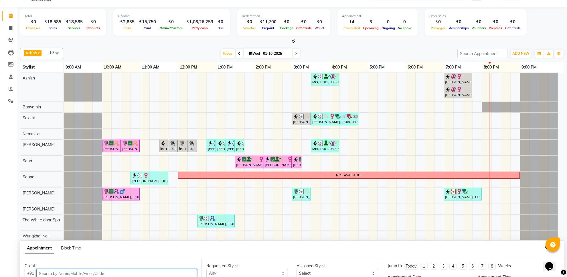
type input "01-10-2025"
select select "confirm booking"
select select "810"
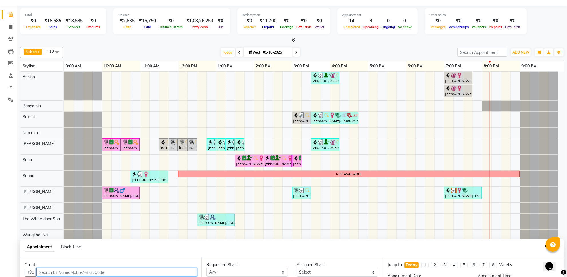
select select "20574"
select select "1664"
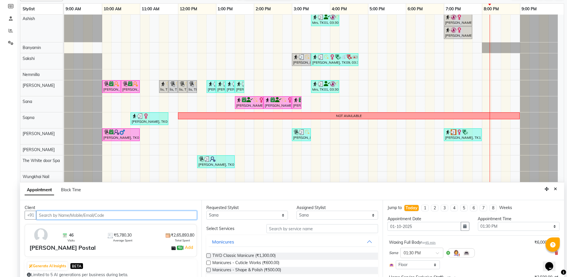
scroll to position [108, 0]
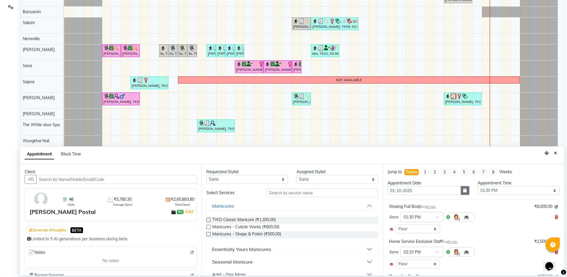
click at [465, 189] on button "button" at bounding box center [465, 190] width 9 height 9
click at [424, 218] on div "2" at bounding box center [421, 219] width 9 height 9
type input "02-10-2025"
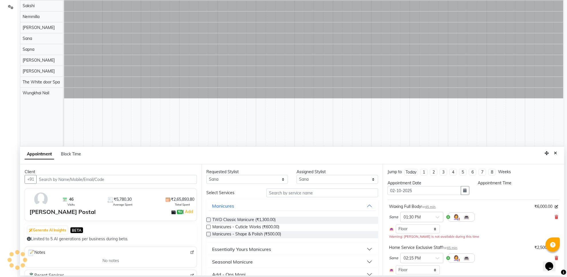
scroll to position [0, 0]
select select "810"
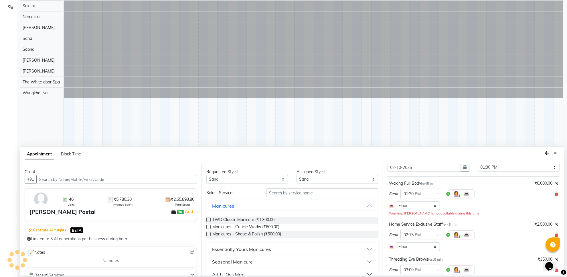
scroll to position [36, 0]
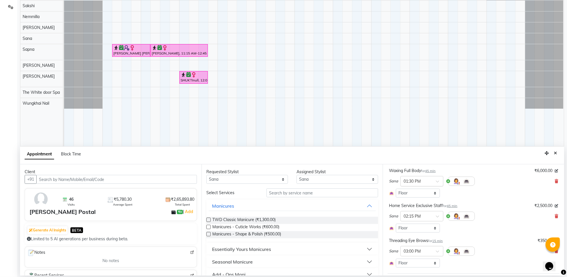
click at [433, 180] on div at bounding box center [422, 181] width 42 height 6
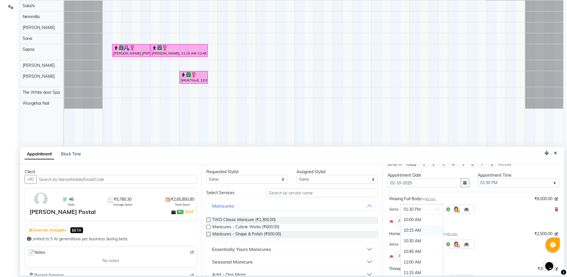
scroll to position [0, 0]
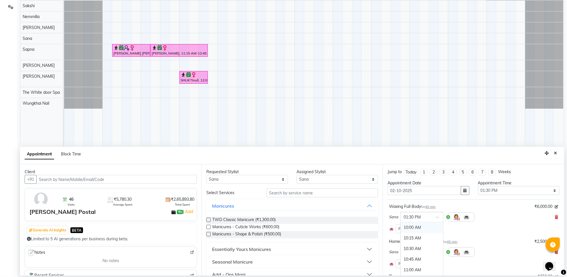
click at [422, 226] on div "10:00 AM" at bounding box center [422, 227] width 42 height 11
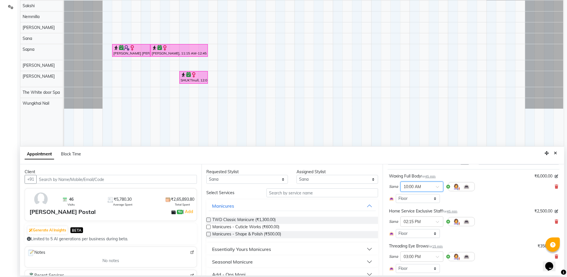
scroll to position [97, 0]
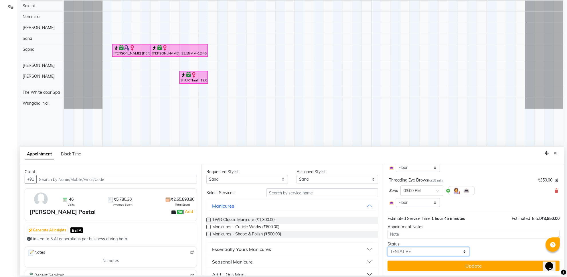
click at [447, 253] on select "Select TENTATIVE CONFIRM UPCOMING" at bounding box center [429, 251] width 82 height 9
select select "confirm booking"
click at [388, 247] on select "Select TENTATIVE CONFIRM UPCOMING" at bounding box center [429, 251] width 82 height 9
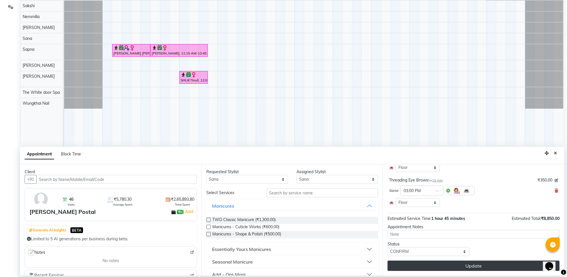
click at [440, 264] on button "Update" at bounding box center [474, 265] width 172 height 10
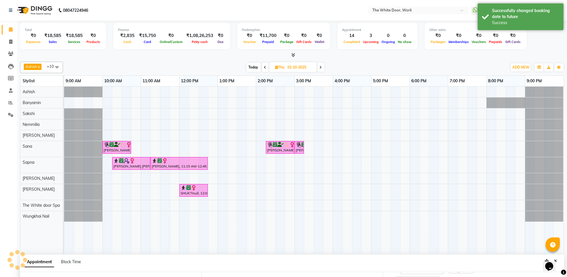
scroll to position [103, 0]
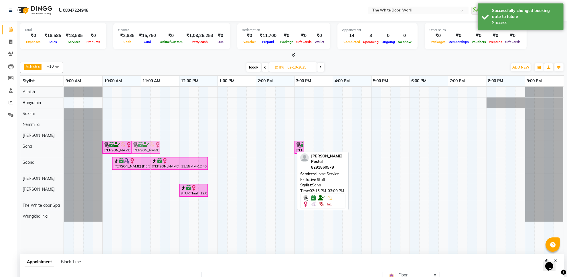
drag, startPoint x: 278, startPoint y: 151, endPoint x: 148, endPoint y: 152, distance: 130.6
click at [64, 152] on div "Neelam Postal, 10:00 AM-10:45 AM, Waxing Full Body Neelam Postal, 02:15 PM-03:0…" at bounding box center [64, 149] width 0 height 16
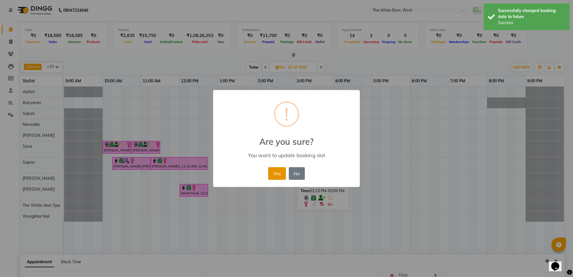
click at [279, 171] on button "Yes" at bounding box center [276, 173] width 17 height 13
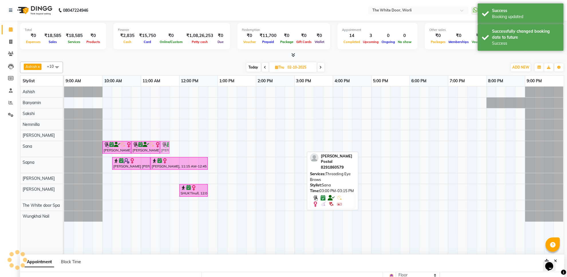
drag, startPoint x: 300, startPoint y: 147, endPoint x: 163, endPoint y: 143, distance: 136.4
click at [64, 143] on div "Neelam Postal, 10:00 AM-10:45 AM, Waxing Full Body Neelam Postal, 02:15 PM-03:0…" at bounding box center [64, 149] width 0 height 16
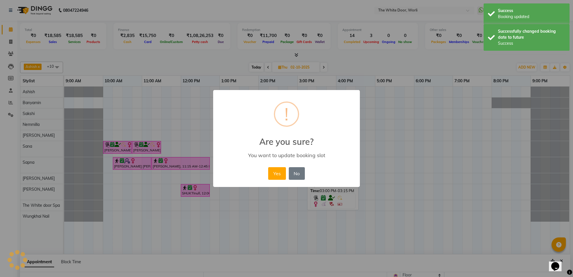
click at [278, 171] on button "Yes" at bounding box center [276, 173] width 17 height 13
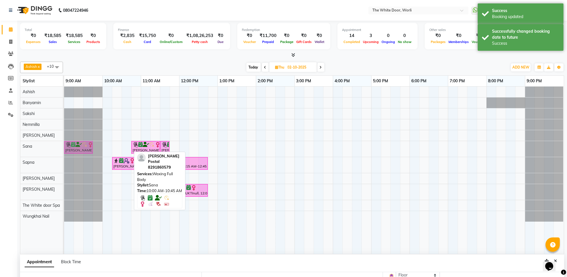
drag, startPoint x: 109, startPoint y: 148, endPoint x: 68, endPoint y: 147, distance: 41.3
click at [64, 147] on div "Neelam Postal, 10:00 AM-10:45 AM, Waxing Full Body Neelam Postal, 10:45 AM-11:3…" at bounding box center [64, 149] width 0 height 16
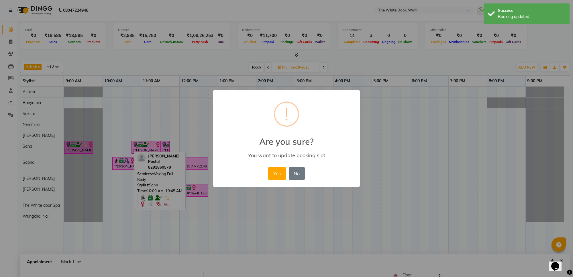
drag, startPoint x: 275, startPoint y: 174, endPoint x: 257, endPoint y: 173, distance: 18.1
click at [275, 174] on button "Yes" at bounding box center [276, 173] width 17 height 13
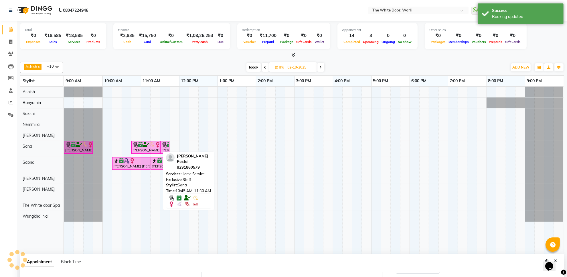
scroll to position [97, 0]
drag, startPoint x: 135, startPoint y: 148, endPoint x: 96, endPoint y: 149, distance: 39.0
click at [64, 149] on div "Neelam Postal, 09:00 AM-09:45 AM, Waxing Full Body Neelam Postal, 10:45 AM-11:3…" at bounding box center [64, 149] width 0 height 16
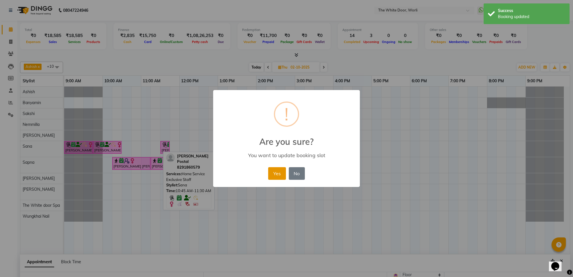
click at [273, 171] on button "Yes" at bounding box center [276, 173] width 17 height 13
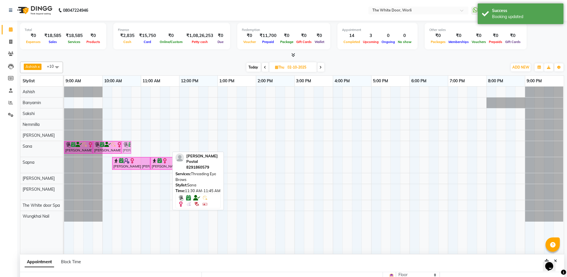
drag, startPoint x: 166, startPoint y: 151, endPoint x: 129, endPoint y: 149, distance: 37.0
click at [64, 149] on div "Neelam Postal, 09:00 AM-09:45 AM, Waxing Full Body Neelam Postal, 09:45 AM-10:3…" at bounding box center [64, 149] width 0 height 16
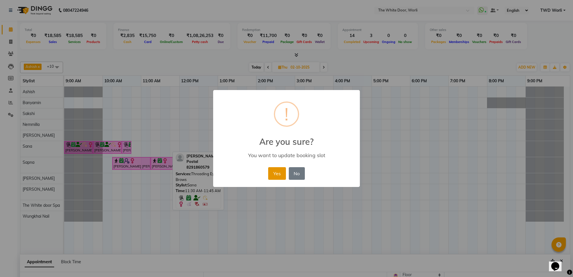
click at [282, 174] on button "Yes" at bounding box center [276, 173] width 17 height 13
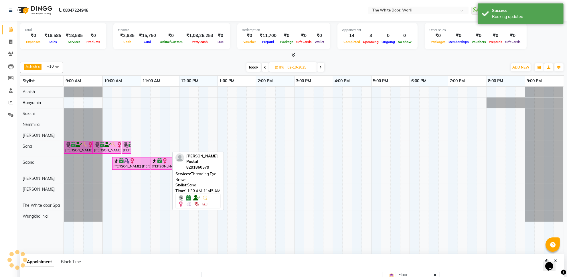
scroll to position [103, 0]
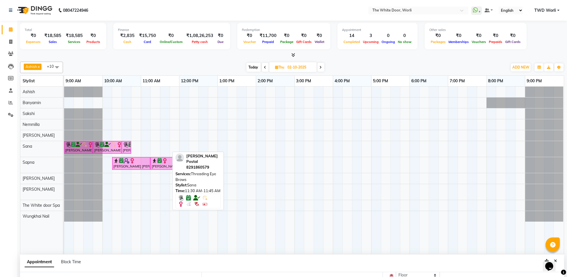
click at [254, 67] on span "Today" at bounding box center [254, 67] width 14 height 9
type input "01-10-2025"
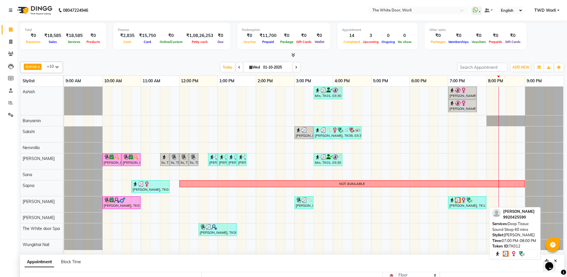
click at [475, 205] on div "[PERSON_NAME], TK12, 07:00 PM-08:00 PM, Deep Tissue Sound Sleep 60 mins" at bounding box center [467, 202] width 37 height 11
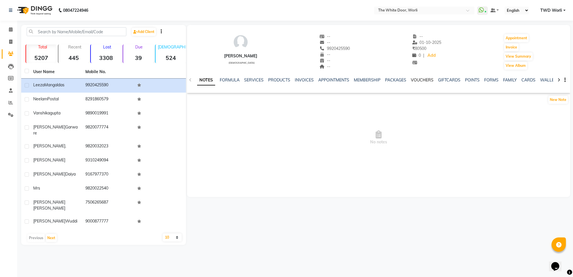
click at [425, 80] on link "VOUCHERS" at bounding box center [422, 79] width 23 height 5
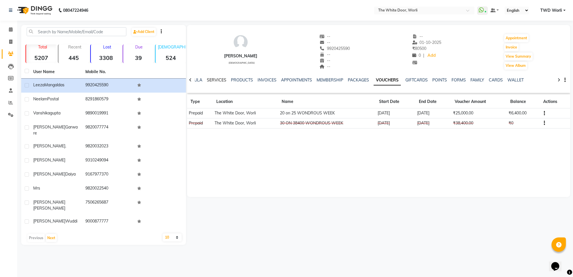
click at [213, 79] on link "SERVICES" at bounding box center [216, 79] width 19 height 5
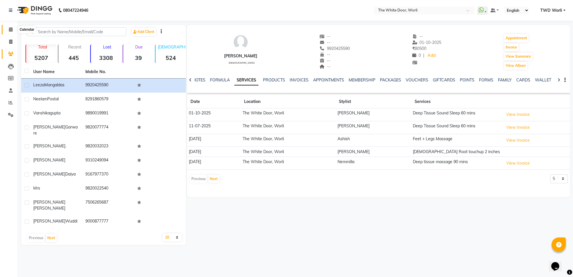
click at [10, 28] on icon at bounding box center [11, 29] width 4 height 4
